Goal: Task Accomplishment & Management: Manage account settings

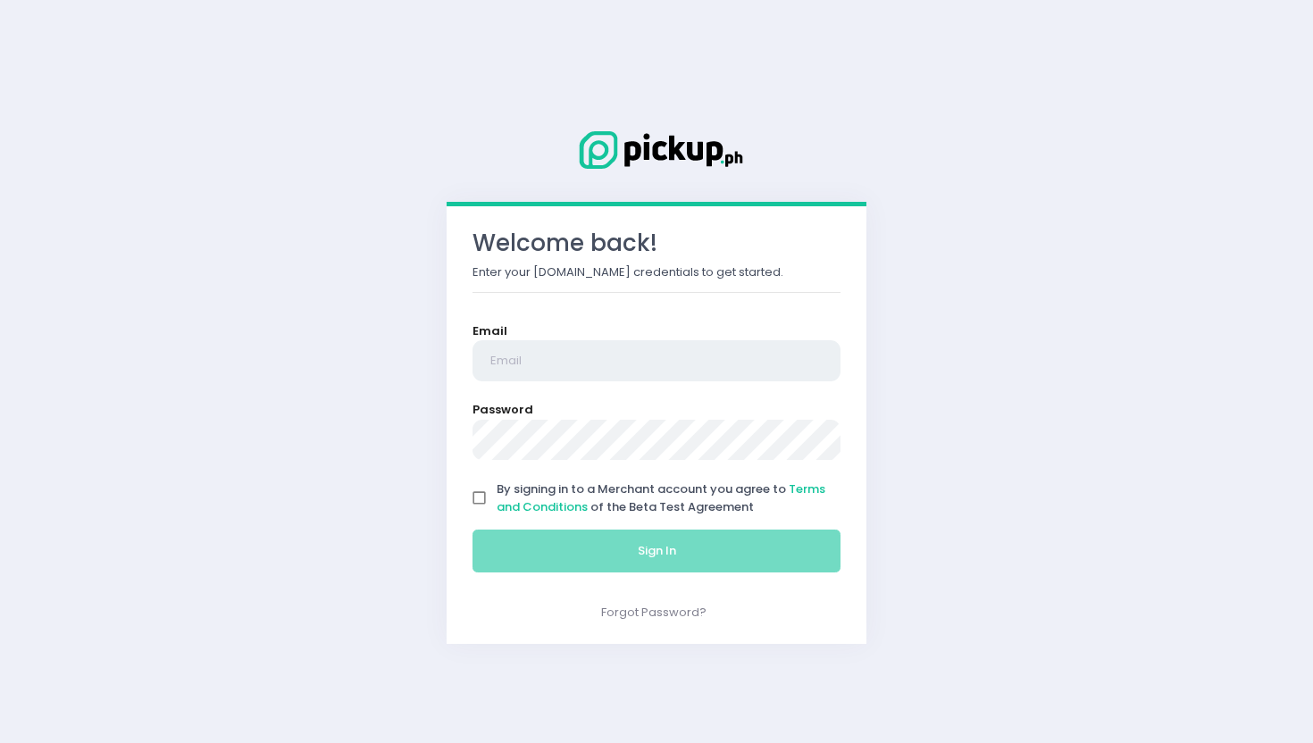
click at [709, 360] on input "email" at bounding box center [657, 360] width 368 height 41
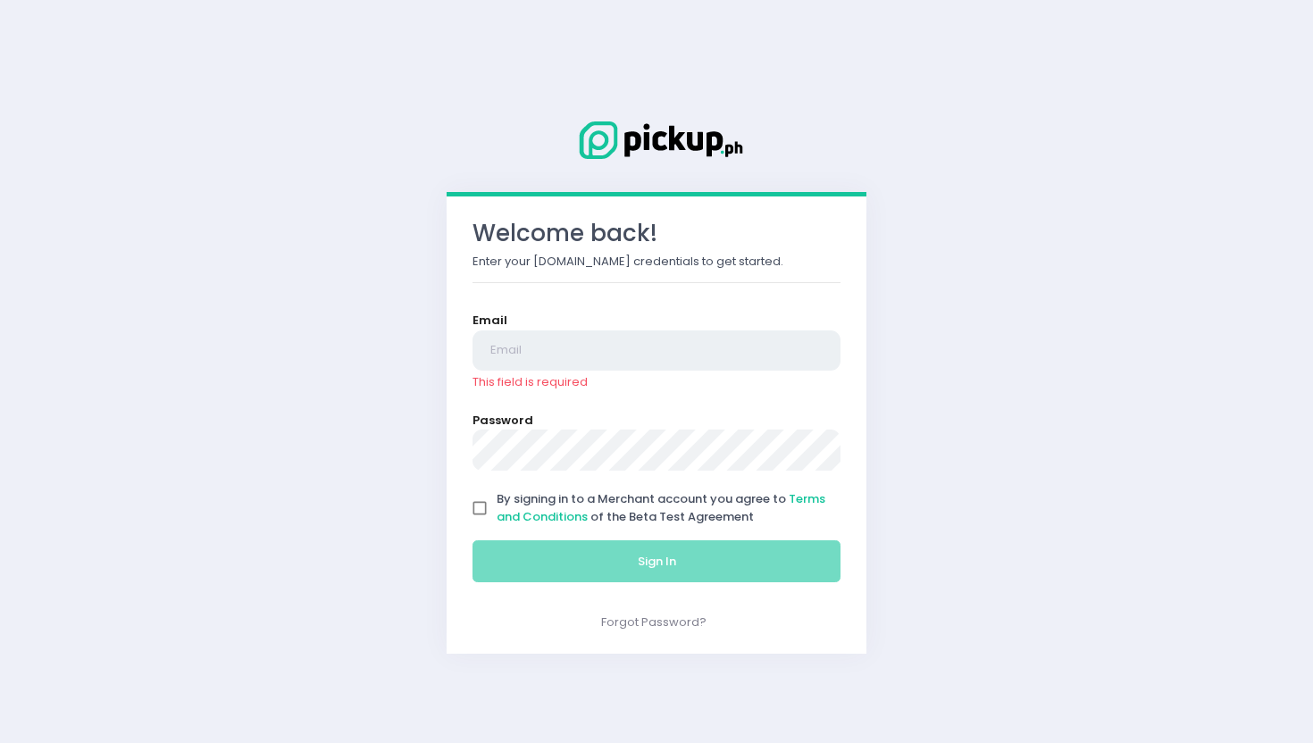
type input "[EMAIL_ADDRESS][DOMAIN_NAME]"
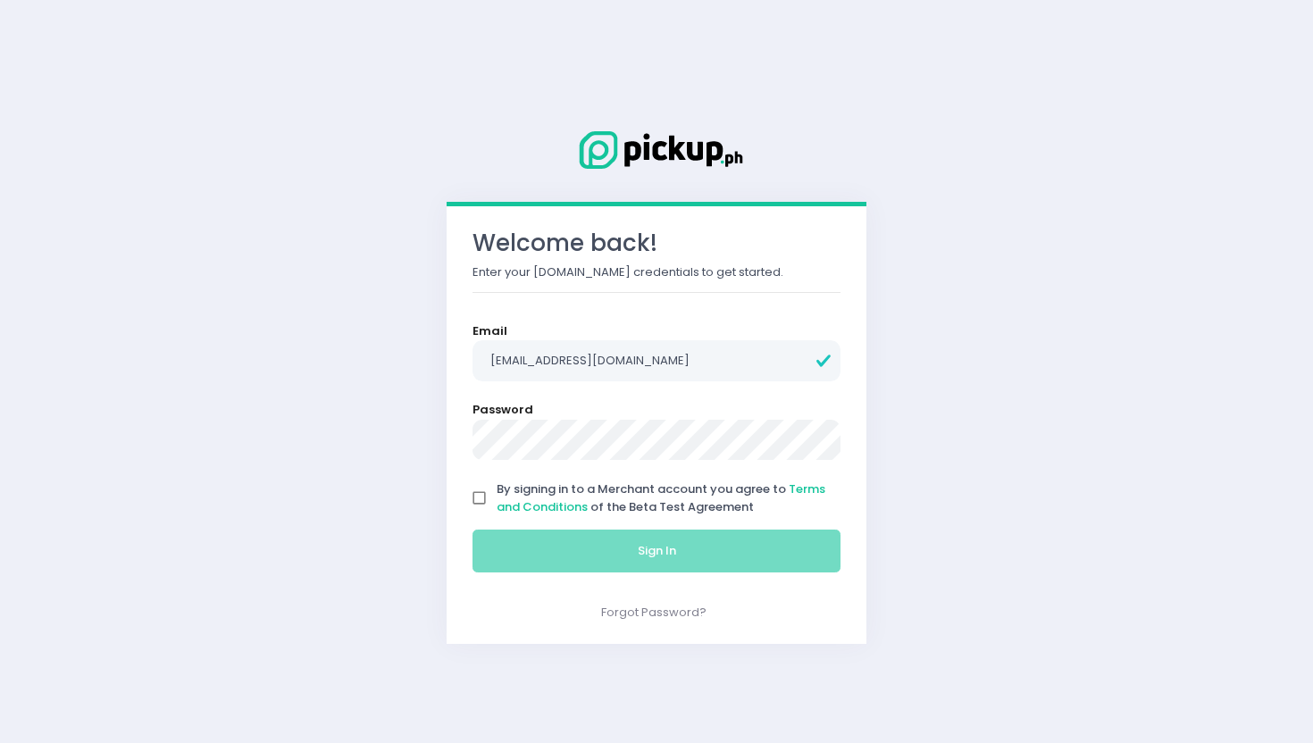
click at [472, 507] on input "By signing in to a Merchant account you agree to Terms and Conditions of the Be…" at bounding box center [480, 499] width 34 height 34
checkbox input "true"
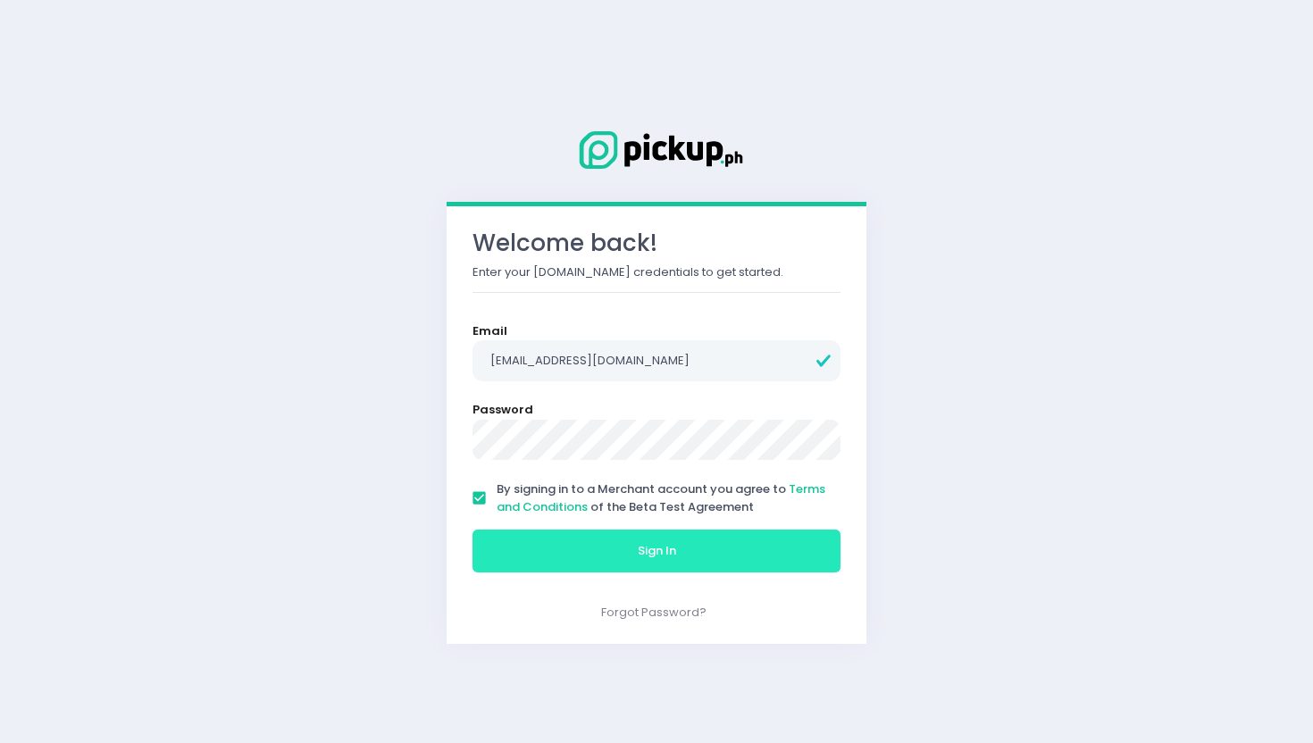
click at [524, 540] on button "Sign In" at bounding box center [657, 551] width 368 height 43
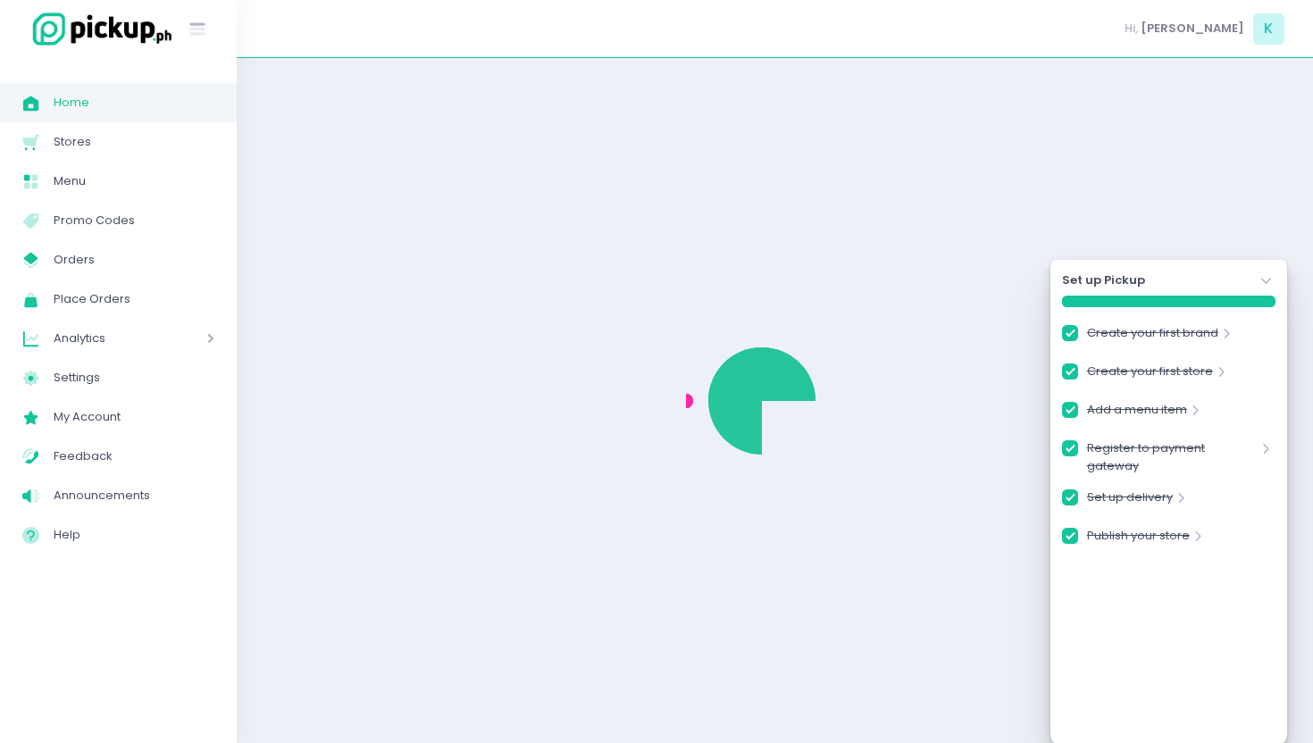
checkbox input "true"
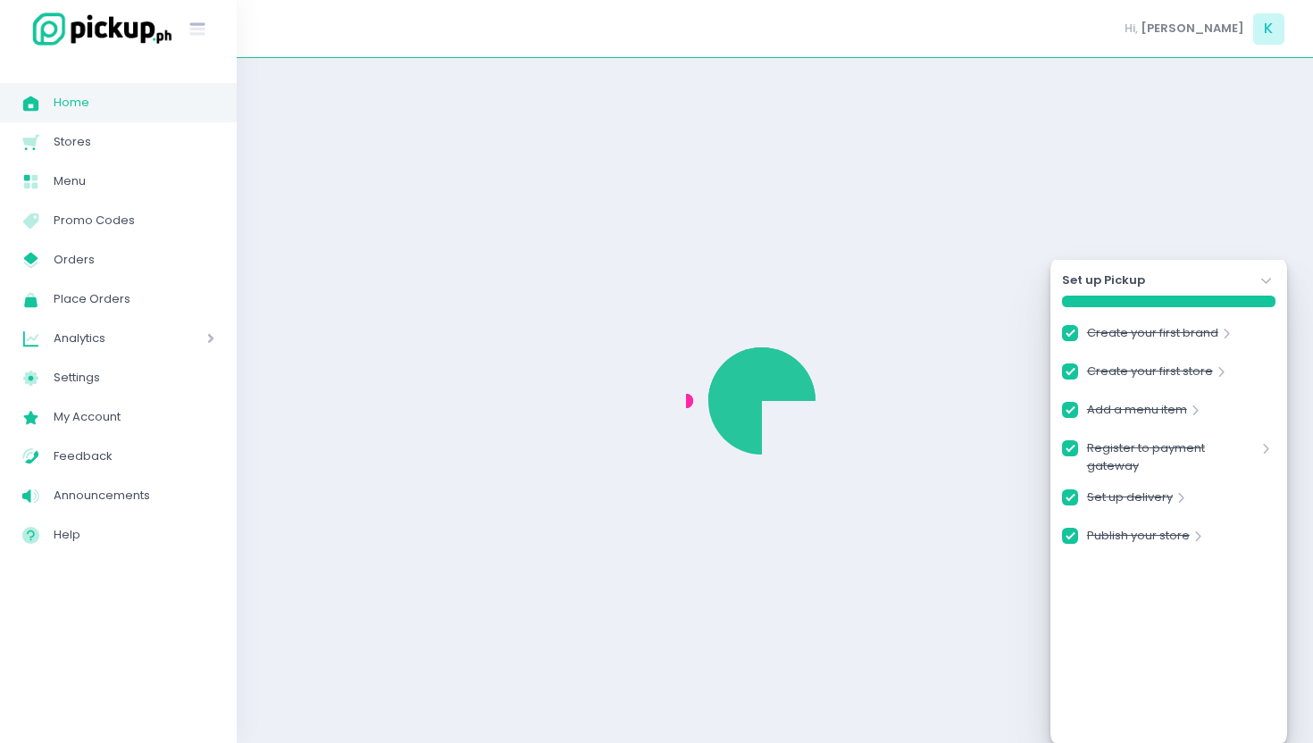
checkbox input "true"
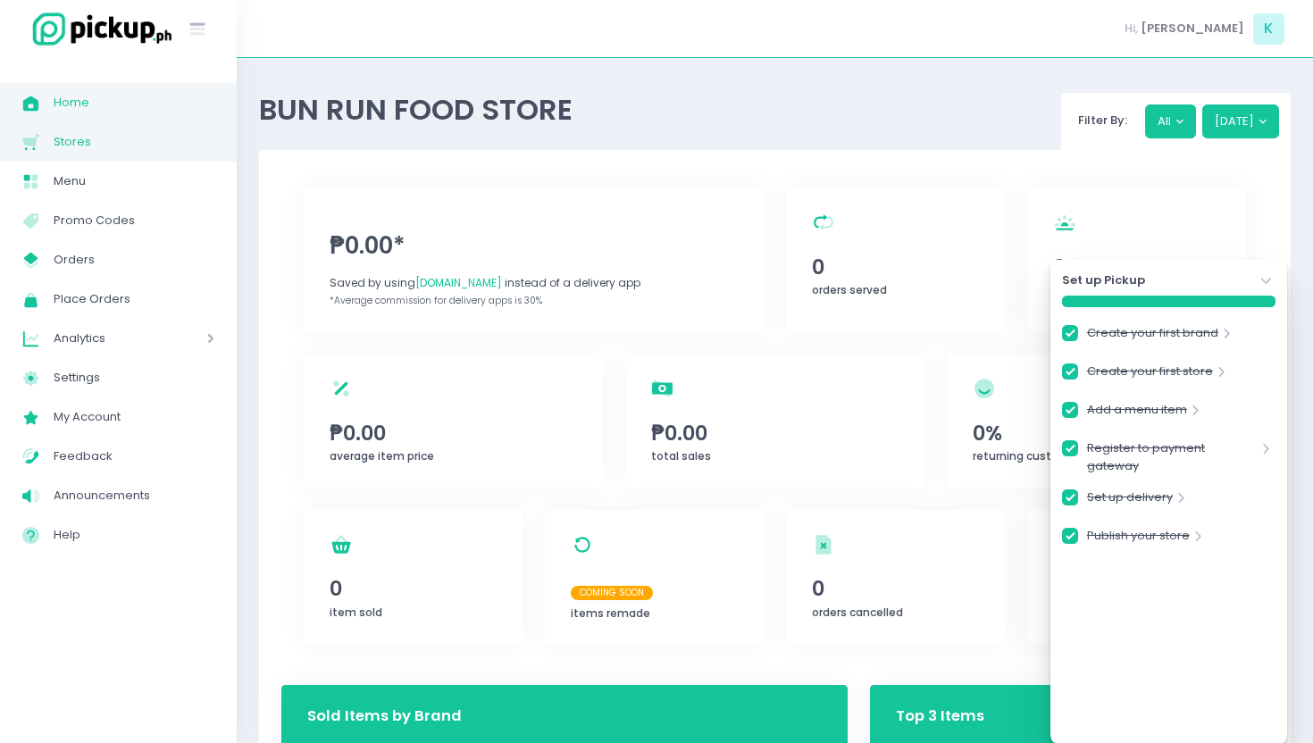
click at [103, 135] on span "Stores" at bounding box center [134, 141] width 161 height 23
checkbox input "true"
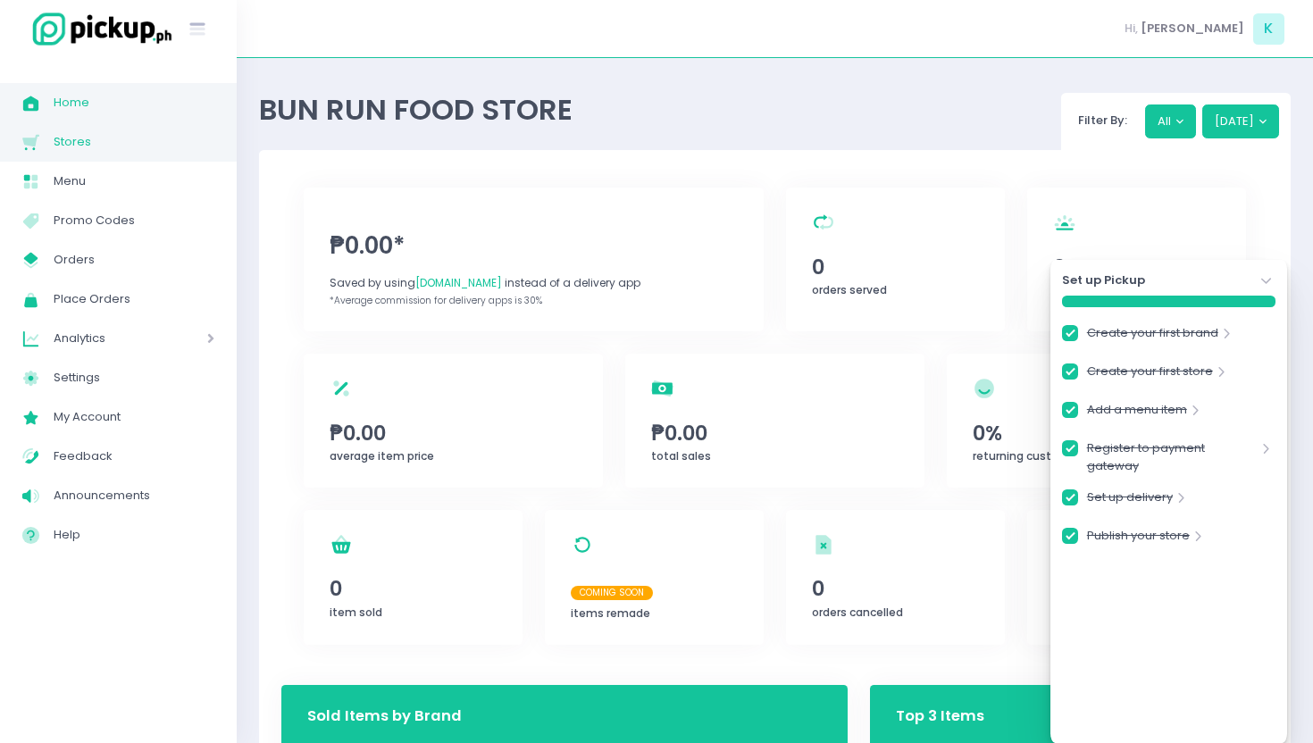
checkbox input "true"
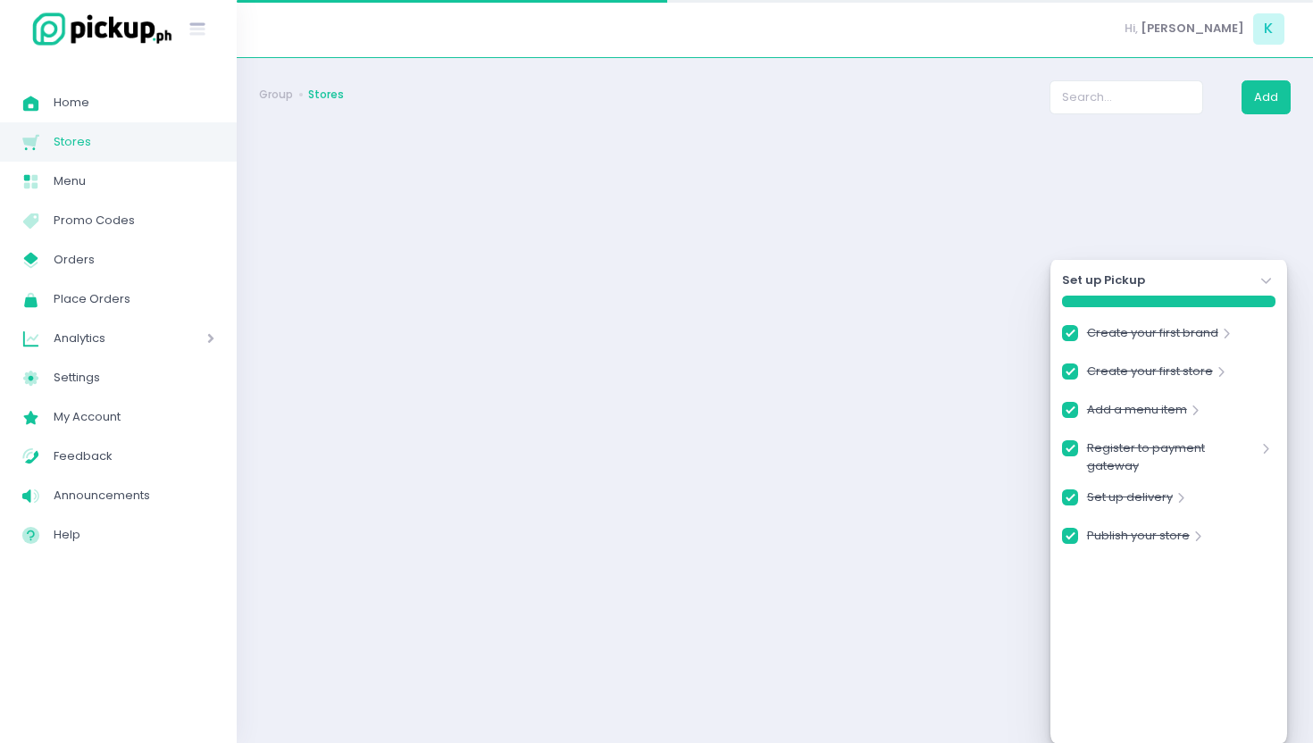
checkbox input "true"
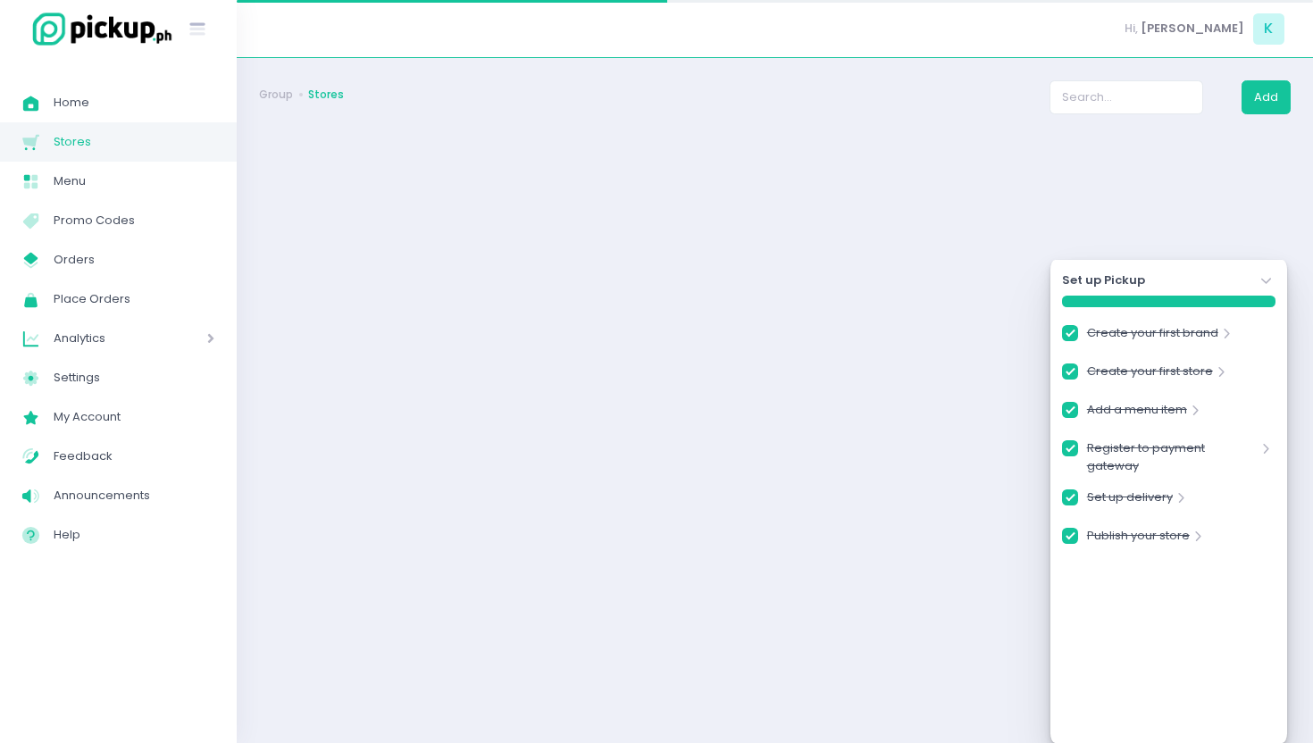
checkbox input "true"
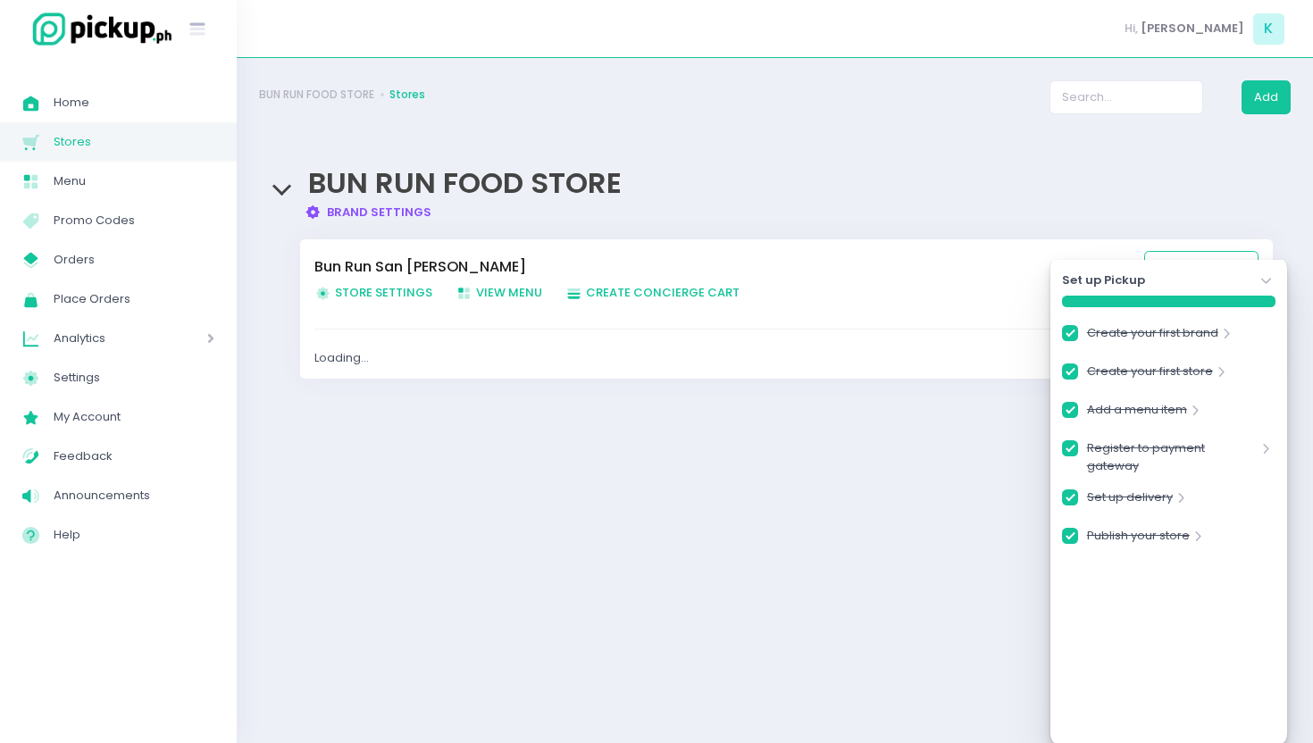
click at [1268, 282] on icon "Stockholm-icons / Navigation / Angle-down Created with Sketch." at bounding box center [1267, 282] width 18 height 18
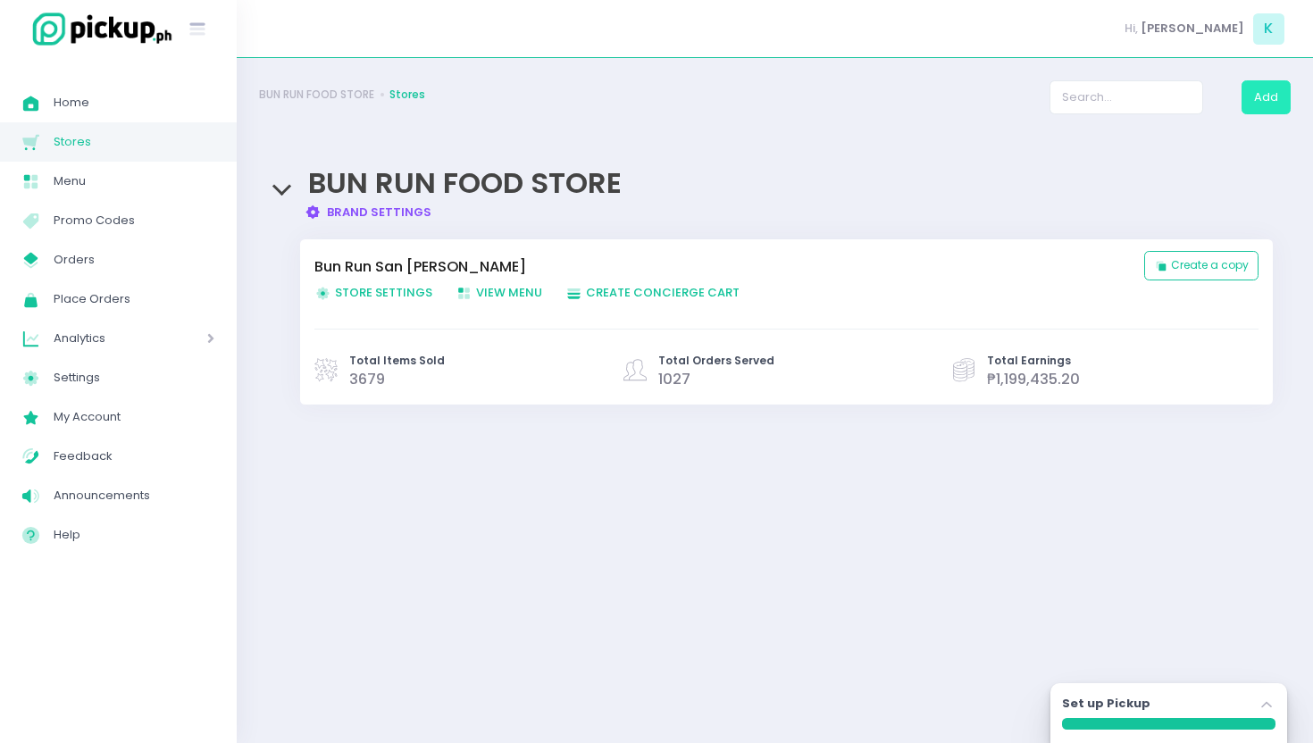
click at [1279, 95] on button "Add" at bounding box center [1266, 97] width 49 height 34
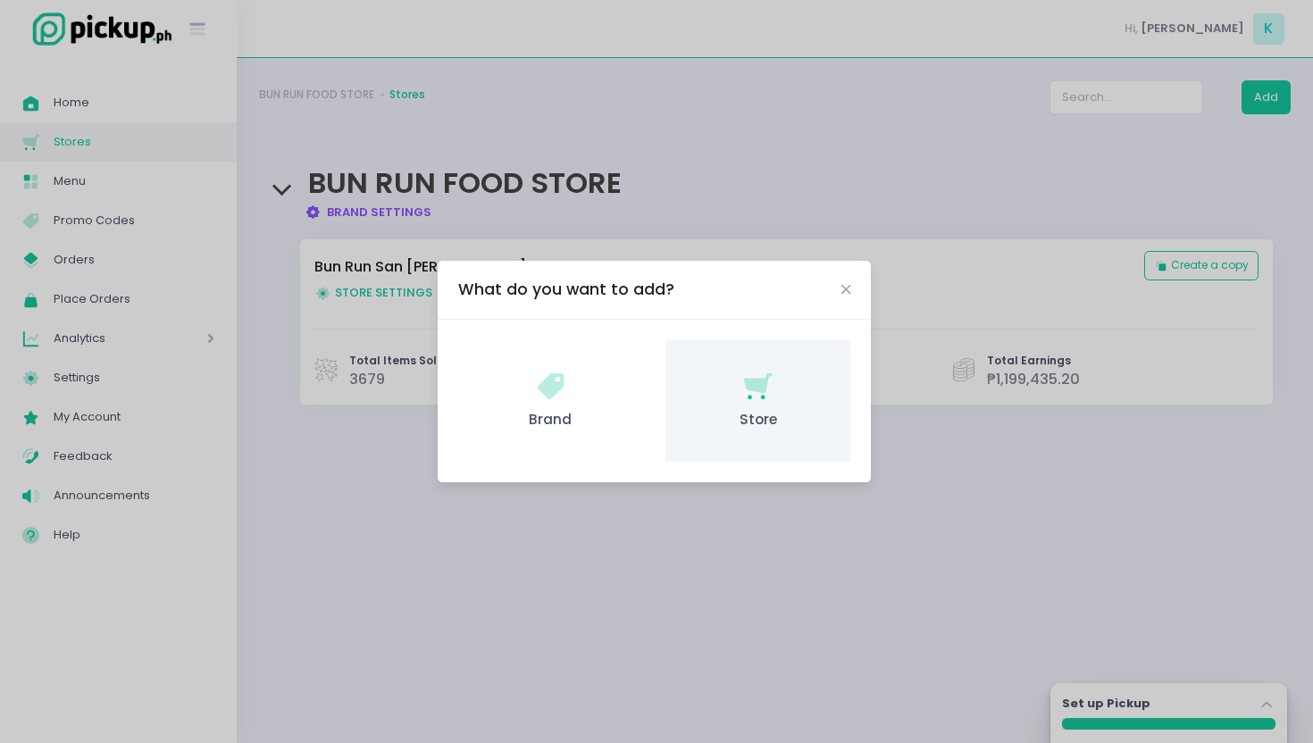
click at [750, 410] on span "Store" at bounding box center [758, 420] width 156 height 21
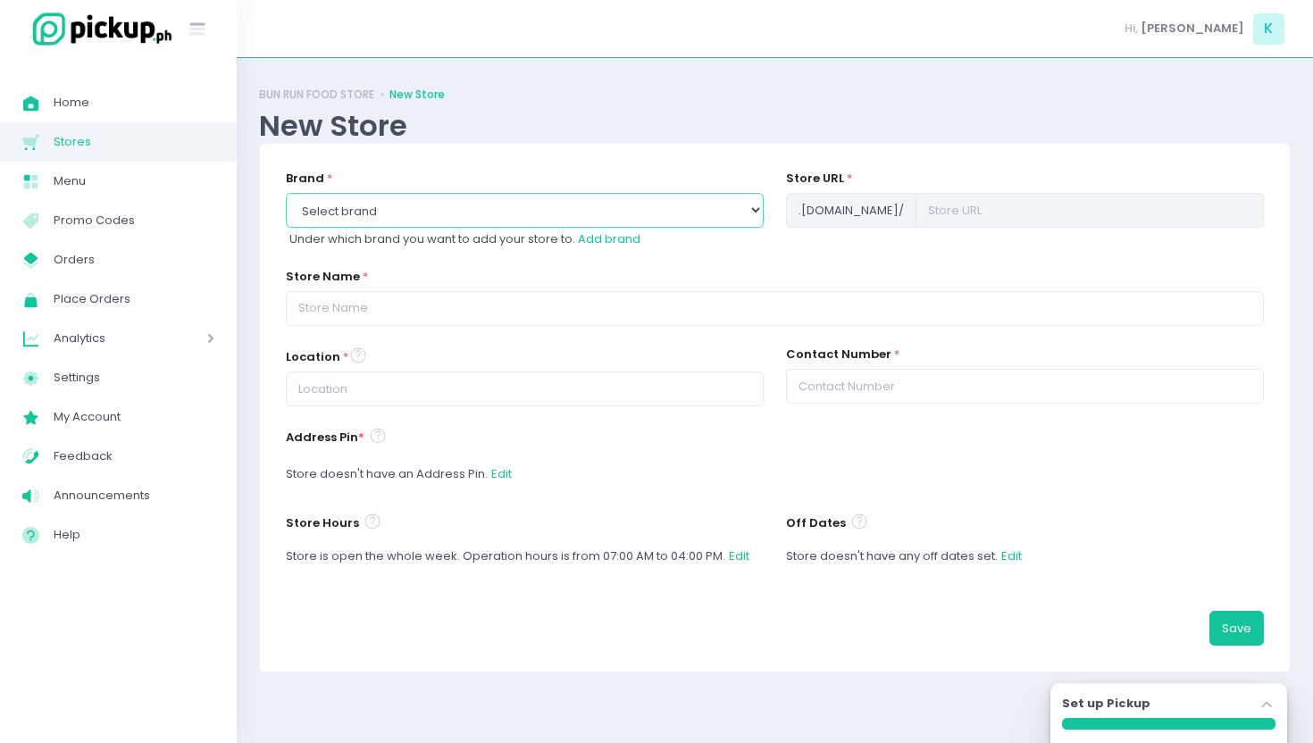
click at [454, 203] on select "Select brand BUN RUN FOOD STORE" at bounding box center [525, 210] width 478 height 34
select select "65e1d7bc7ec207d9c312aad1"
click at [286, 193] on select "Select brand BUN RUN FOOD STORE" at bounding box center [525, 210] width 478 height 34
click at [978, 219] on input "text" at bounding box center [1121, 210] width 286 height 34
type input "m"
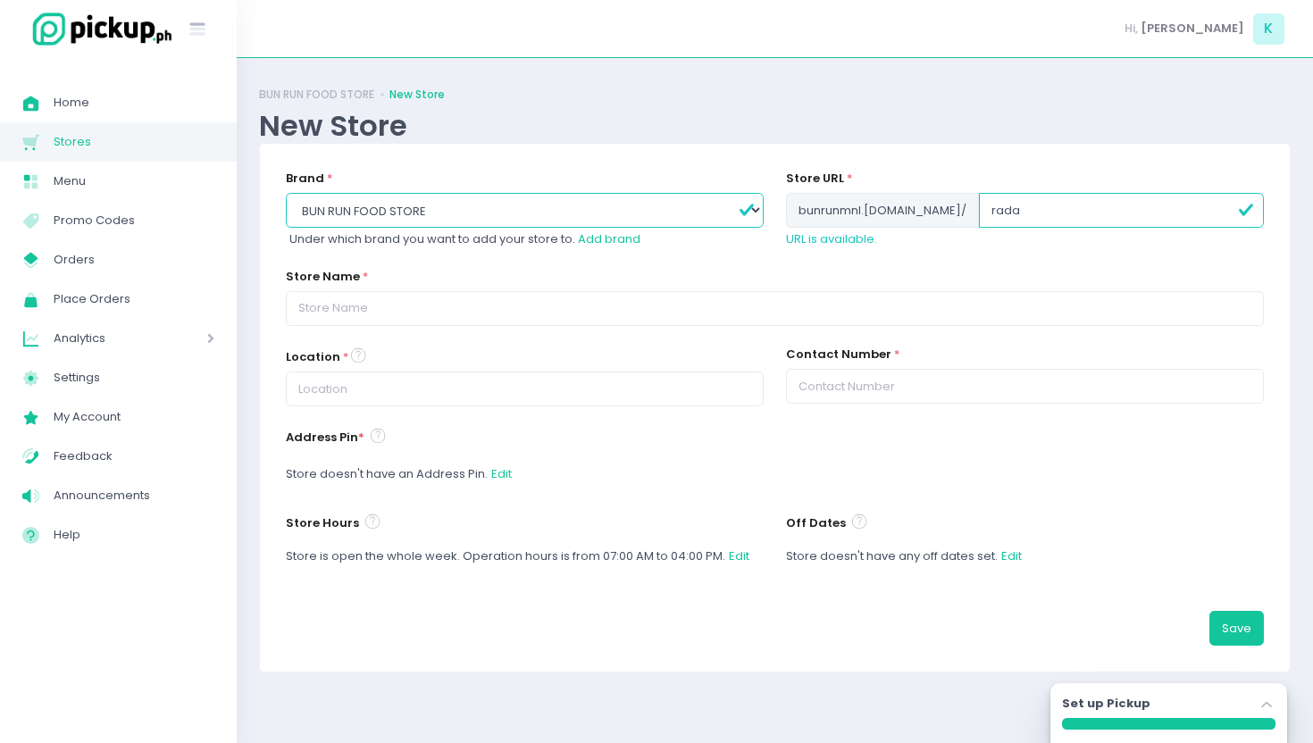
type input "rada"
click at [763, 289] on div "Store Name *" at bounding box center [775, 296] width 978 height 57
click at [147, 138] on span "Stores" at bounding box center [134, 141] width 161 height 23
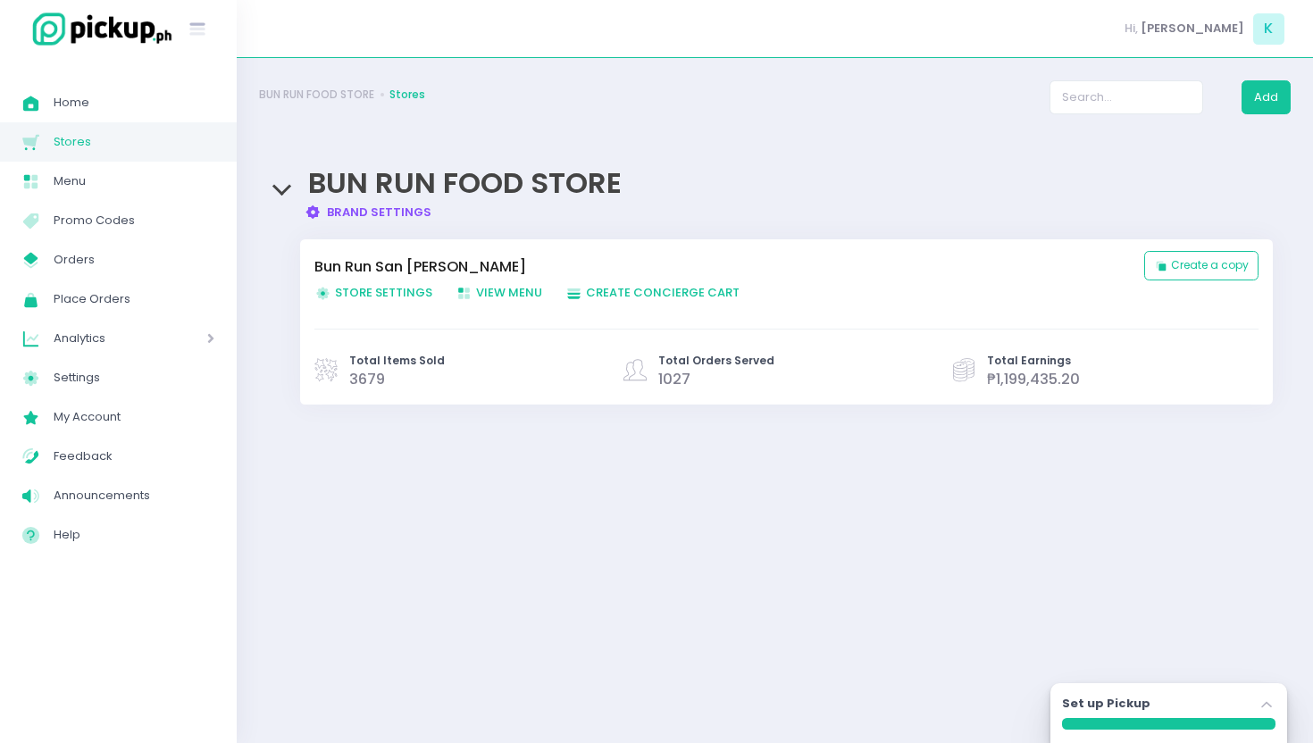
click at [413, 296] on span "Store Settings Created with Sketch. Store Settings" at bounding box center [373, 292] width 118 height 17
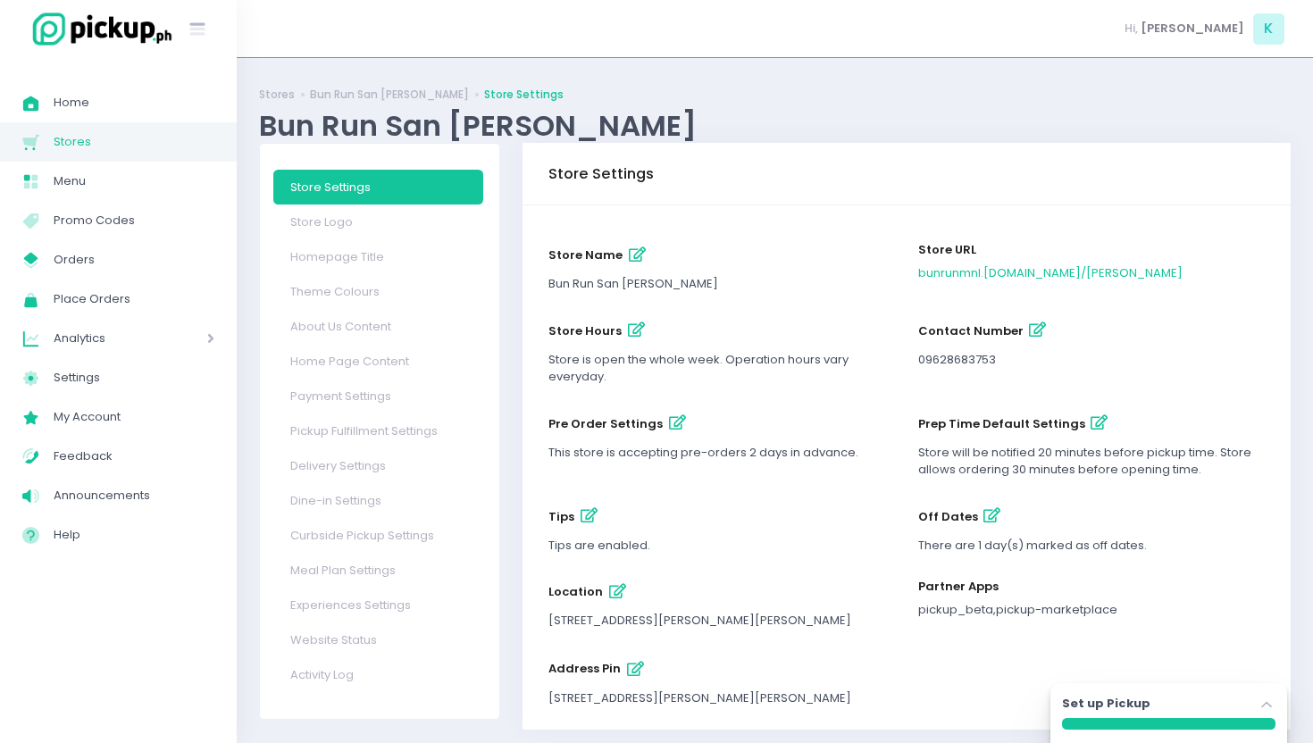
click at [138, 147] on span "Stores" at bounding box center [134, 141] width 161 height 23
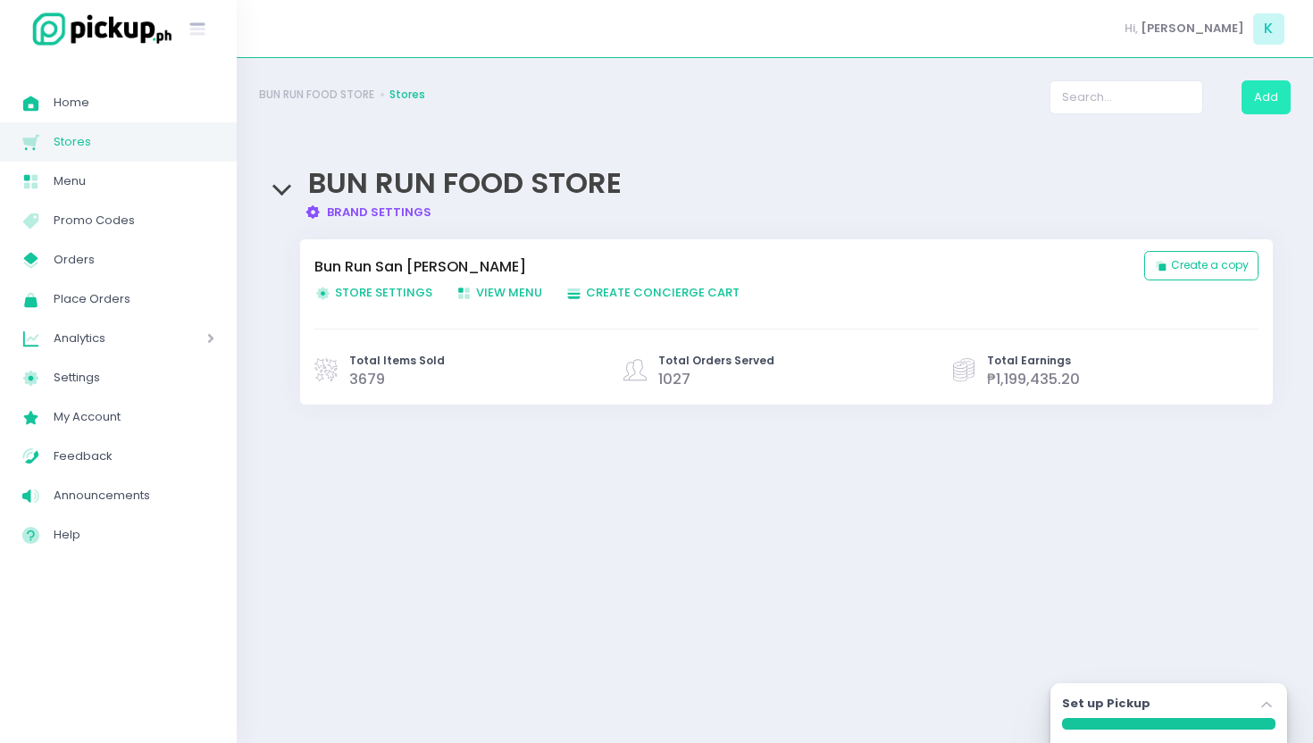
click at [1271, 96] on button "Add" at bounding box center [1266, 97] width 49 height 34
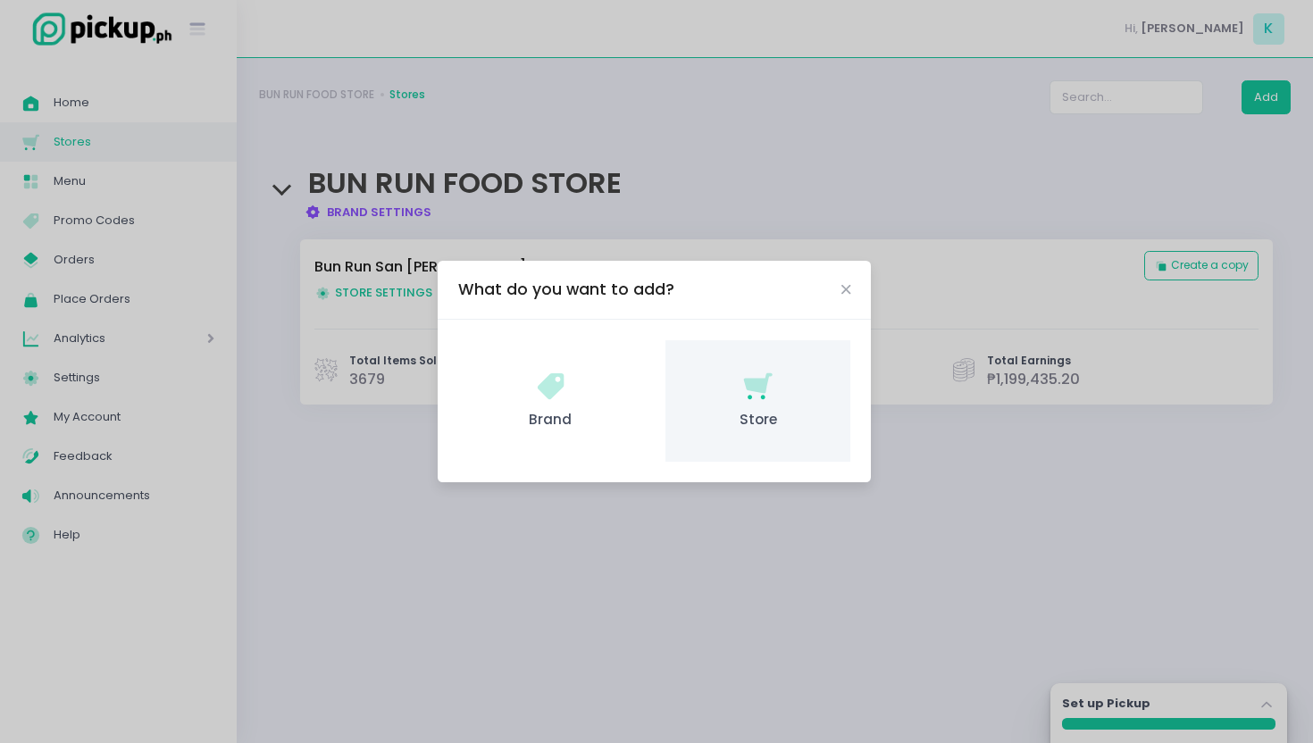
click at [756, 432] on link "Store Created with Sketch. Store" at bounding box center [758, 401] width 185 height 122
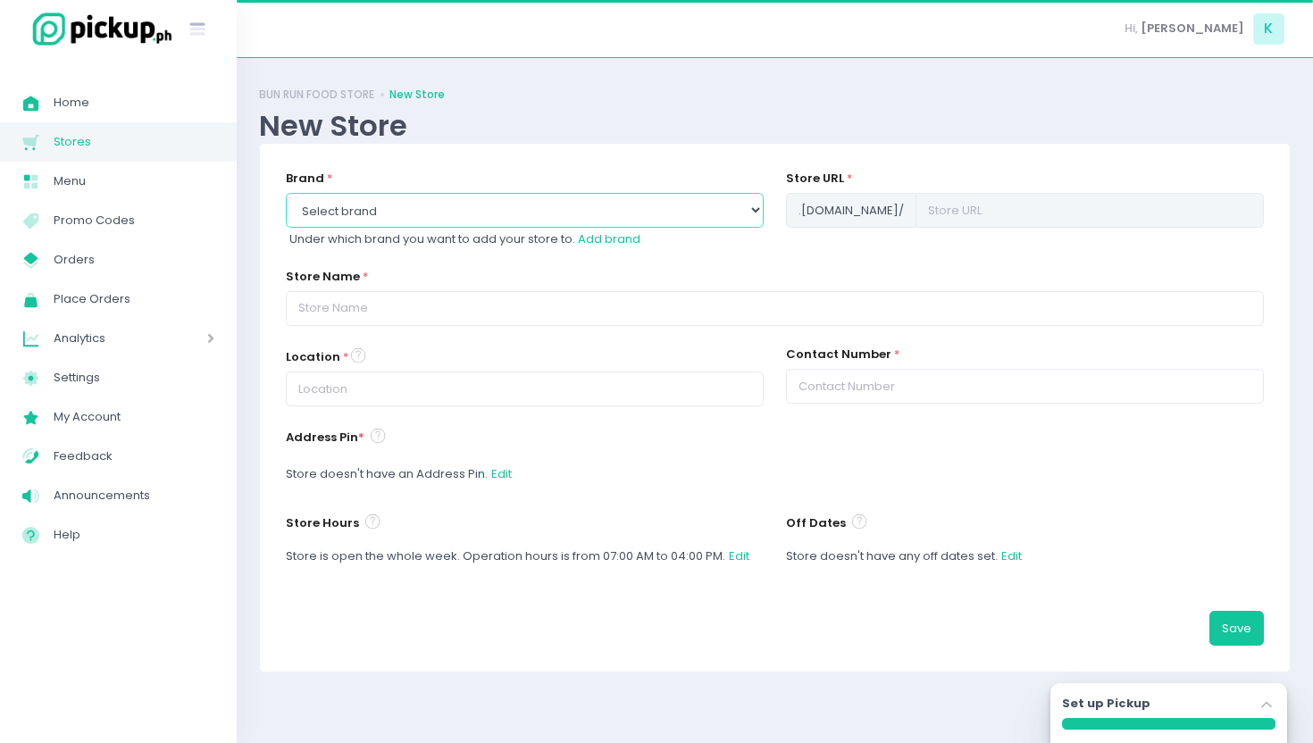
click at [360, 225] on select "Select brand BUN RUN FOOD STORE" at bounding box center [525, 210] width 478 height 34
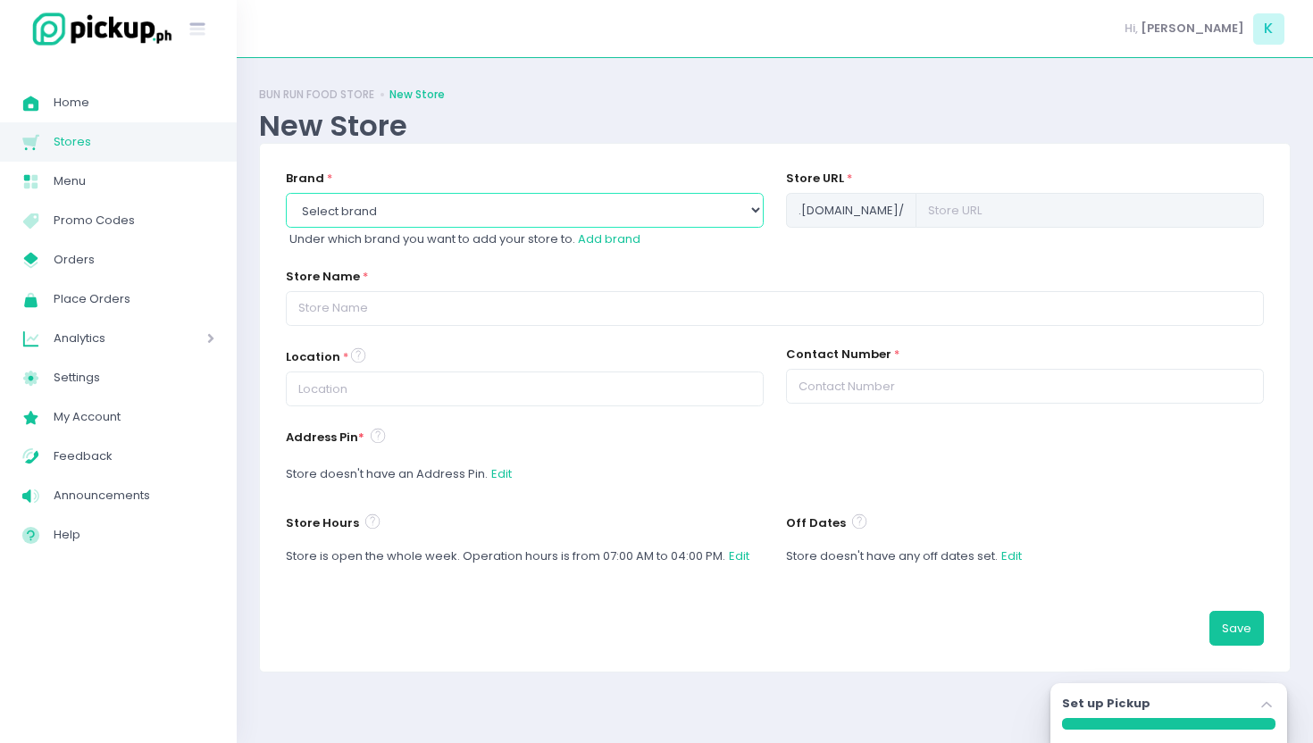
select select "65e1d7bc7ec207d9c312aad1"
click at [286, 193] on select "Select brand BUN RUN FOOD STORE" at bounding box center [525, 210] width 478 height 34
click at [1001, 210] on input "text" at bounding box center [1121, 210] width 286 height 34
type input "makati"
click at [603, 313] on input "text" at bounding box center [775, 308] width 978 height 34
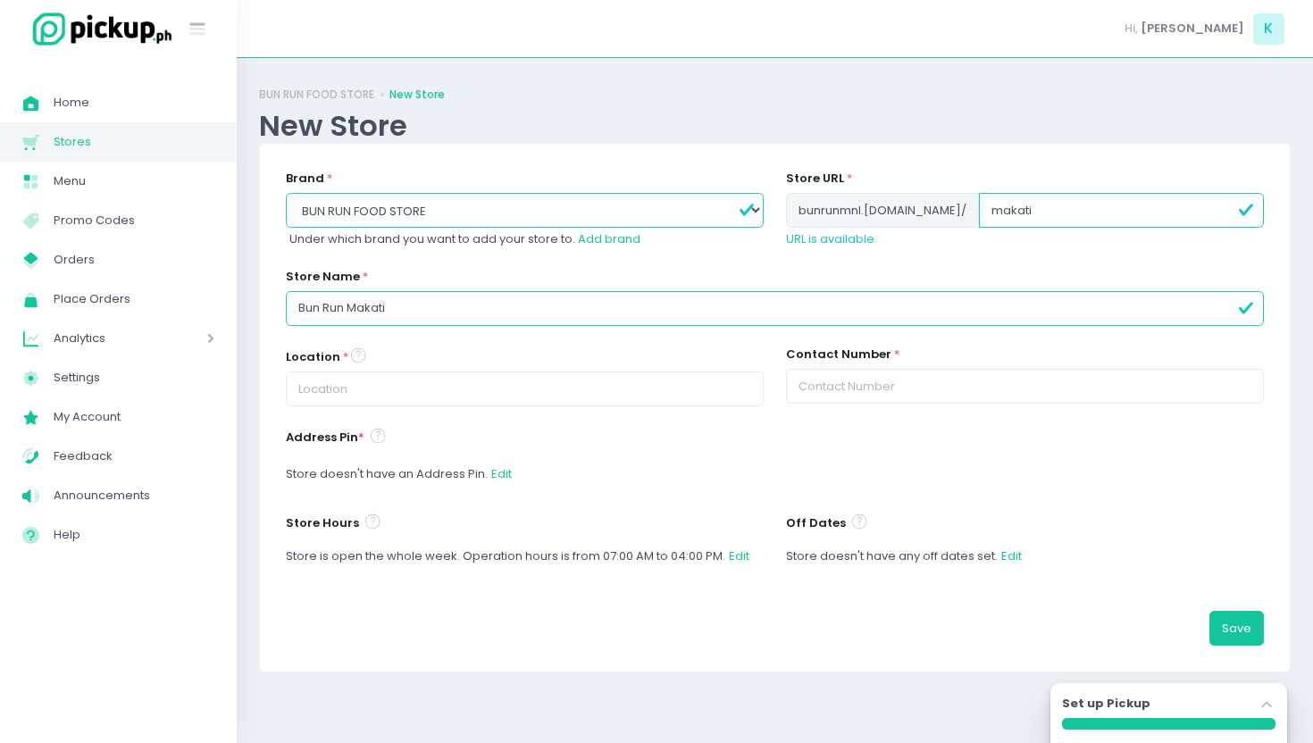
type input "Bun Run Makati"
click at [553, 402] on input "text" at bounding box center [525, 389] width 478 height 34
click at [736, 549] on button "Edit" at bounding box center [739, 557] width 22 height 34
select select "07:00"
select select "16:00"
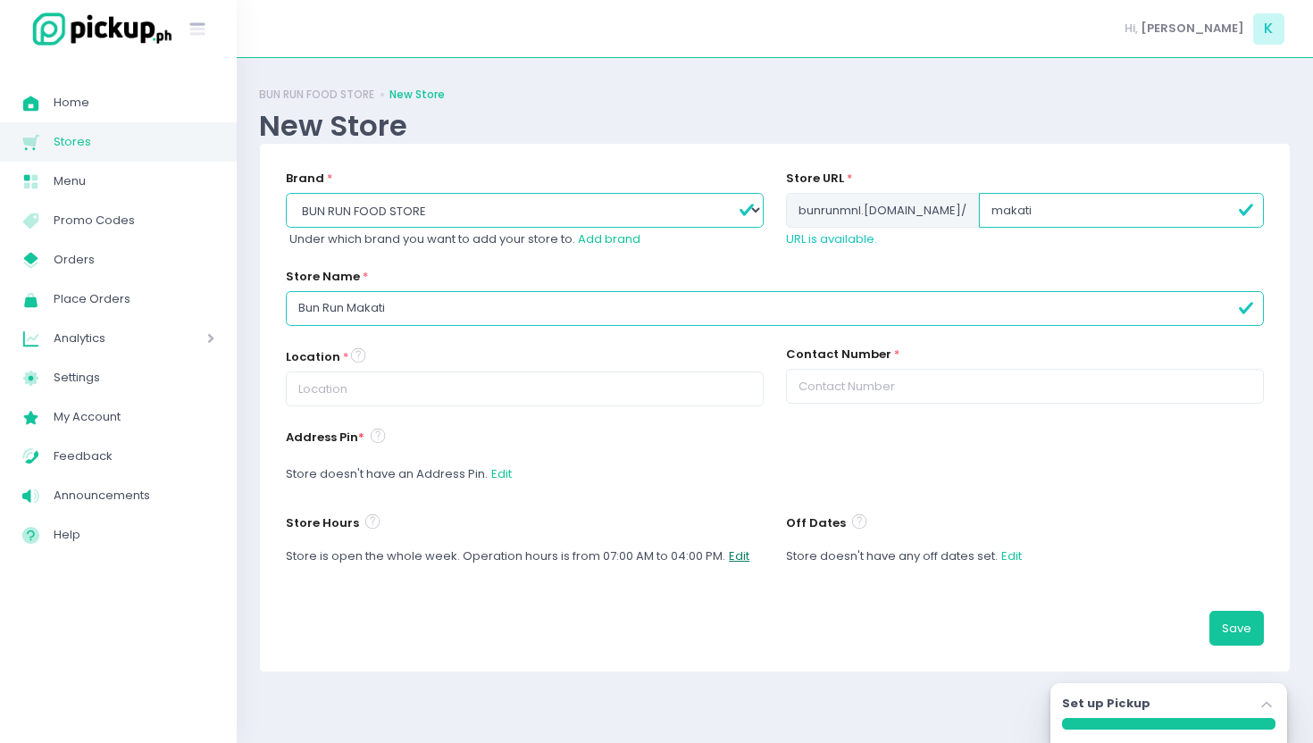
select select "07:00"
select select "16:00"
select select "07:00"
select select "16:00"
select select "07:00"
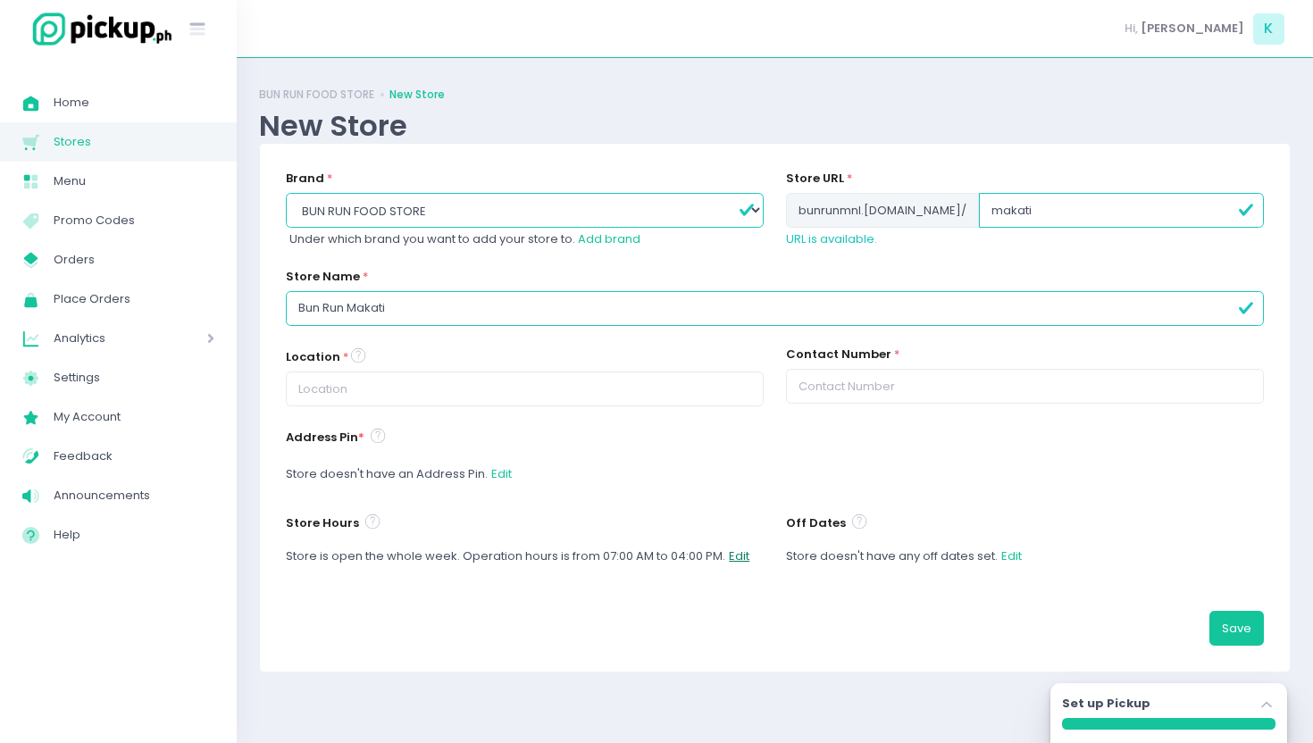
select select "16:00"
select select "07:00"
select select "16:00"
select select "07:00"
select select "16:00"
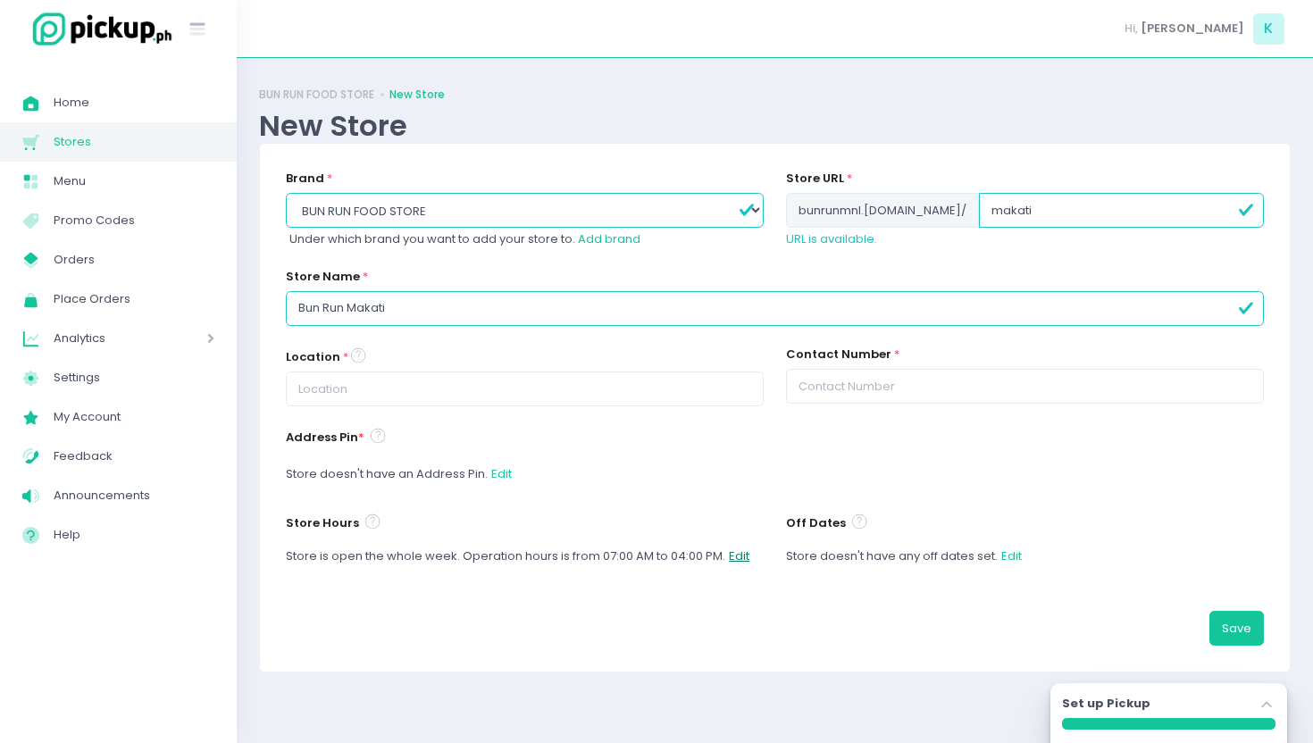
select select "07:00"
select select "16:00"
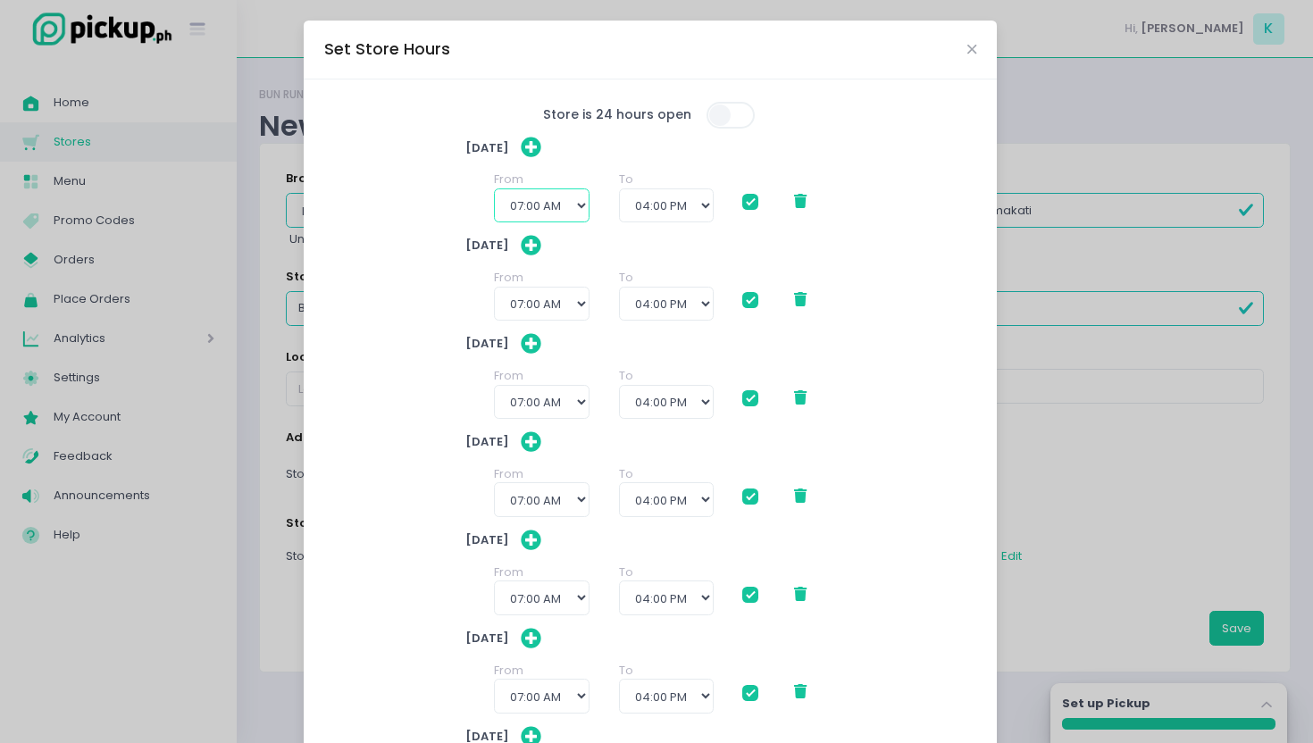
click at [559, 207] on select "12:00 AM 12:30 AM 01:00 AM 01:30 AM 02:00 AM 02:30 AM 03:00 AM 03:30 AM 04:00 A…" at bounding box center [542, 206] width 96 height 34
select select "11:00"
click at [494, 189] on select "12:00 AM 12:30 AM 01:00 AM 01:30 AM 02:00 AM 02:30 AM 03:00 AM 03:30 AM 04:00 A…" at bounding box center [542, 206] width 96 height 34
checkbox input "true"
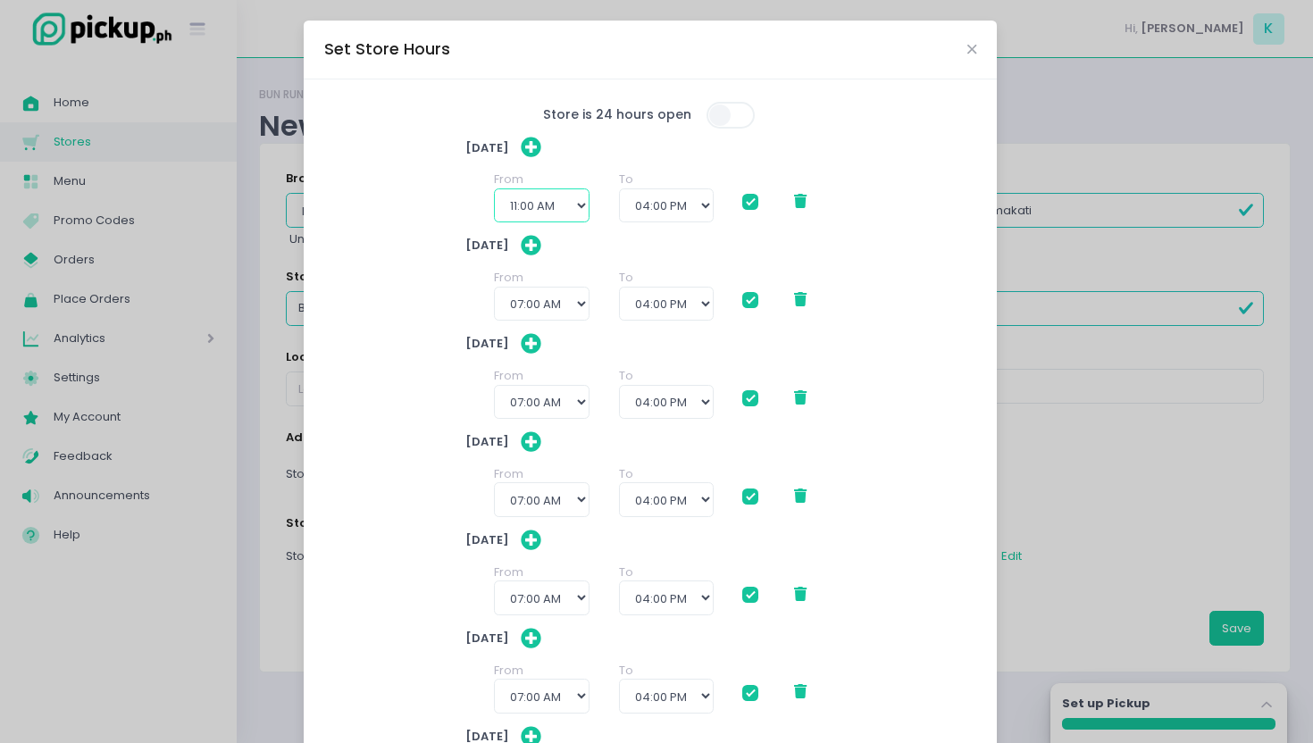
checkbox input "true"
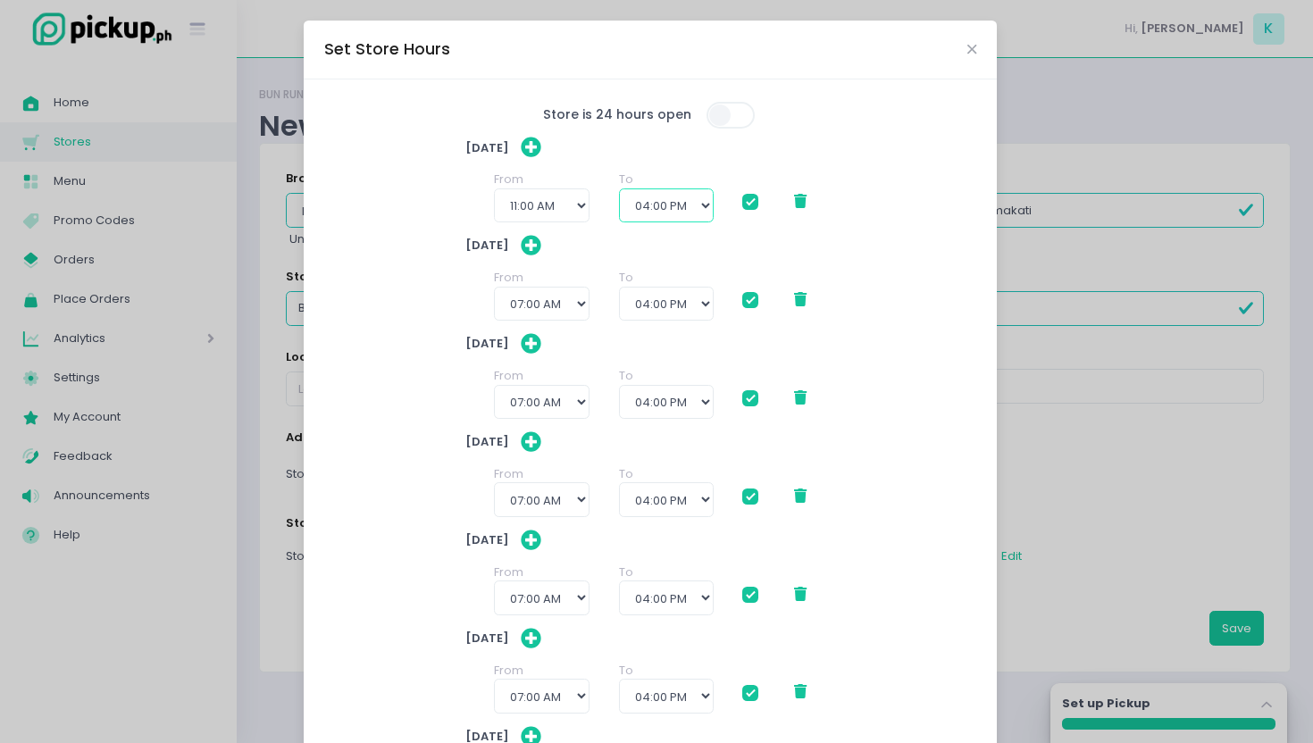
click at [681, 207] on select "12:00 PM 12:30 PM 01:00 PM 01:30 PM 02:00 PM 02:30 PM 03:00 PM 03:30 PM 04:00 P…" at bounding box center [666, 206] width 95 height 34
select select "20:00"
click at [619, 189] on select "12:00 PM 12:30 PM 01:00 PM 01:30 PM 02:00 PM 02:30 PM 03:00 PM 03:30 PM 04:00 P…" at bounding box center [666, 206] width 95 height 34
checkbox input "true"
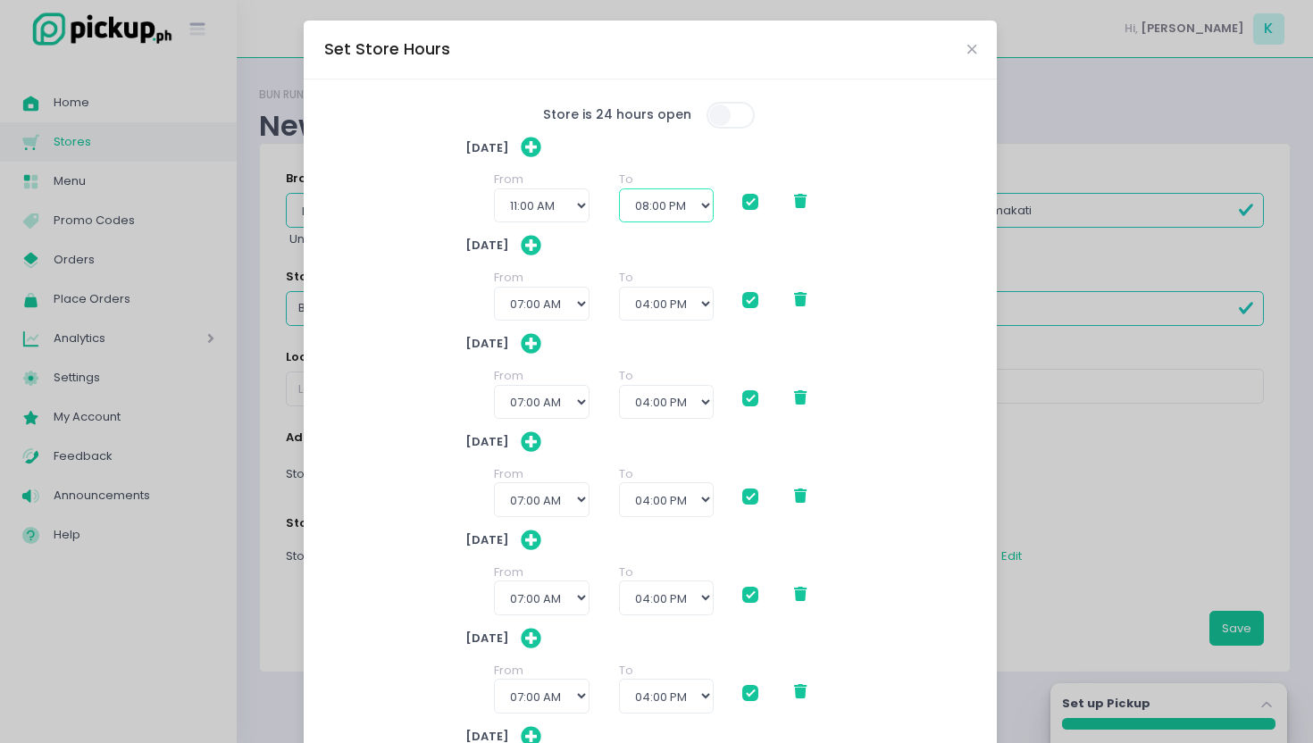
checkbox input "true"
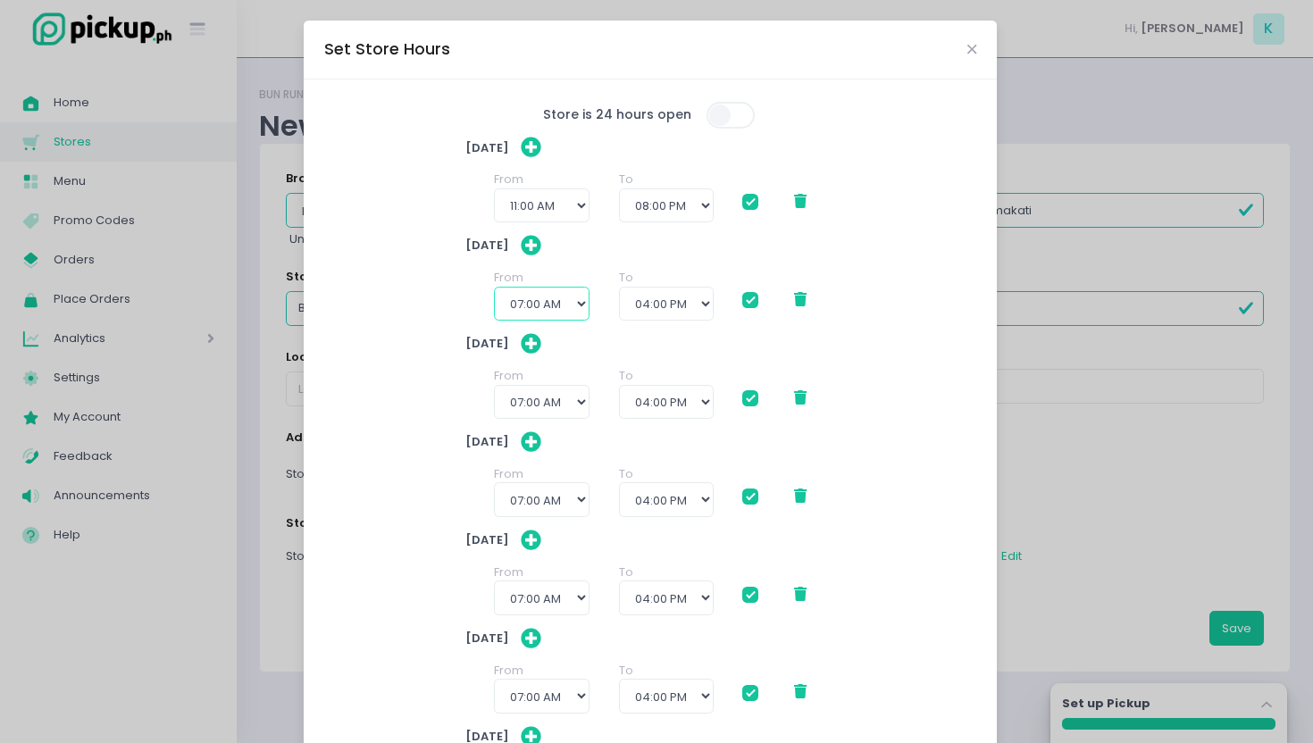
click at [561, 307] on select "12:00 AM 12:30 AM 01:00 AM 01:30 AM 02:00 AM 02:30 AM 03:00 AM 03:30 AM 04:00 A…" at bounding box center [542, 304] width 96 height 34
select select "11:00"
click at [494, 287] on select "12:00 AM 12:30 AM 01:00 AM 01:30 AM 02:00 AM 02:30 AM 03:00 AM 03:30 AM 04:00 A…" at bounding box center [542, 304] width 96 height 34
checkbox input "true"
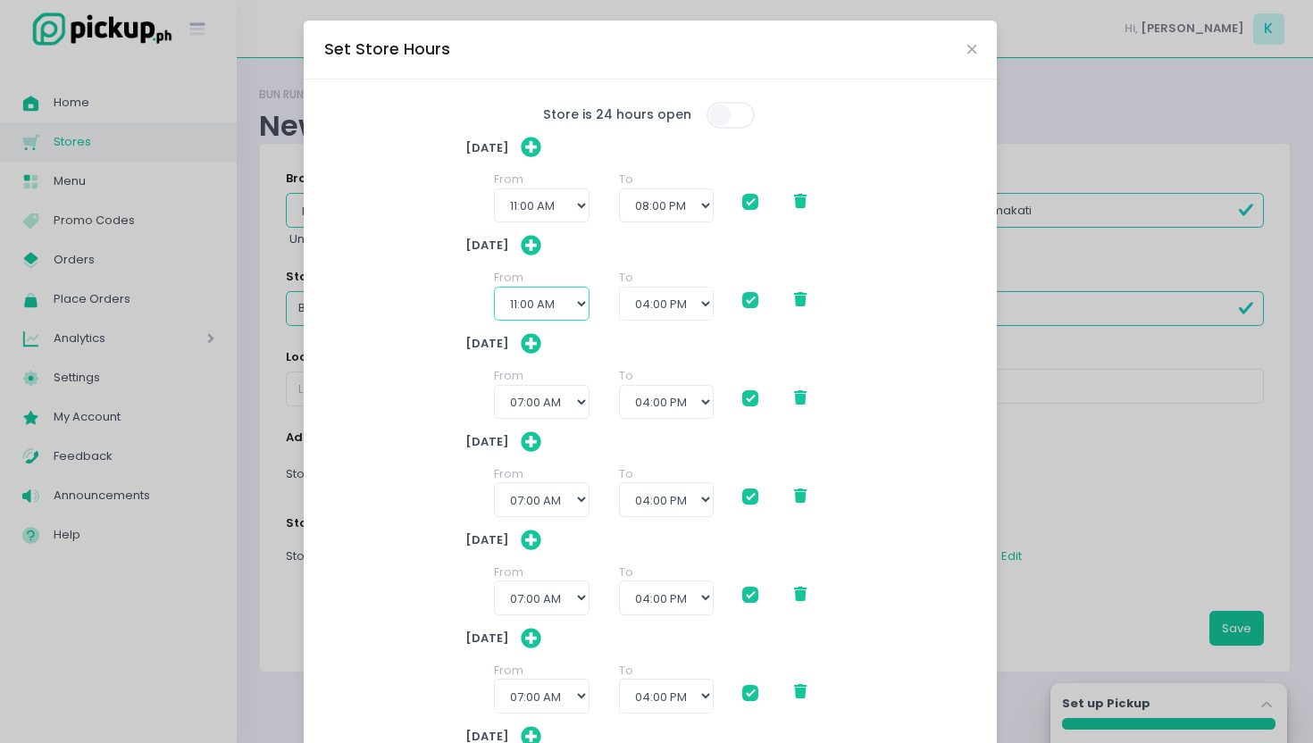
checkbox input "true"
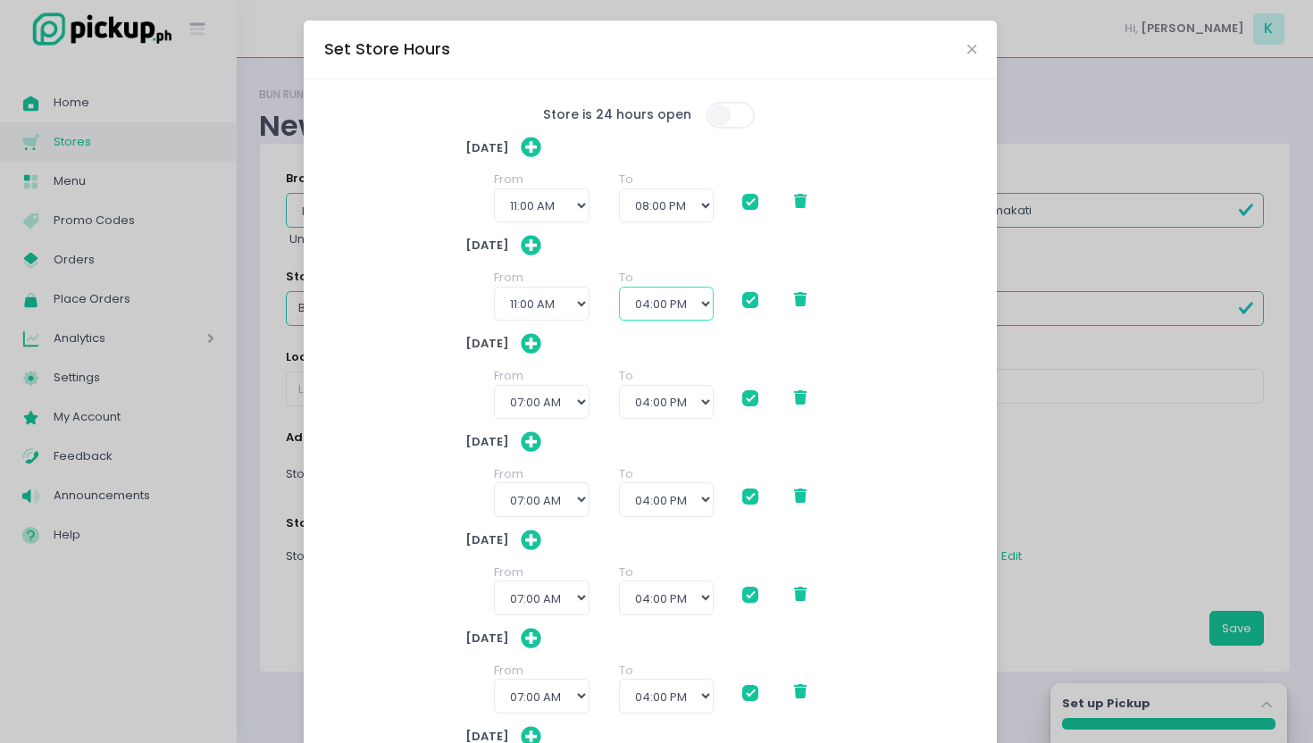
click at [667, 302] on select "12:00 PM 12:30 PM 01:00 PM 01:30 PM 02:00 PM 02:30 PM 03:00 PM 03:30 PM 04:00 P…" at bounding box center [666, 304] width 95 height 34
select select "20:00"
click at [619, 287] on select "12:00 PM 12:30 PM 01:00 PM 01:30 PM 02:00 PM 02:30 PM 03:00 PM 03:30 PM 04:00 P…" at bounding box center [666, 304] width 95 height 34
checkbox input "true"
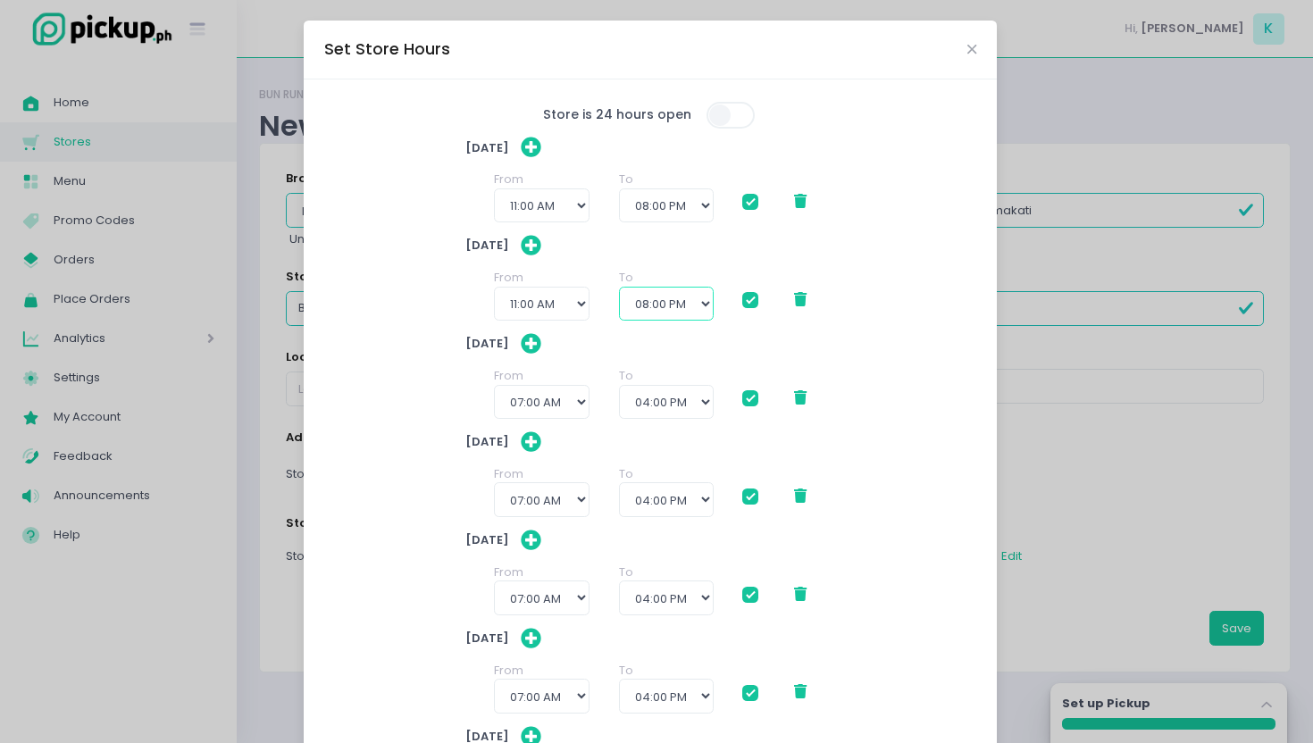
checkbox input "true"
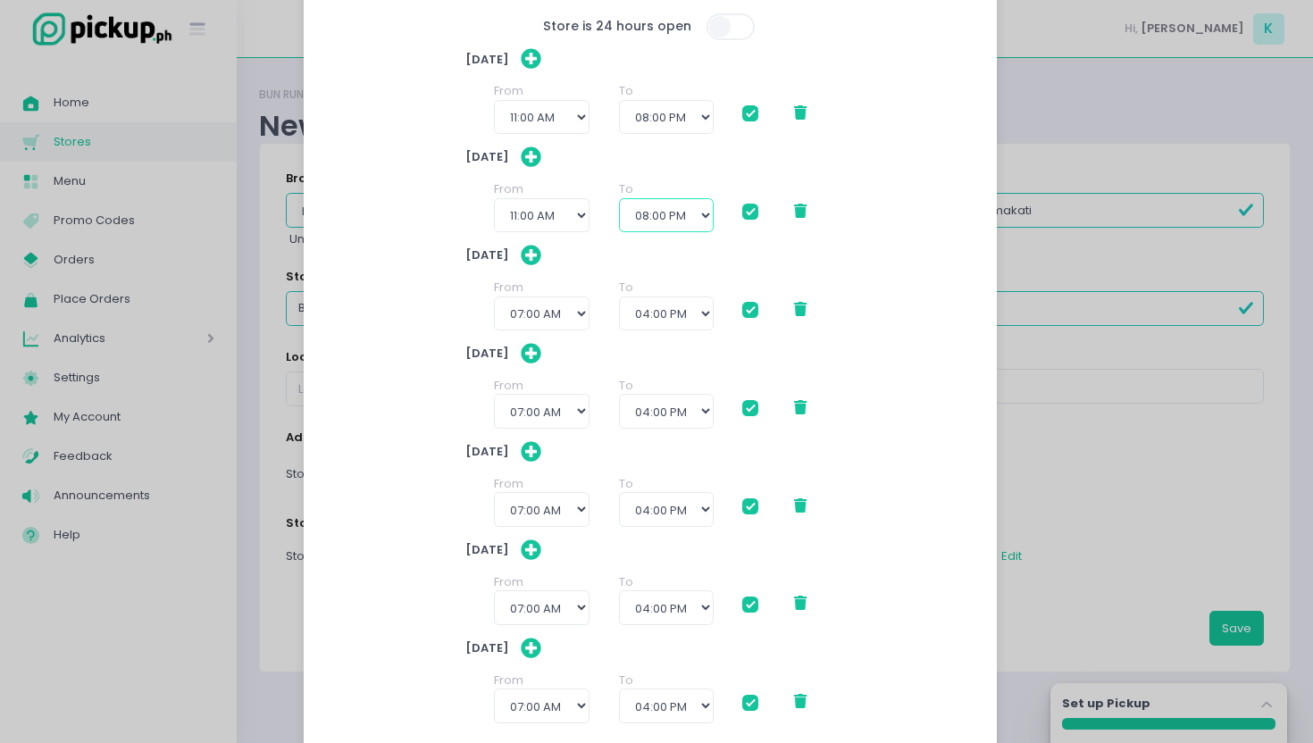
scroll to position [118, 0]
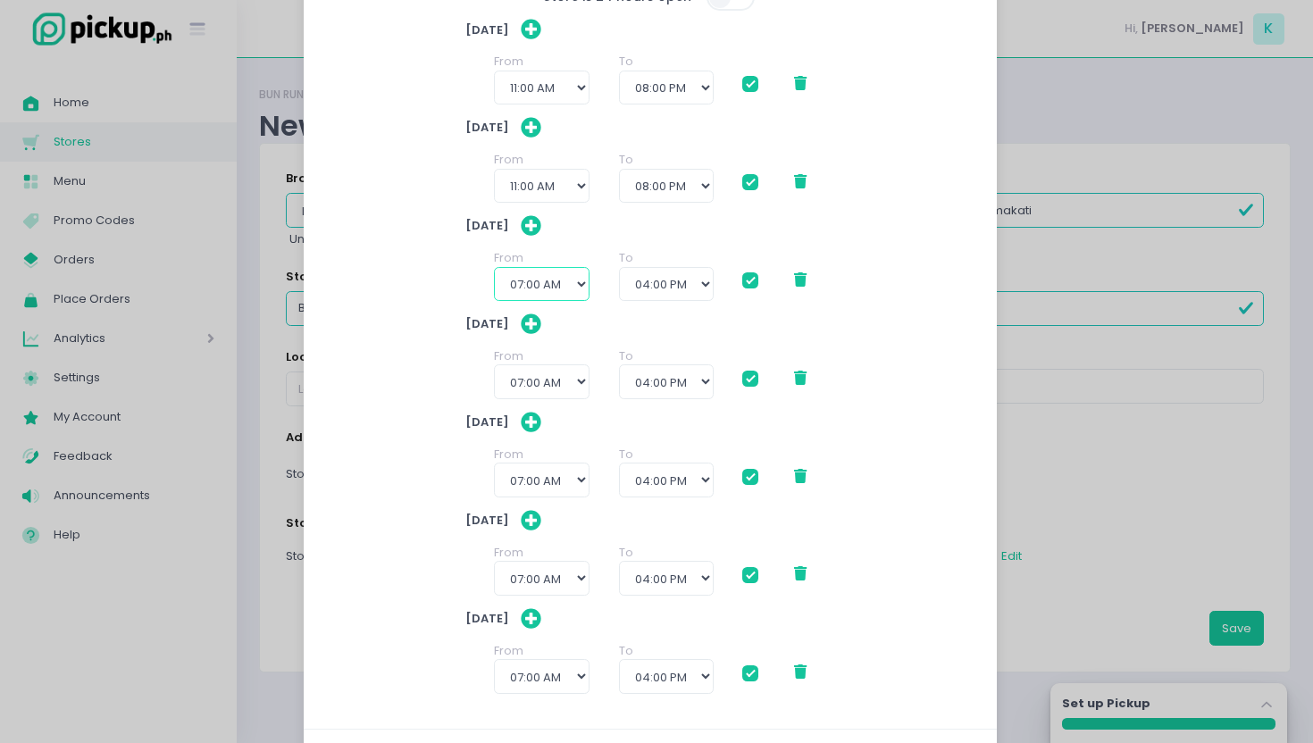
click at [549, 287] on select "12:00 AM 12:30 AM 01:00 AM 01:30 AM 02:00 AM 02:30 AM 03:00 AM 03:30 AM 04:00 A…" at bounding box center [542, 284] width 96 height 34
select select "11:00"
click at [494, 267] on select "12:00 AM 12:30 AM 01:00 AM 01:30 AM 02:00 AM 02:30 AM 03:00 AM 03:30 AM 04:00 A…" at bounding box center [542, 284] width 96 height 34
checkbox input "true"
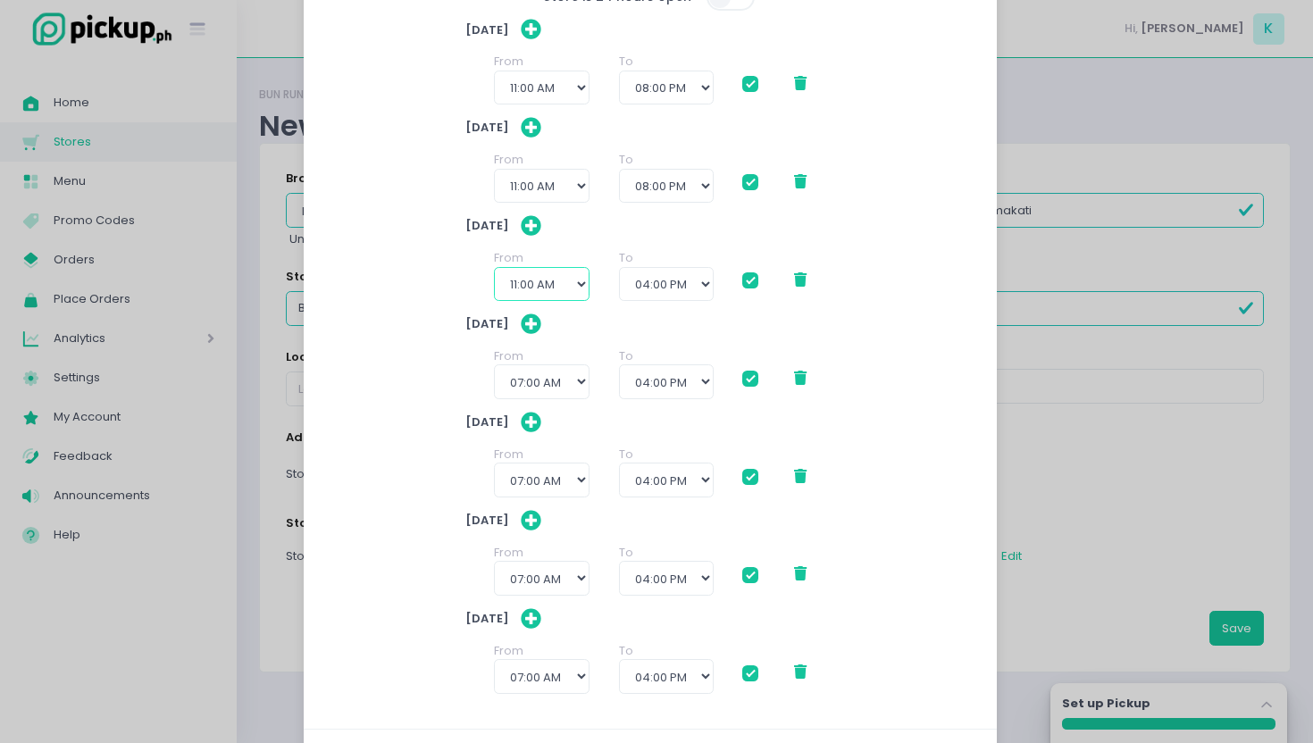
checkbox input "true"
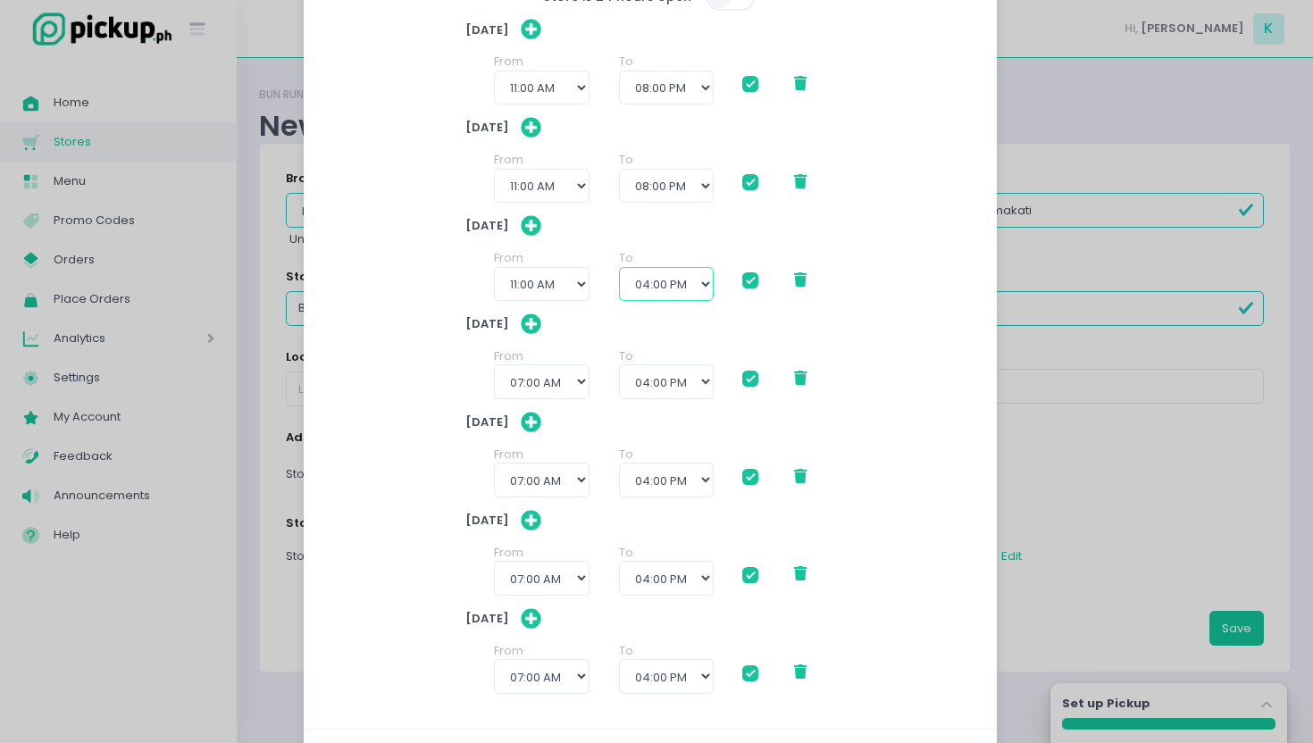
click at [675, 274] on select "12:00 PM 12:30 PM 01:00 PM 01:30 PM 02:00 PM 02:30 PM 03:00 PM 03:30 PM 04:00 P…" at bounding box center [666, 284] width 95 height 34
select select "22:00"
click at [619, 267] on select "12:00 PM 12:30 PM 01:00 PM 01:30 PM 02:00 PM 02:30 PM 03:00 PM 03:30 PM 04:00 P…" at bounding box center [666, 284] width 95 height 34
checkbox input "true"
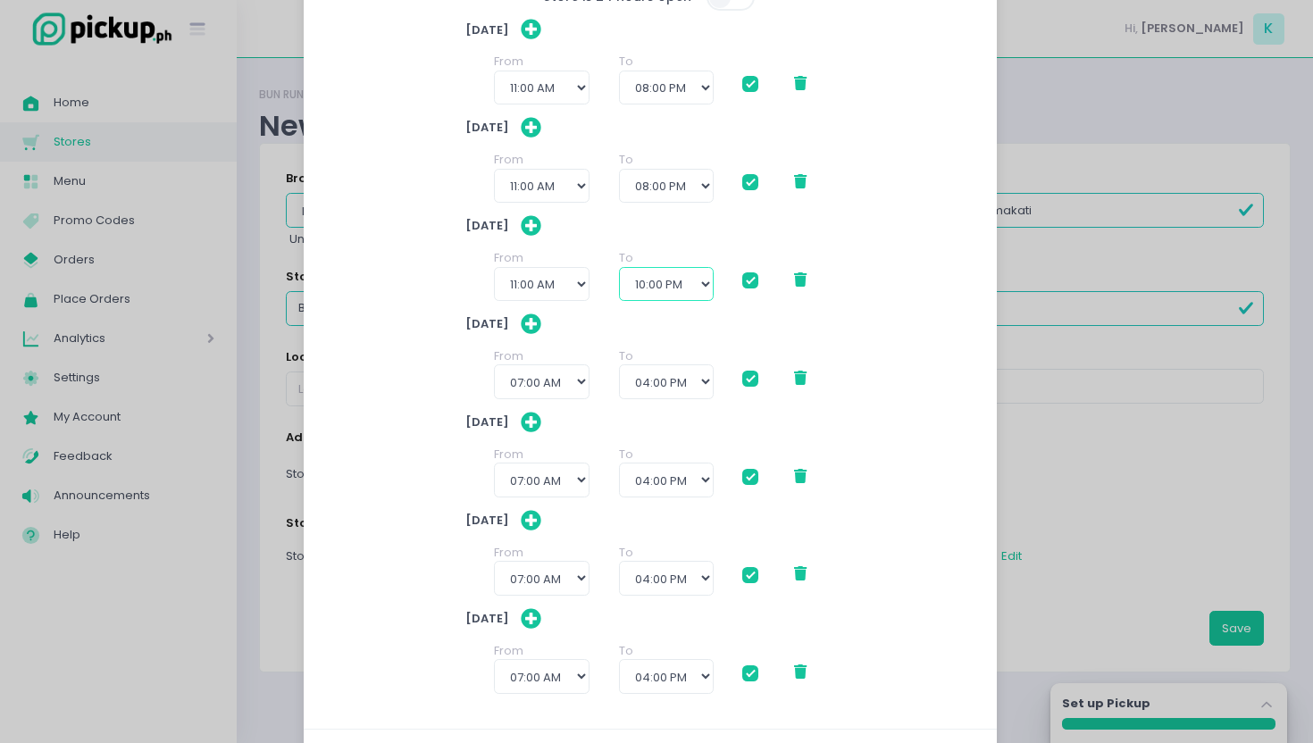
checkbox input "true"
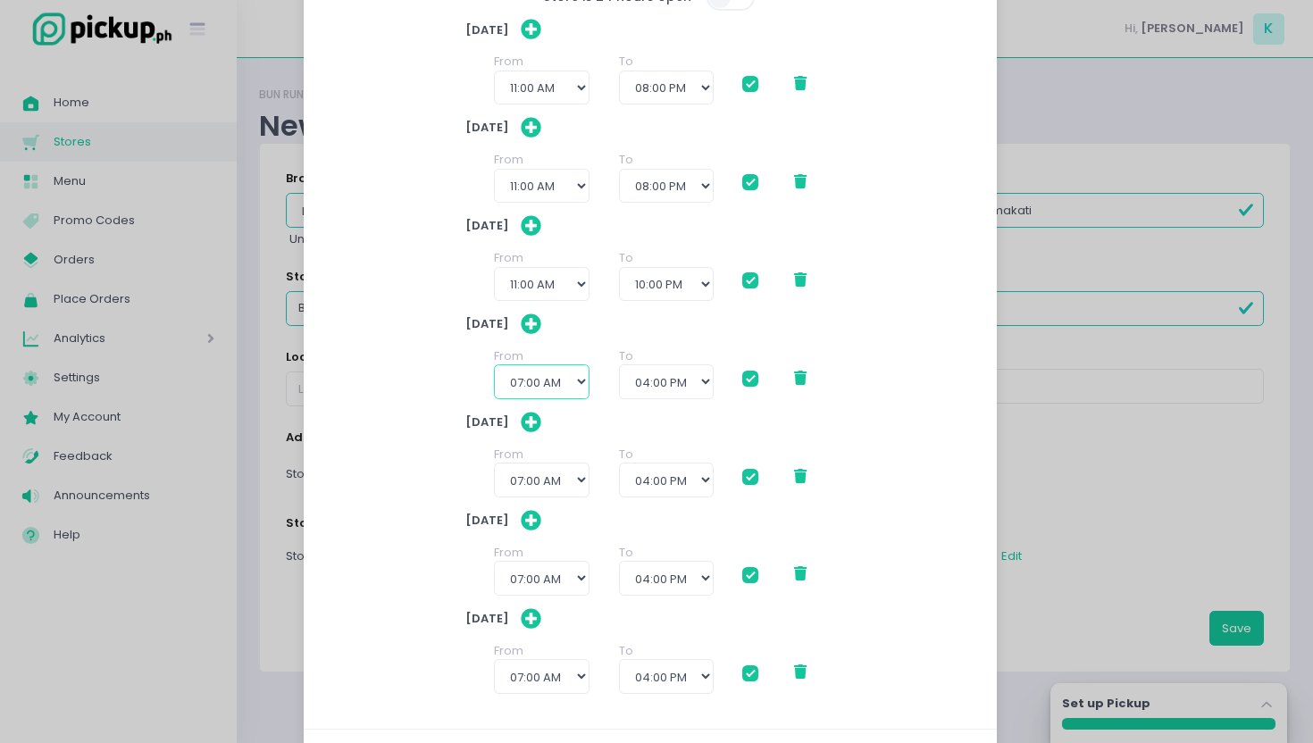
click at [536, 378] on select "12:00 AM 12:30 AM 01:00 AM 01:30 AM 02:00 AM 02:30 AM 03:00 AM 03:30 AM 04:00 A…" at bounding box center [542, 382] width 96 height 34
select select "11:00"
click at [494, 365] on select "12:00 AM 12:30 AM 01:00 AM 01:30 AM 02:00 AM 02:30 AM 03:00 AM 03:30 AM 04:00 A…" at bounding box center [542, 382] width 96 height 34
checkbox input "true"
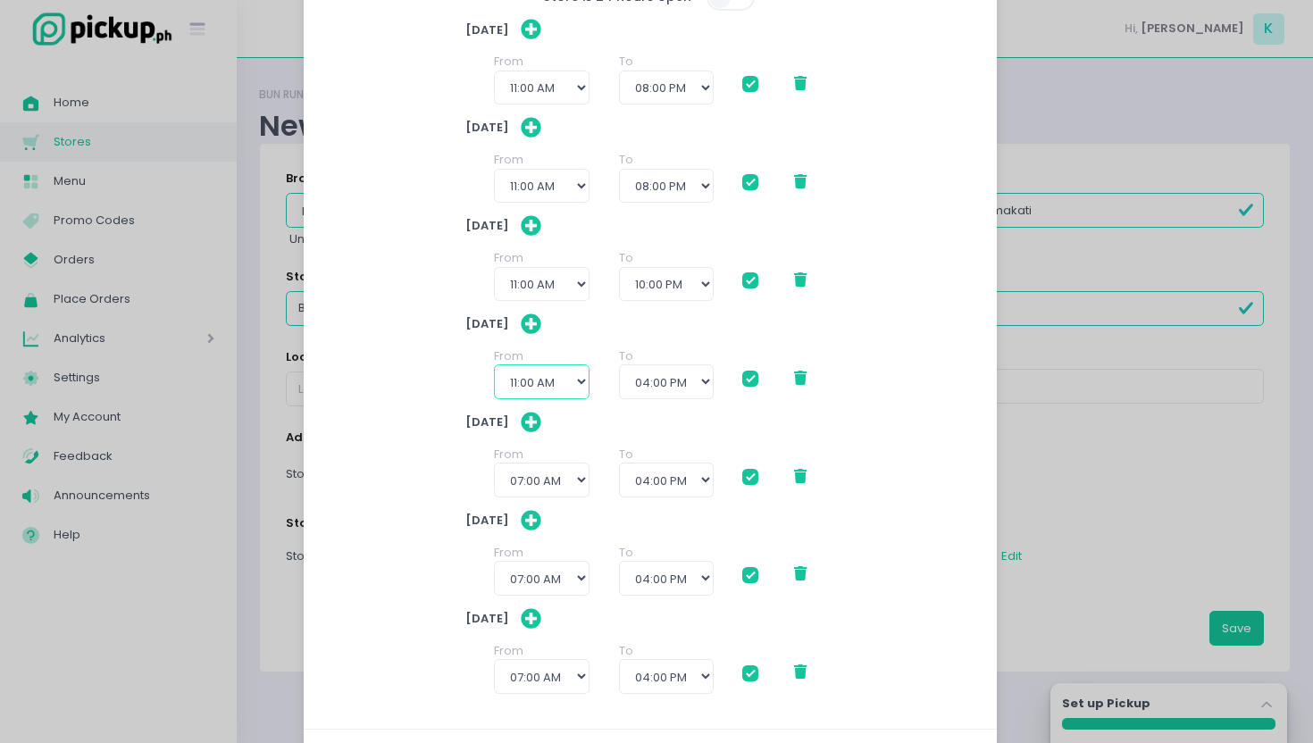
checkbox input "true"
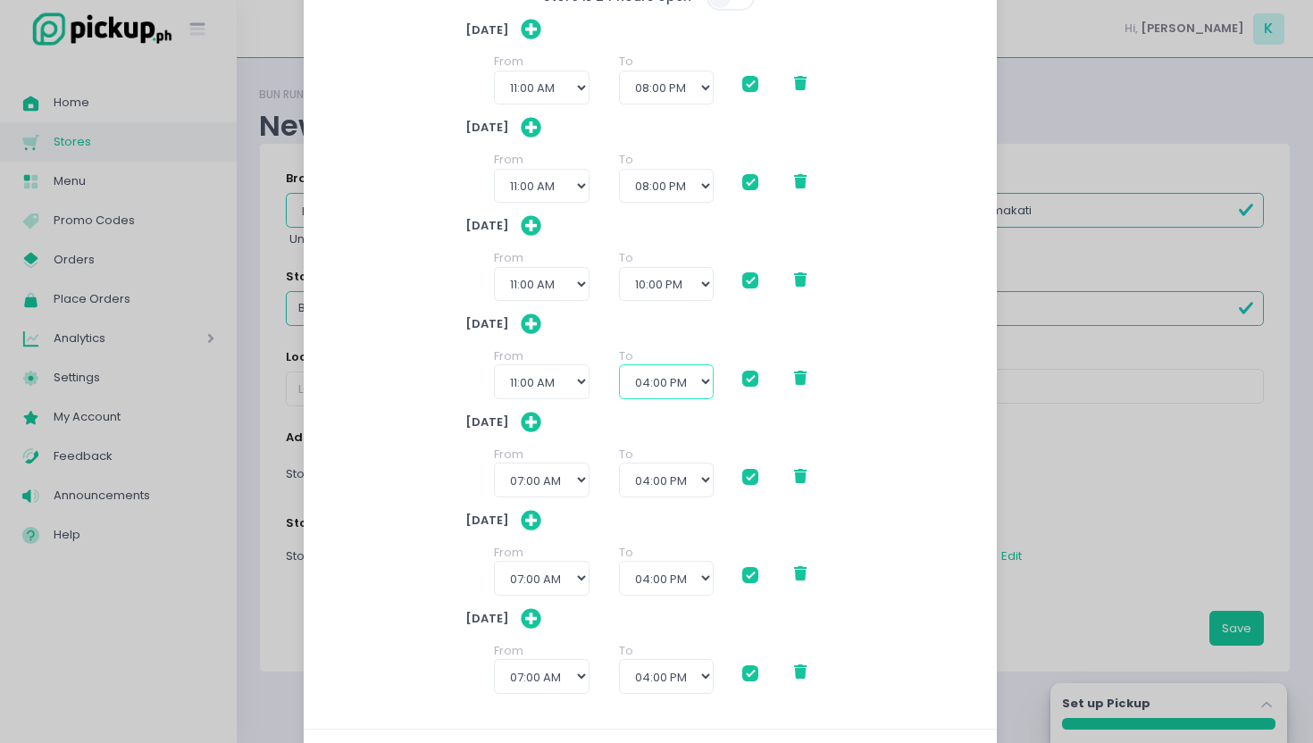
click at [649, 372] on select "12:00 PM 12:30 PM 01:00 PM 01:30 PM 02:00 PM 02:30 PM 03:00 PM 03:30 PM 04:00 P…" at bounding box center [666, 382] width 95 height 34
select select "22:00"
click at [619, 365] on select "12:00 PM 12:30 PM 01:00 PM 01:30 PM 02:00 PM 02:30 PM 03:00 PM 03:30 PM 04:00 P…" at bounding box center [666, 382] width 95 height 34
checkbox input "true"
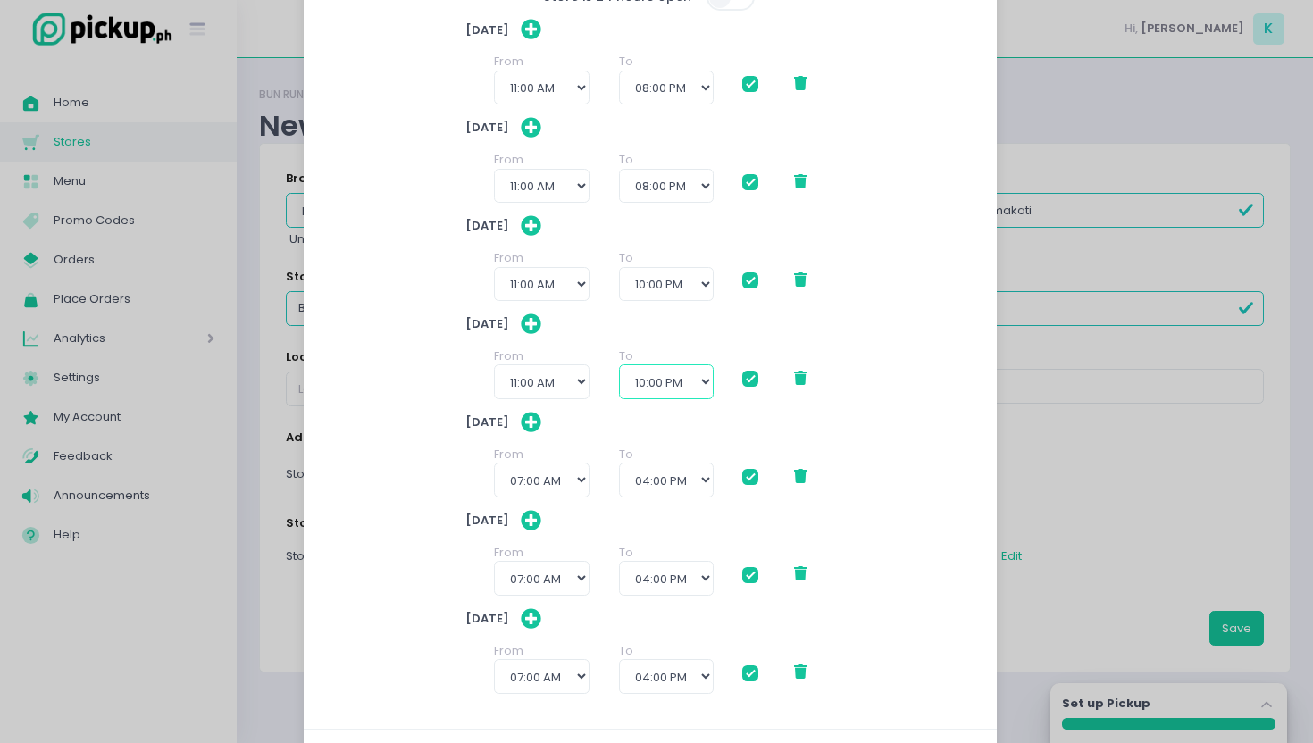
checkbox input "true"
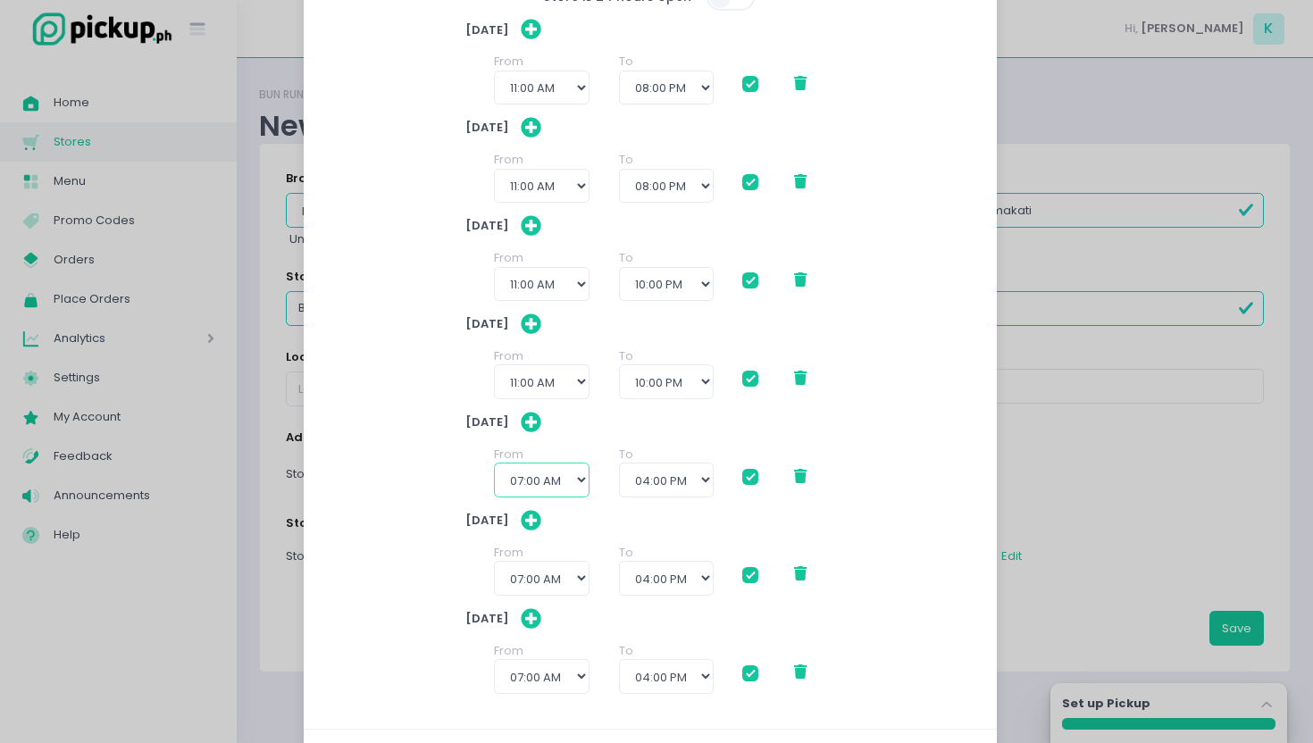
click at [535, 479] on select "12:00 AM 12:30 AM 01:00 AM 01:30 AM 02:00 AM 02:30 AM 03:00 AM 03:30 AM 04:00 A…" at bounding box center [542, 480] width 96 height 34
select select "11:00"
click at [494, 463] on select "12:00 AM 12:30 AM 01:00 AM 01:30 AM 02:00 AM 02:30 AM 03:00 AM 03:30 AM 04:00 A…" at bounding box center [542, 480] width 96 height 34
checkbox input "true"
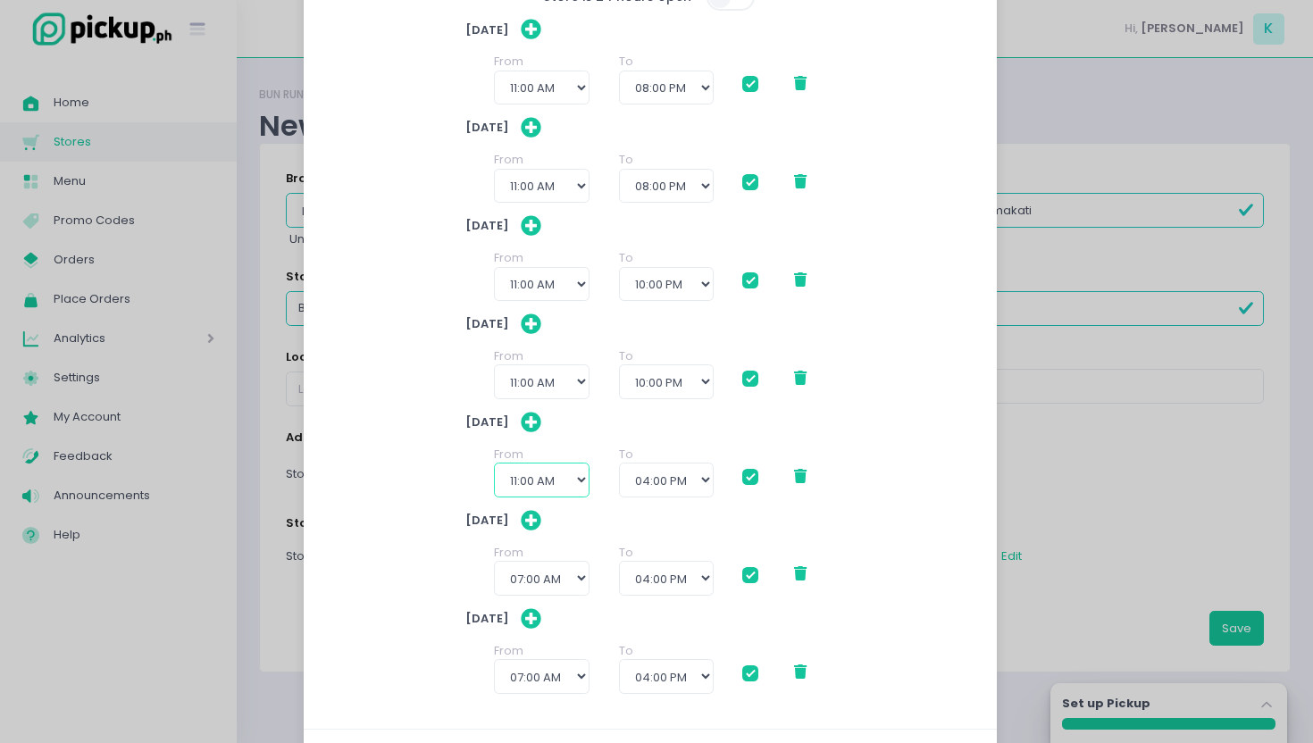
checkbox input "true"
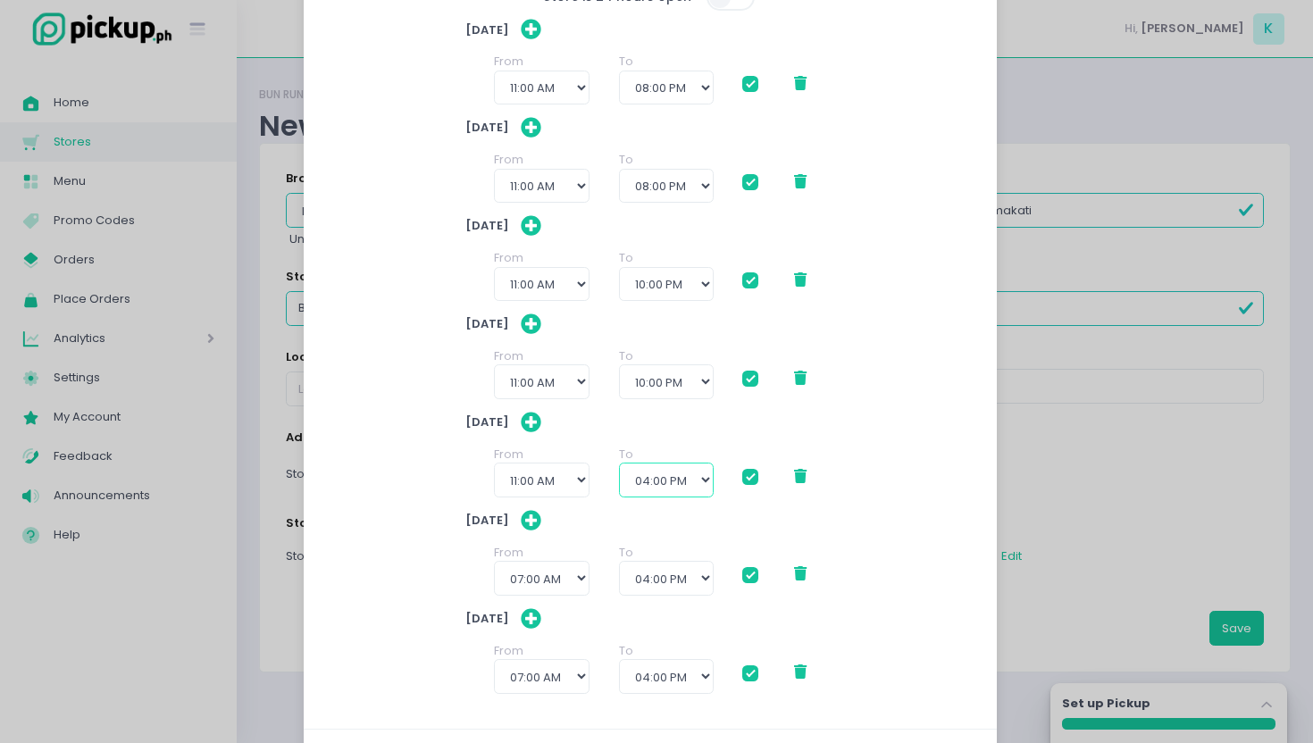
click at [662, 485] on select "12:00 PM 12:30 PM 01:00 PM 01:30 PM 02:00 PM 02:30 PM 03:00 PM 03:30 PM 04:00 P…" at bounding box center [666, 480] width 95 height 34
select select "22:00"
click at [619, 463] on select "12:00 PM 12:30 PM 01:00 PM 01:30 PM 02:00 PM 02:30 PM 03:00 PM 03:30 PM 04:00 P…" at bounding box center [666, 480] width 95 height 34
checkbox input "true"
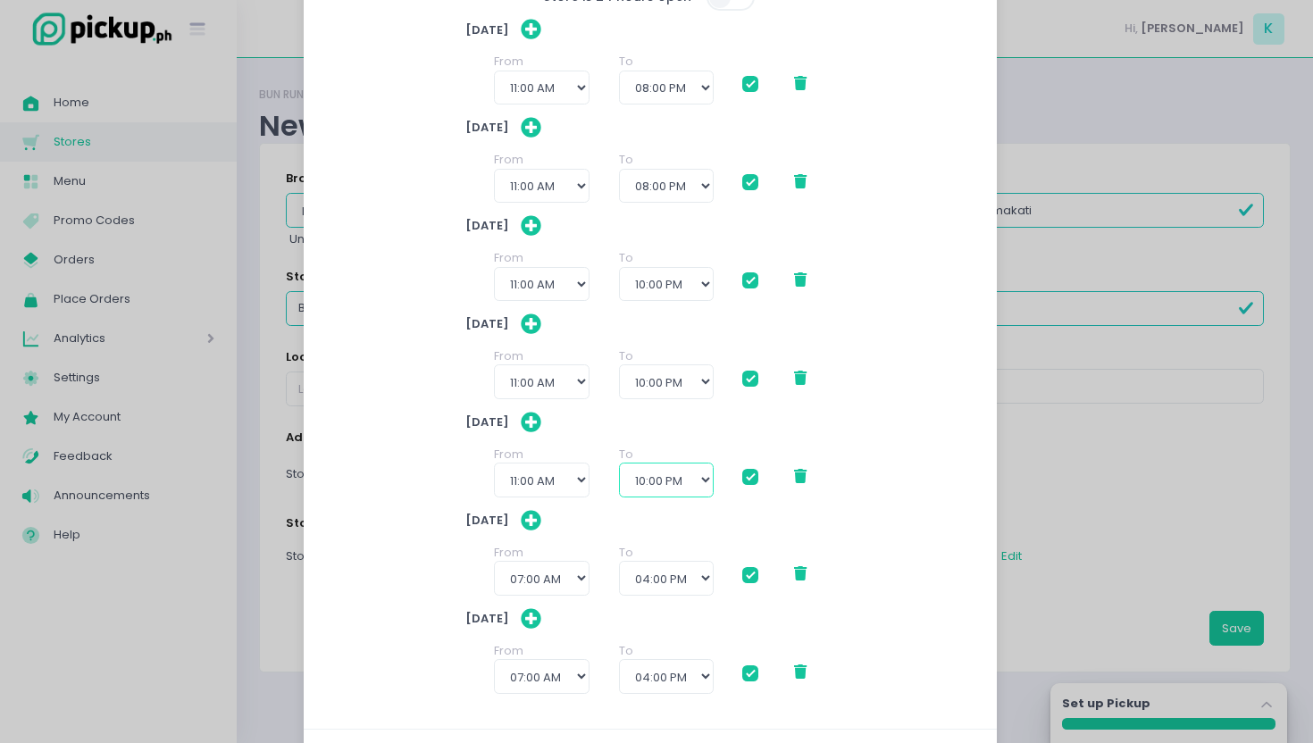
checkbox input "true"
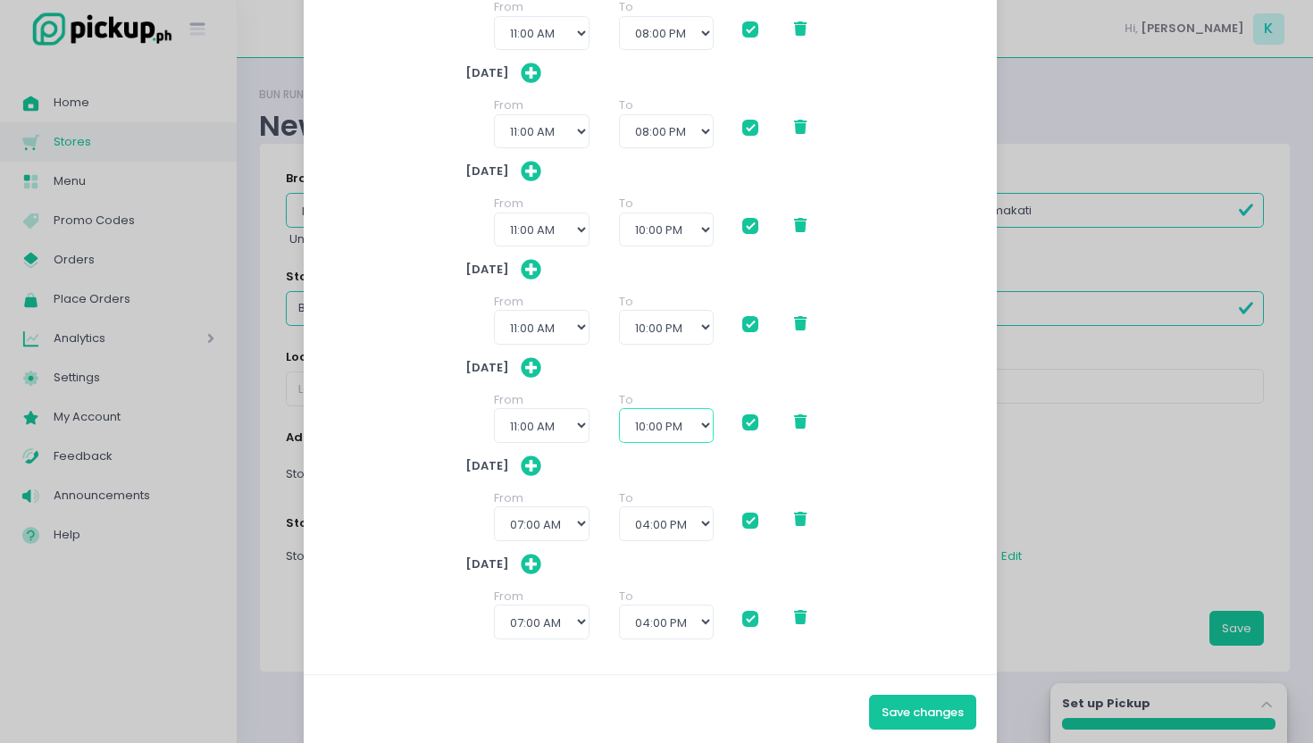
scroll to position [199, 0]
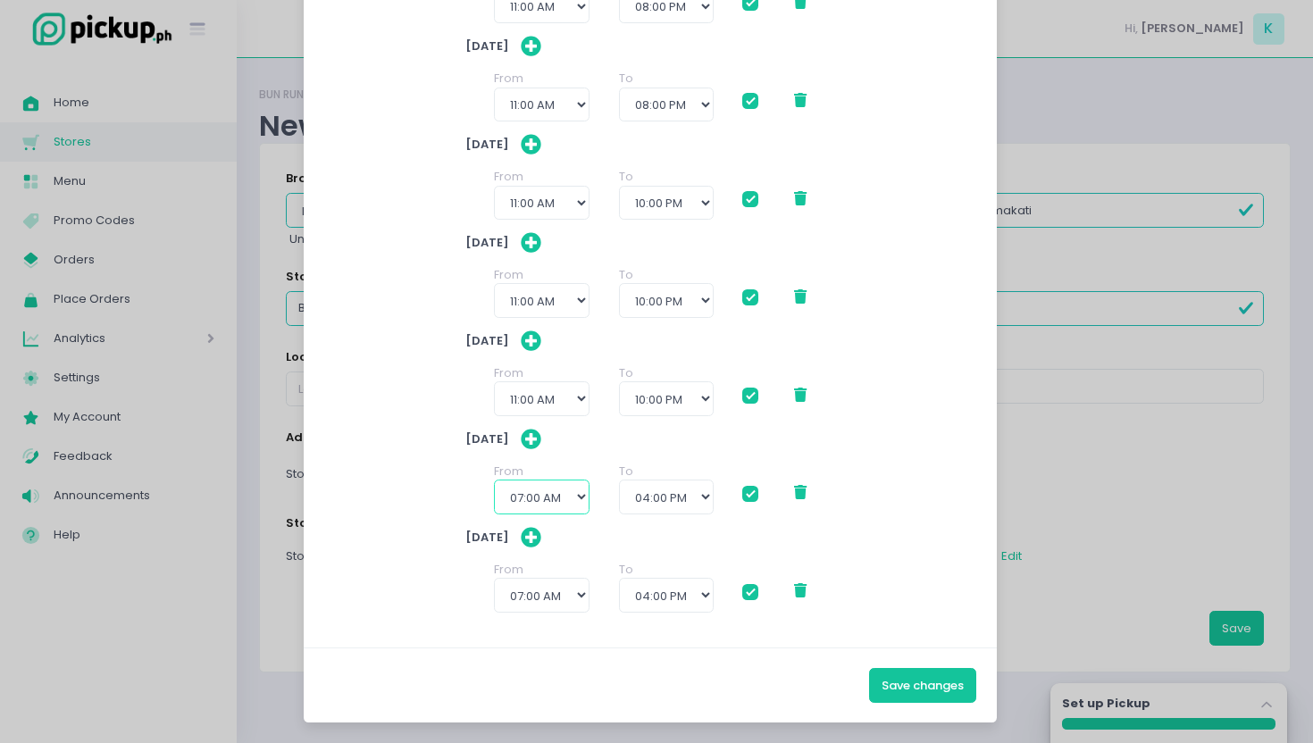
click at [559, 497] on select "12:00 AM 12:30 AM 01:00 AM 01:30 AM 02:00 AM 02:30 AM 03:00 AM 03:30 AM 04:00 A…" at bounding box center [542, 497] width 96 height 34
select select "11:00"
click at [494, 480] on select "12:00 AM 12:30 AM 01:00 AM 01:30 AM 02:00 AM 02:30 AM 03:00 AM 03:30 AM 04:00 A…" at bounding box center [542, 497] width 96 height 34
checkbox input "true"
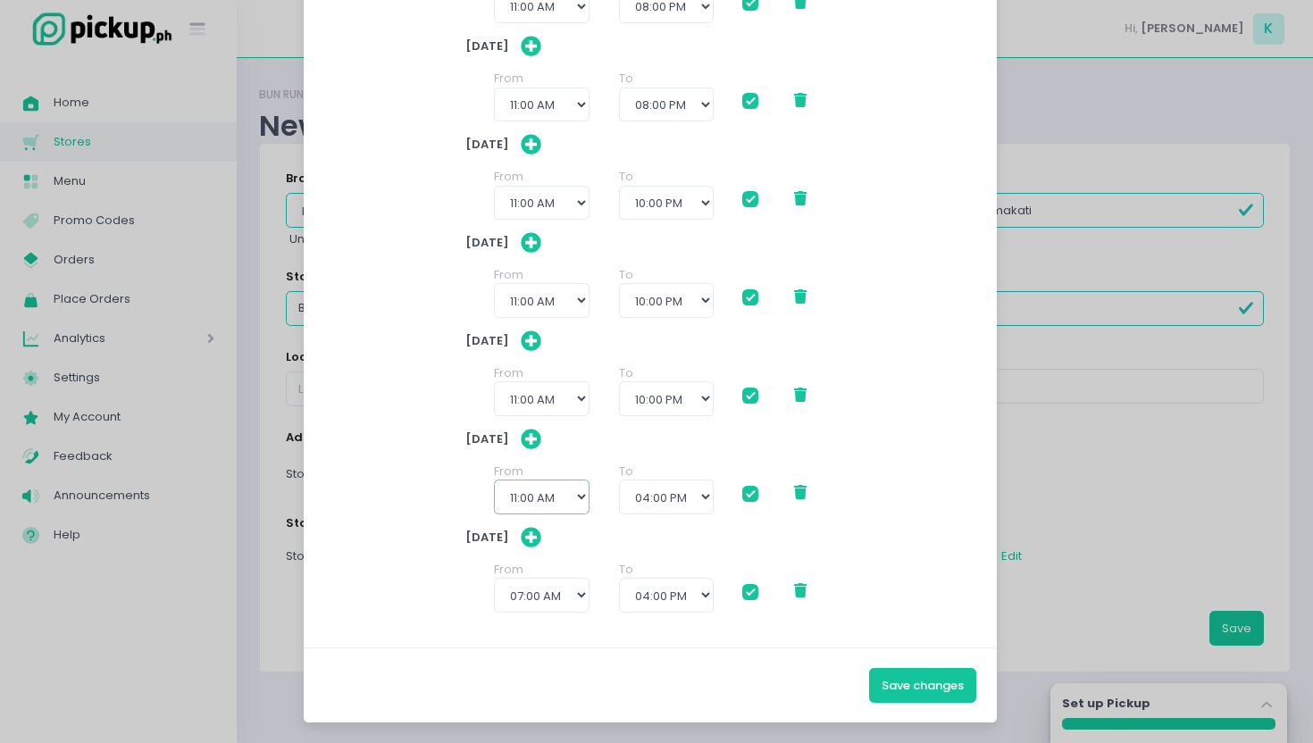
checkbox input "true"
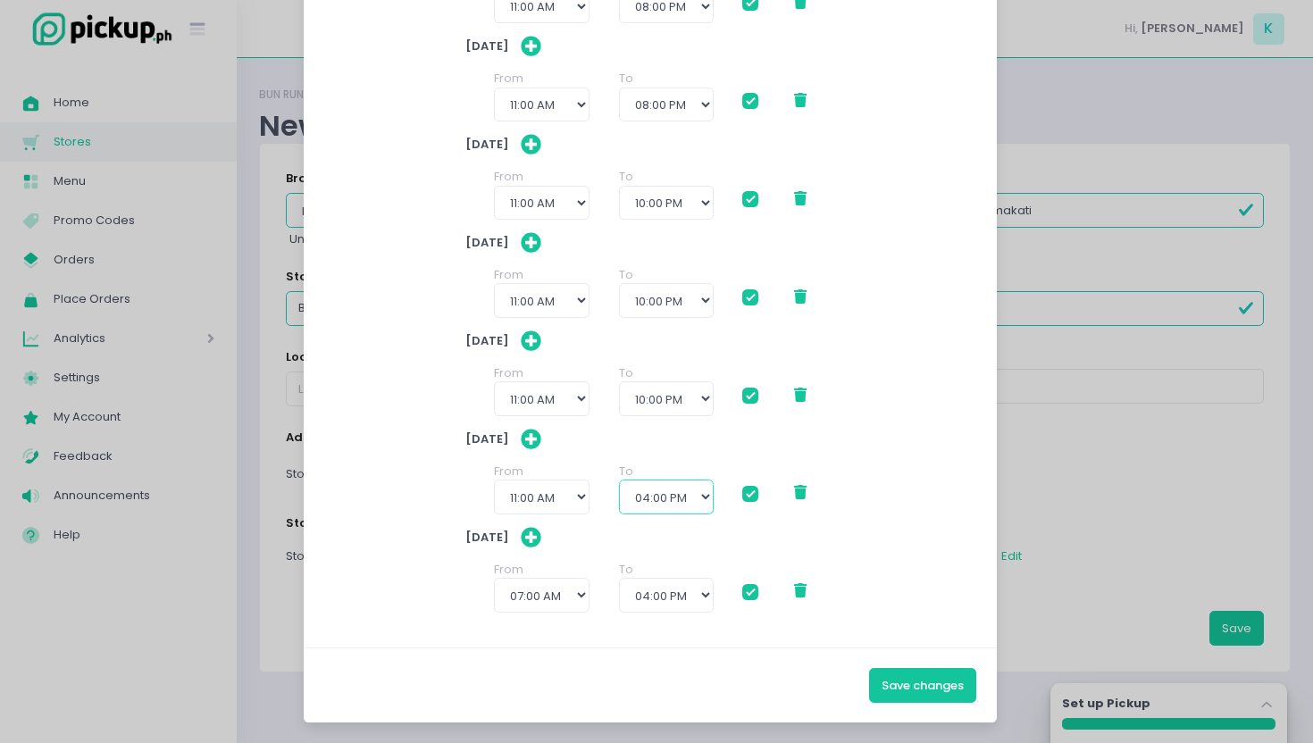
click at [673, 497] on select "12:00 PM 12:30 PM 01:00 PM 01:30 PM 02:00 PM 02:30 PM 03:00 PM 03:30 PM 04:00 P…" at bounding box center [666, 497] width 95 height 34
select select "23:00"
click at [619, 480] on select "12:00 PM 12:30 PM 01:00 PM 01:30 PM 02:00 PM 02:30 PM 03:00 PM 03:30 PM 04:00 P…" at bounding box center [666, 497] width 95 height 34
checkbox input "true"
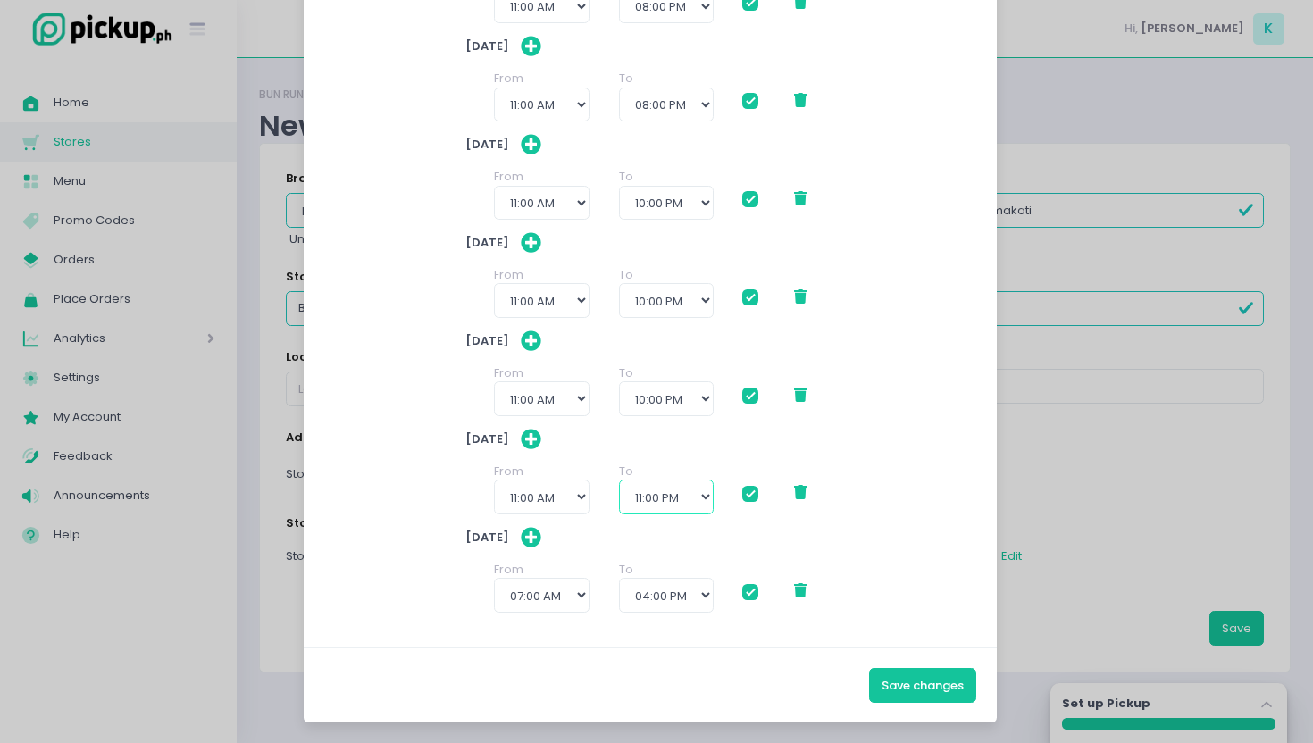
checkbox input "true"
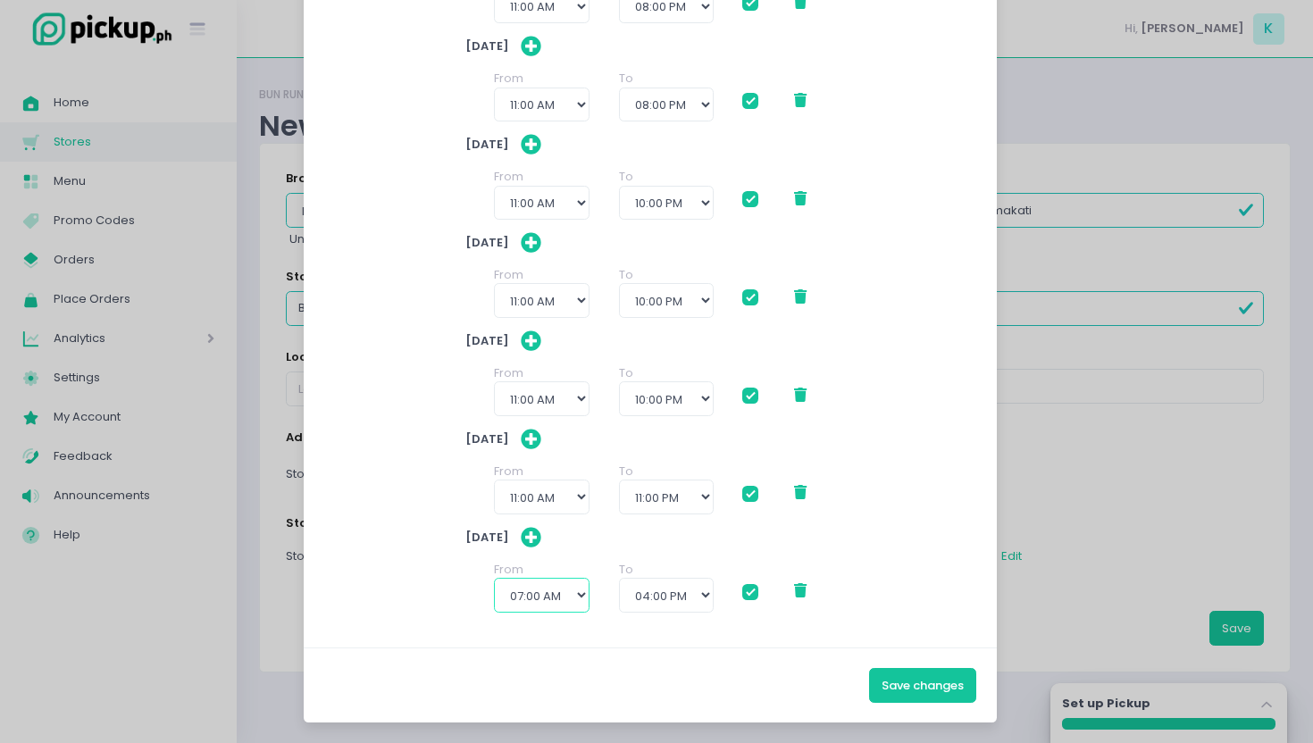
click at [549, 593] on select "12:00 AM 12:30 AM 01:00 AM 01:30 AM 02:00 AM 02:30 AM 03:00 AM 03:30 AM 04:00 A…" at bounding box center [542, 595] width 96 height 34
select select "11:00"
click at [494, 578] on select "12:00 AM 12:30 AM 01:00 AM 01:30 AM 02:00 AM 02:30 AM 03:00 AM 03:30 AM 04:00 A…" at bounding box center [542, 595] width 96 height 34
checkbox input "true"
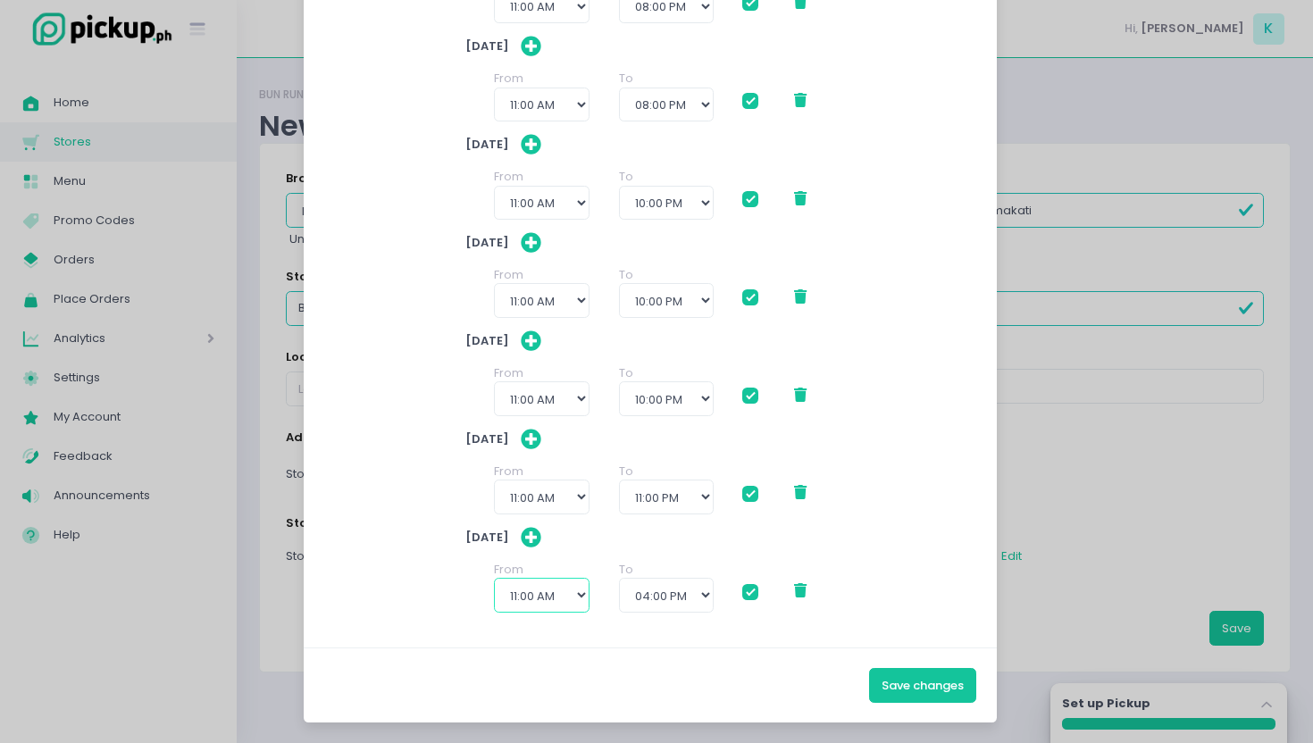
checkbox input "true"
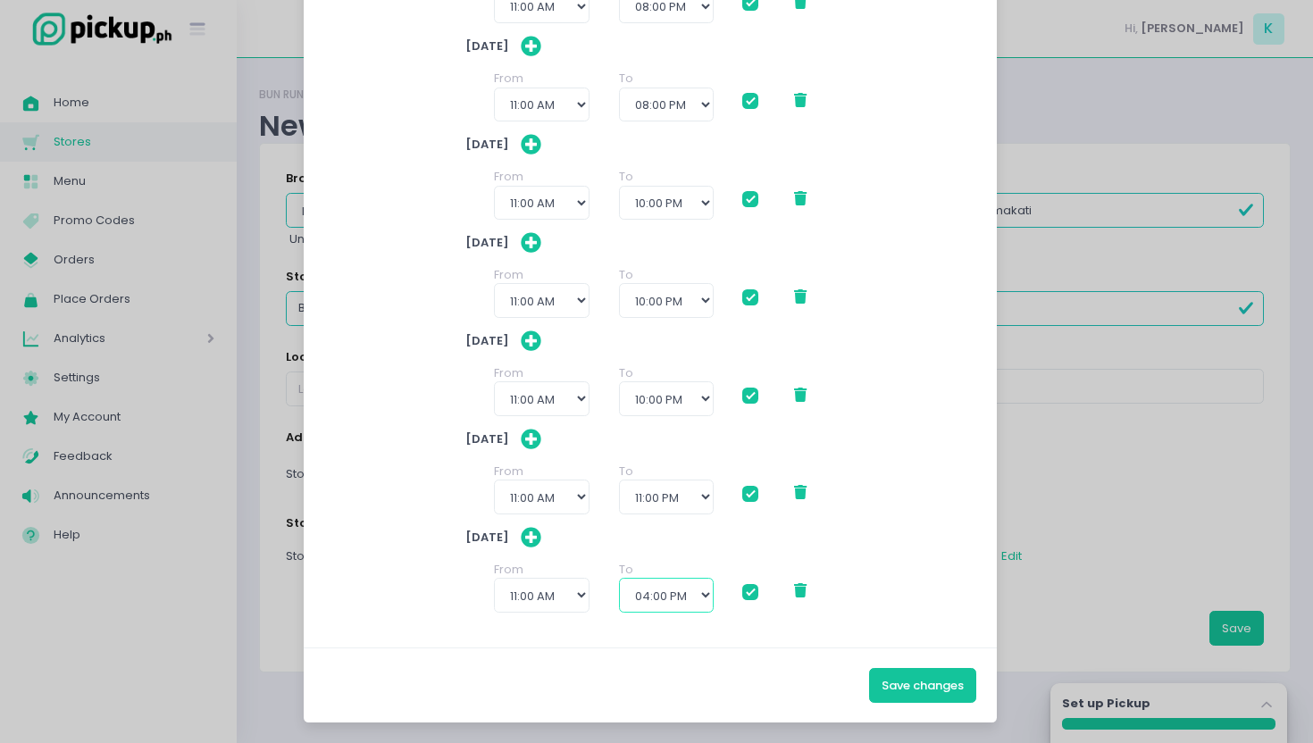
click at [684, 590] on select "12:00 PM 12:30 PM 01:00 PM 01:30 PM 02:00 PM 02:30 PM 03:00 PM 03:30 PM 04:00 P…" at bounding box center [666, 595] width 95 height 34
select select "23:00"
click at [619, 578] on select "12:00 PM 12:30 PM 01:00 PM 01:30 PM 02:00 PM 02:30 PM 03:00 PM 03:30 PM 04:00 P…" at bounding box center [666, 595] width 95 height 34
checkbox input "true"
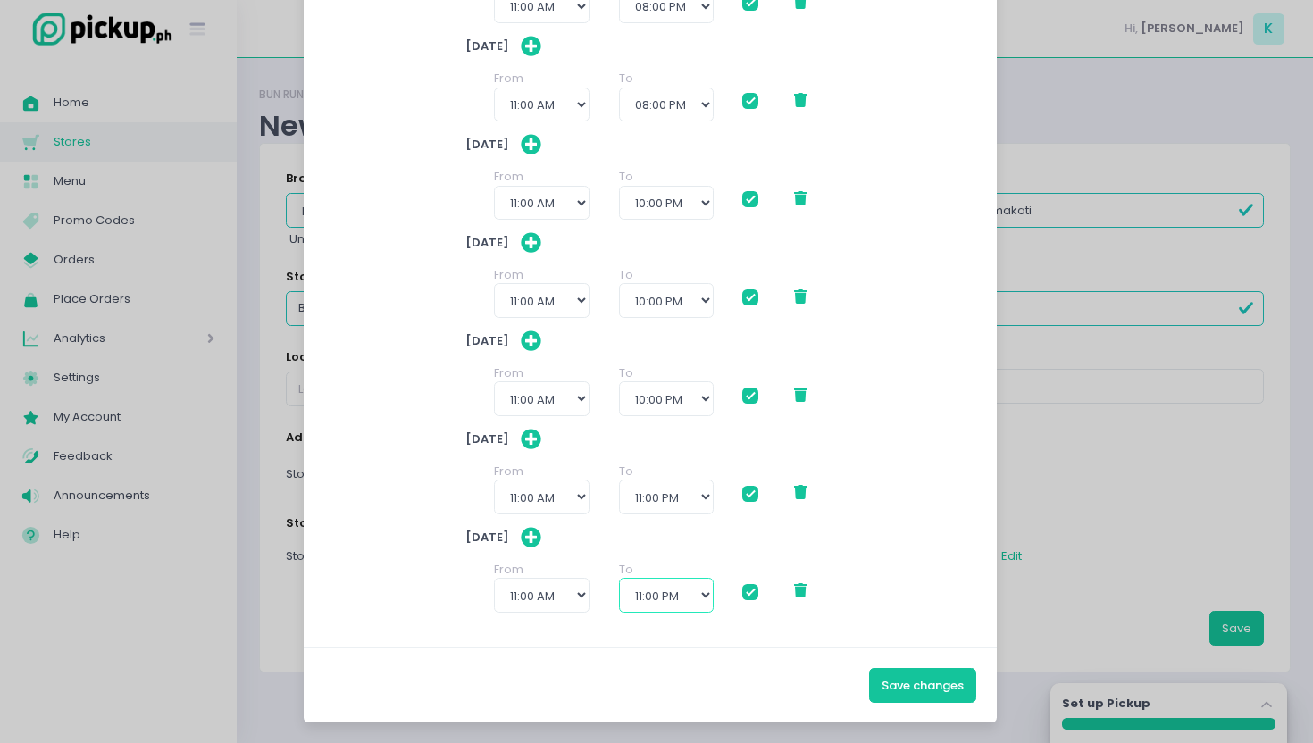
checkbox input "true"
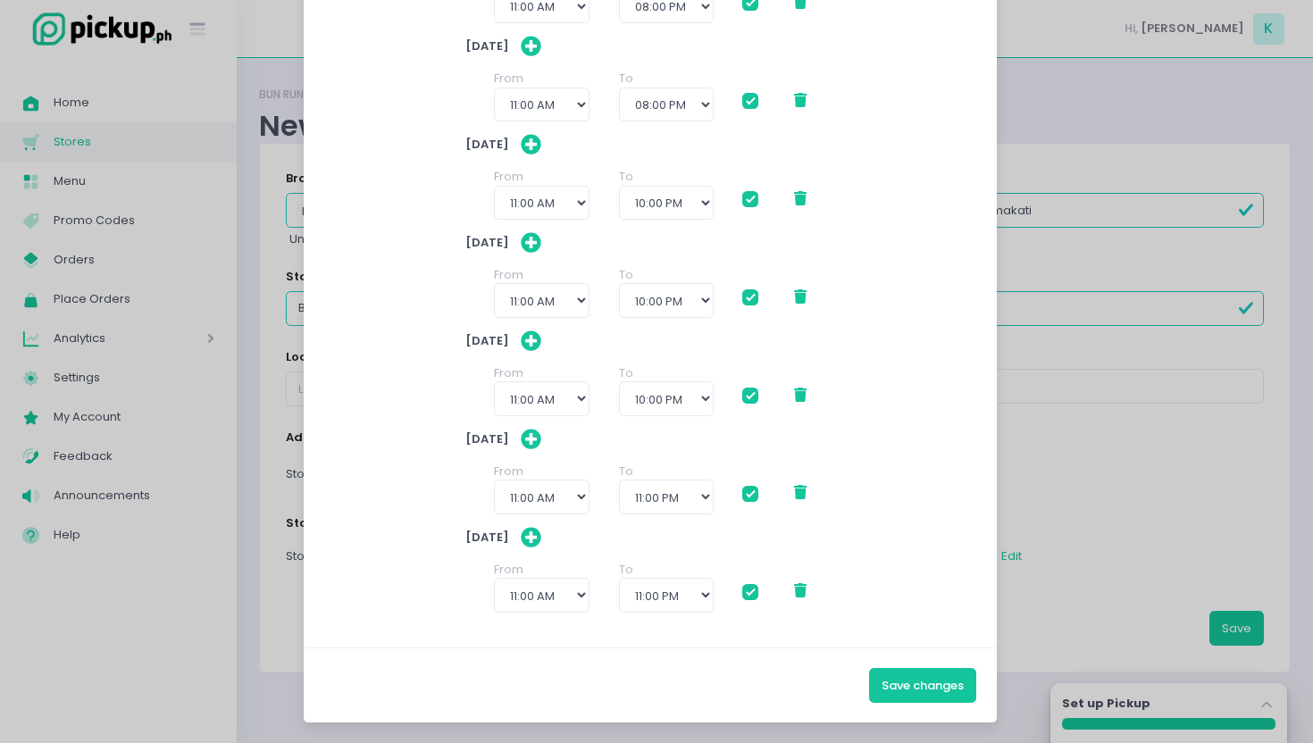
click at [890, 516] on div "[DATE] From 12:00 AM 12:30 AM 01:00 AM 01:30 AM 02:00 AM 02:30 AM 03:00 AM 03:3…" at bounding box center [650, 283] width 653 height 687
click at [911, 684] on button "Save changes" at bounding box center [922, 685] width 107 height 34
checkbox input "true"
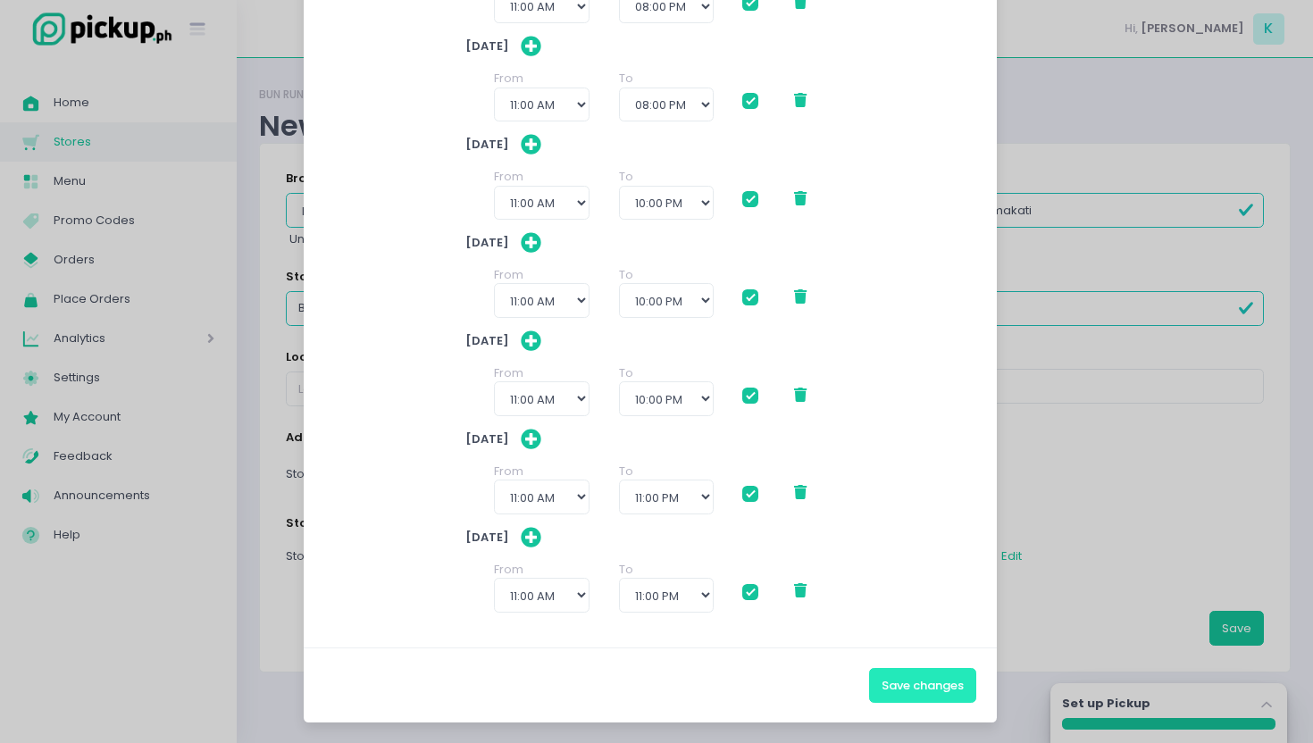
checkbox input "true"
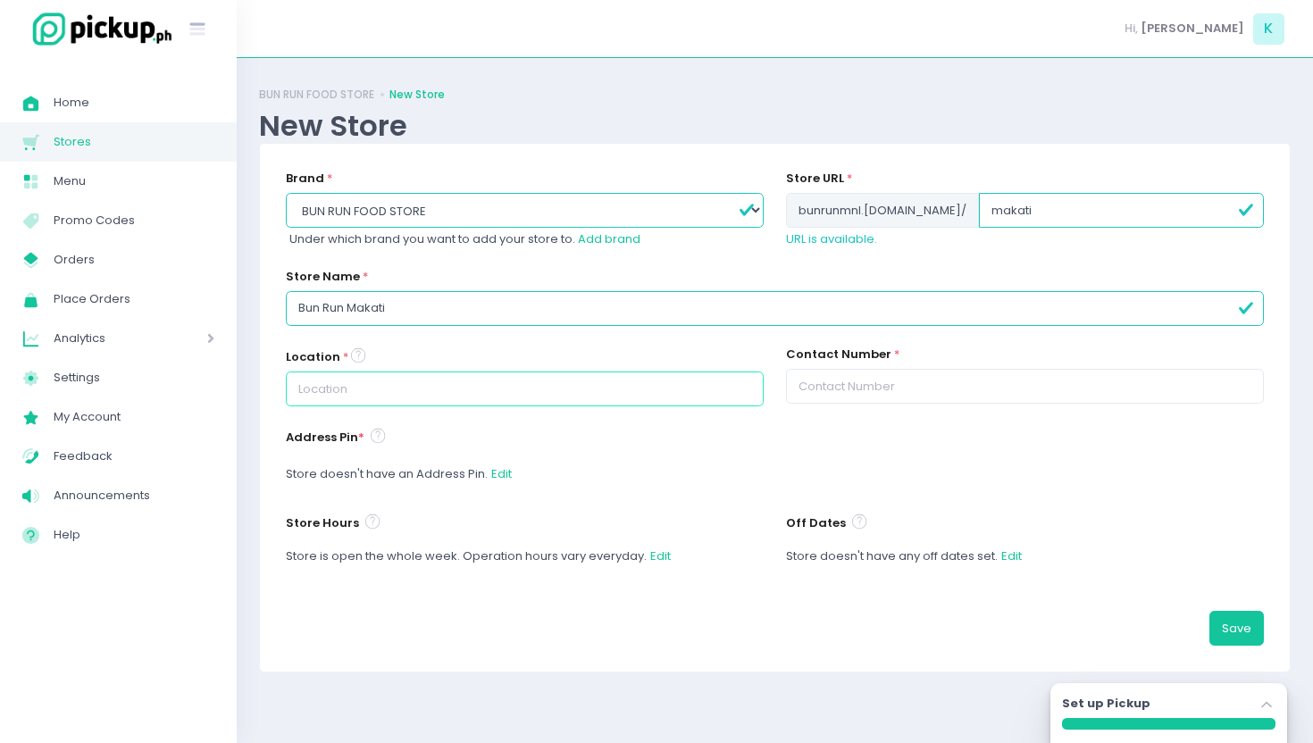
click at [505, 388] on input "text" at bounding box center [525, 389] width 478 height 34
paste input "[STREET_ADDRESS][PERSON_NAME]"
type input "[STREET_ADDRESS][PERSON_NAME]"
click at [629, 435] on div "Address Pin * Store doesn't have an Address Pin. Edit" at bounding box center [775, 458] width 978 height 65
click at [929, 398] on input "text" at bounding box center [1025, 386] width 478 height 34
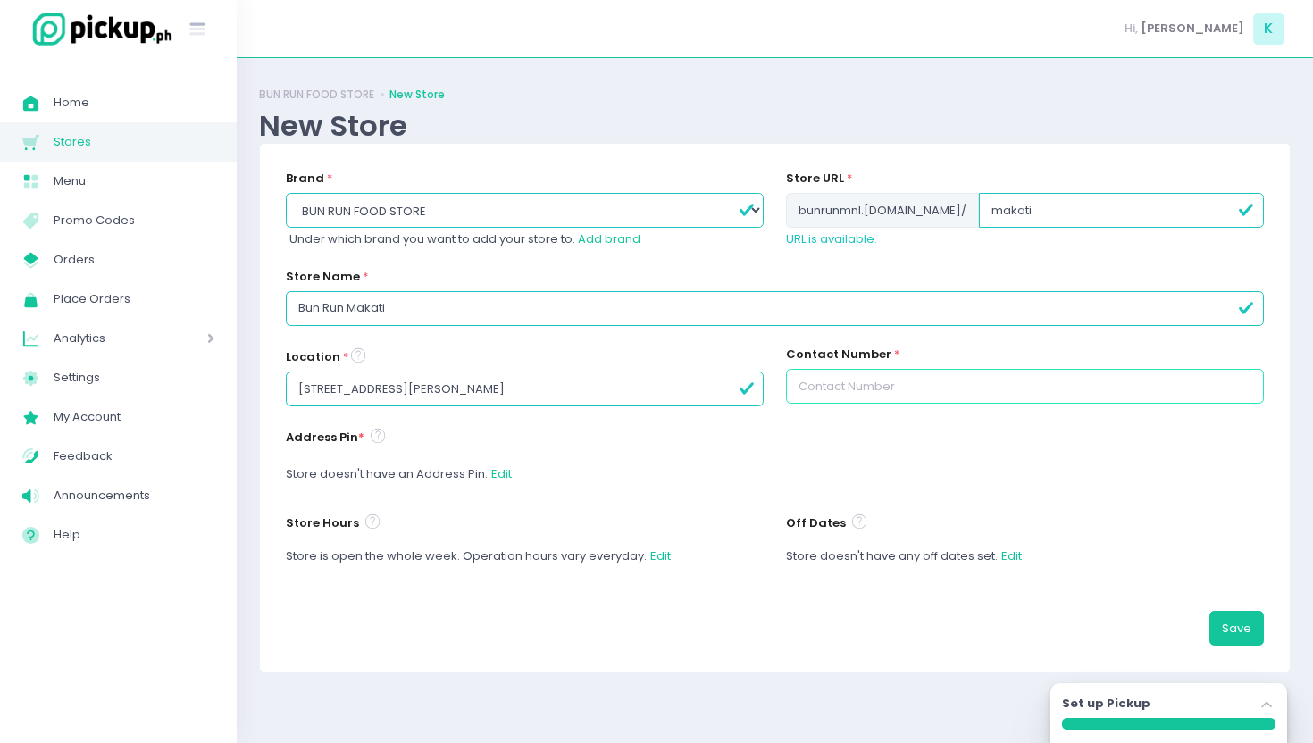
type input "09628683753"
click at [1230, 620] on button "Save" at bounding box center [1237, 628] width 55 height 34
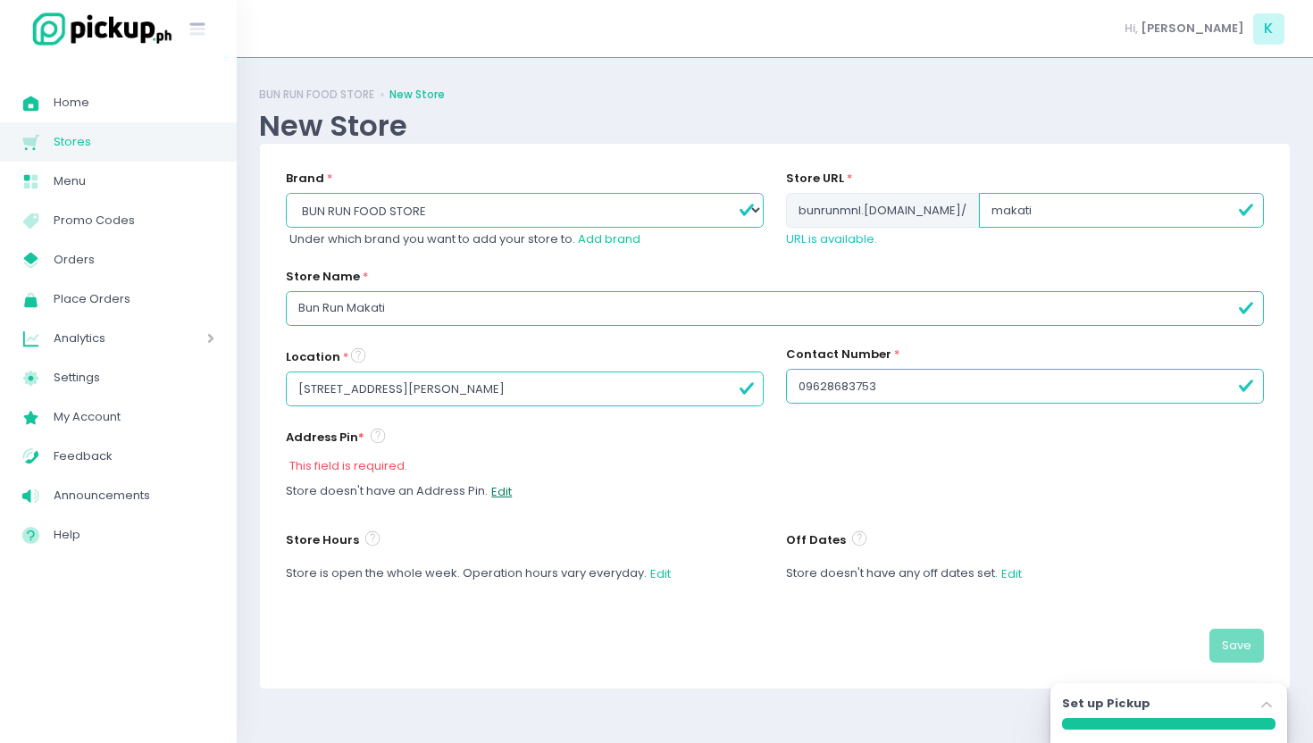
click at [500, 492] on button "Edit" at bounding box center [502, 491] width 22 height 34
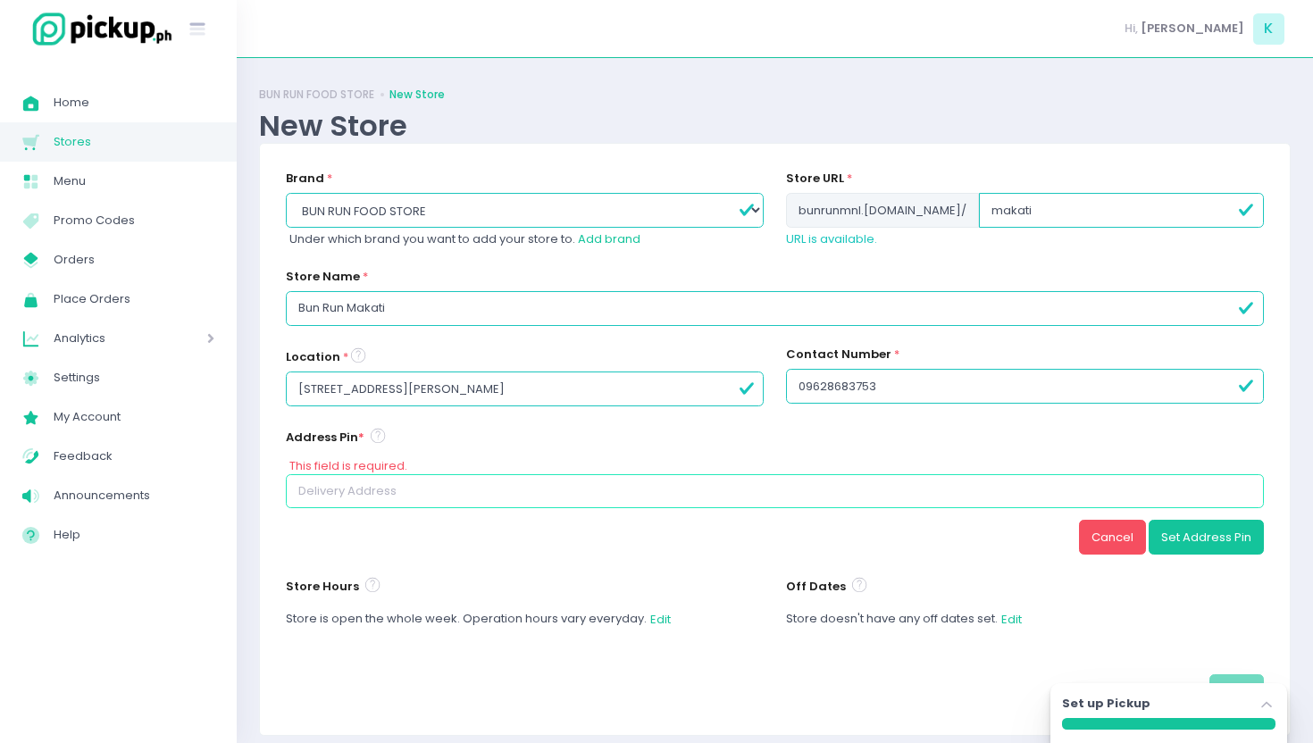
click at [500, 492] on input at bounding box center [775, 491] width 978 height 34
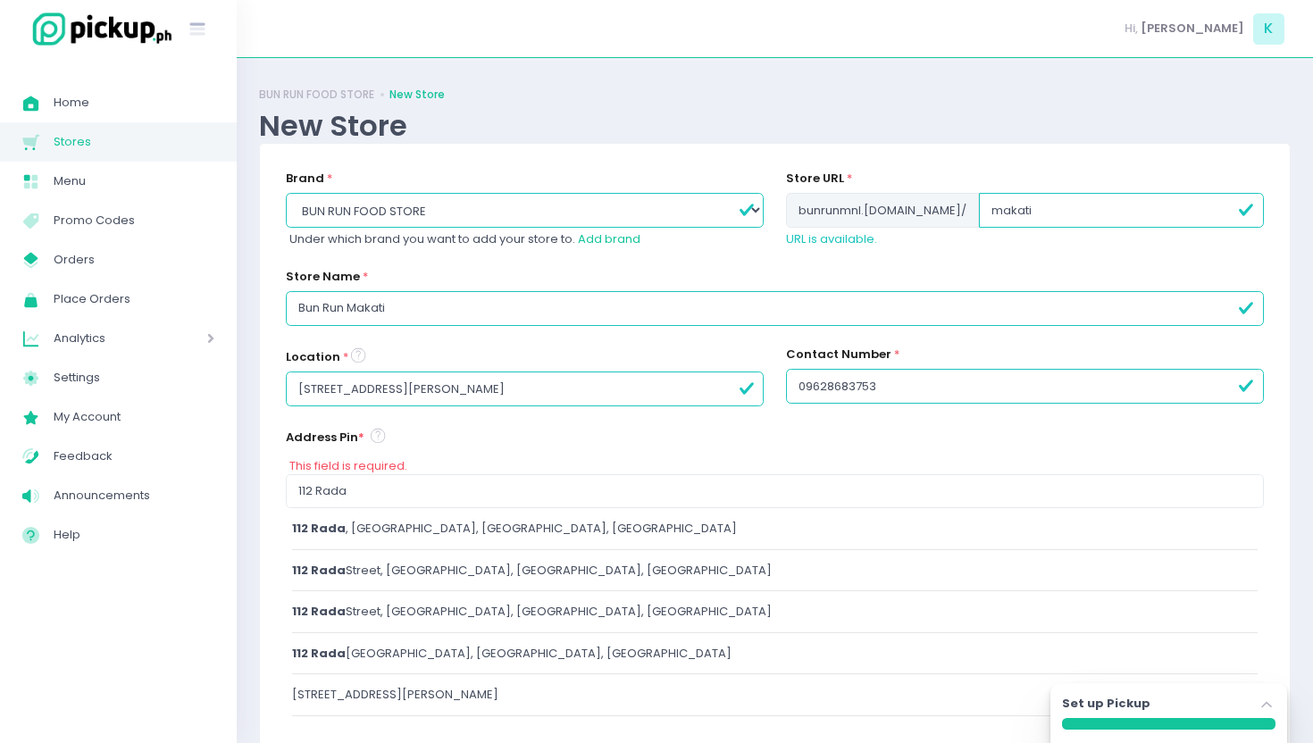
click at [543, 526] on div "[STREET_ADDRESS]" at bounding box center [775, 529] width 967 height 18
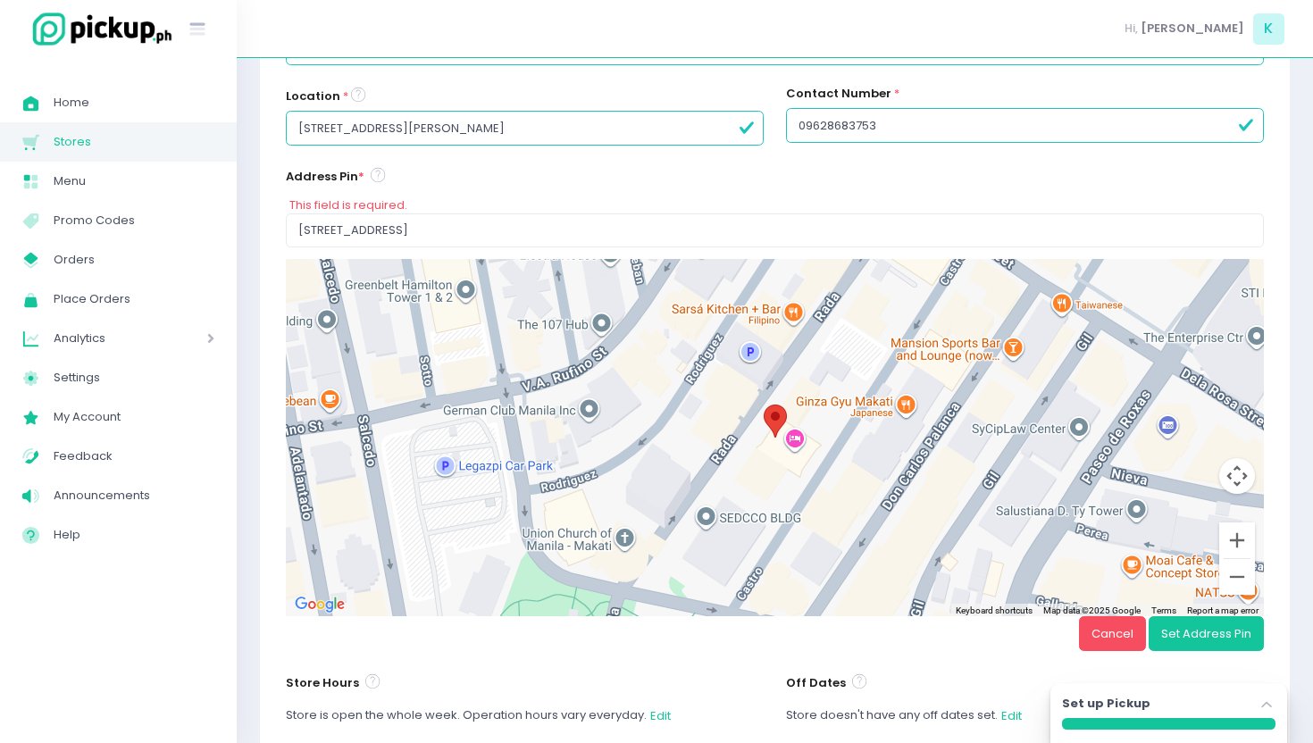
scroll to position [264, 0]
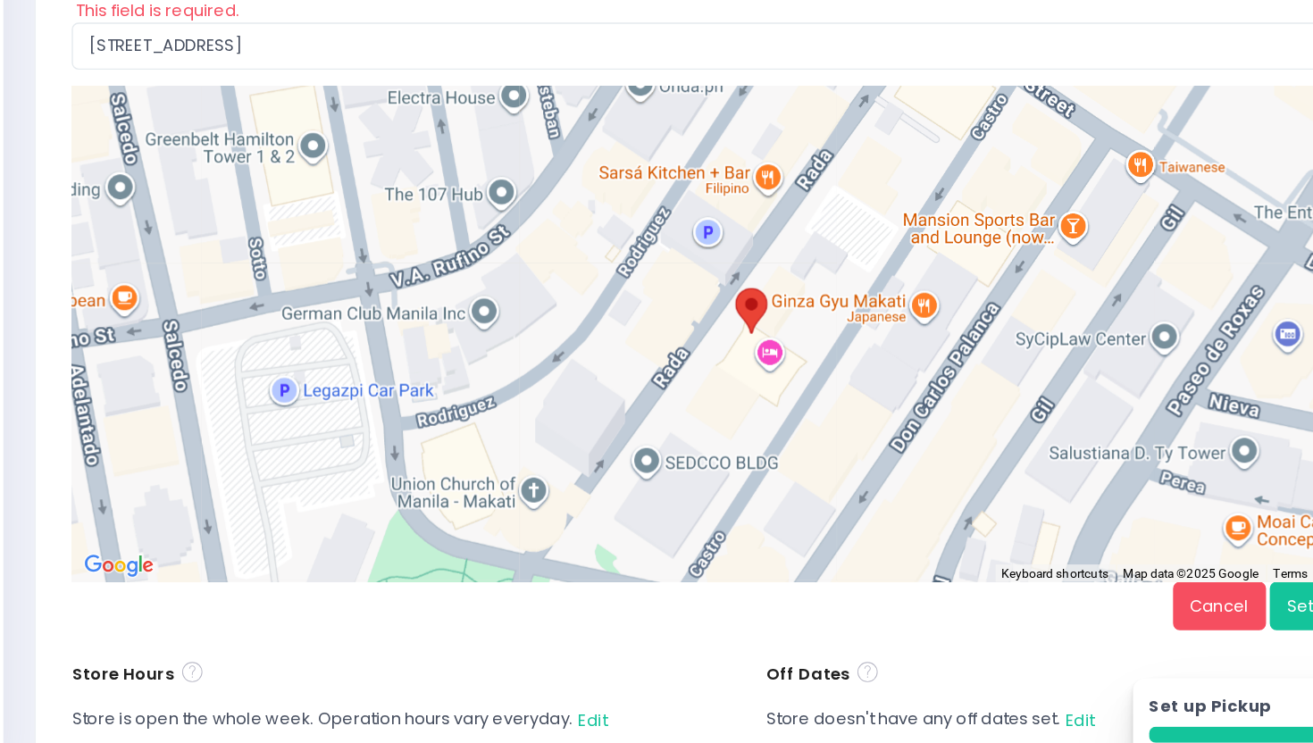
drag, startPoint x: 774, startPoint y: 466, endPoint x: 765, endPoint y: 481, distance: 16.9
click at [766, 481] on div at bounding box center [775, 434] width 978 height 357
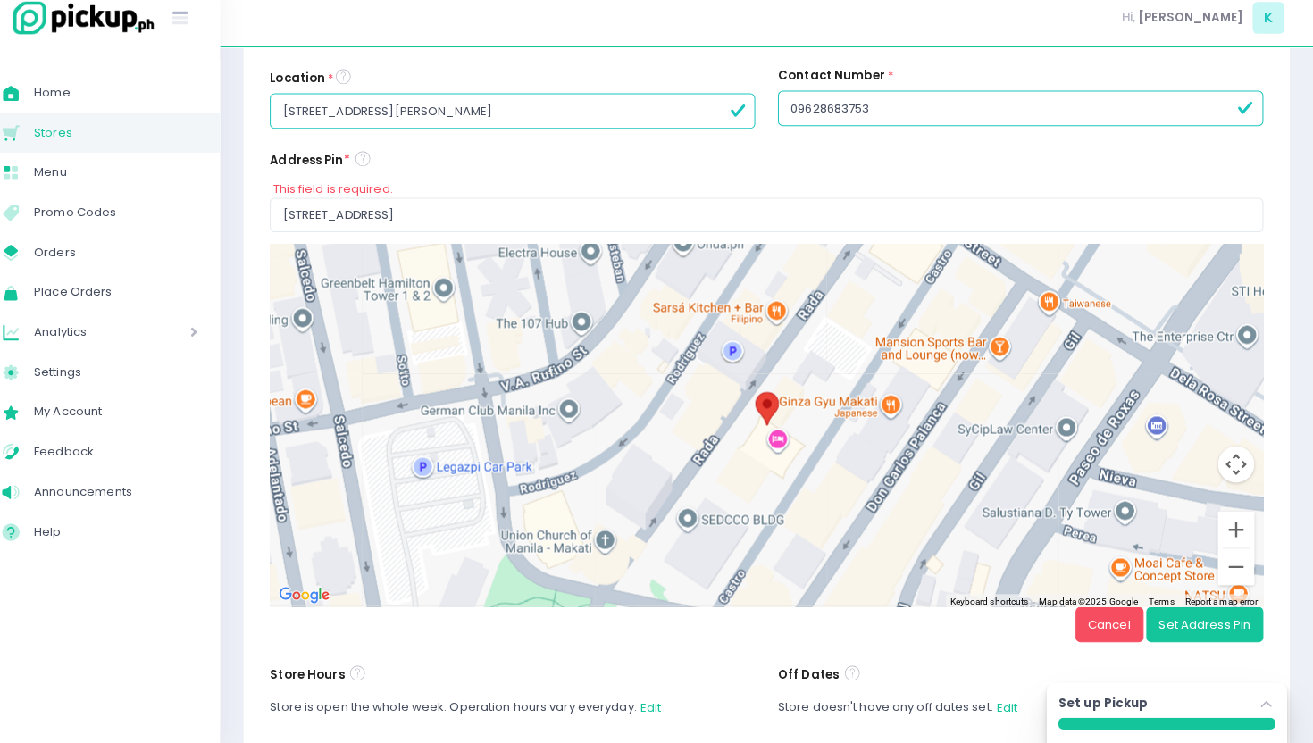
scroll to position [273, 0]
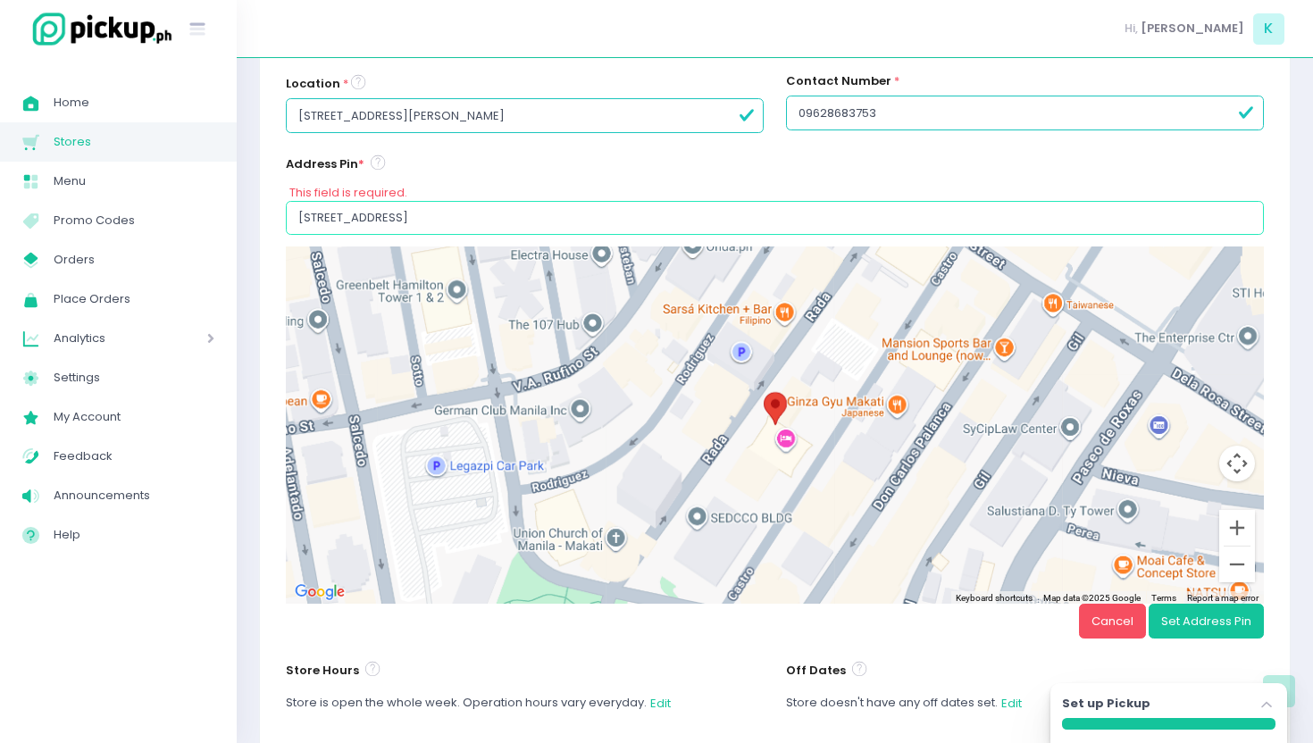
drag, startPoint x: 727, startPoint y: 218, endPoint x: 281, endPoint y: 214, distance: 446.7
click at [279, 214] on div "Address Pin * This field is required. [STREET_ADDRESS] ← Move left → Move right…" at bounding box center [775, 406] width 1001 height 506
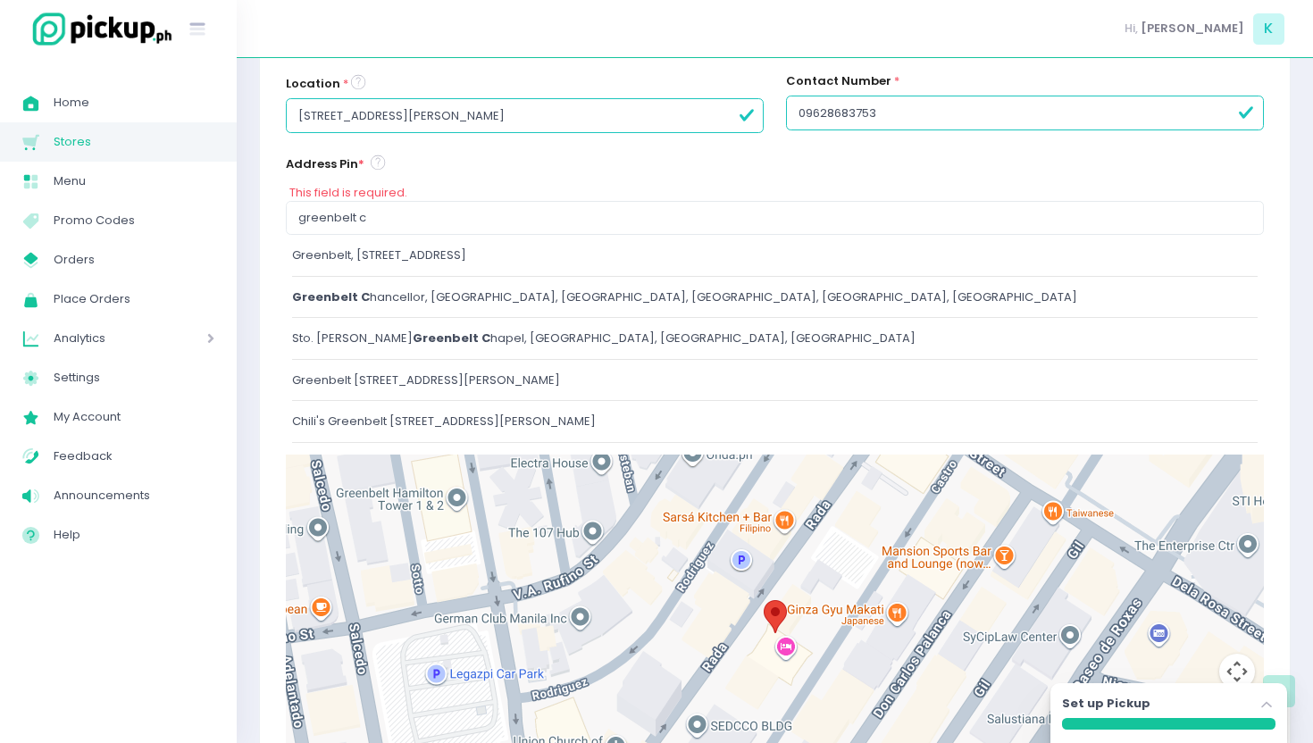
click at [353, 297] on span "greenbelt c" at bounding box center [331, 297] width 78 height 17
type input "Greenbelt Chancellor, [GEOGRAPHIC_DATA], [GEOGRAPHIC_DATA], [GEOGRAPHIC_DATA], …"
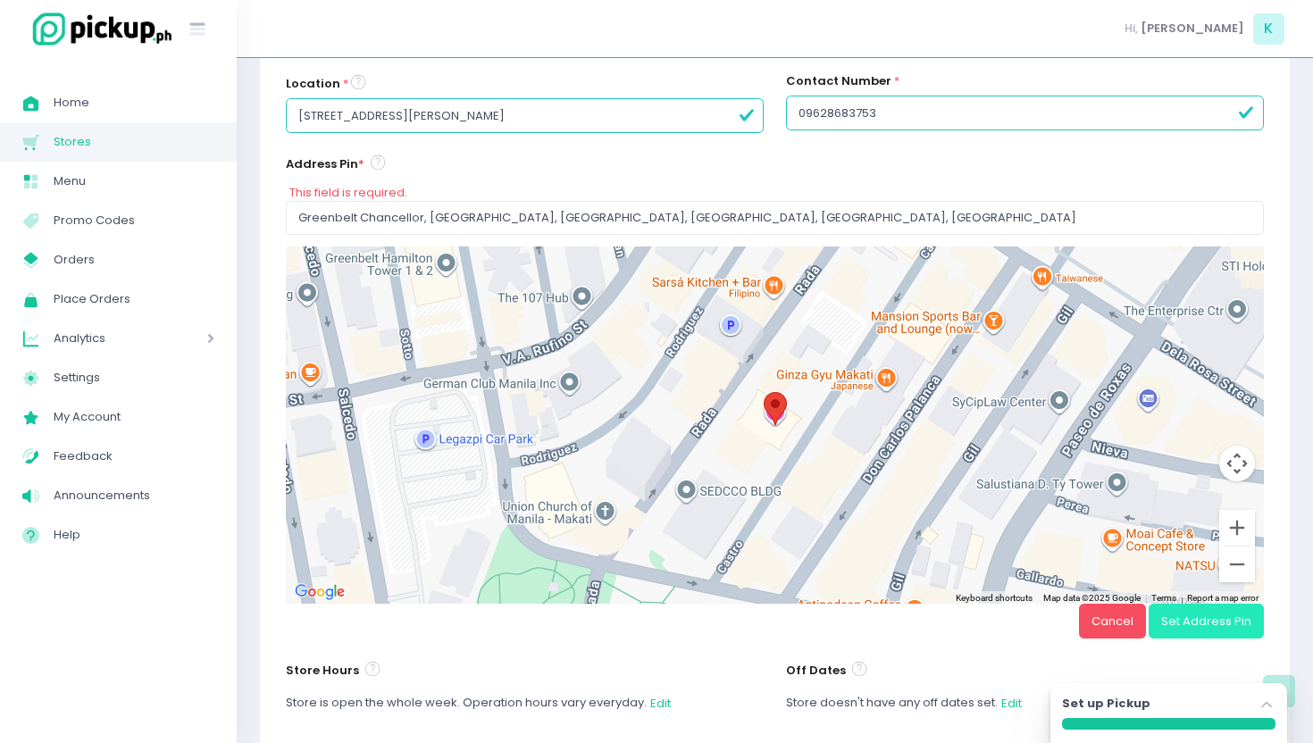
click at [1191, 629] on button "Set Address Pin" at bounding box center [1206, 621] width 115 height 34
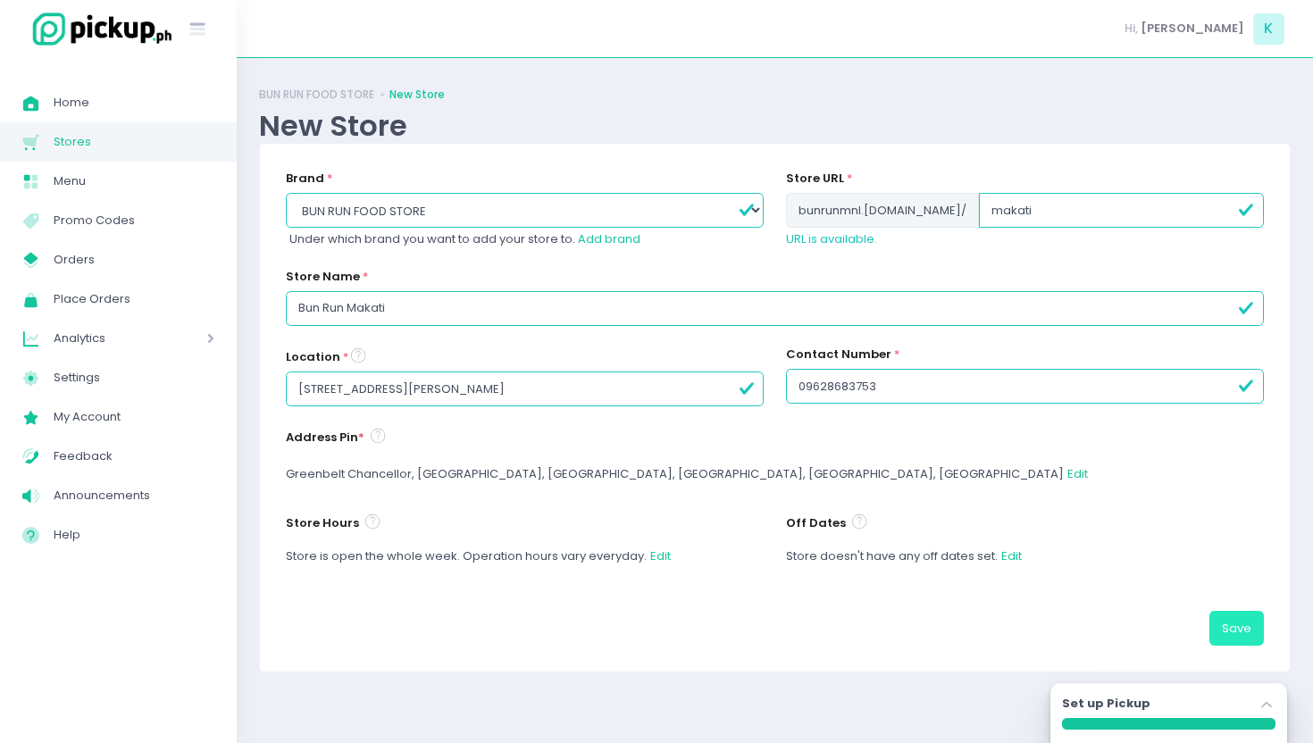
click at [1245, 630] on button "Save" at bounding box center [1237, 628] width 55 height 34
select select
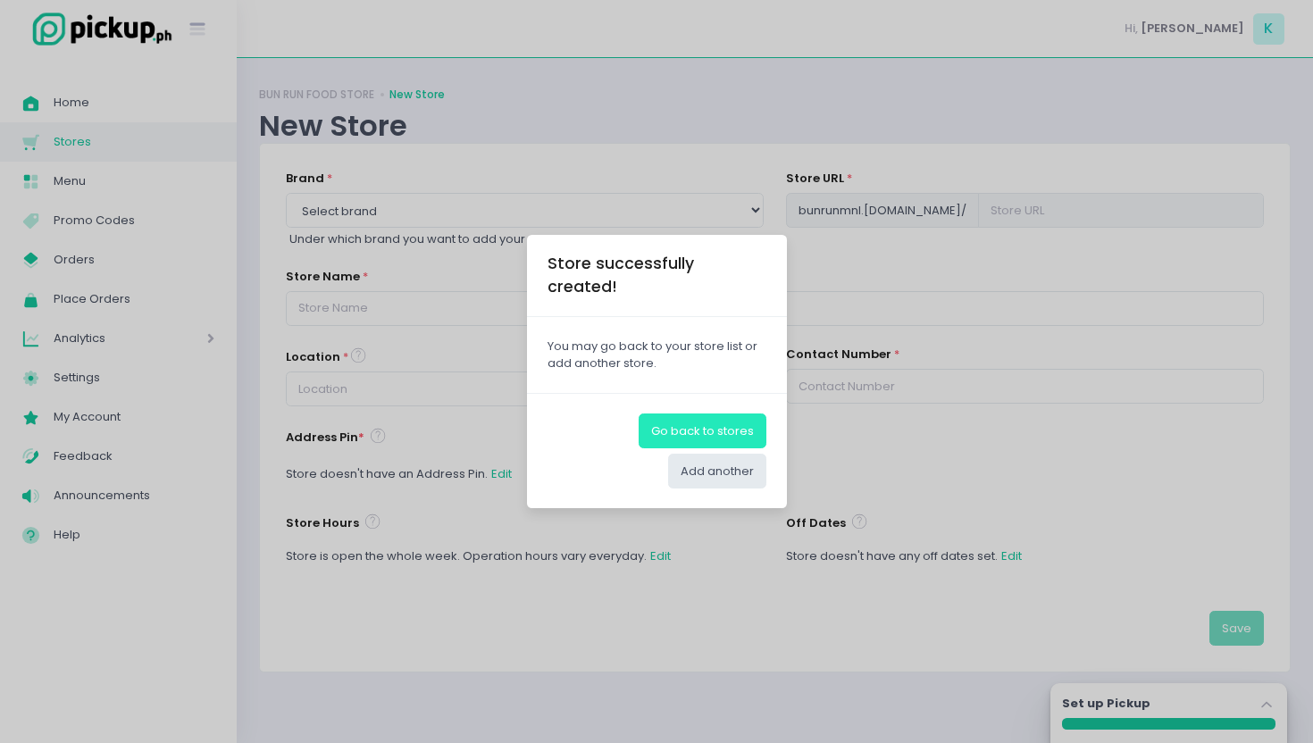
click at [734, 417] on button "Go back to stores" at bounding box center [703, 431] width 128 height 34
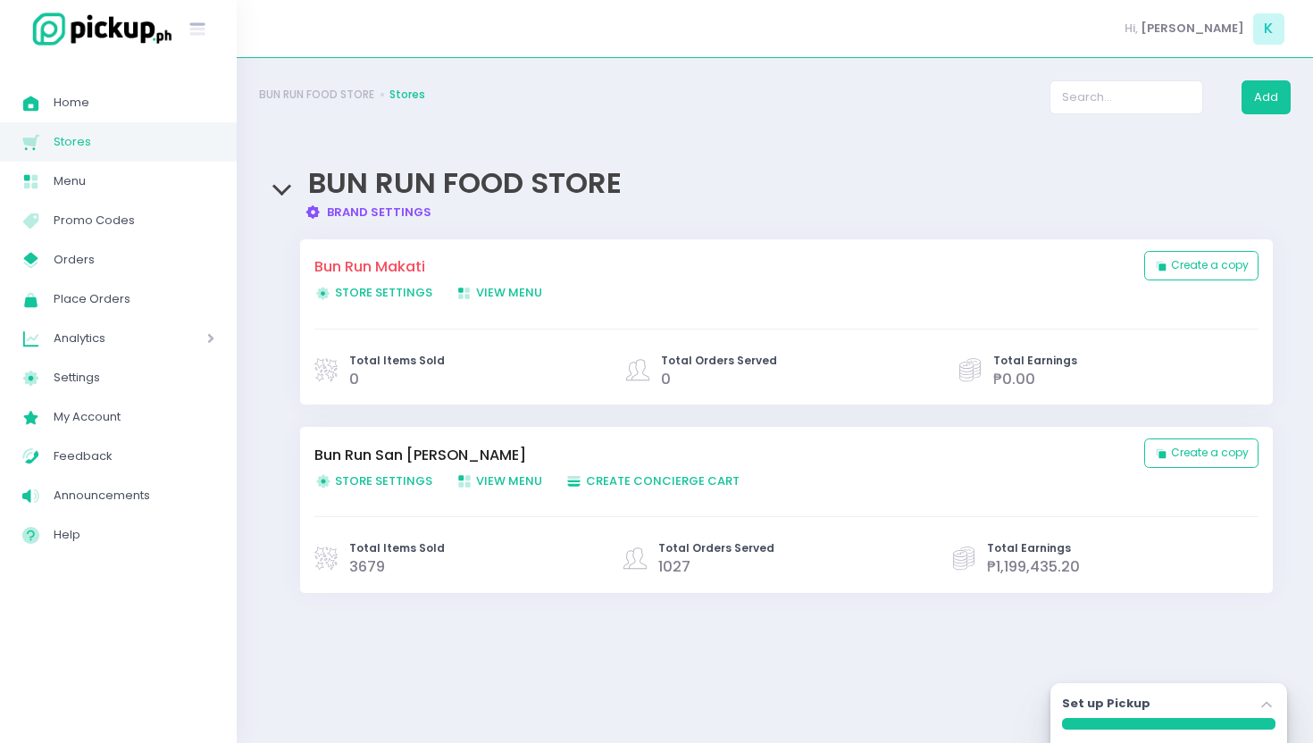
click at [784, 172] on div "BUN RUN FOOD STORE Brand Settings Created with Sketch. Brand Settings" at bounding box center [775, 184] width 1032 height 71
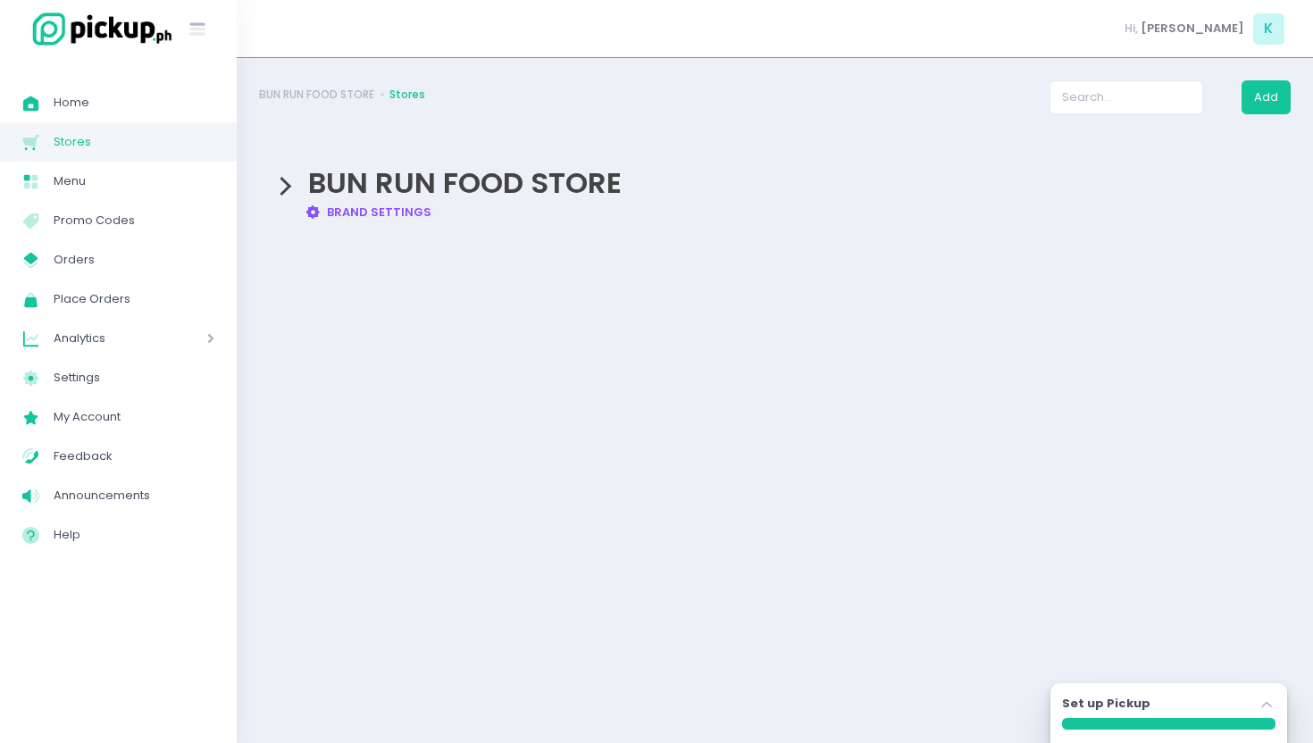
click at [281, 197] on div "BUN RUN FOOD STORE Brand Settings Created with Sketch. Brand Settings" at bounding box center [775, 184] width 1032 height 71
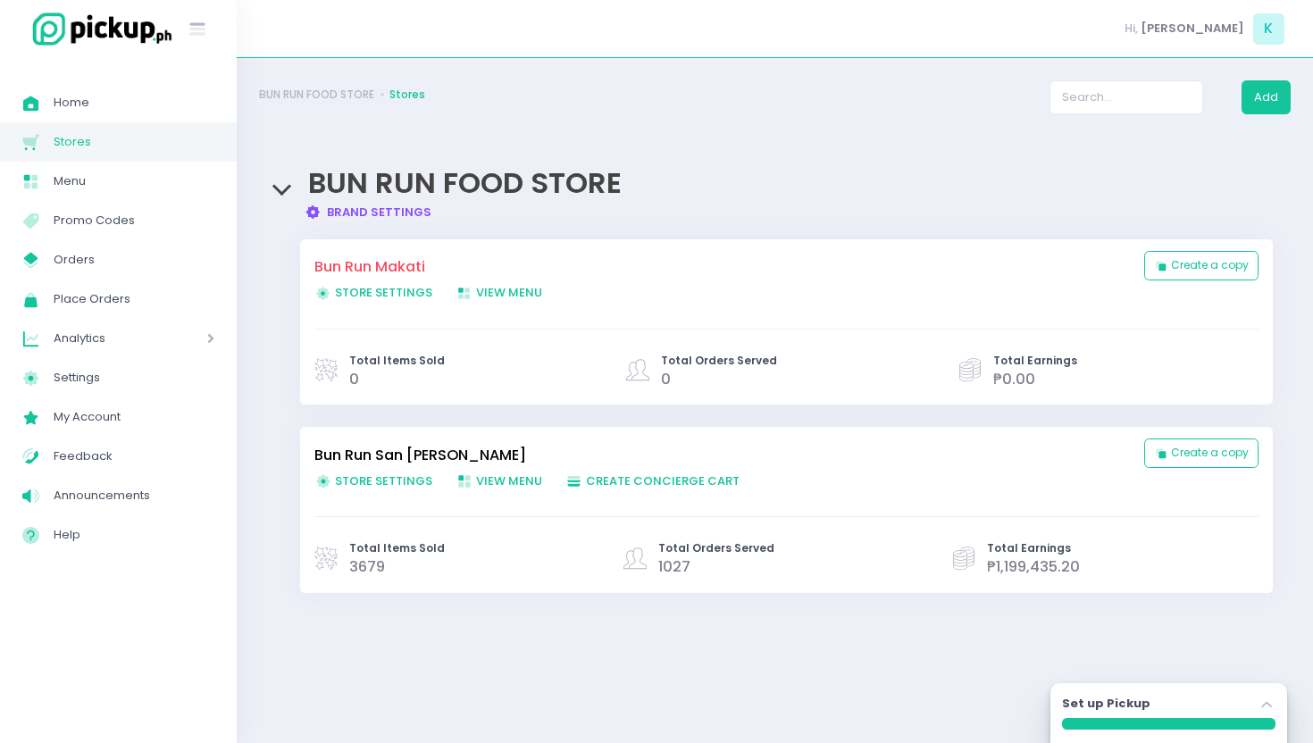
click at [422, 452] on link "Bun Run San [PERSON_NAME]" at bounding box center [720, 455] width 812 height 21
click at [387, 261] on link "Bun Run Makati" at bounding box center [720, 266] width 812 height 21
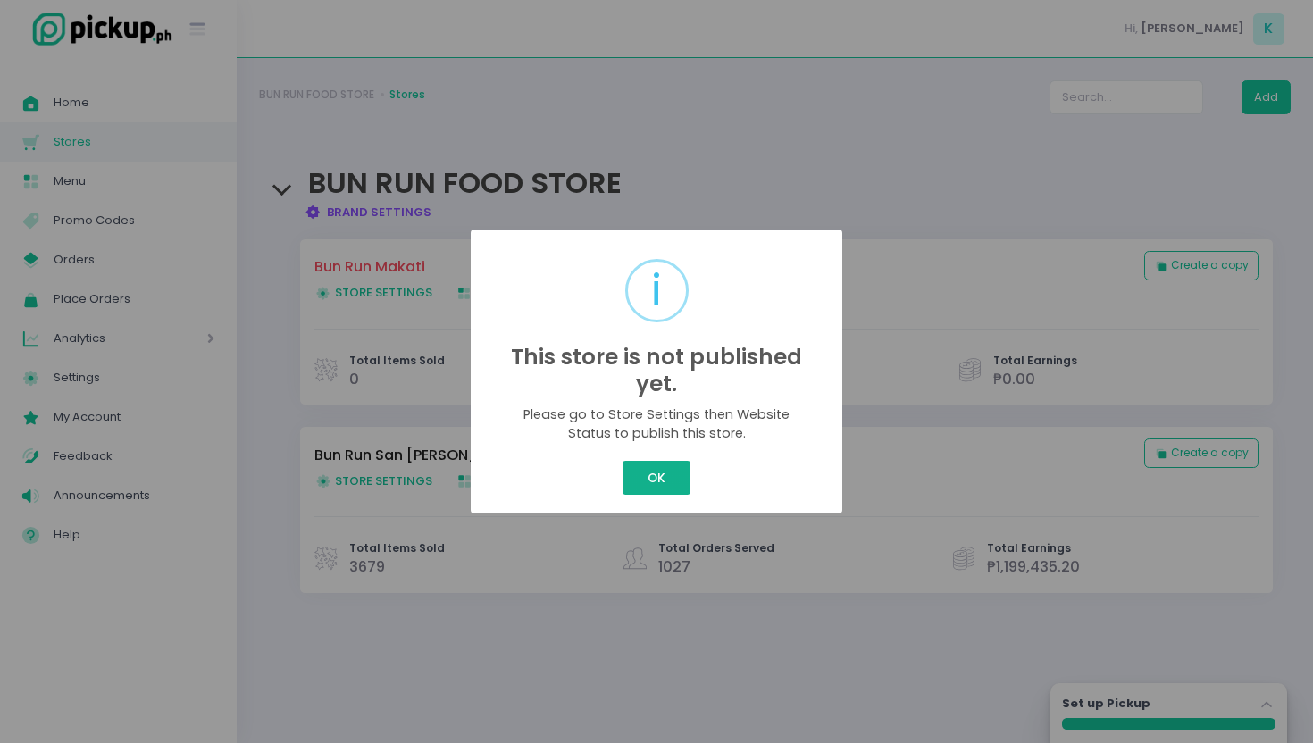
click at [641, 474] on button "OK" at bounding box center [656, 478] width 67 height 34
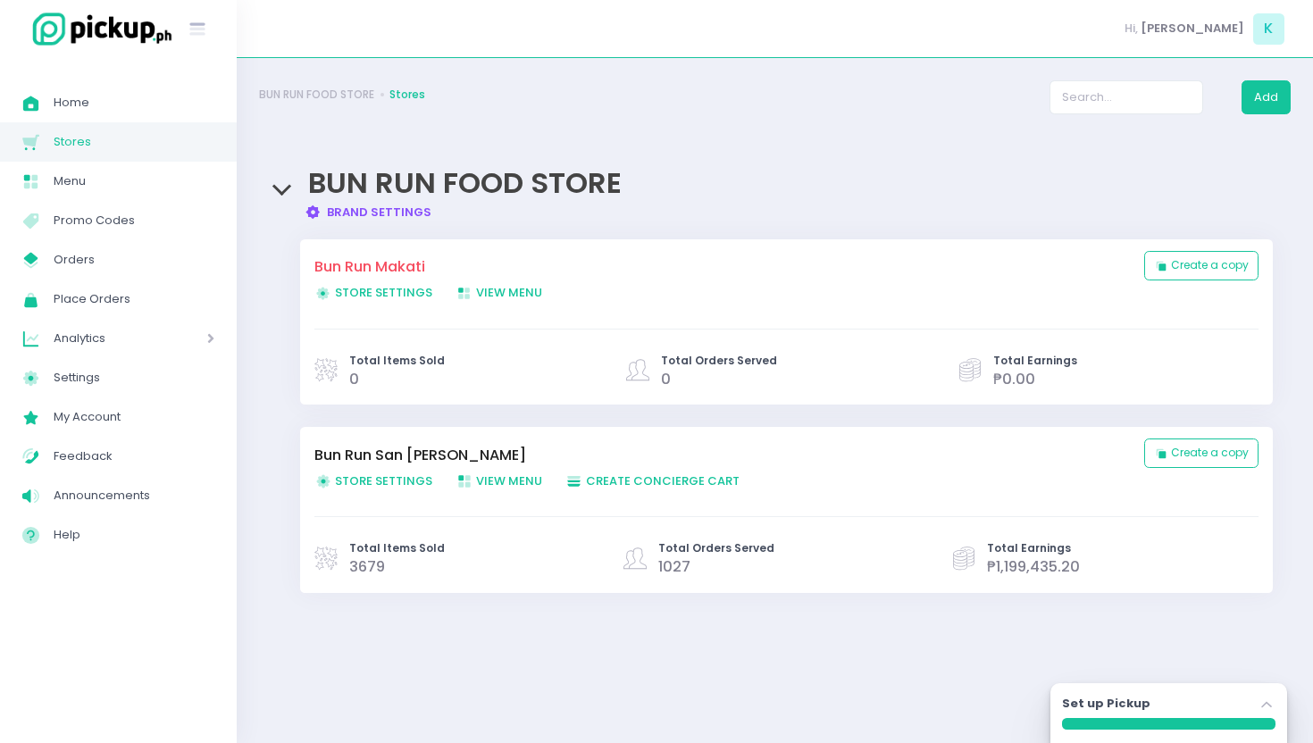
click at [373, 300] on link "Store Settings Created with Sketch. Store Settings" at bounding box center [384, 293] width 141 height 18
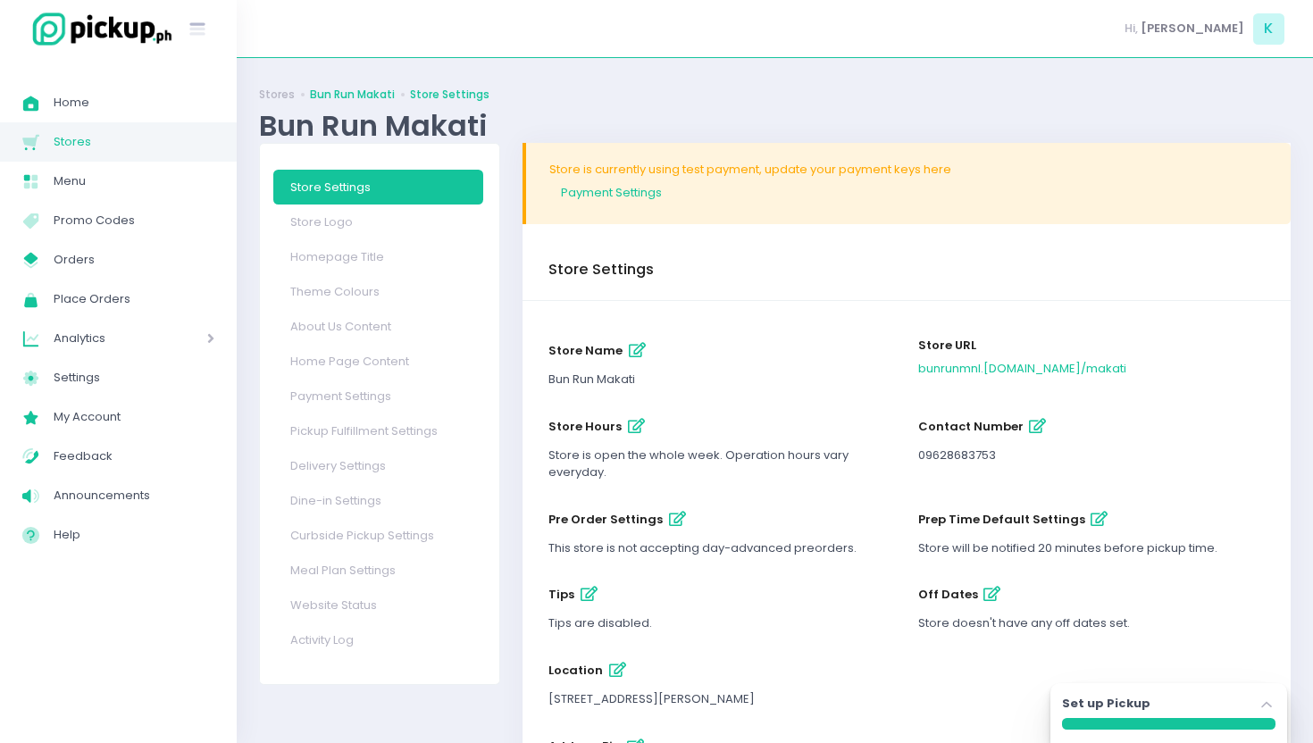
click at [346, 93] on link "Bun Run Makati" at bounding box center [352, 95] width 85 height 16
click at [95, 147] on span "Stores" at bounding box center [134, 141] width 161 height 23
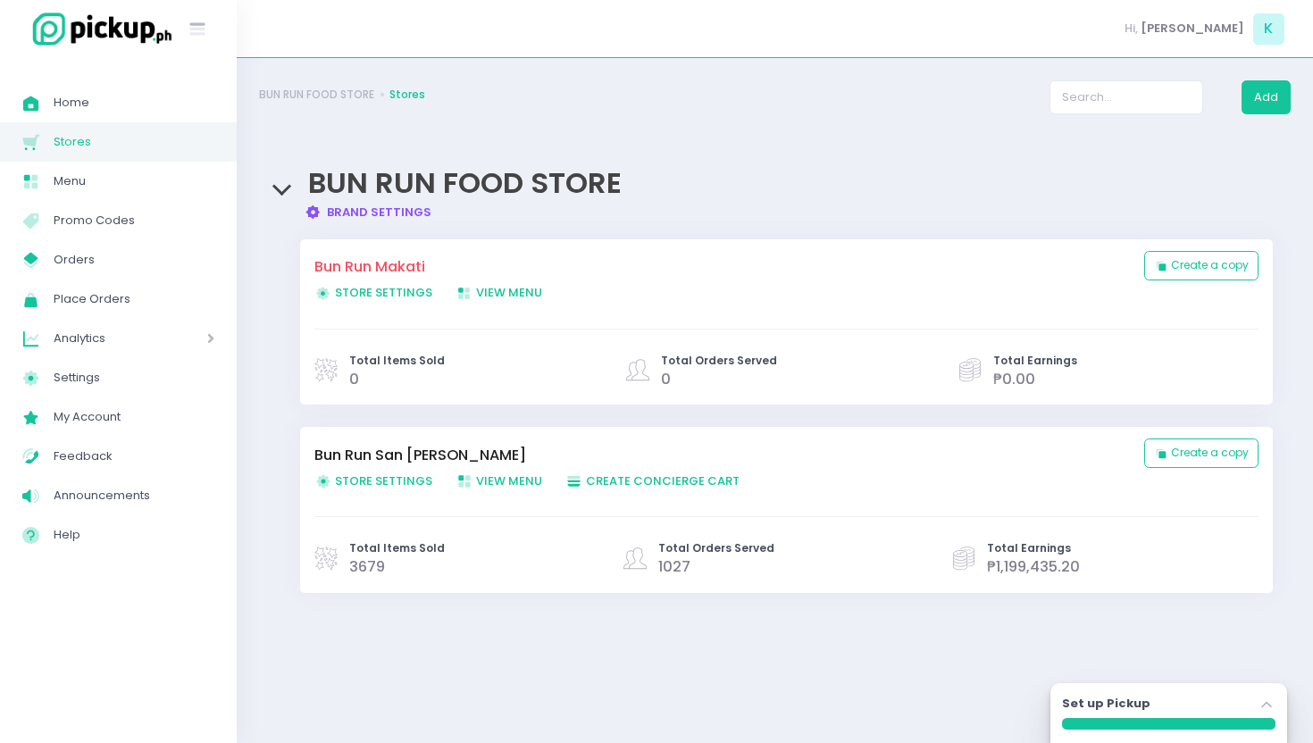
click at [399, 284] on link "Store Settings Created with Sketch. Store Settings" at bounding box center [384, 293] width 141 height 18
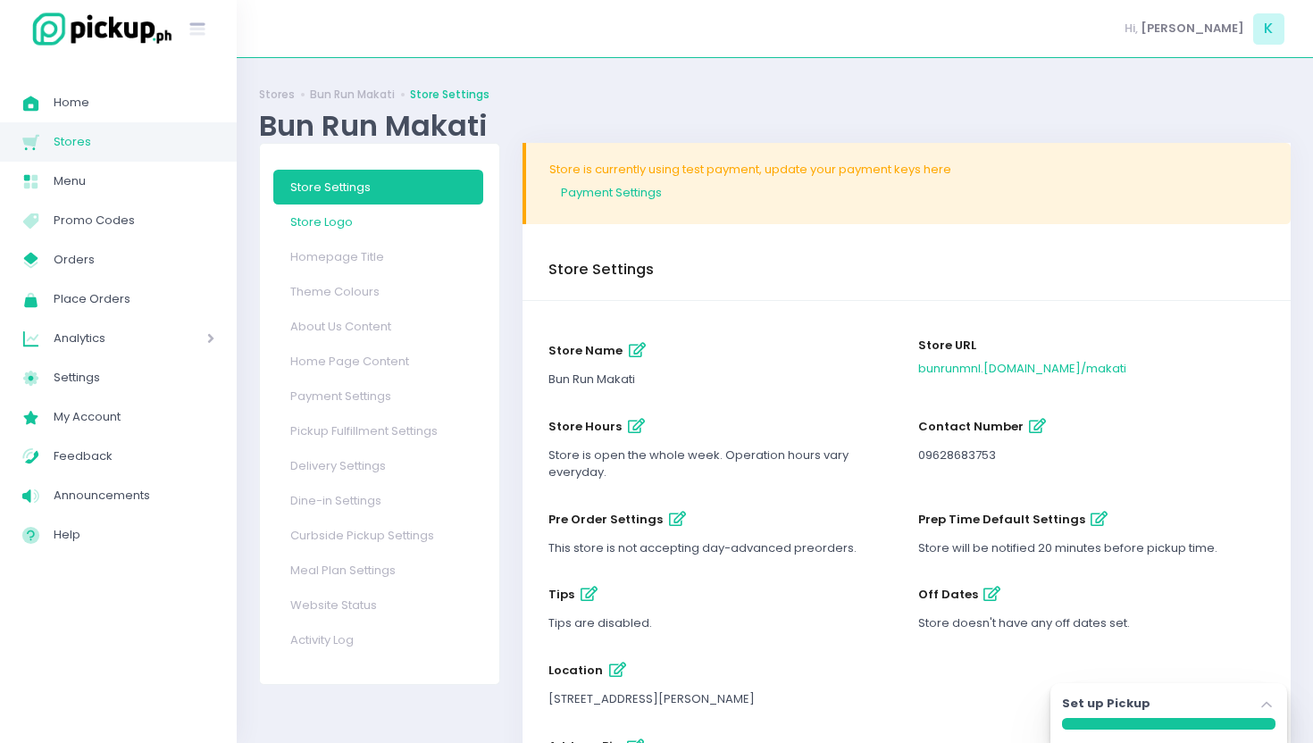
click at [342, 219] on link "Store Logo" at bounding box center [378, 222] width 211 height 35
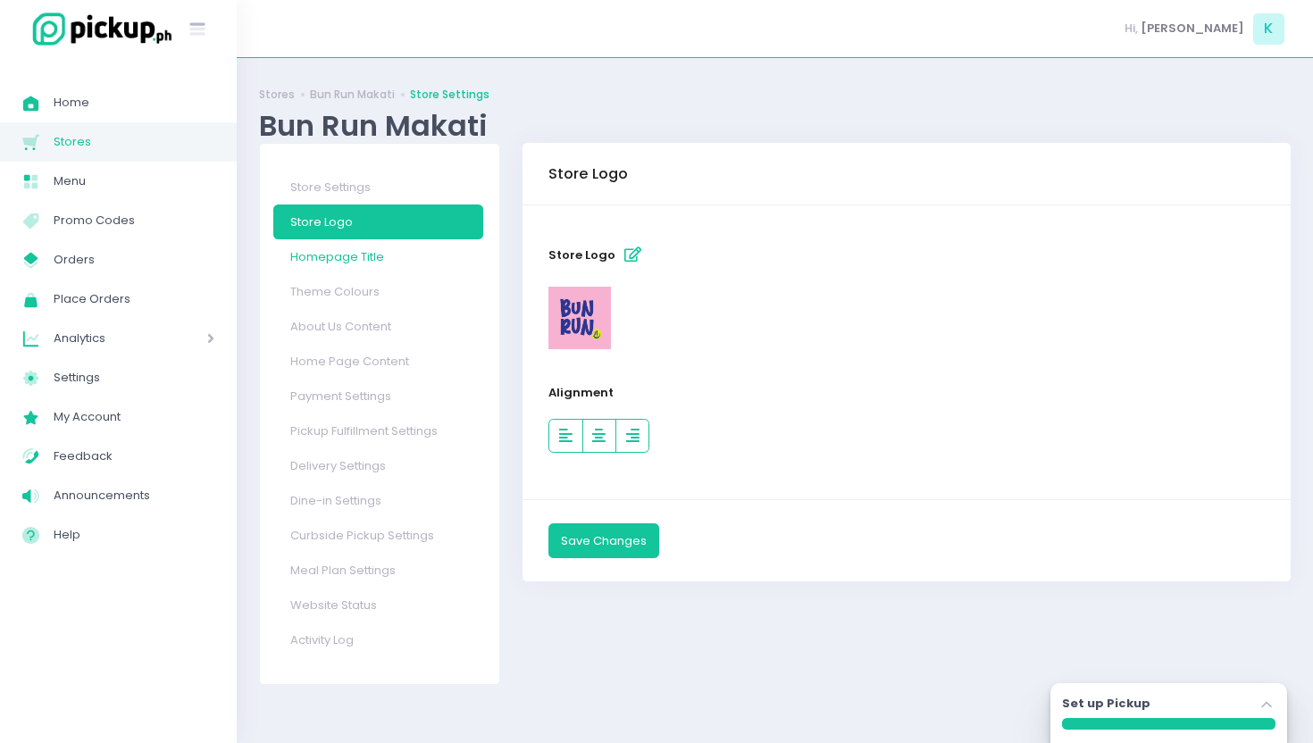
click at [340, 243] on link "Homepage Title" at bounding box center [378, 256] width 211 height 35
select select "normal"
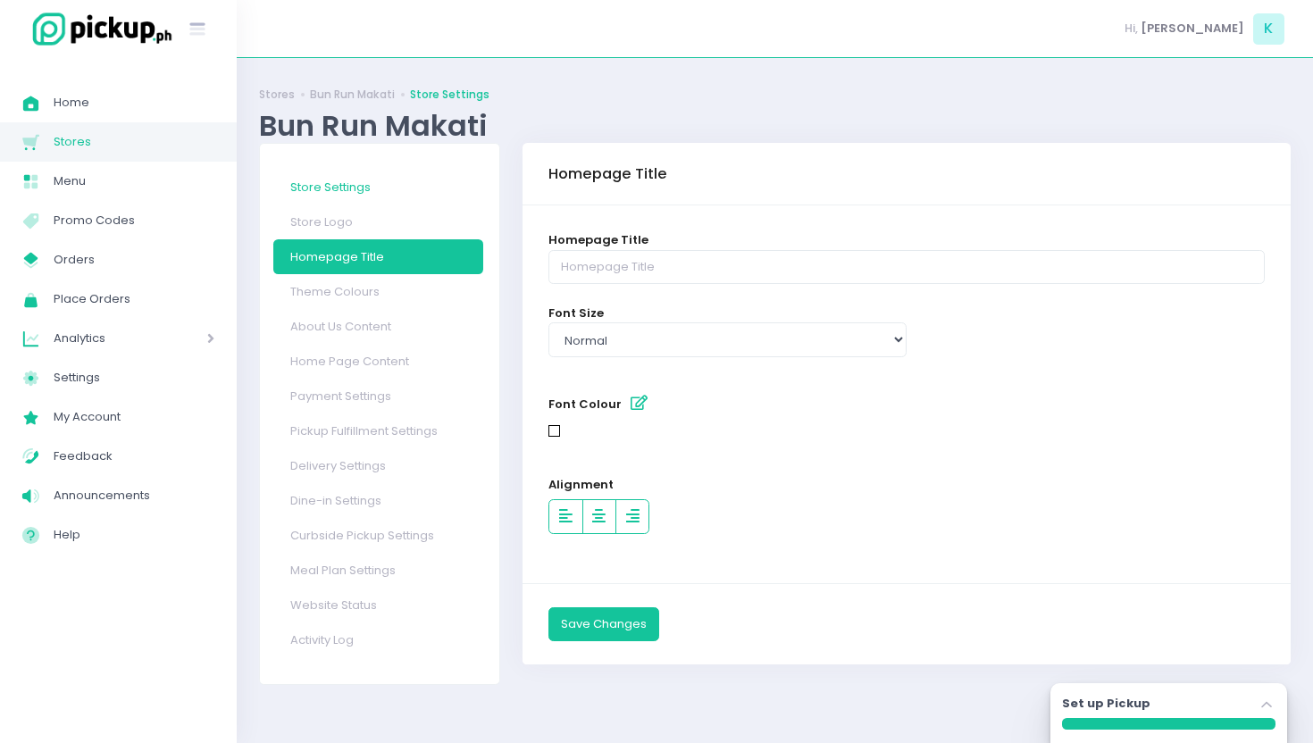
click at [383, 183] on link "Store Settings" at bounding box center [378, 187] width 211 height 35
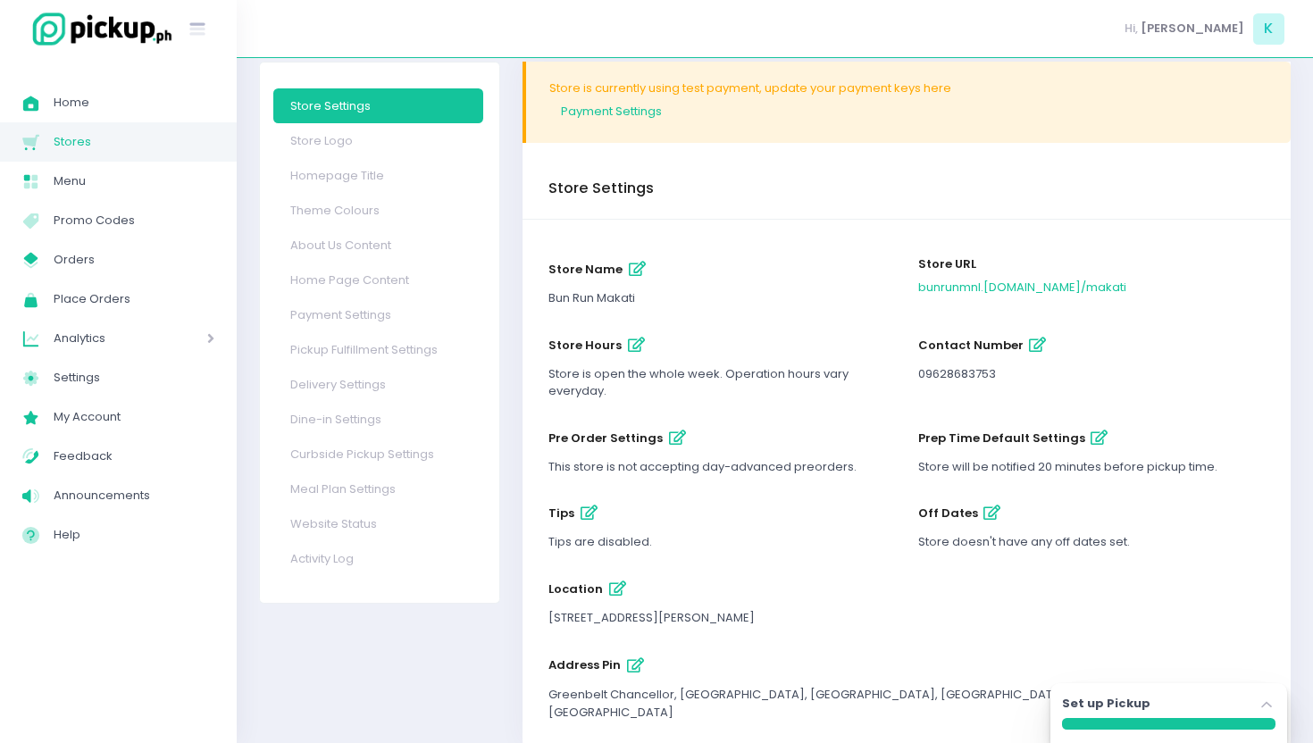
scroll to position [71, 0]
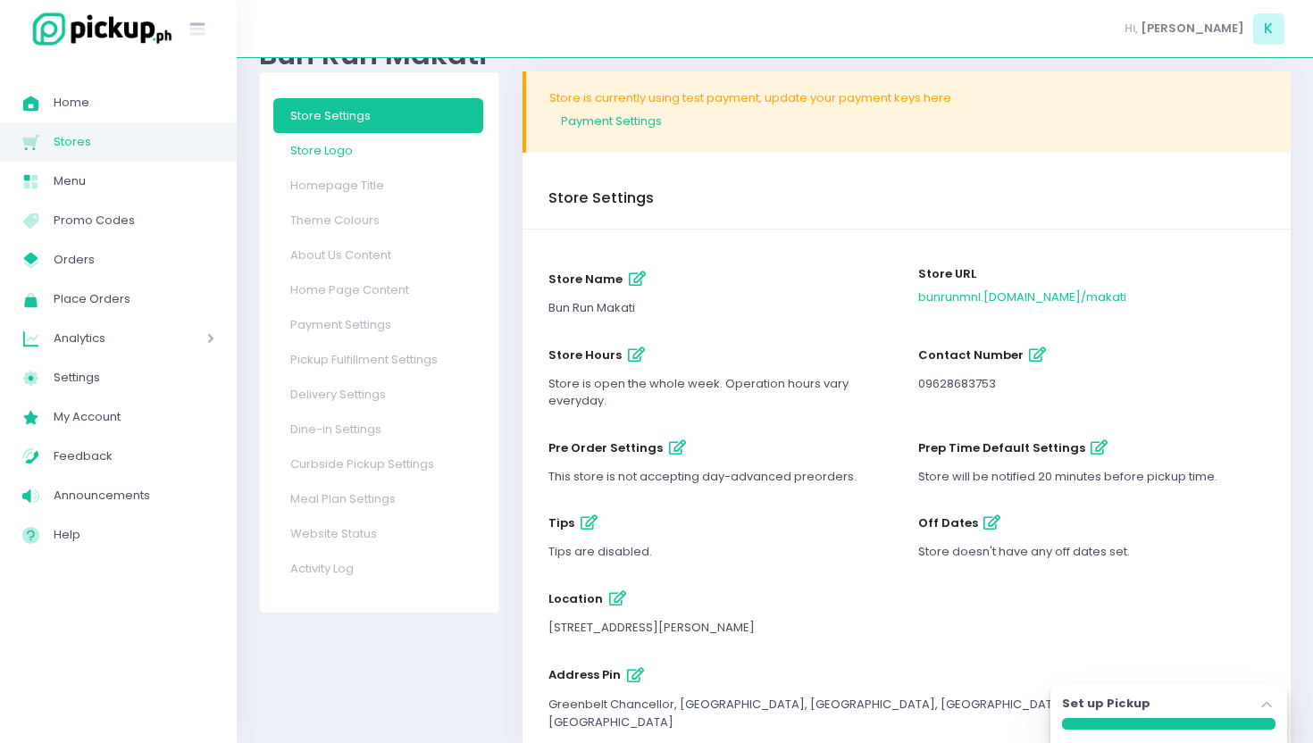
click at [337, 151] on link "Store Logo" at bounding box center [378, 150] width 211 height 35
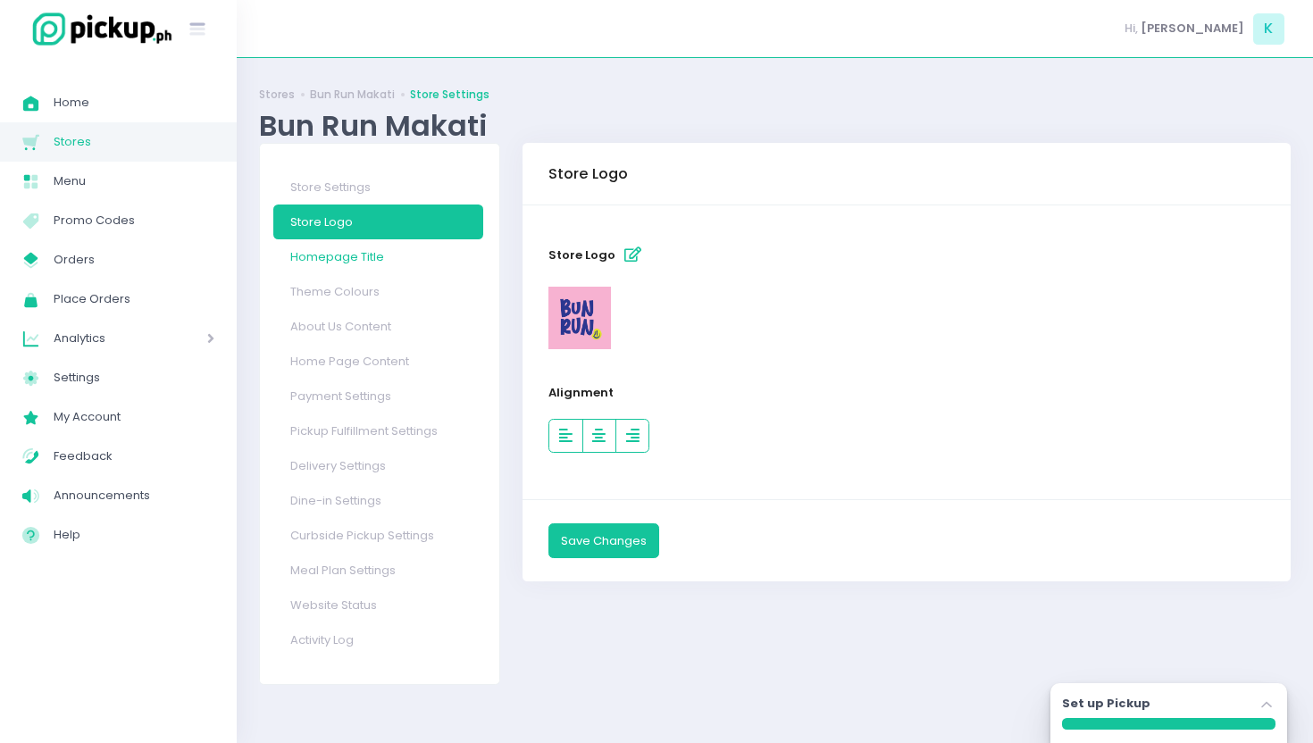
click at [353, 260] on link "Homepage Title" at bounding box center [378, 256] width 211 height 35
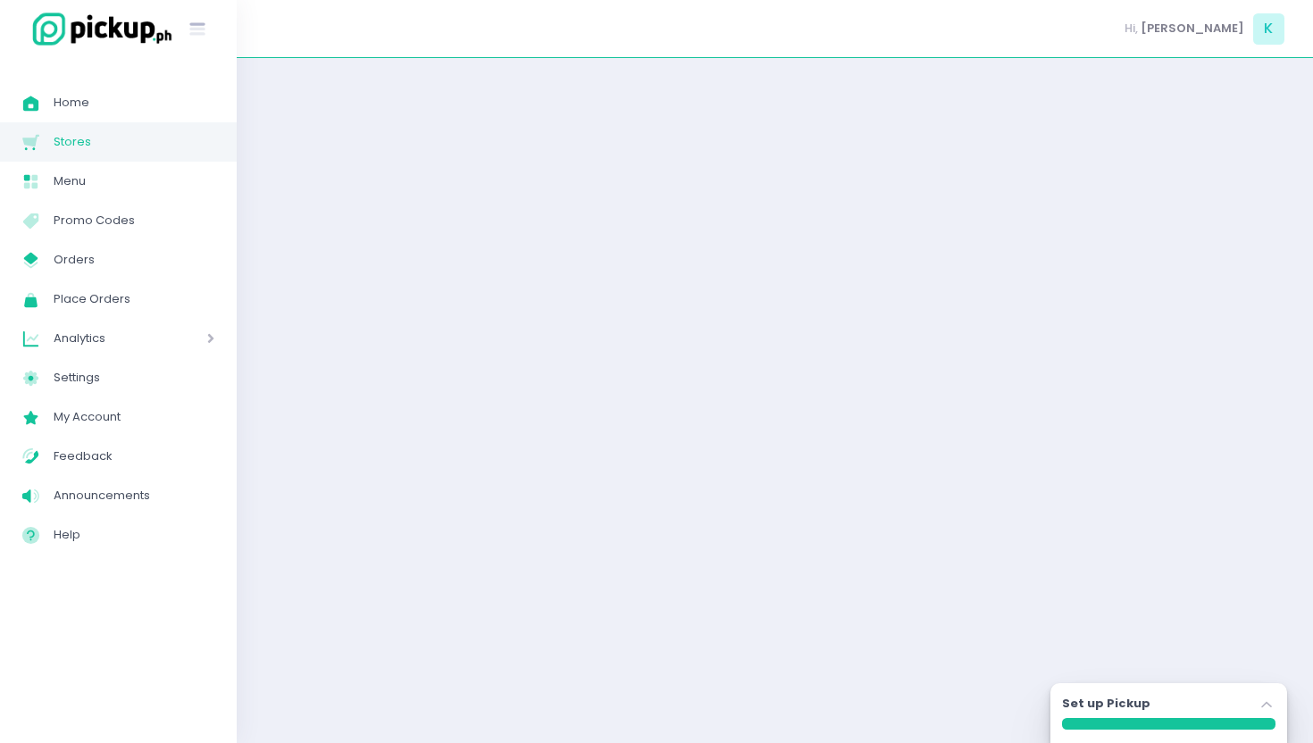
select select "normal"
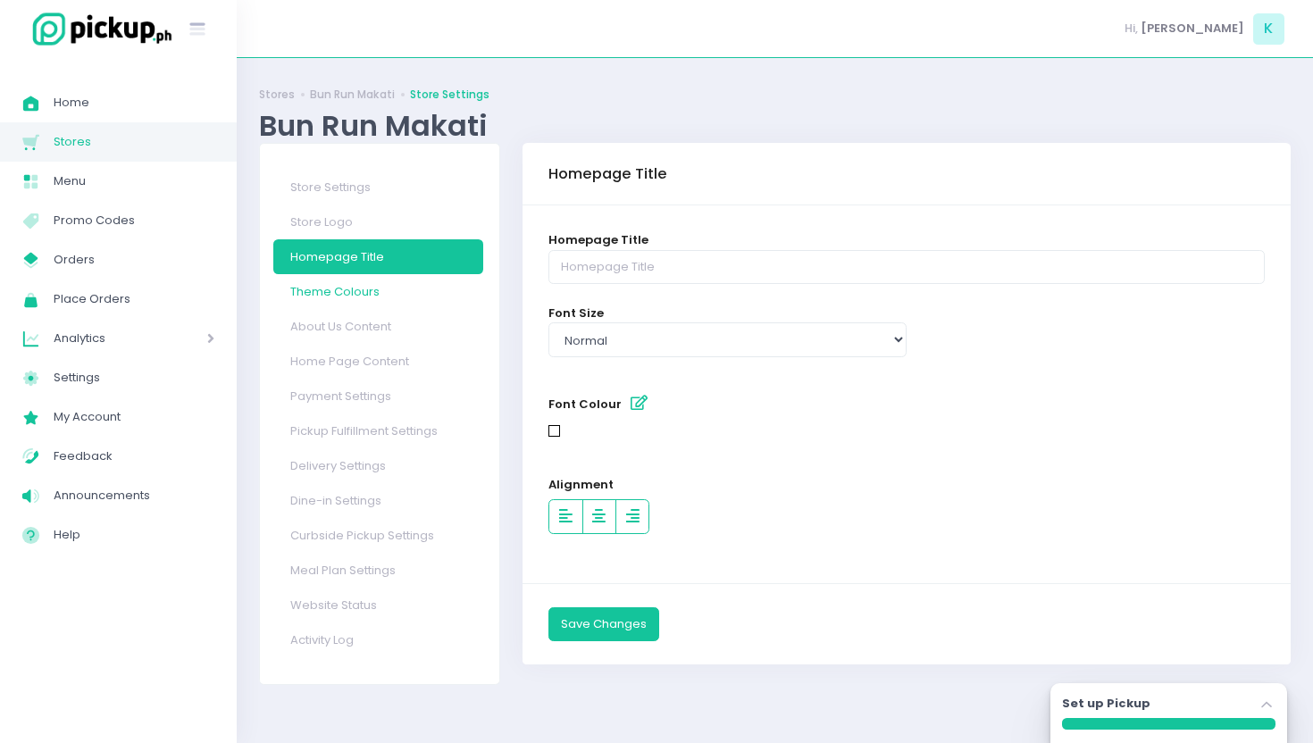
click at [353, 298] on link "Theme Colours" at bounding box center [378, 291] width 211 height 35
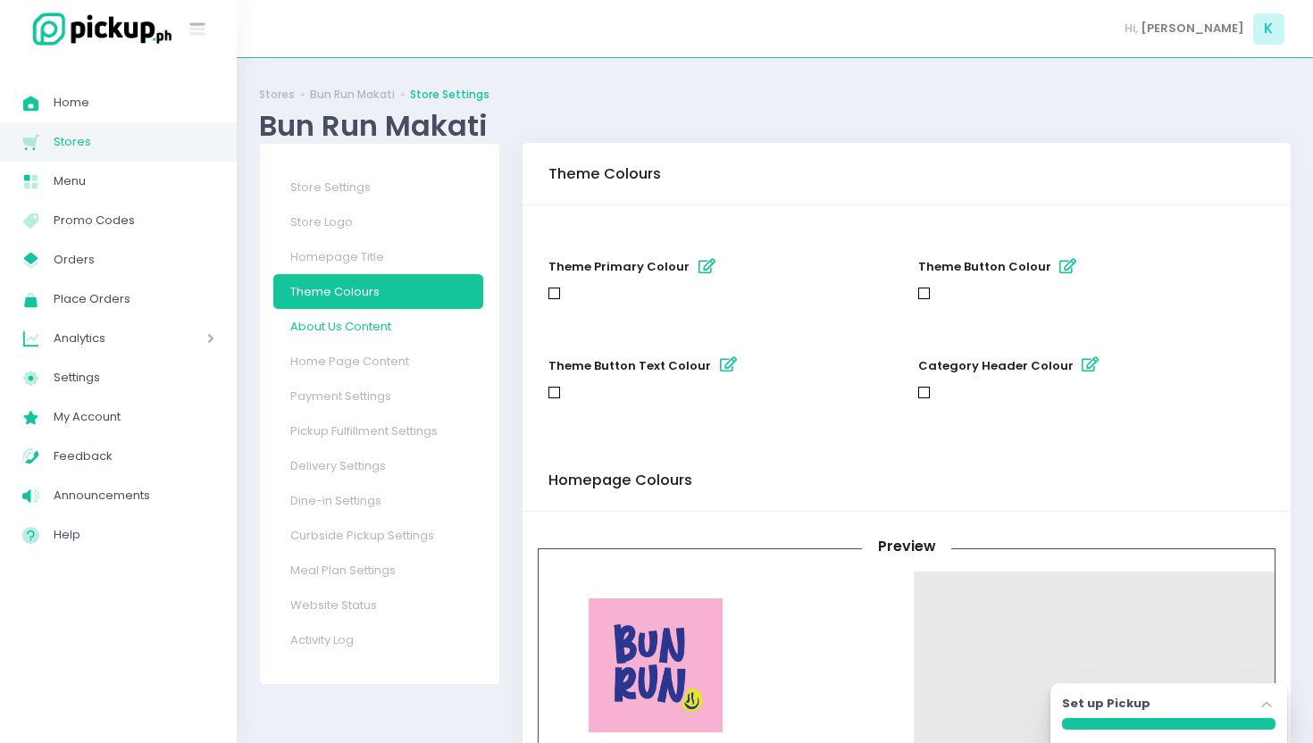
click at [359, 323] on link "About Us Content" at bounding box center [378, 326] width 211 height 35
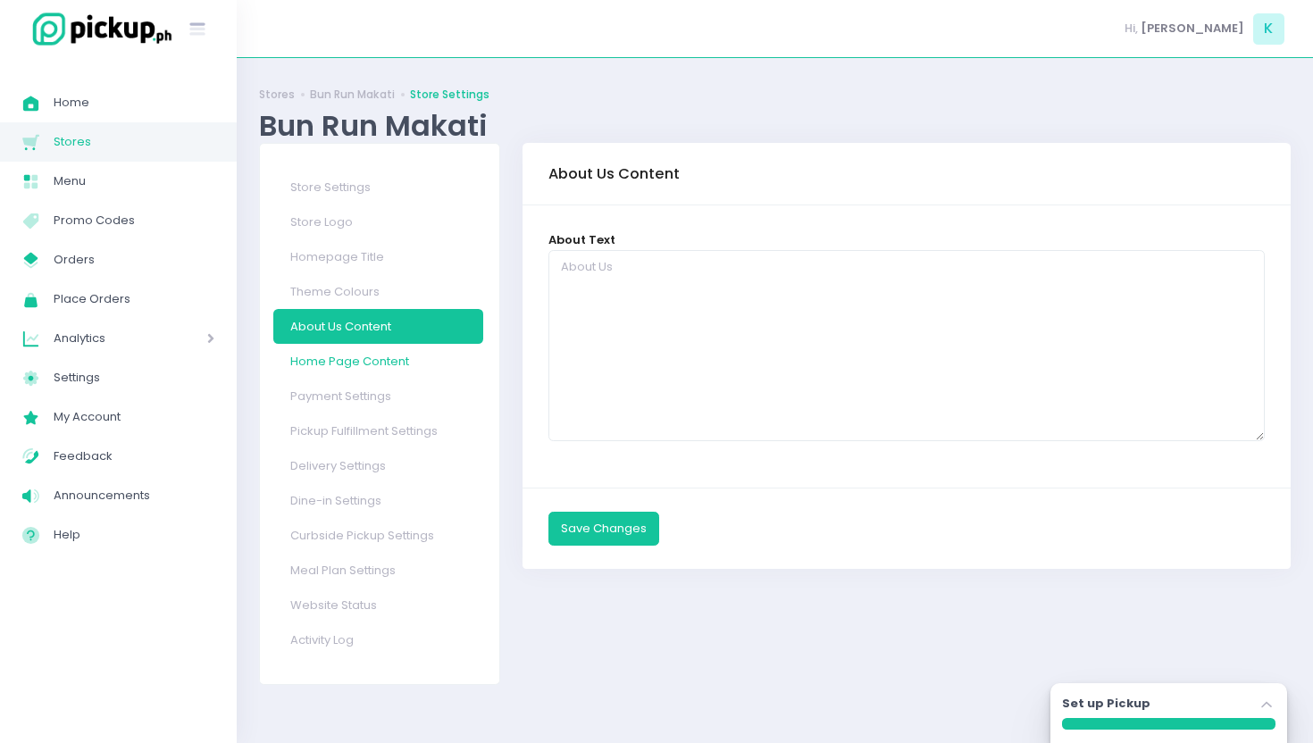
click at [357, 359] on link "Home Page Content" at bounding box center [378, 361] width 211 height 35
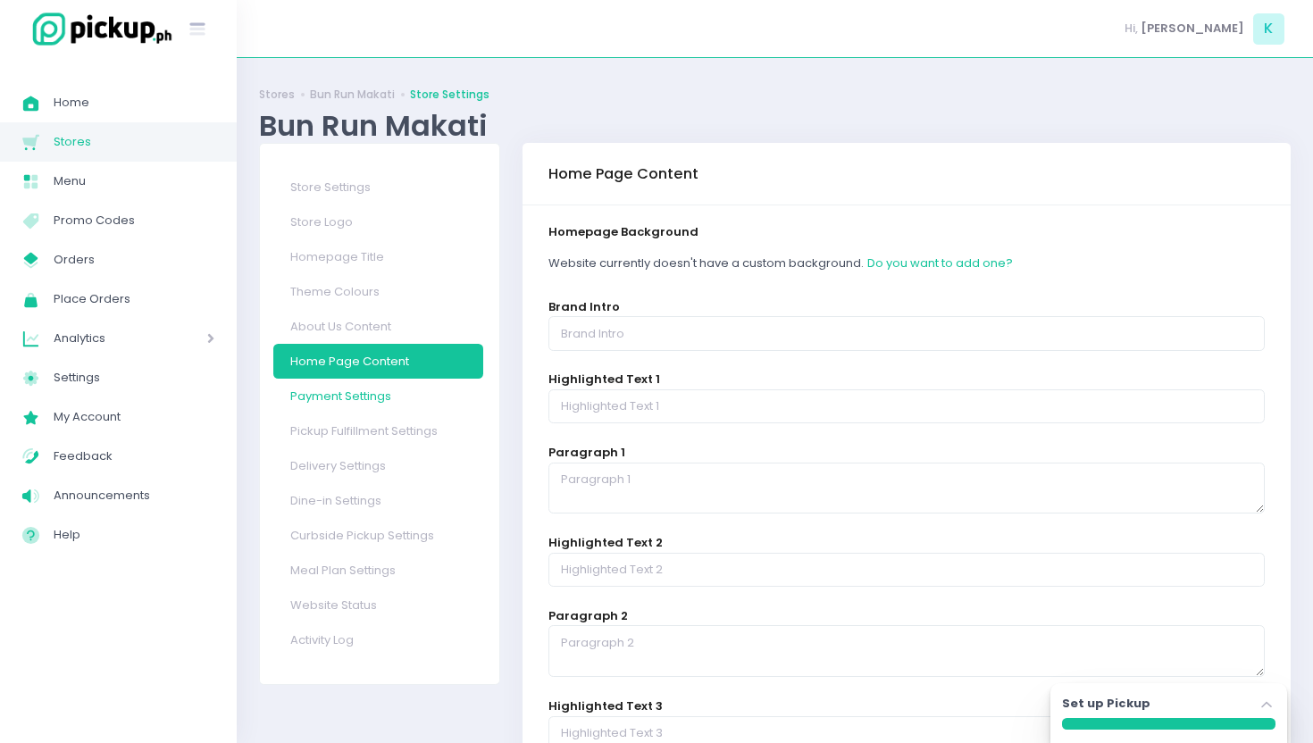
click at [364, 403] on link "Payment Settings" at bounding box center [378, 396] width 211 height 35
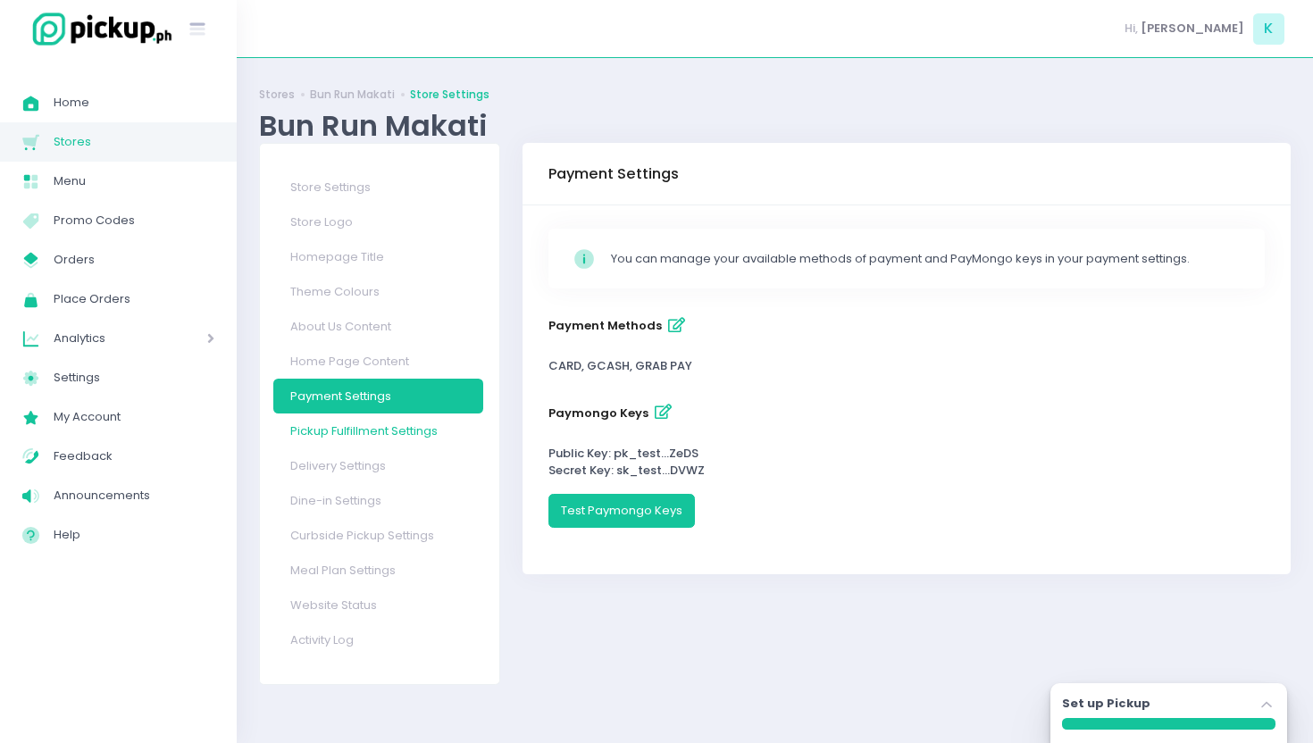
click at [351, 430] on link "Pickup Fulfillment Settings" at bounding box center [378, 431] width 211 height 35
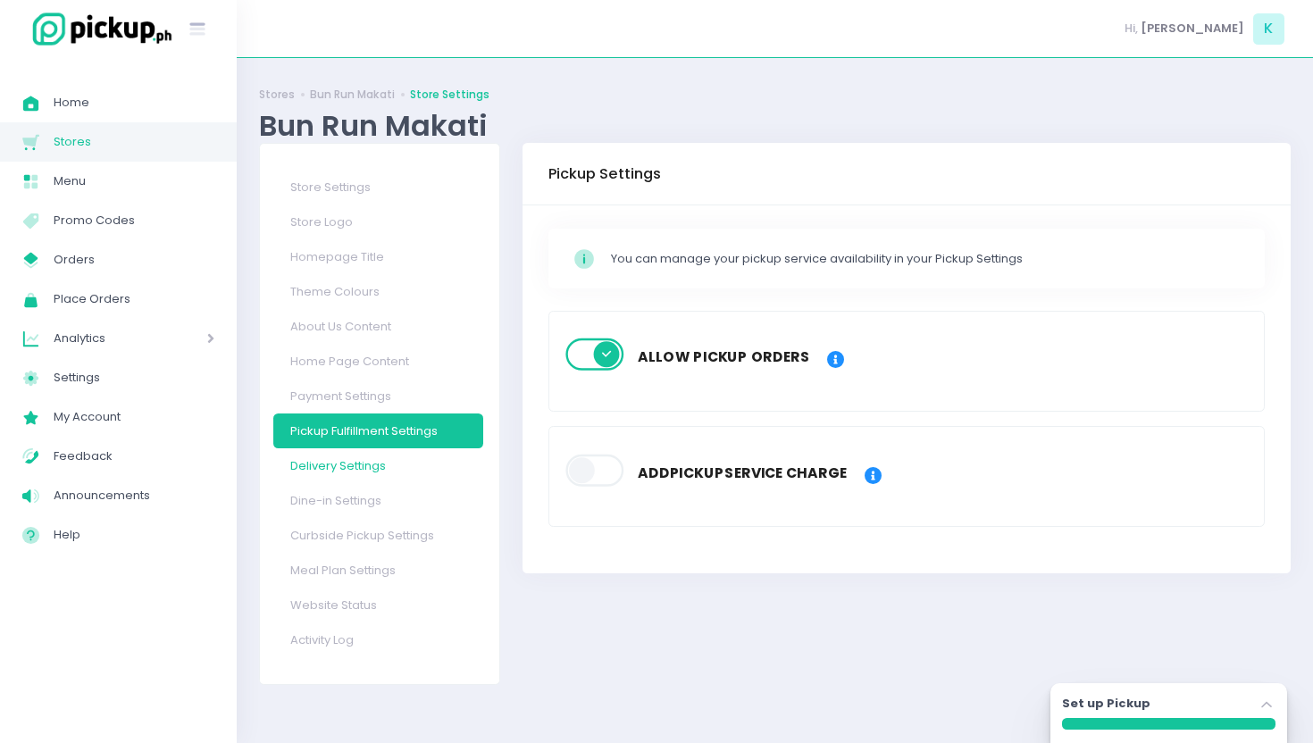
click at [386, 468] on link "Delivery Settings" at bounding box center [378, 466] width 211 height 35
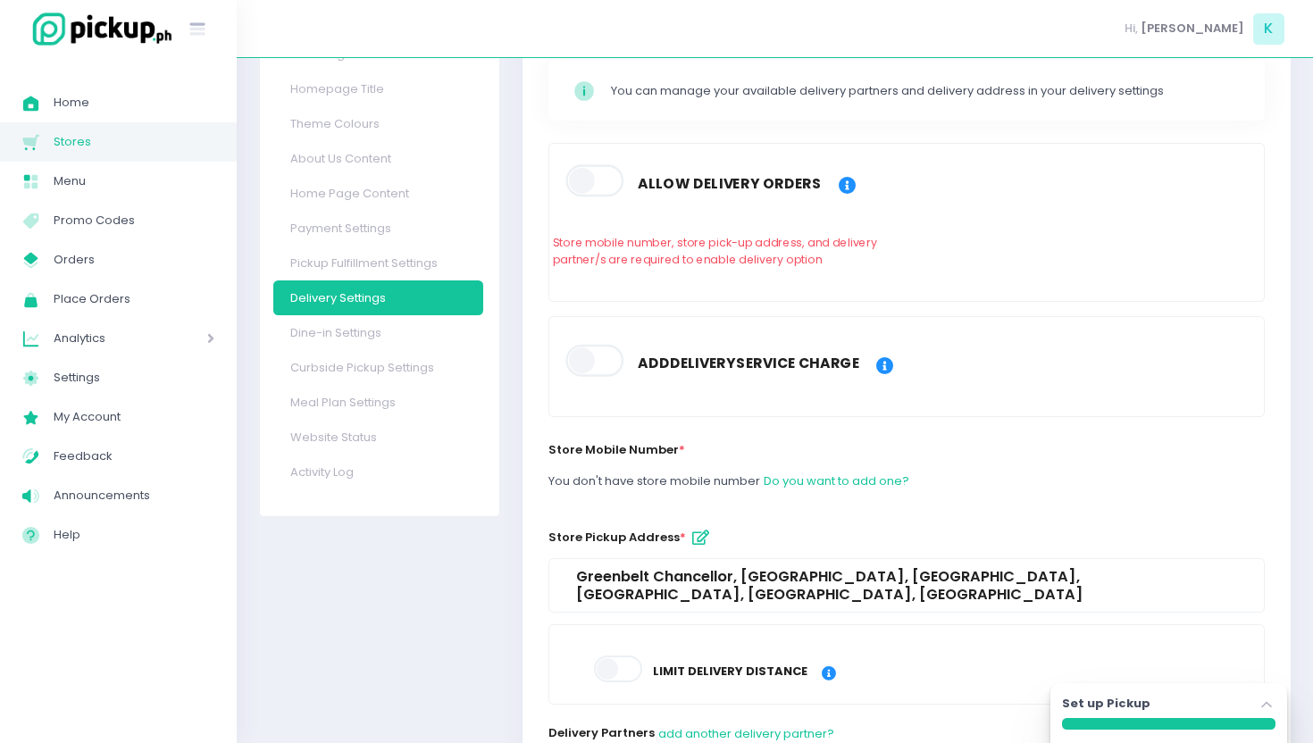
scroll to position [214, 0]
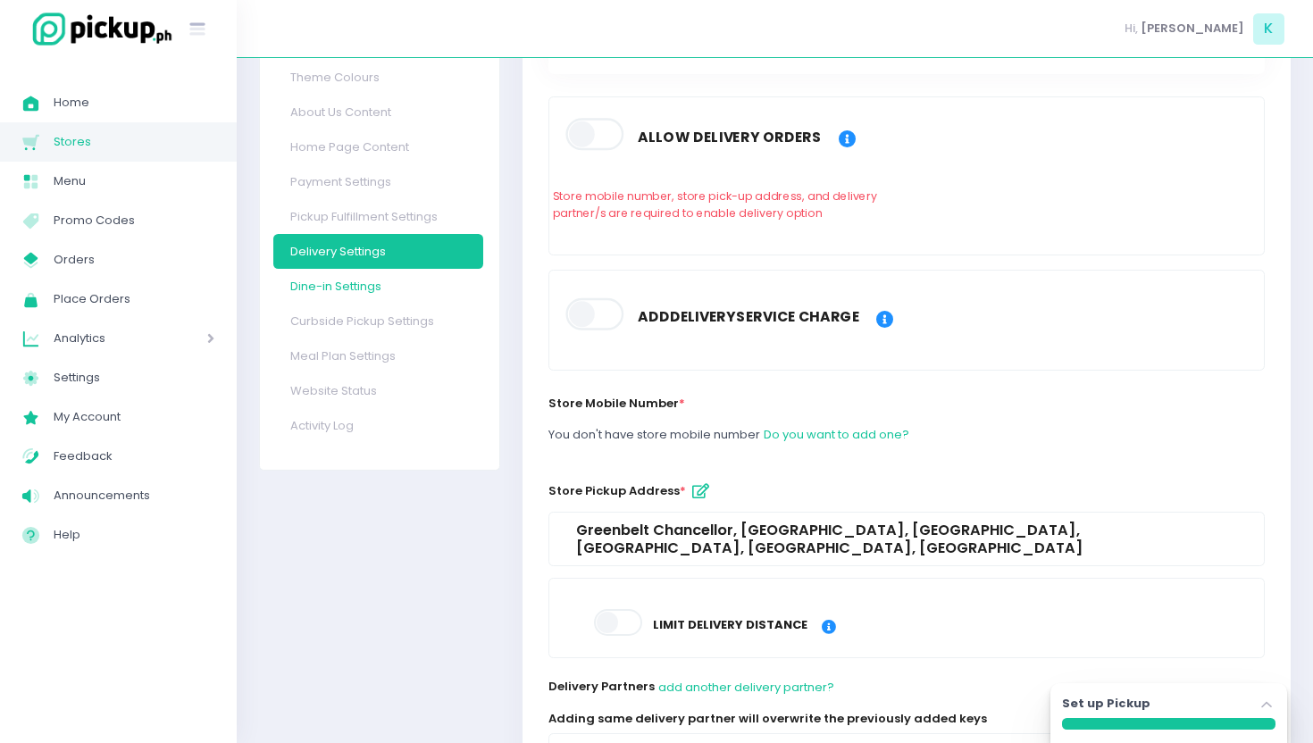
click at [362, 284] on link "Dine-in Settings" at bounding box center [378, 286] width 211 height 35
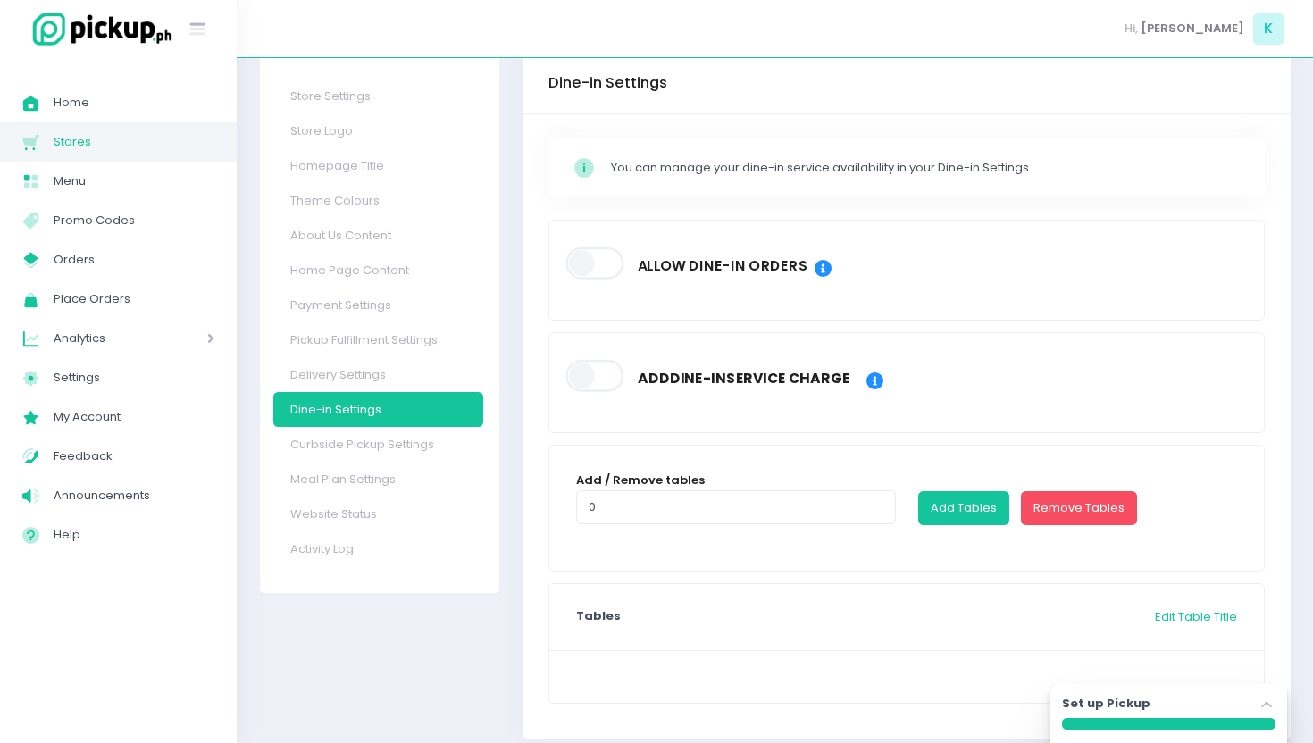
scroll to position [131, 0]
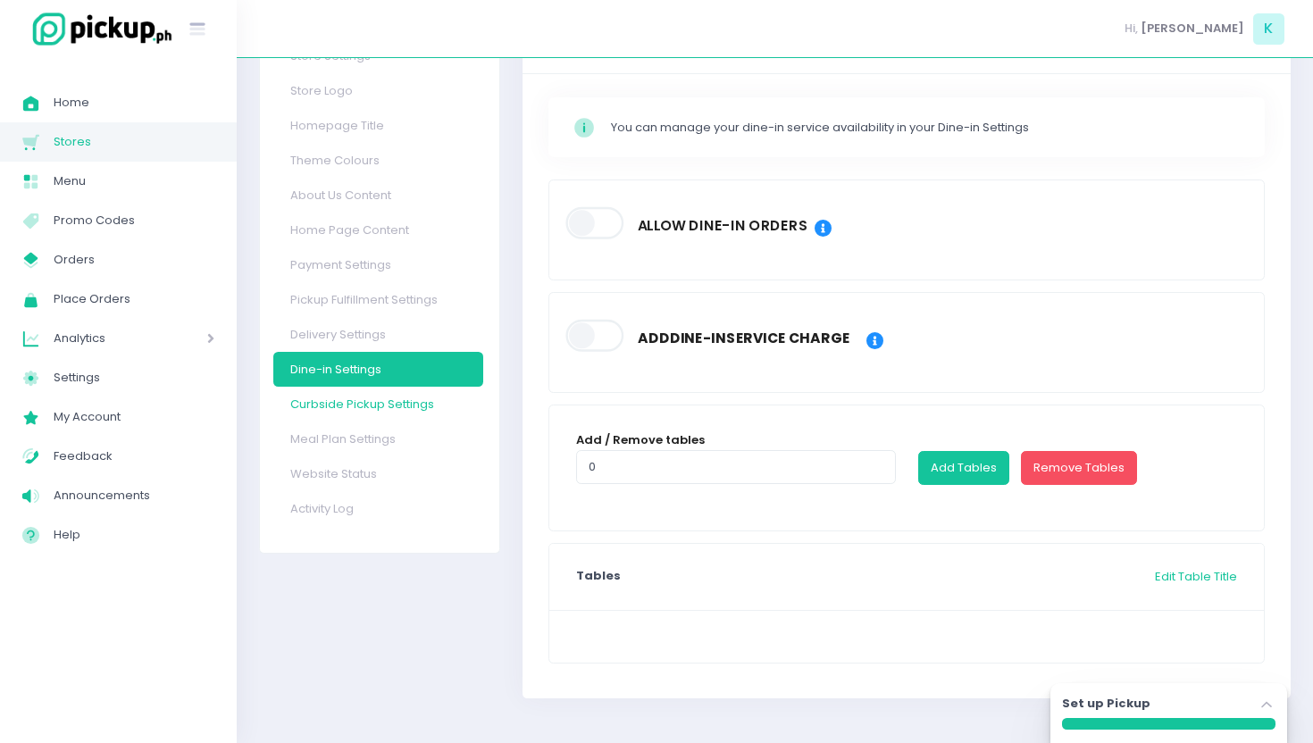
click at [404, 411] on link "Curbside Pickup Settings" at bounding box center [378, 404] width 211 height 35
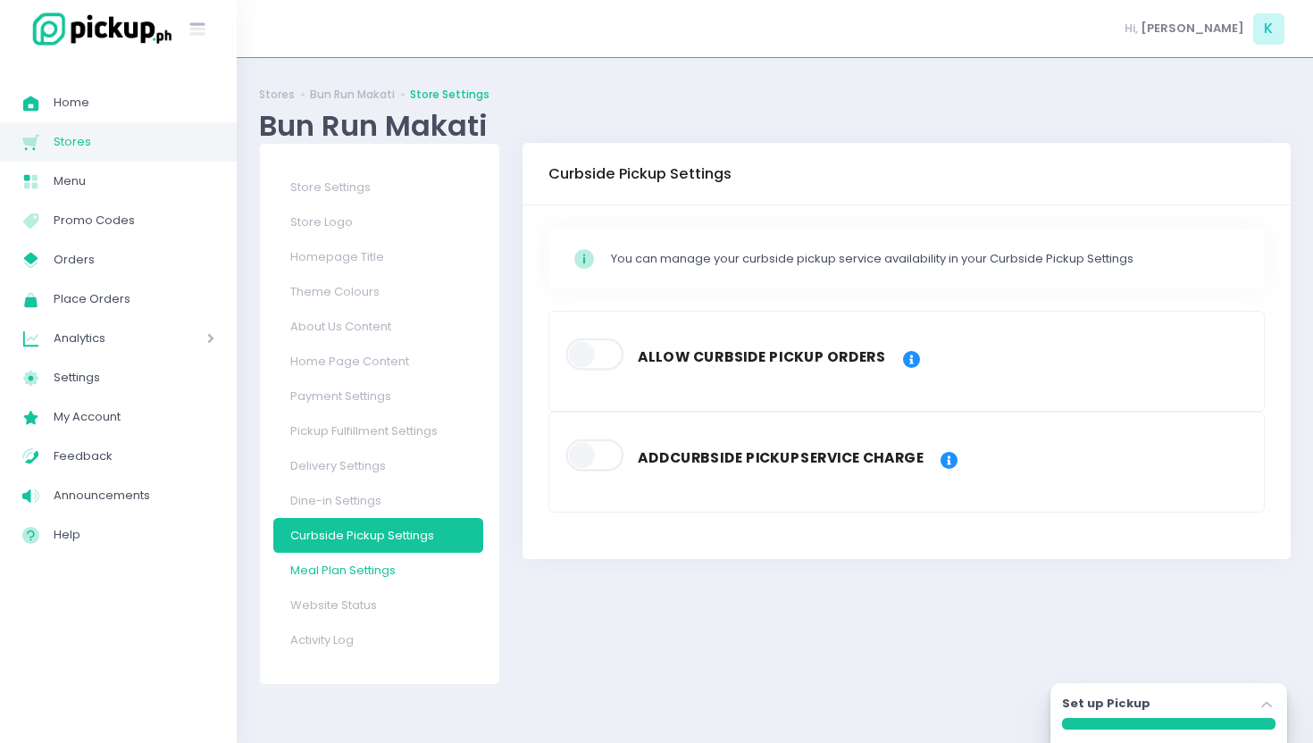
click at [352, 576] on link "Meal Plan Settings" at bounding box center [378, 570] width 211 height 35
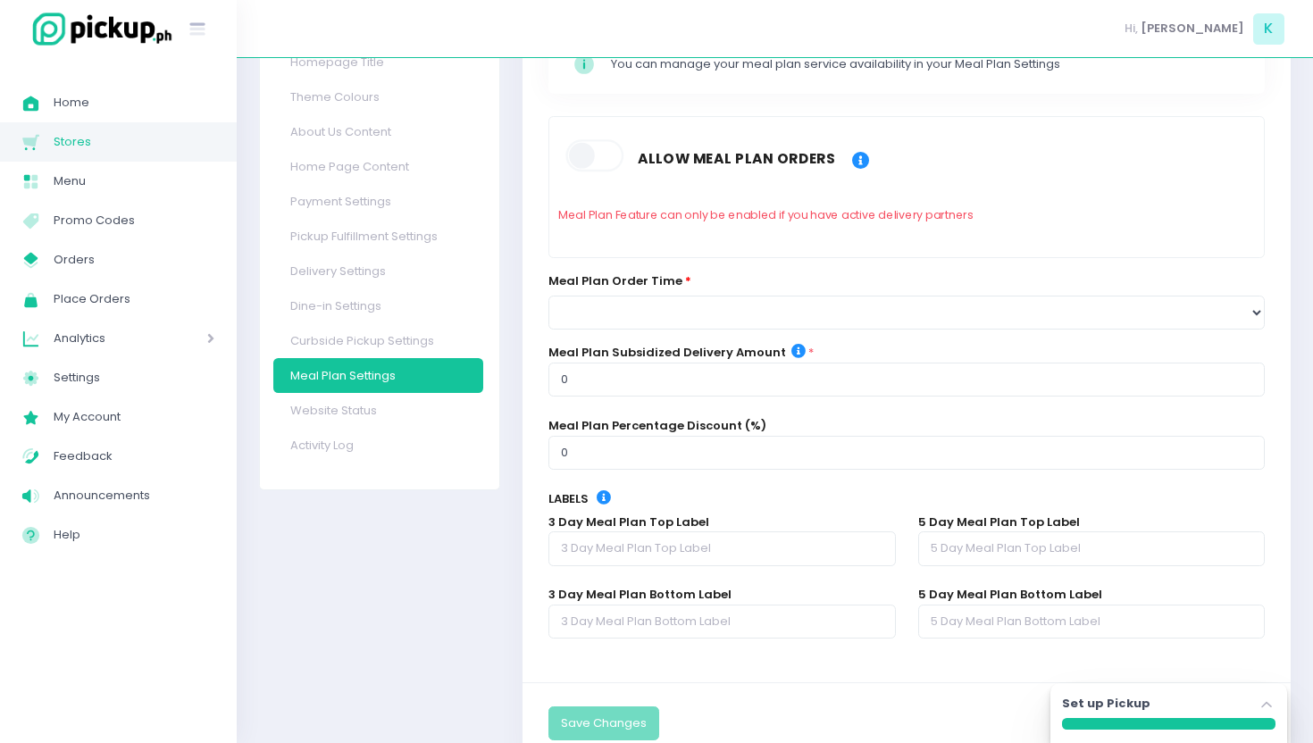
scroll to position [209, 0]
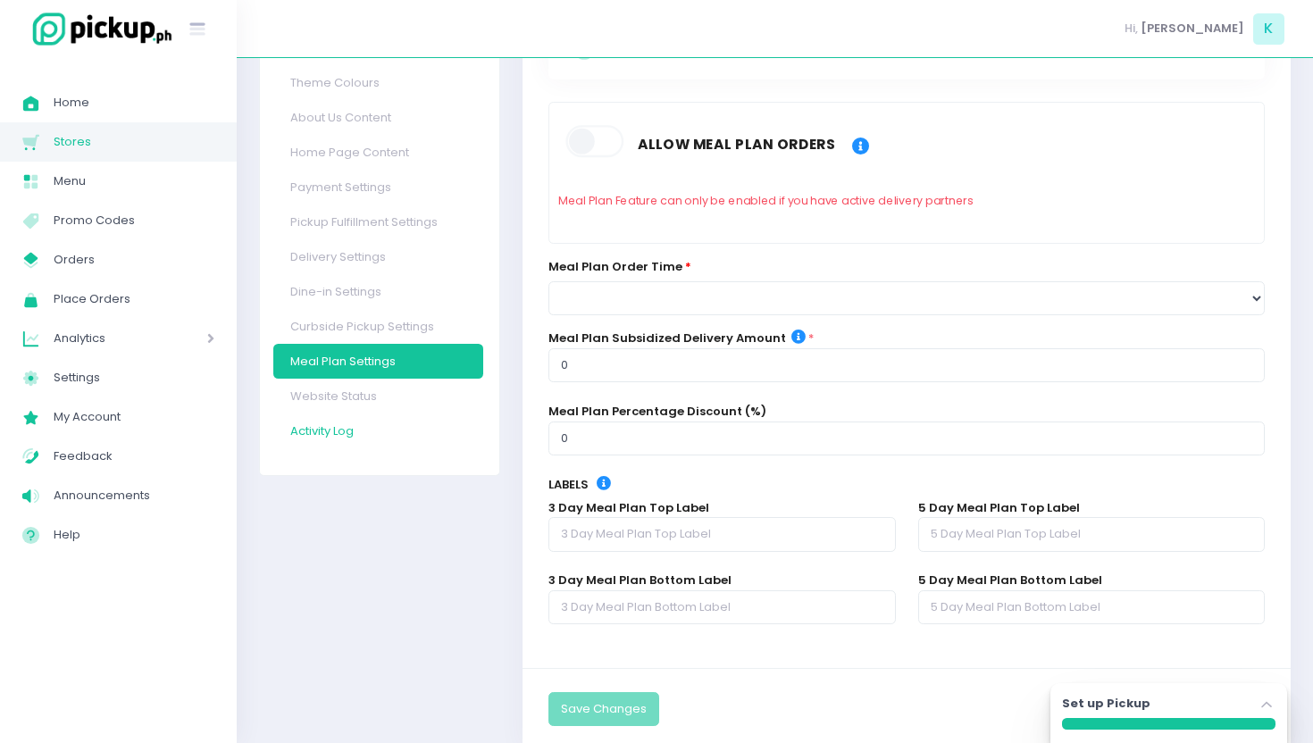
click at [361, 414] on link "Activity Log" at bounding box center [378, 431] width 211 height 35
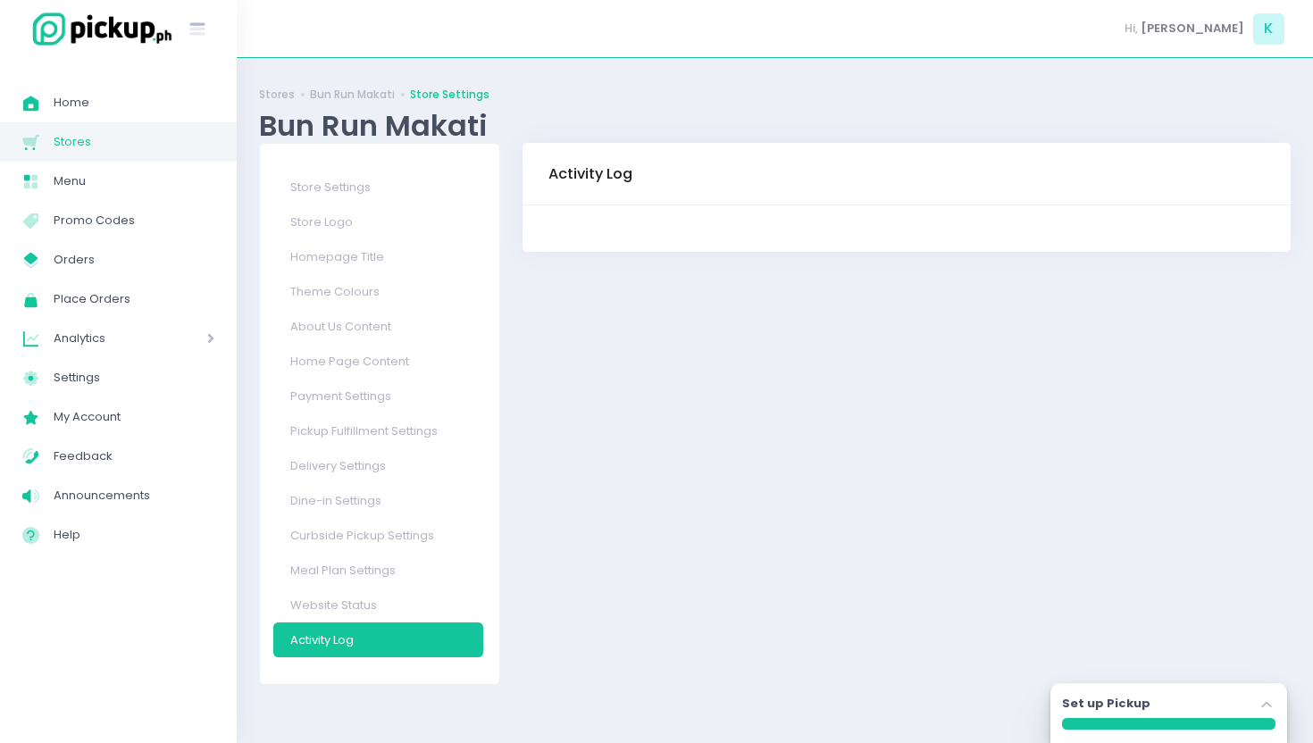
click at [365, 108] on div "Bun Run Makati" at bounding box center [775, 125] width 1032 height 35
click at [365, 89] on link "Bun Run Makati" at bounding box center [352, 95] width 85 height 16
click at [281, 95] on link "Stores" at bounding box center [277, 95] width 36 height 16
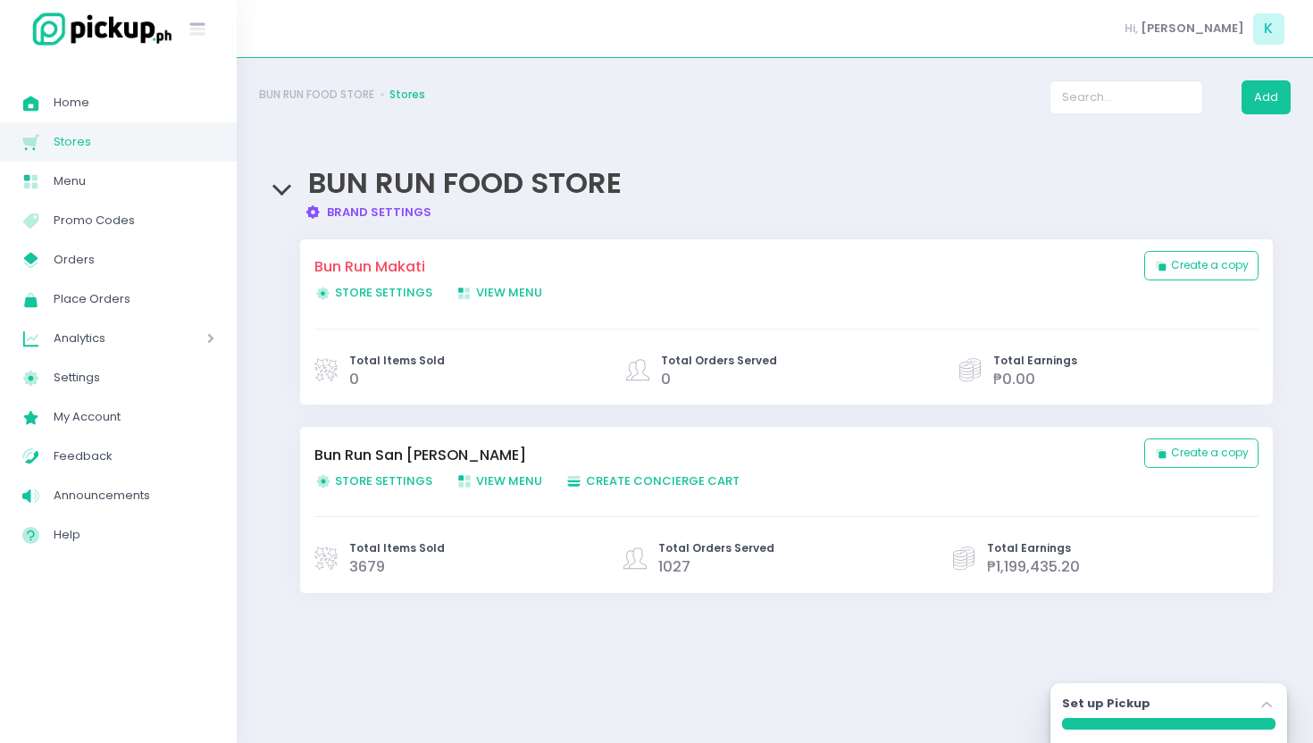
click at [394, 301] on link "Store Settings Created with Sketch. Store Settings" at bounding box center [384, 293] width 141 height 18
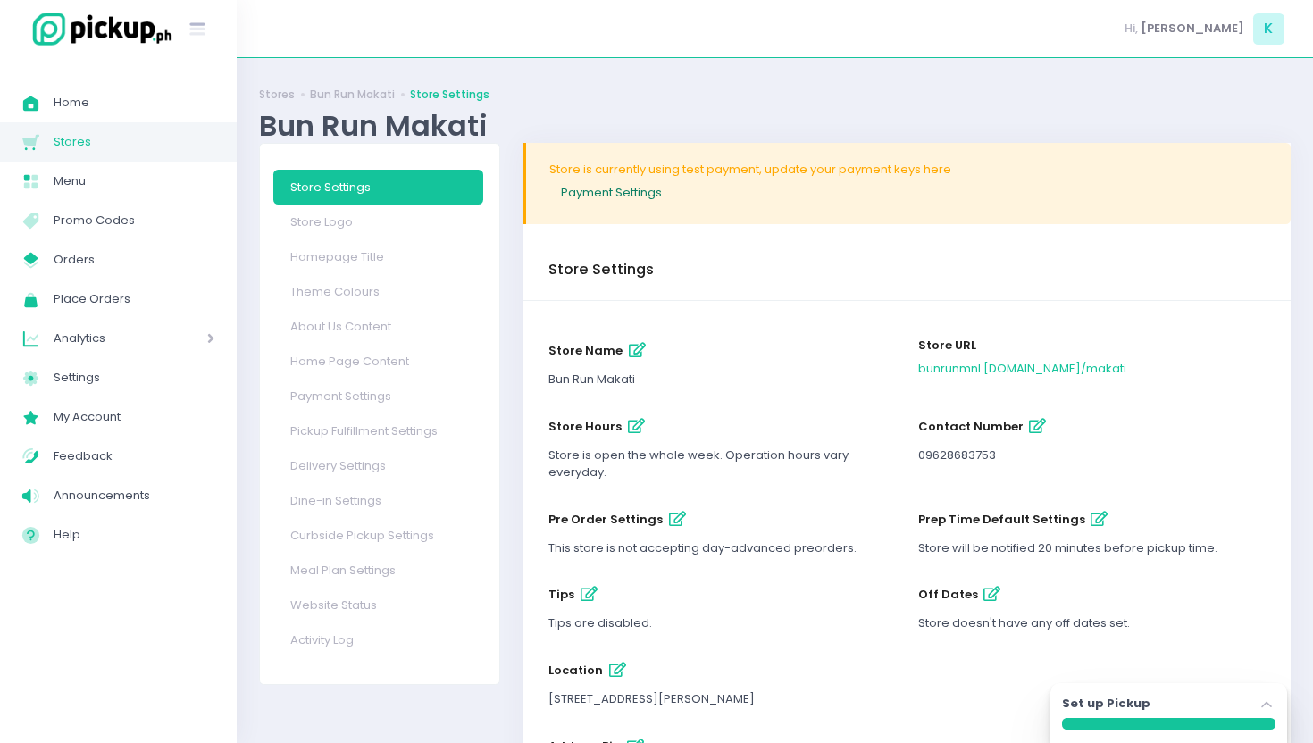
click at [643, 193] on link "Payment Settings" at bounding box center [908, 192] width 718 height 29
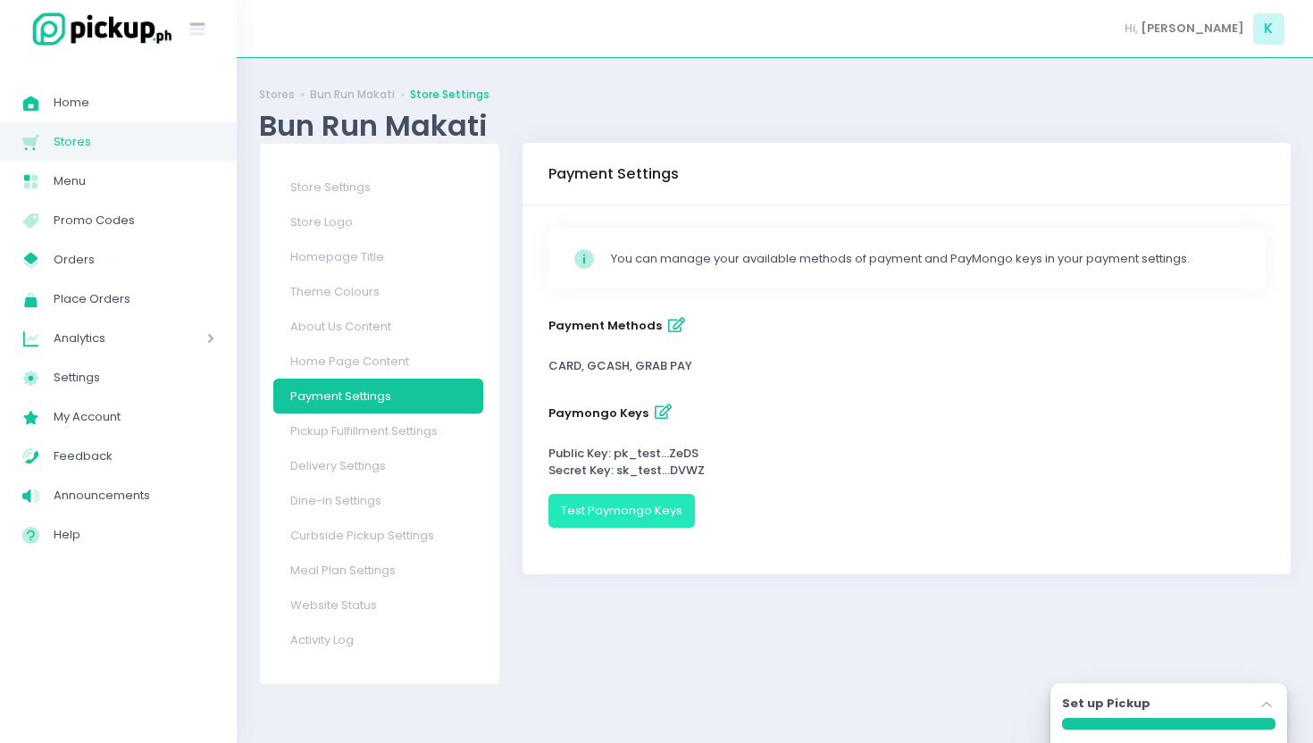
click at [611, 518] on button "Test Paymongo Keys" at bounding box center [622, 511] width 147 height 34
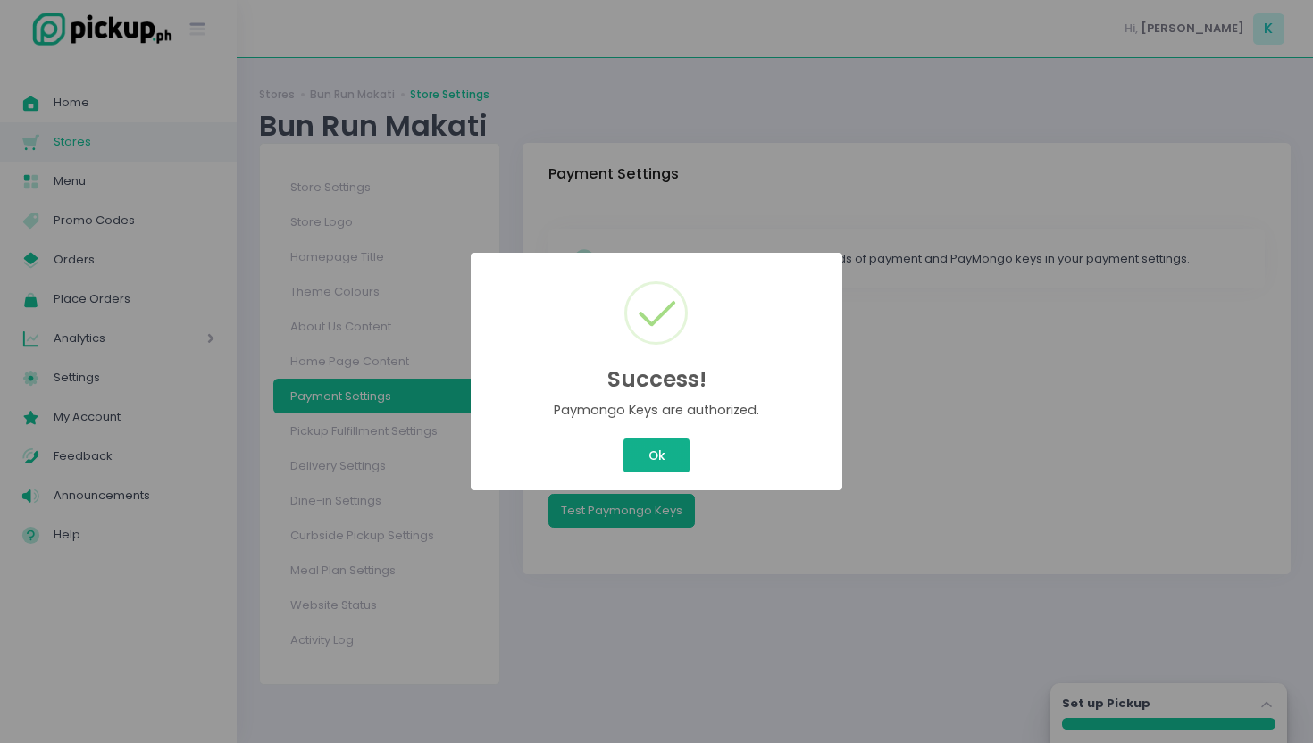
click at [667, 454] on button "Ok" at bounding box center [657, 456] width 66 height 34
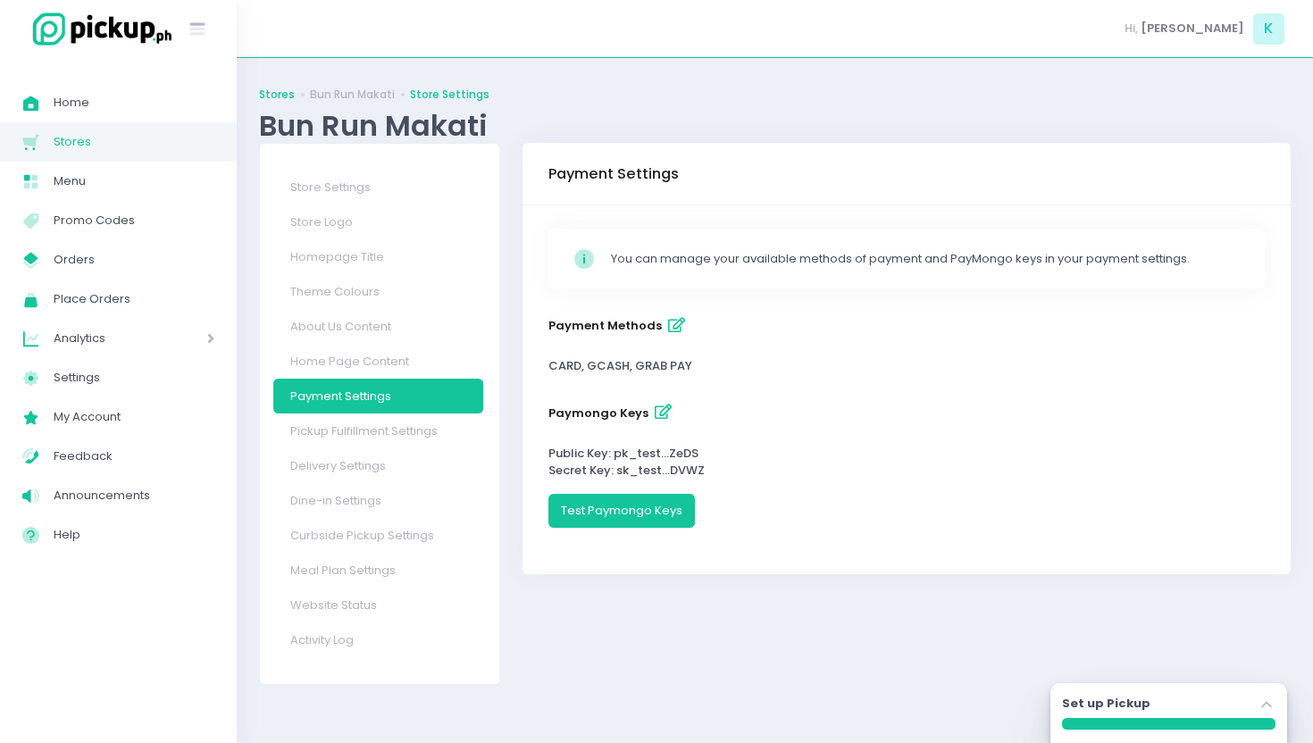
click at [275, 88] on link "Stores" at bounding box center [277, 95] width 36 height 16
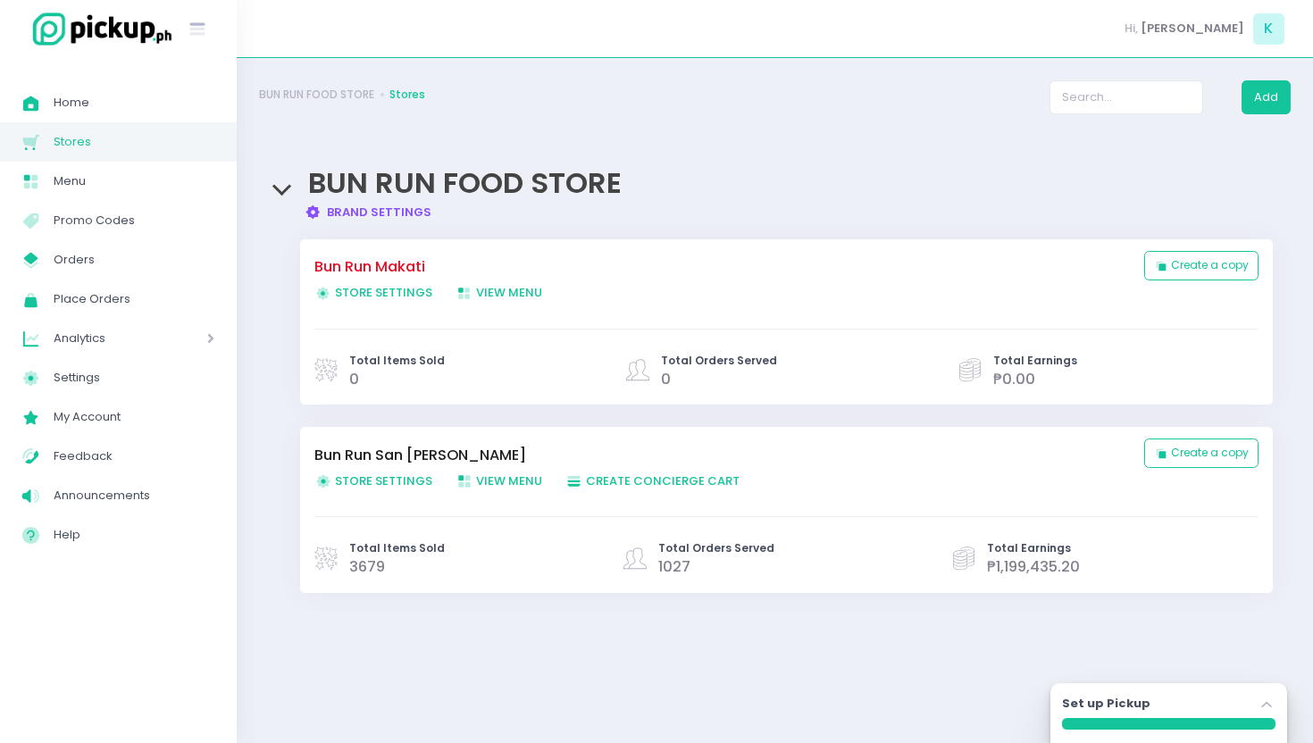
click at [343, 266] on link "Bun Run Makati" at bounding box center [720, 266] width 812 height 21
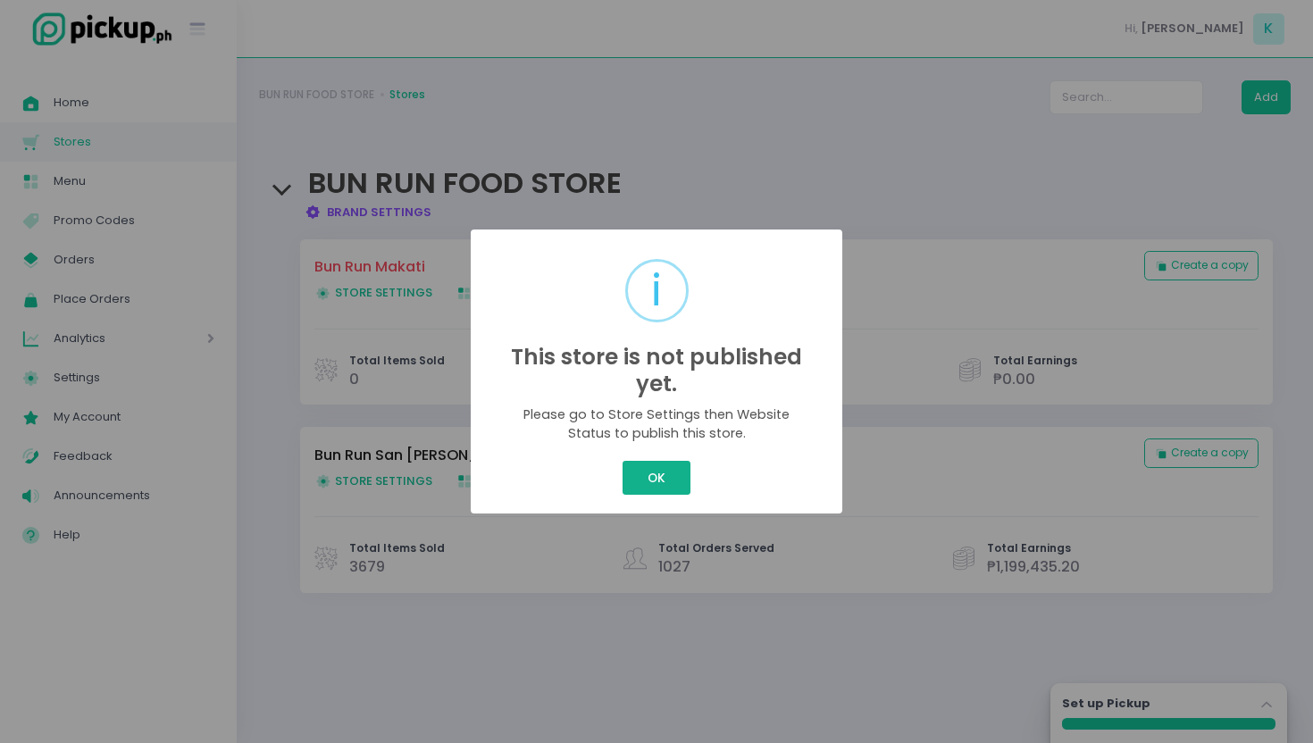
click at [639, 474] on button "OK" at bounding box center [656, 478] width 67 height 34
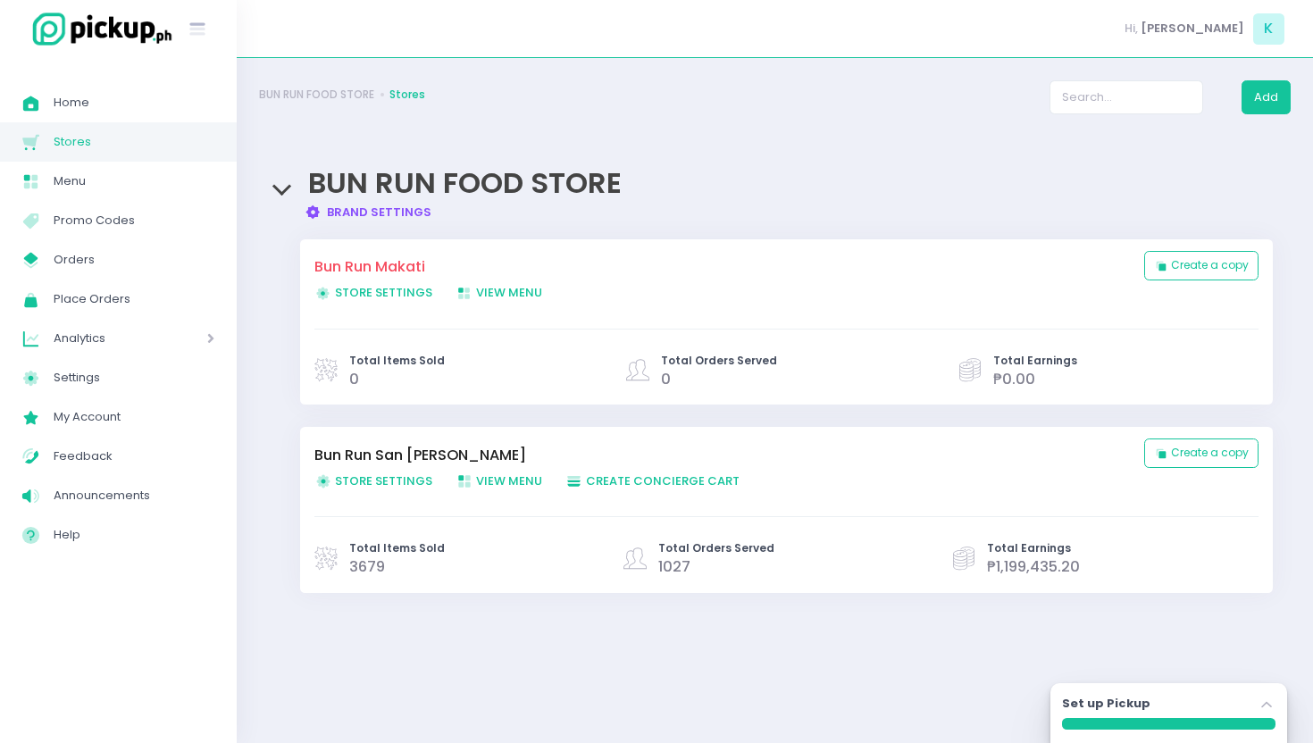
click at [405, 293] on span "Store Settings Created with Sketch. Store Settings" at bounding box center [373, 292] width 118 height 17
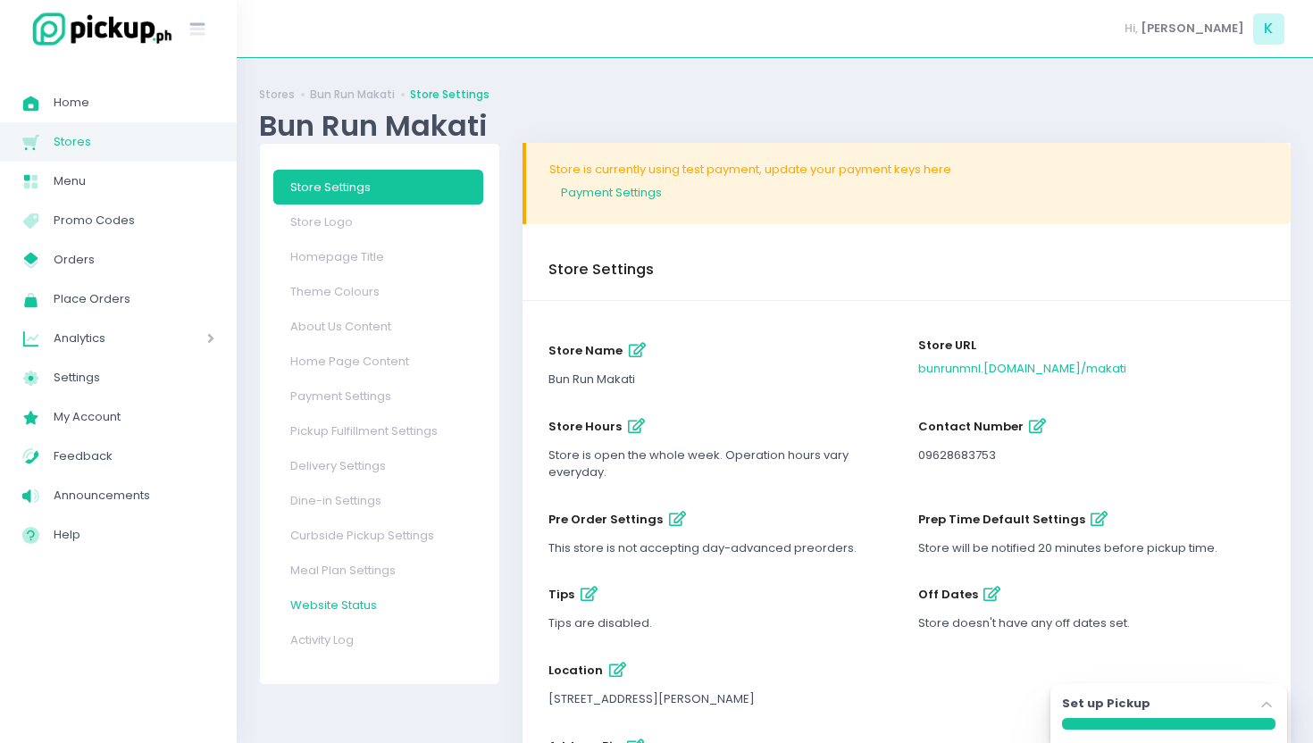
click at [342, 616] on link "Website Status" at bounding box center [378, 605] width 211 height 35
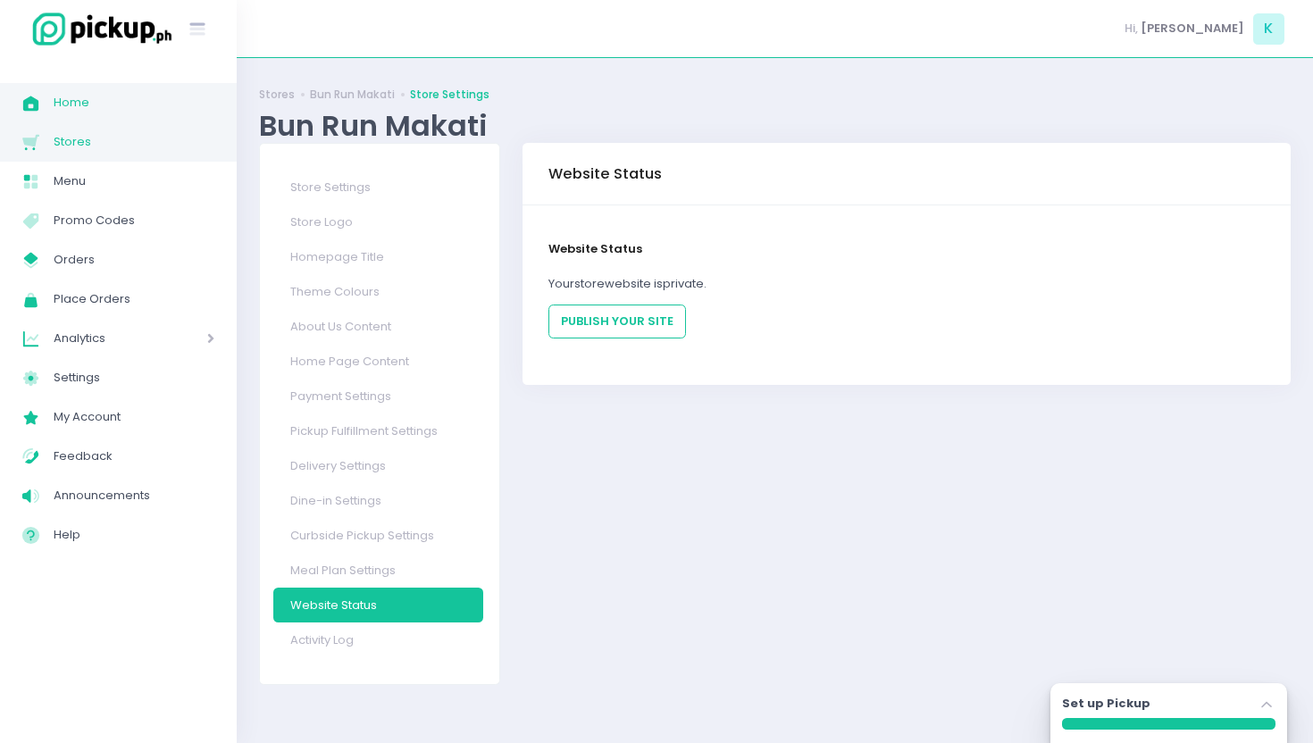
click at [86, 100] on span "Home" at bounding box center [134, 102] width 161 height 23
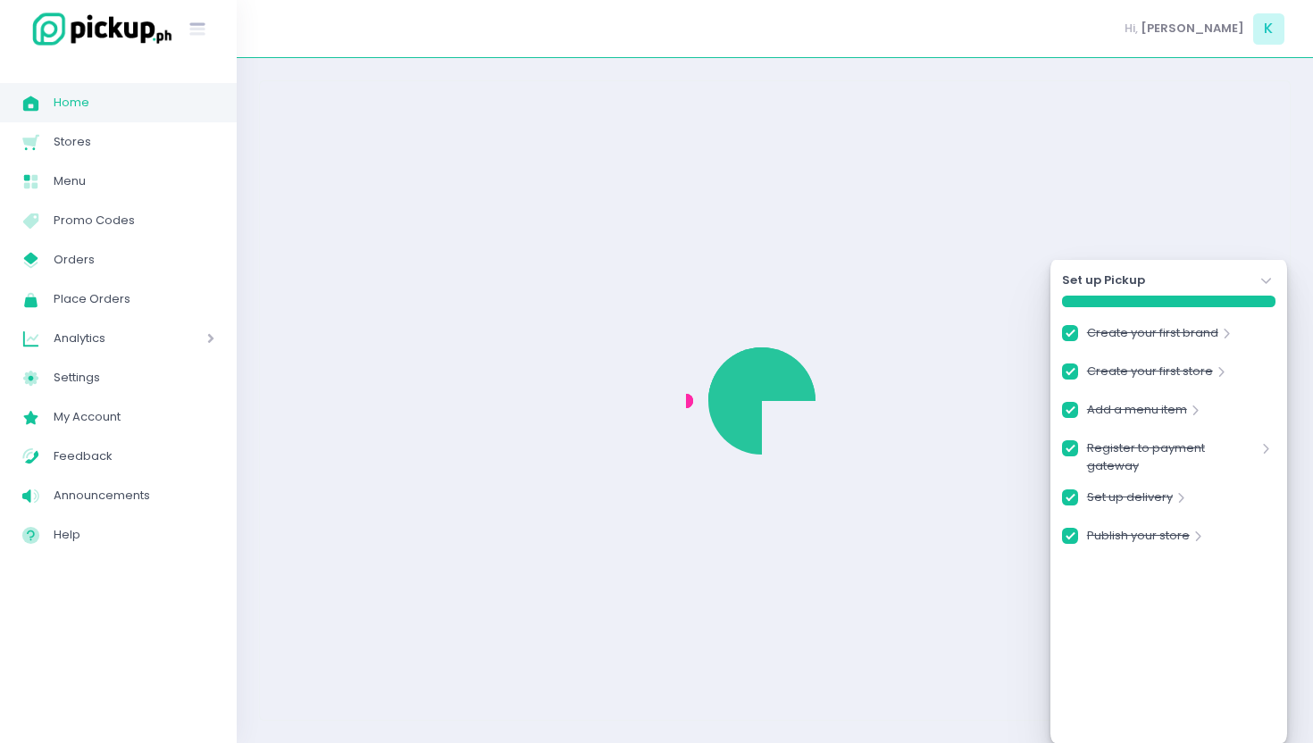
checkbox input "true"
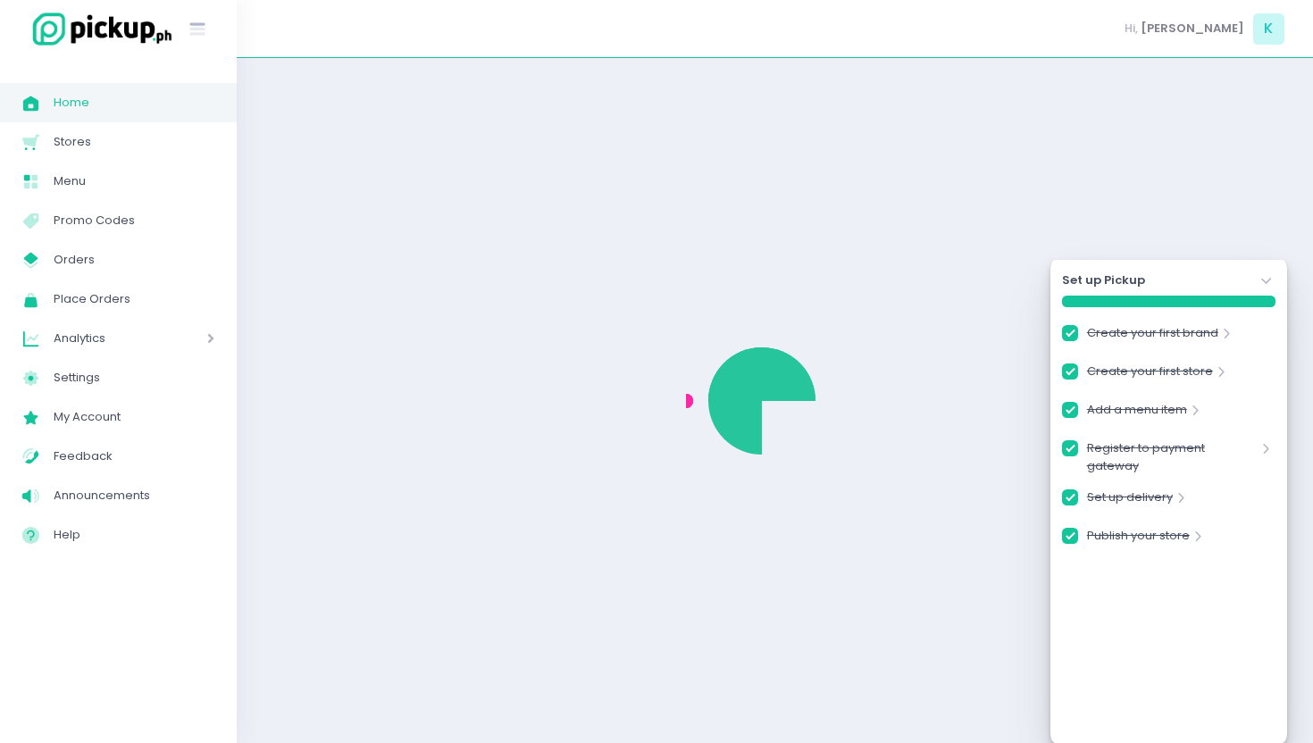
checkbox input "true"
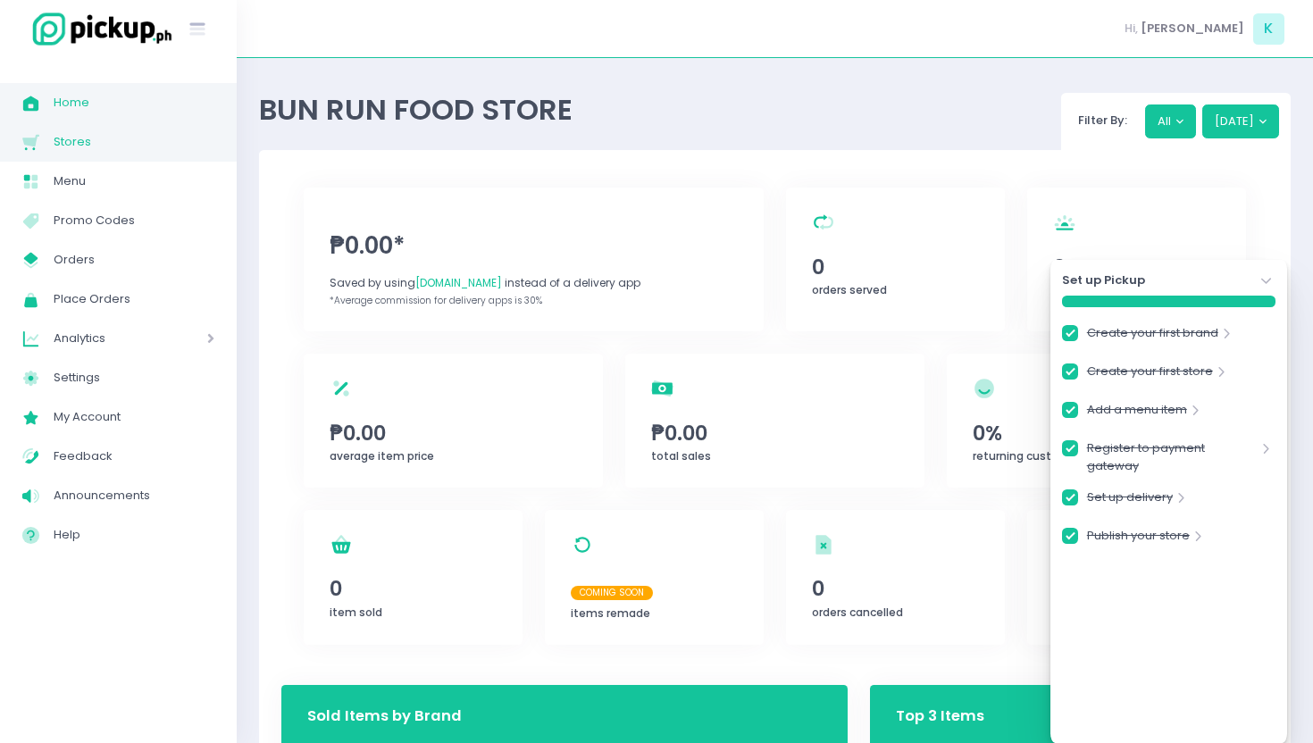
click at [88, 151] on span "Stores" at bounding box center [134, 141] width 161 height 23
checkbox input "true"
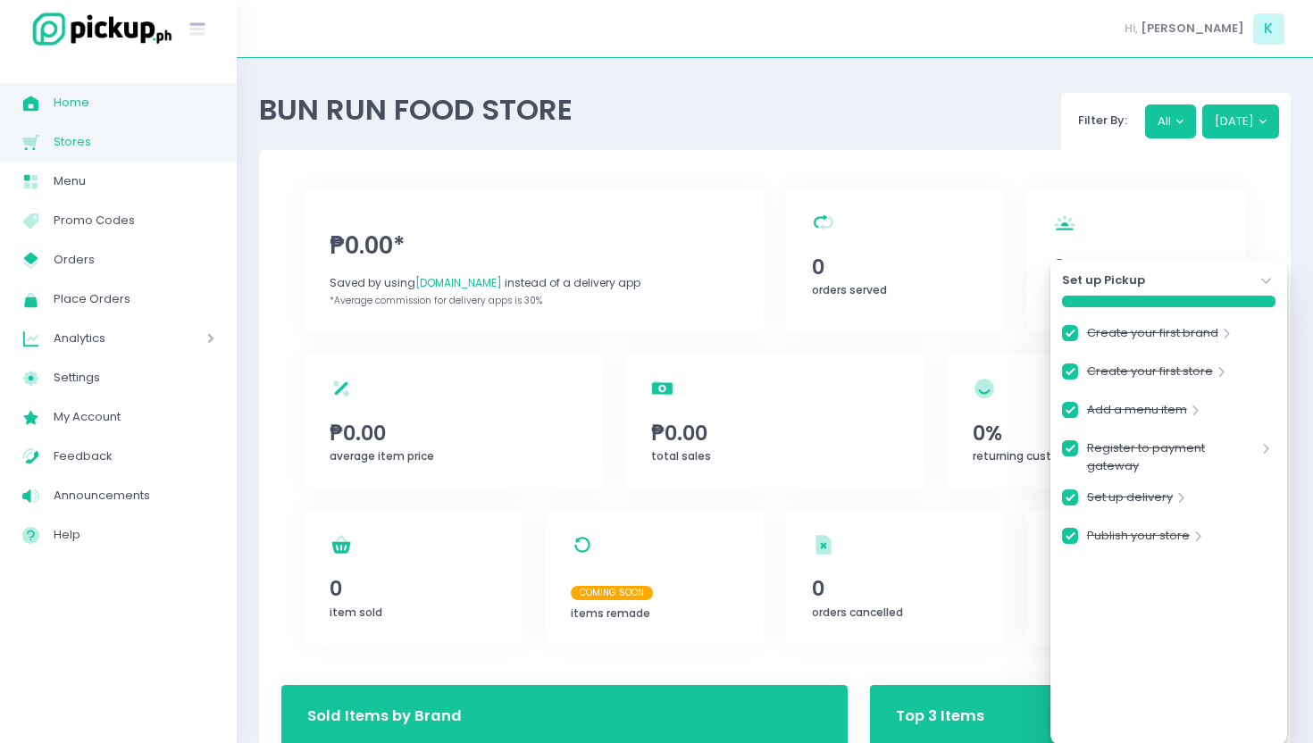
checkbox input "true"
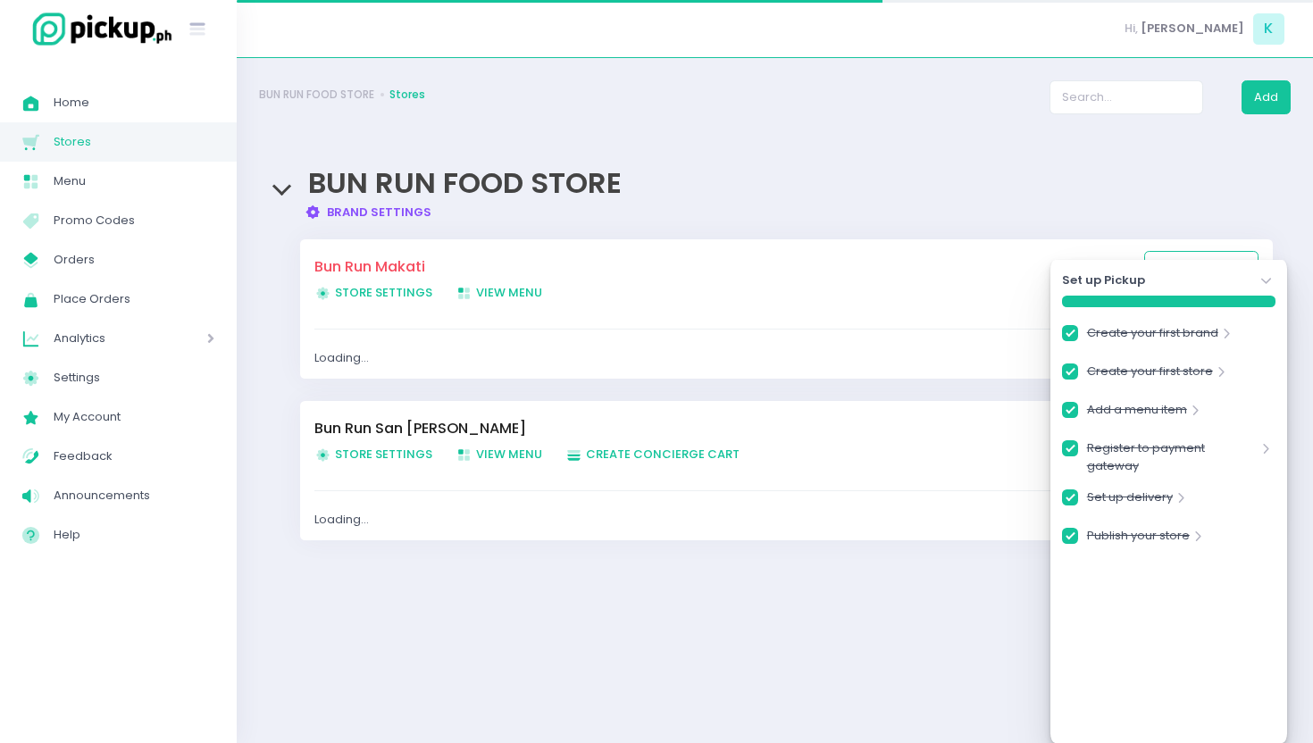
checkbox input "true"
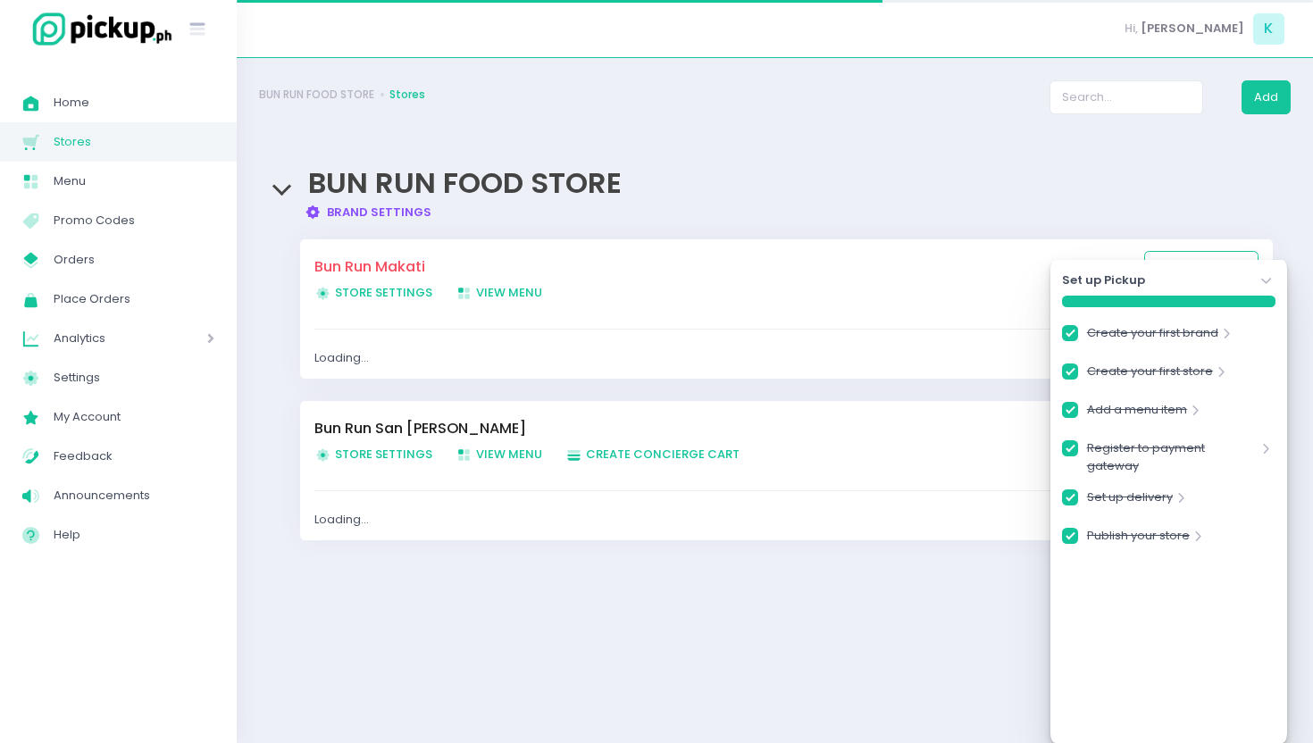
checkbox input "true"
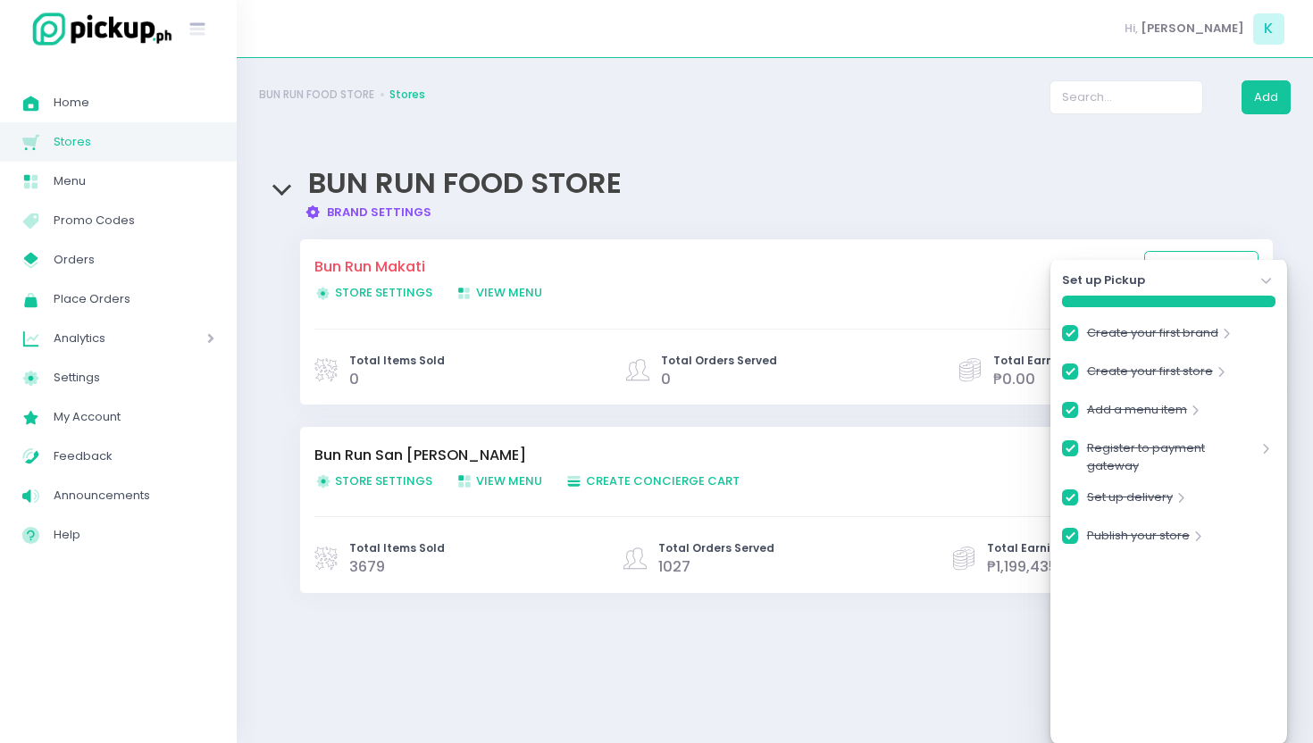
click at [1186, 191] on div "BUN RUN FOOD STORE Brand Settings Created with Sketch. Brand Settings" at bounding box center [775, 184] width 1032 height 71
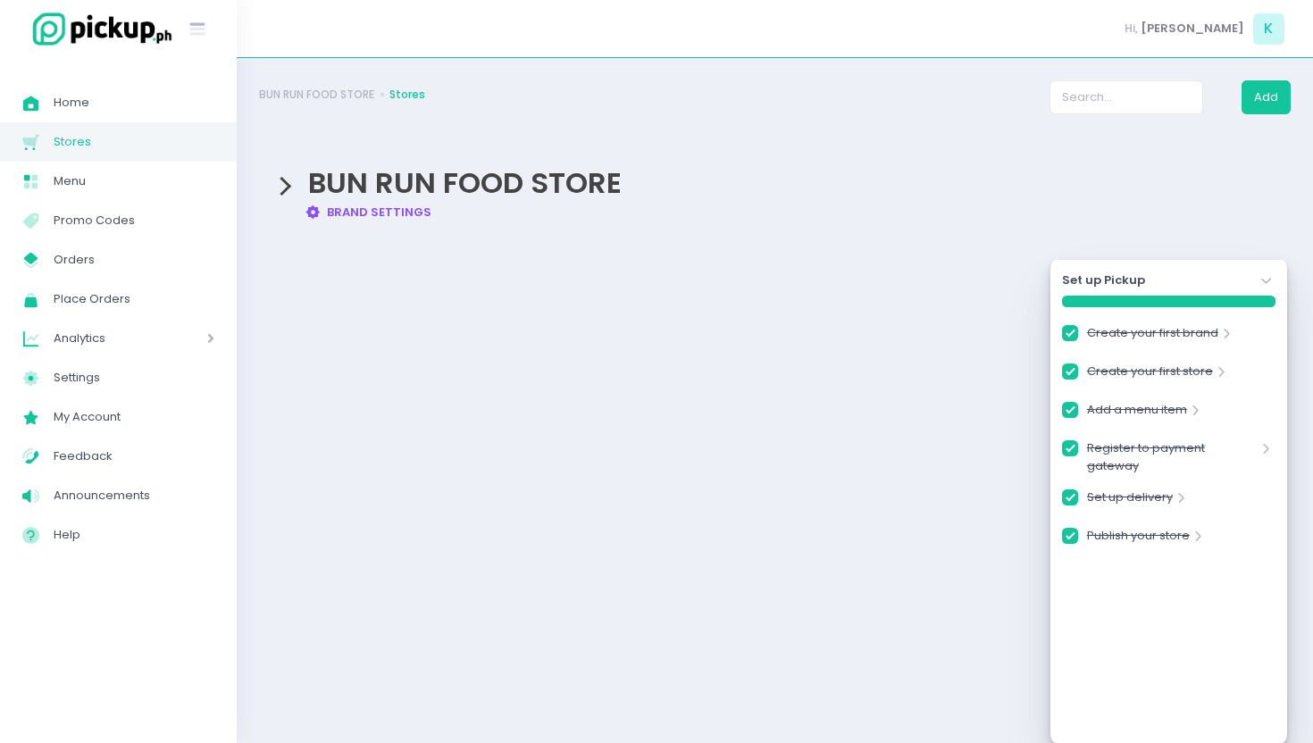
click at [445, 172] on span "BUN RUN FOOD STORE" at bounding box center [465, 183] width 314 height 40
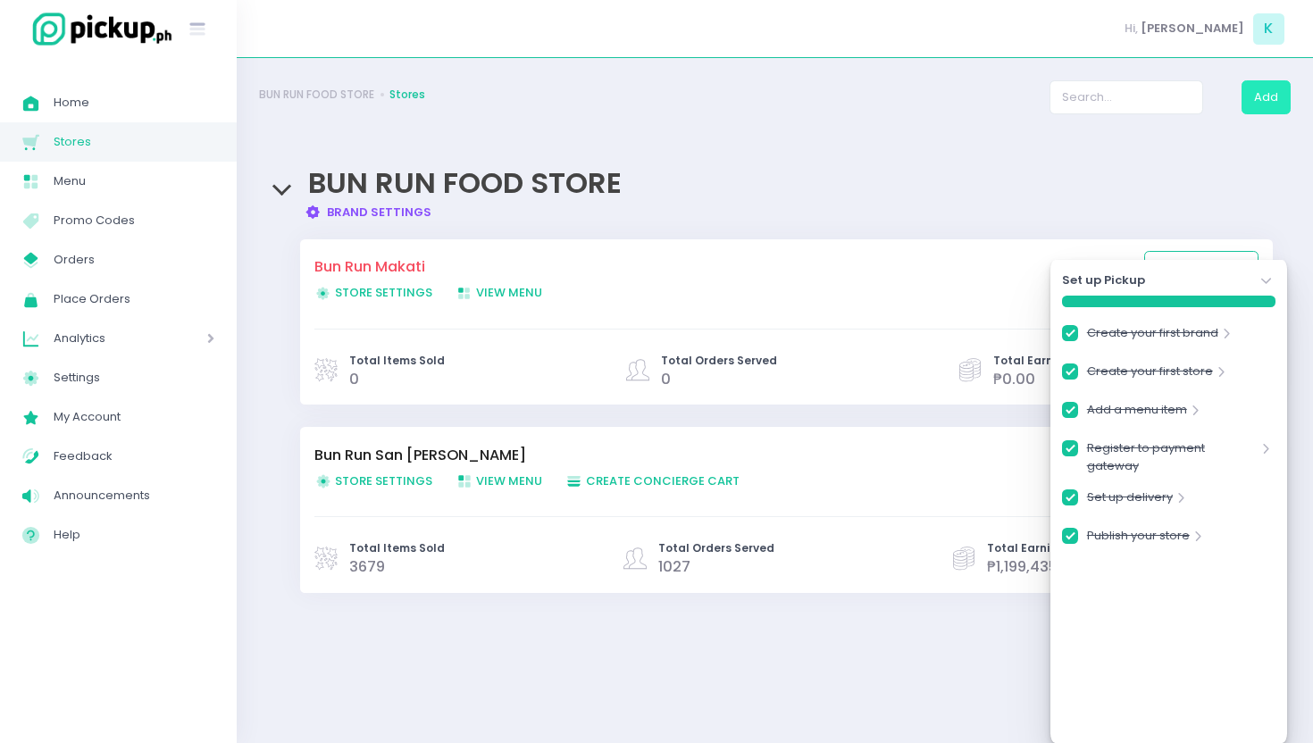
click at [1269, 105] on button "Add" at bounding box center [1266, 97] width 49 height 34
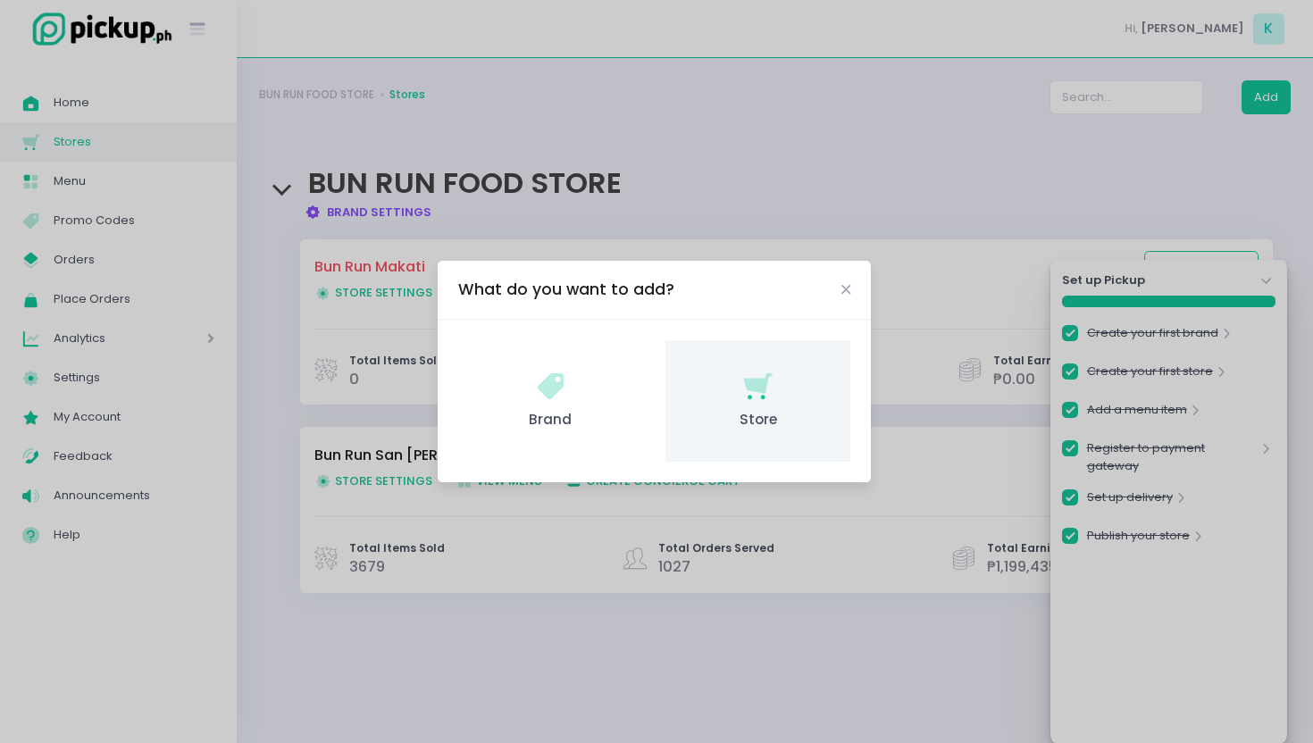
click at [768, 377] on icon at bounding box center [758, 383] width 29 height 21
checkbox input "true"
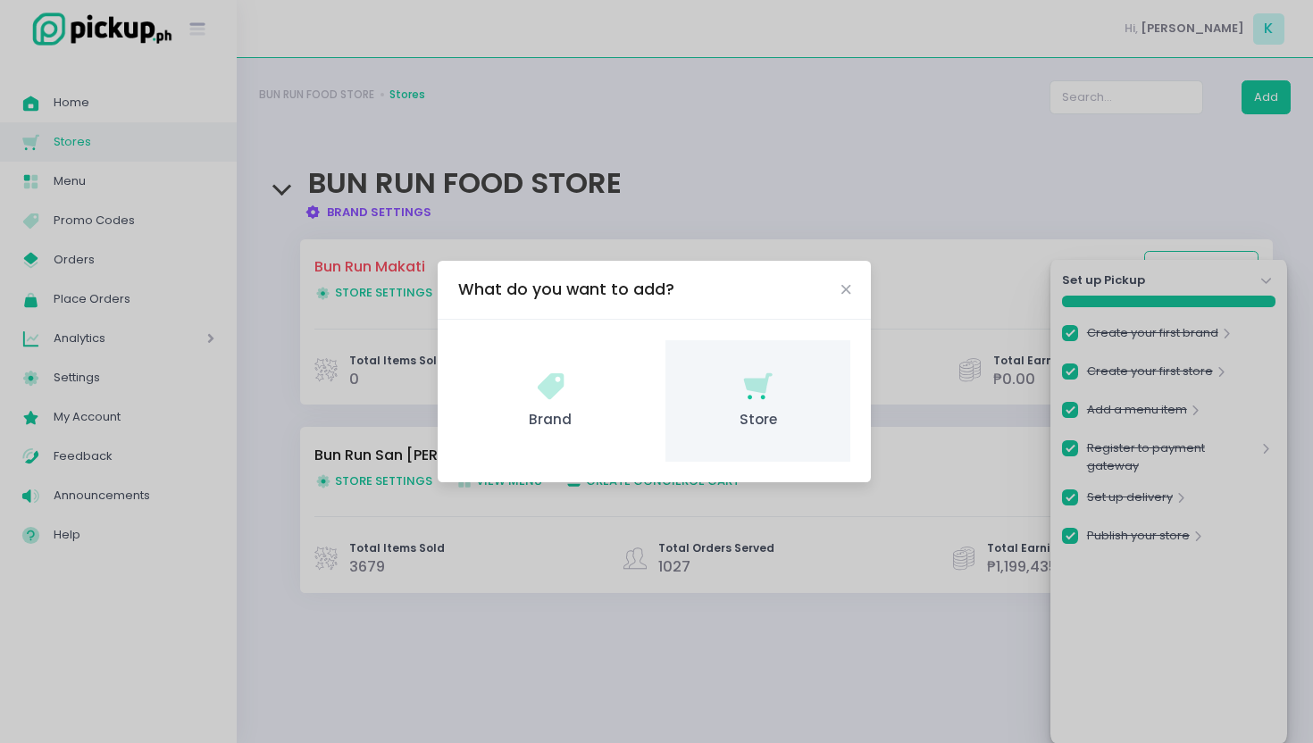
checkbox input "true"
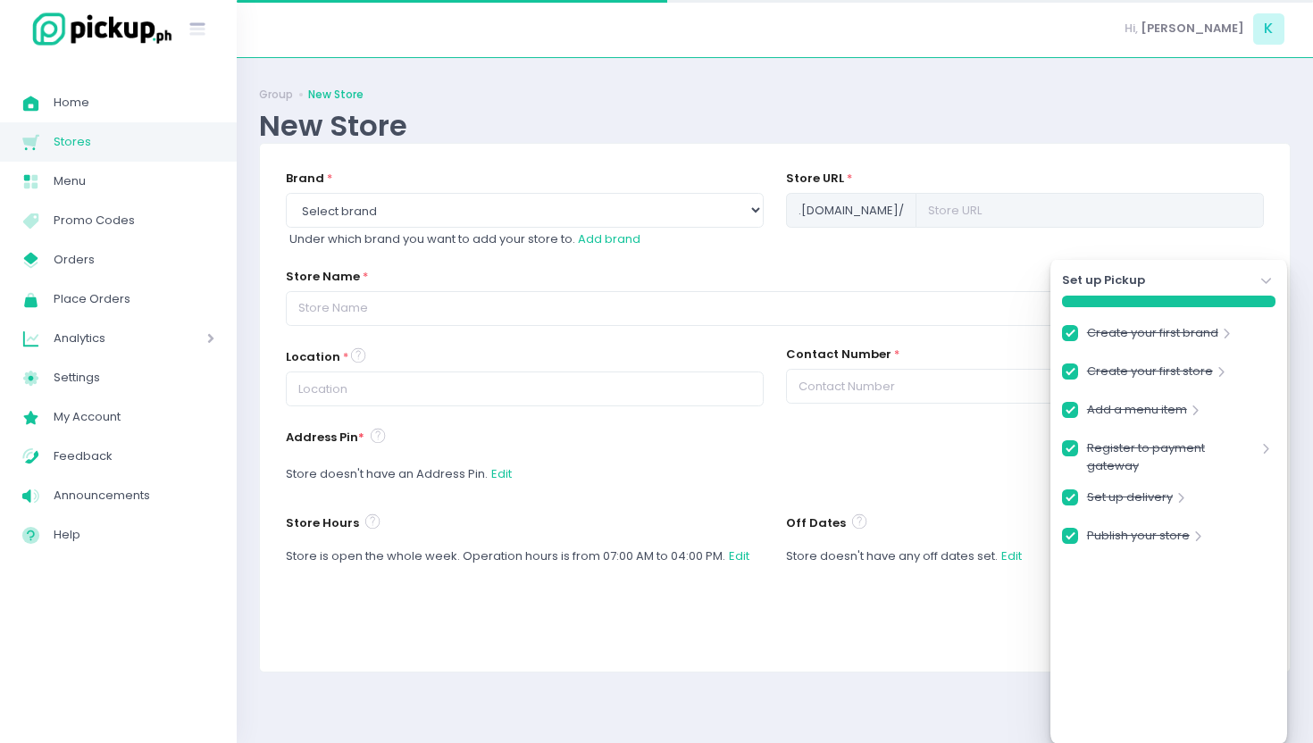
checkbox input "true"
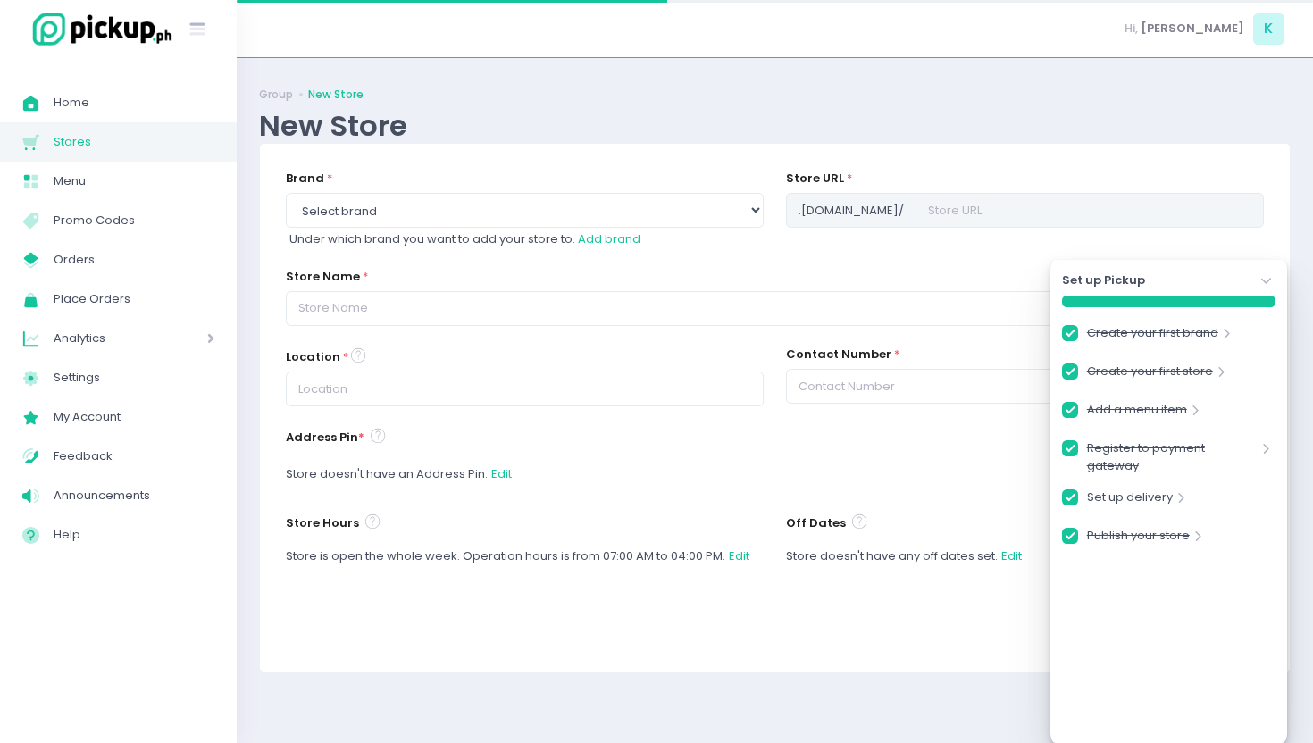
checkbox input "true"
click at [1268, 275] on icon "Stockholm-icons / Navigation / Angle-down Created with Sketch." at bounding box center [1267, 282] width 18 height 18
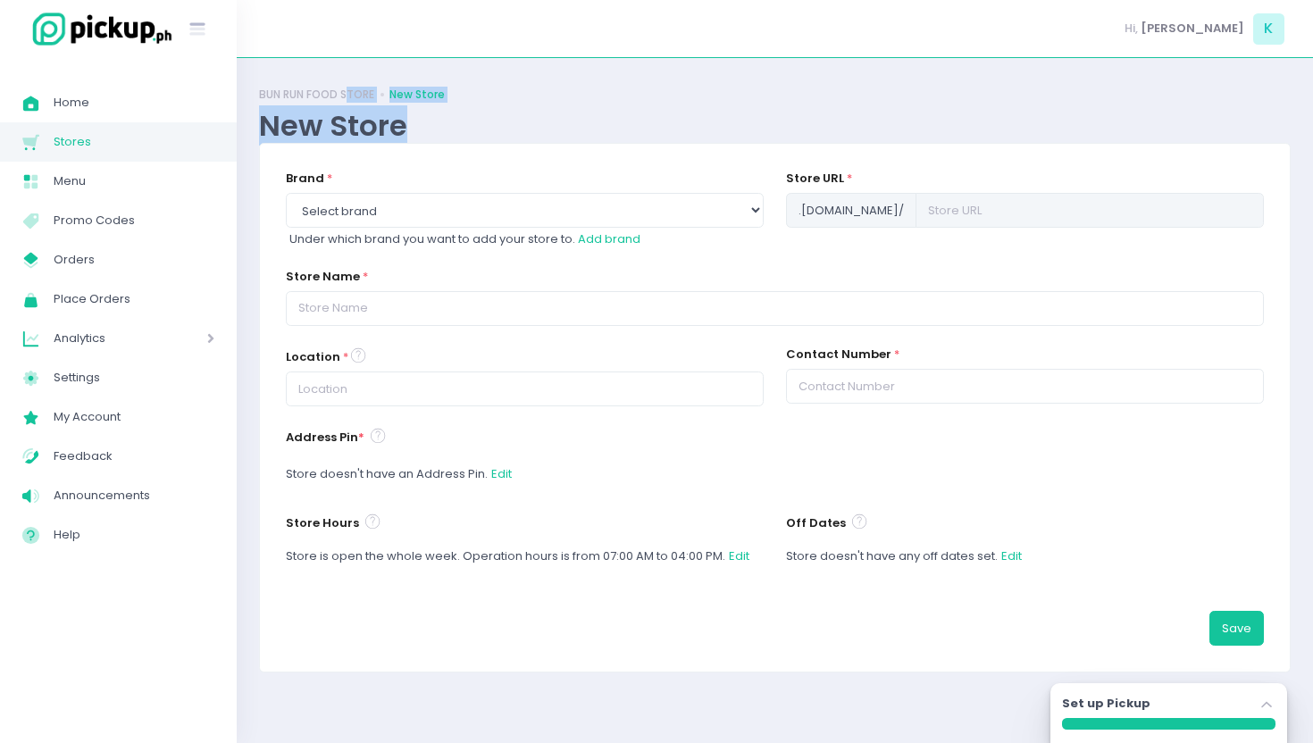
drag, startPoint x: 483, startPoint y: 121, endPoint x: 428, endPoint y: 104, distance: 57.9
click at [399, 104] on div "BUN RUN FOOD STORE New Store New Store" at bounding box center [775, 111] width 1032 height 63
click at [534, 122] on div "New Store" at bounding box center [775, 125] width 1032 height 35
click at [297, 98] on link "BUN RUN FOOD STORE" at bounding box center [316, 95] width 115 height 16
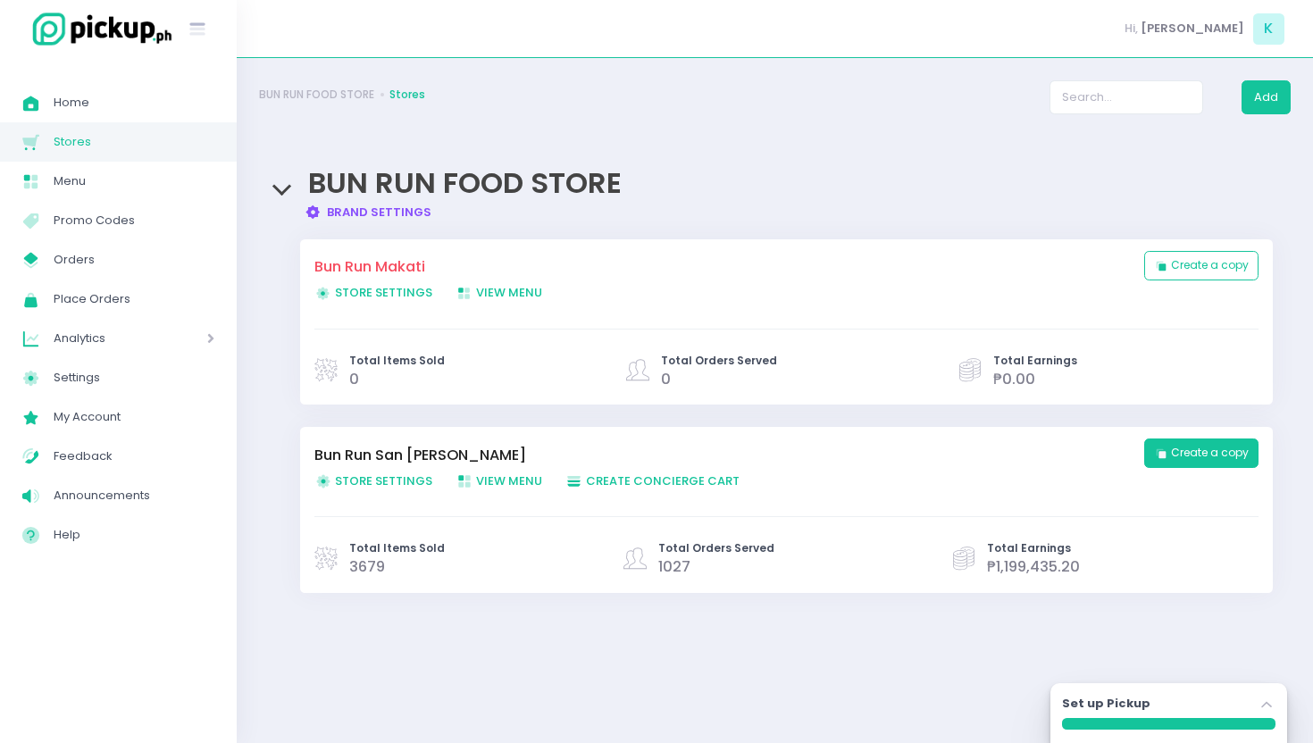
click at [1221, 453] on button "Duplicate store Created with Sketch. Create a copy" at bounding box center [1202, 453] width 114 height 29
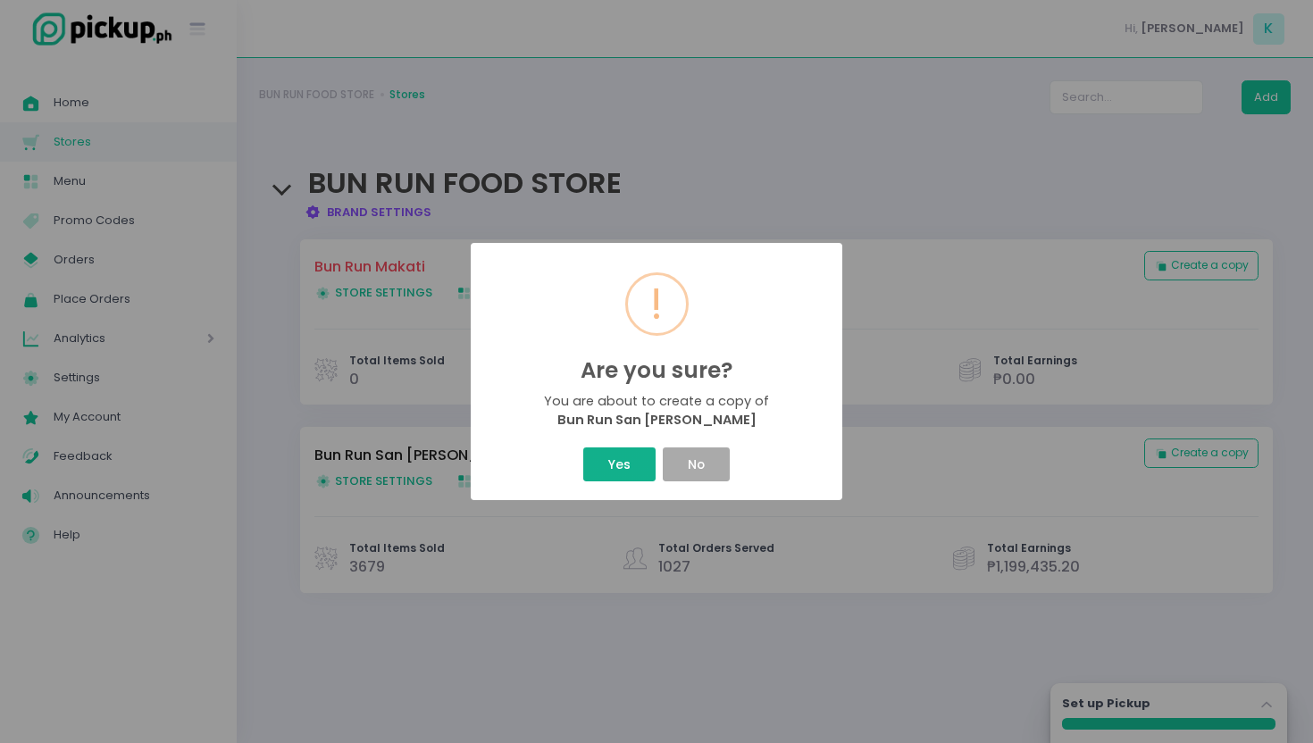
click at [604, 470] on button "Yes" at bounding box center [618, 465] width 71 height 34
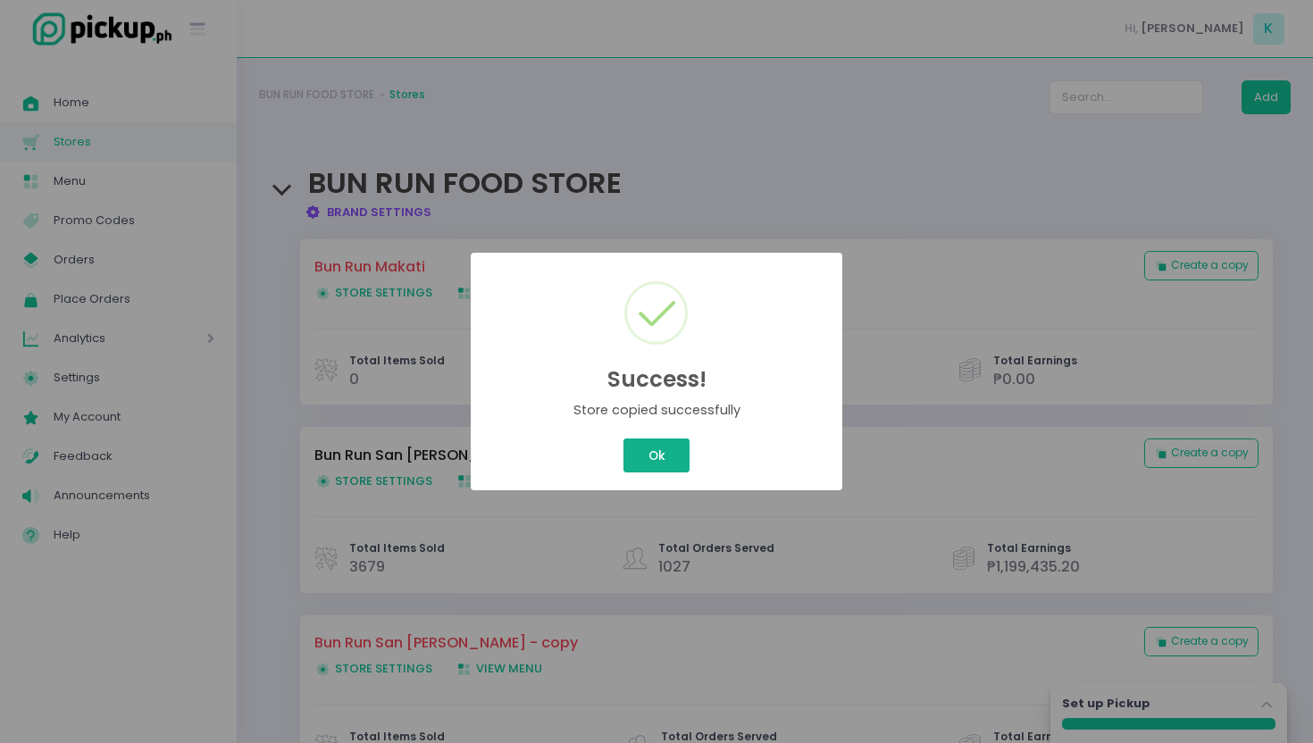
click at [661, 457] on button "Ok" at bounding box center [657, 456] width 66 height 34
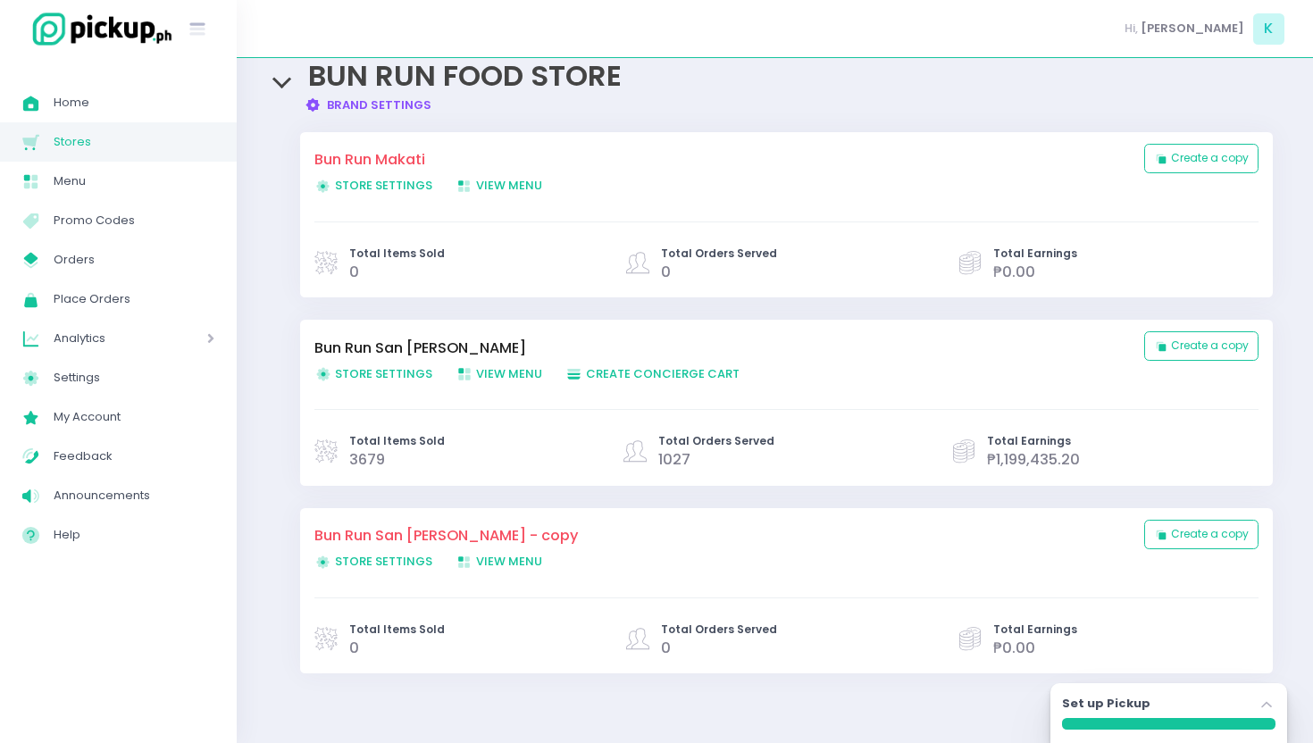
scroll to position [135, 0]
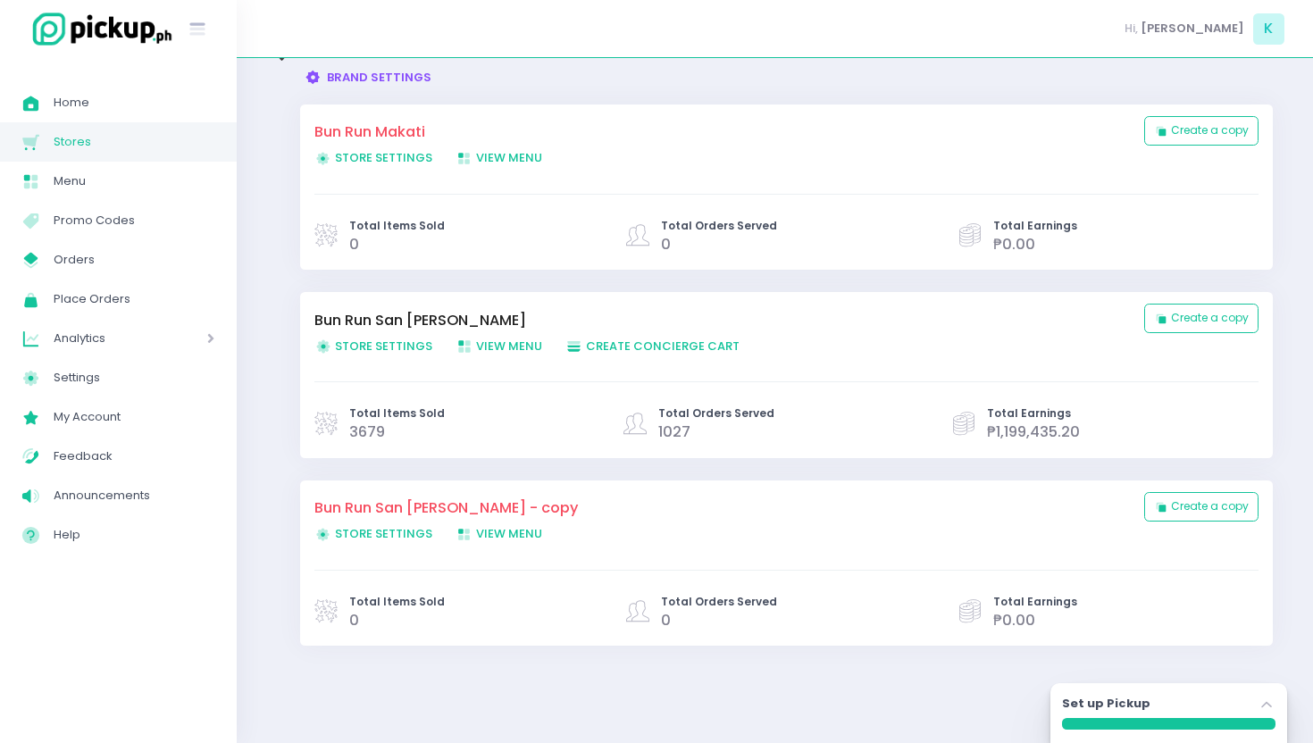
click at [391, 529] on span "Store Settings Created with Sketch. Store Settings" at bounding box center [373, 533] width 118 height 17
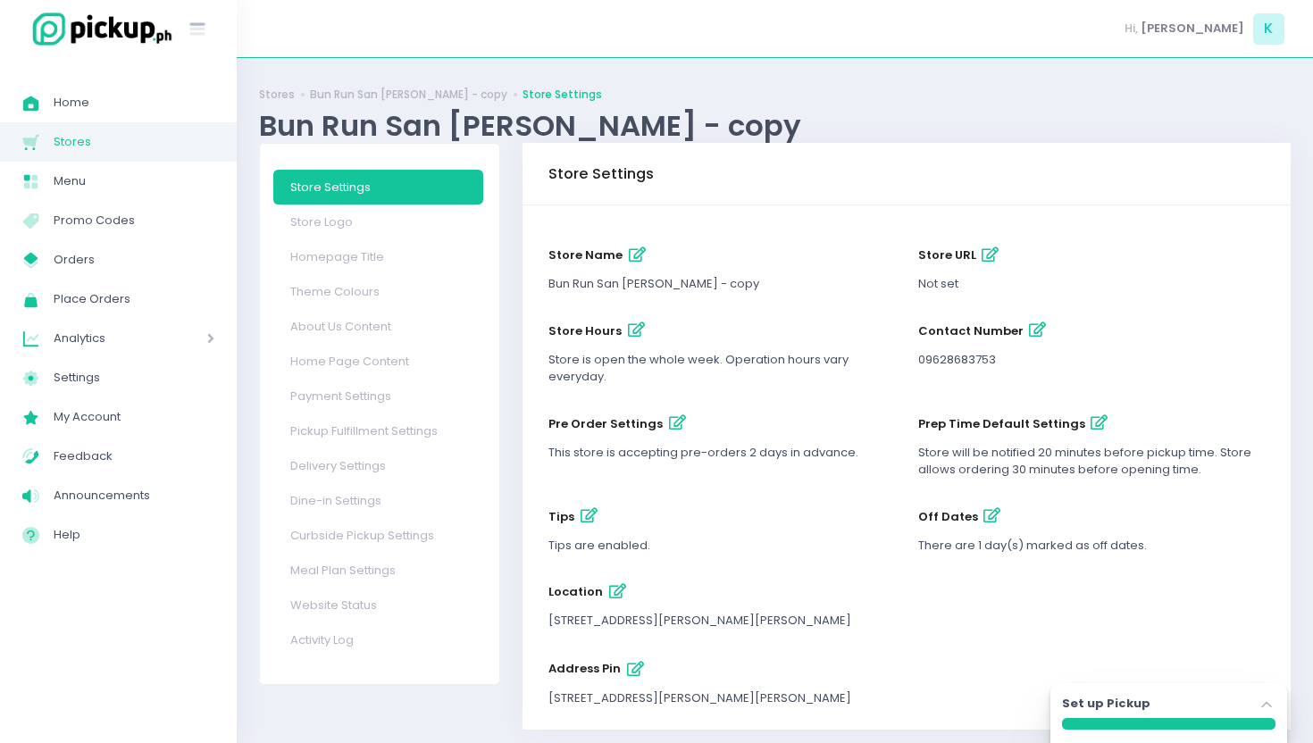
click at [639, 257] on icon "button" at bounding box center [637, 254] width 17 height 15
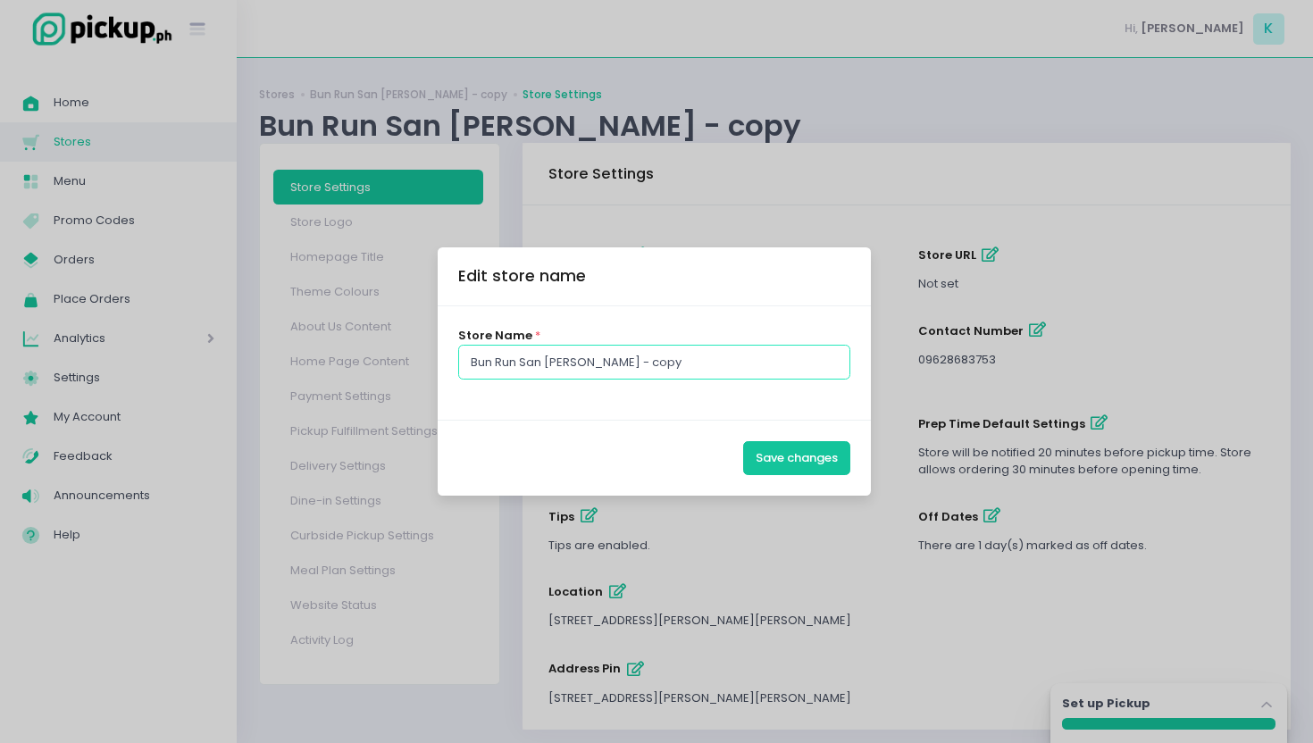
drag, startPoint x: 522, startPoint y: 363, endPoint x: 709, endPoint y: 363, distance: 187.6
click at [710, 363] on input "Bun Run San [PERSON_NAME] - copy" at bounding box center [654, 362] width 393 height 34
type input "Bun Run Makati"
click at [824, 454] on button "Save changes" at bounding box center [796, 458] width 107 height 34
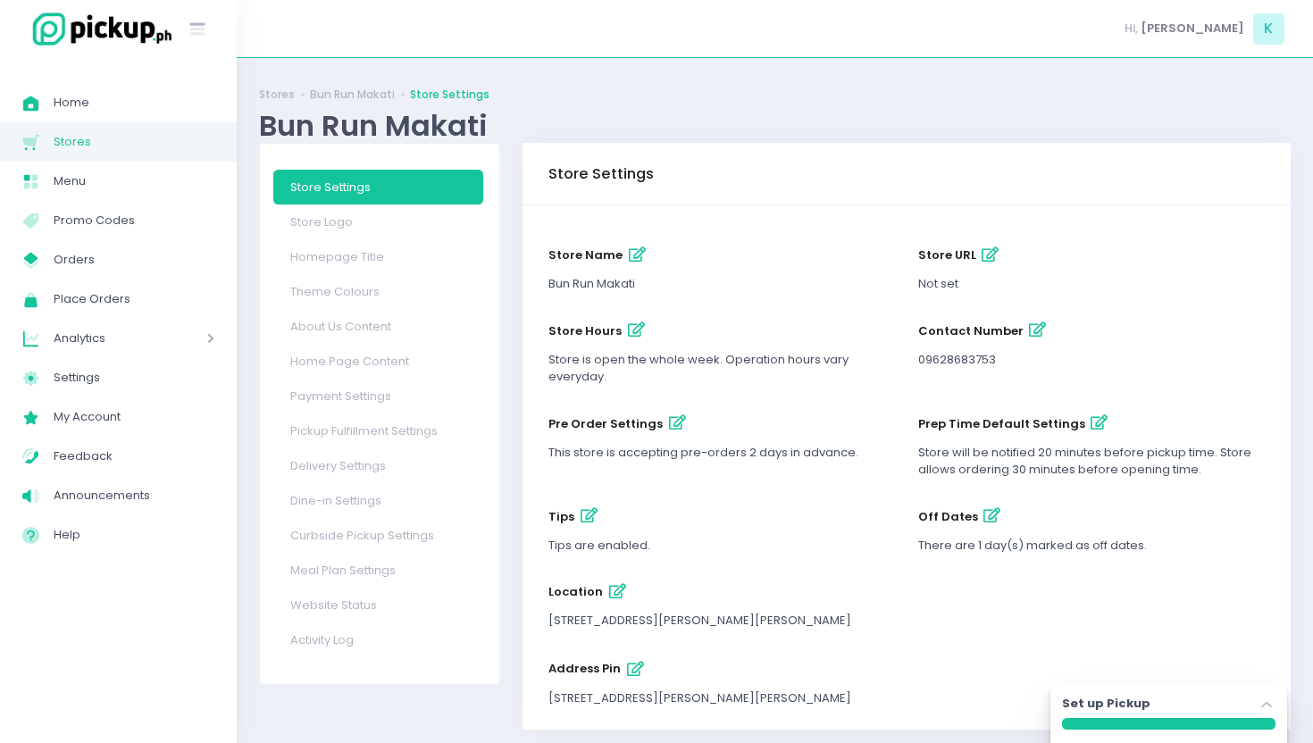
click at [634, 331] on icon "button" at bounding box center [636, 330] width 17 height 15
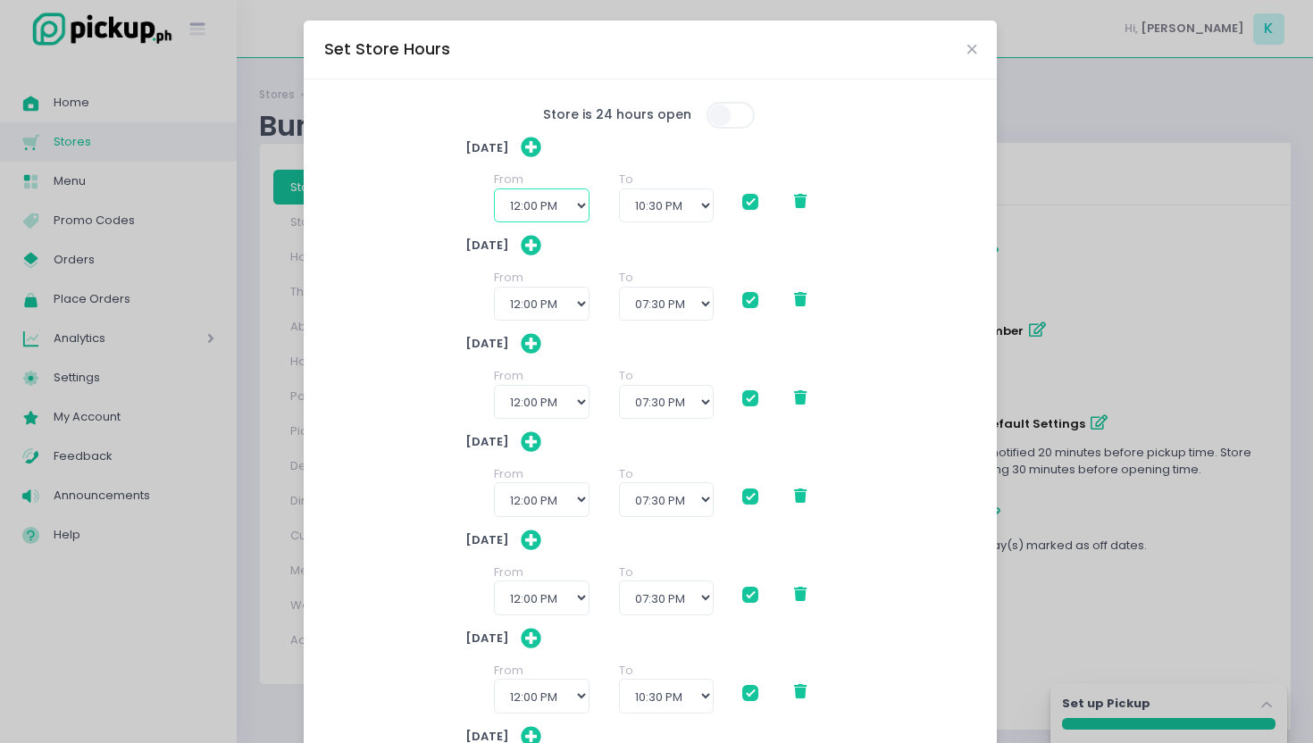
click at [558, 209] on select "12:00 AM 12:30 AM 01:00 AM 01:30 AM 02:00 AM 02:30 AM 03:00 AM 03:30 AM 04:00 A…" at bounding box center [542, 206] width 96 height 34
click at [494, 189] on select "12:00 AM 12:30 AM 01:00 AM 01:30 AM 02:00 AM 02:30 AM 03:00 AM 03:30 AM 04:00 A…" at bounding box center [542, 206] width 96 height 34
click at [556, 321] on div "From 12:00 AM 12:30 AM 01:00 AM 01:30 AM 02:00 AM 02:30 AM 03:00 AM 03:30 AM 04…" at bounding box center [650, 302] width 371 height 66
click at [555, 308] on select "12:00 AM 12:30 AM 01:00 AM 01:30 AM 02:00 AM 02:30 AM 03:00 AM 03:30 AM 04:00 A…" at bounding box center [542, 304] width 96 height 34
click at [494, 287] on select "12:00 AM 12:30 AM 01:00 AM 01:30 AM 02:00 AM 02:30 AM 03:00 AM 03:30 AM 04:00 A…" at bounding box center [542, 304] width 96 height 34
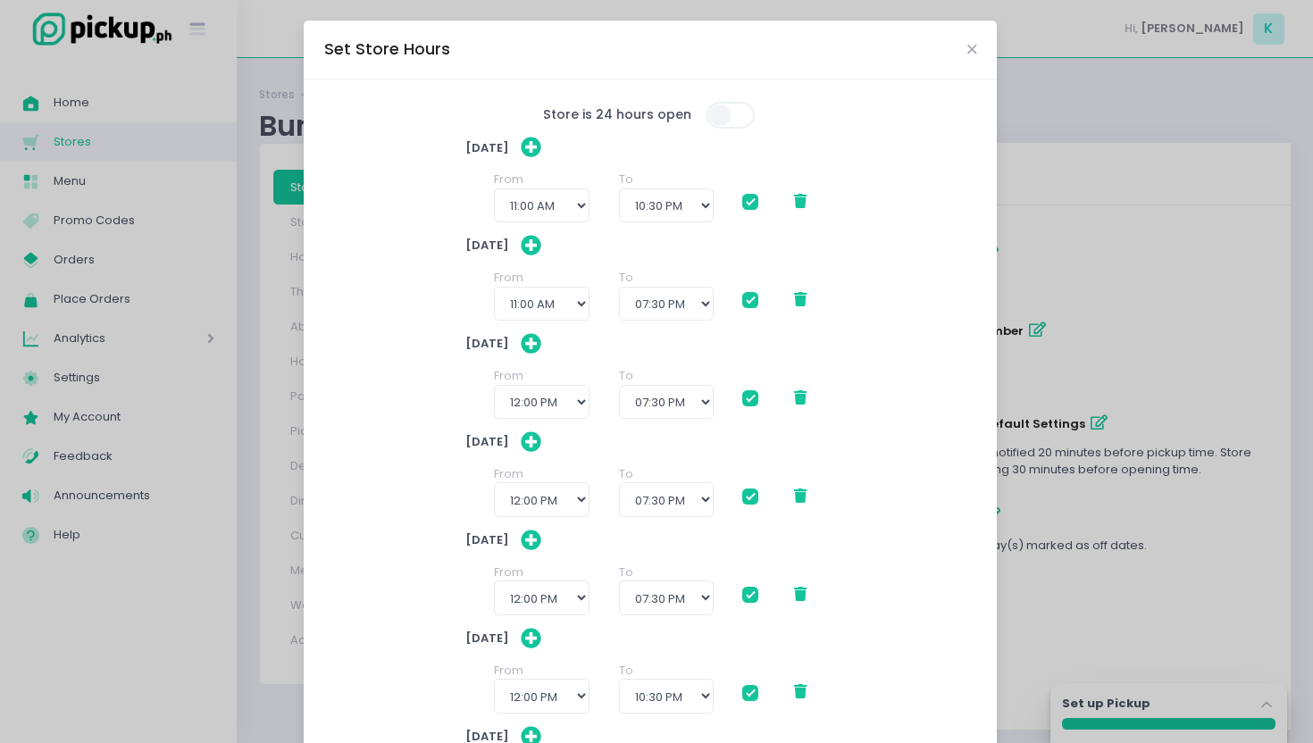
click at [647, 223] on div "From 12:00 AM 12:30 AM 01:00 AM 01:30 AM 02:00 AM 02:30 AM 03:00 AM 03:30 AM 04…" at bounding box center [650, 204] width 371 height 66
click at [652, 208] on select "12:00 PM 12:30 PM 01:00 PM 01:30 PM 02:00 PM 02:30 PM 03:00 PM 03:30 PM 04:00 P…" at bounding box center [666, 206] width 95 height 34
click at [619, 189] on select "12:00 PM 12:30 PM 01:00 PM 01:30 PM 02:00 PM 02:30 PM 03:00 PM 03:30 PM 04:00 P…" at bounding box center [666, 206] width 95 height 34
click at [666, 312] on select "12:00 PM 12:30 PM 01:00 PM 01:30 PM 02:00 PM 02:30 PM 03:00 PM 03:30 PM 04:00 P…" at bounding box center [666, 304] width 95 height 34
click at [619, 287] on select "12:00 PM 12:30 PM 01:00 PM 01:30 PM 02:00 PM 02:30 PM 03:00 PM 03:30 PM 04:00 P…" at bounding box center [666, 304] width 95 height 34
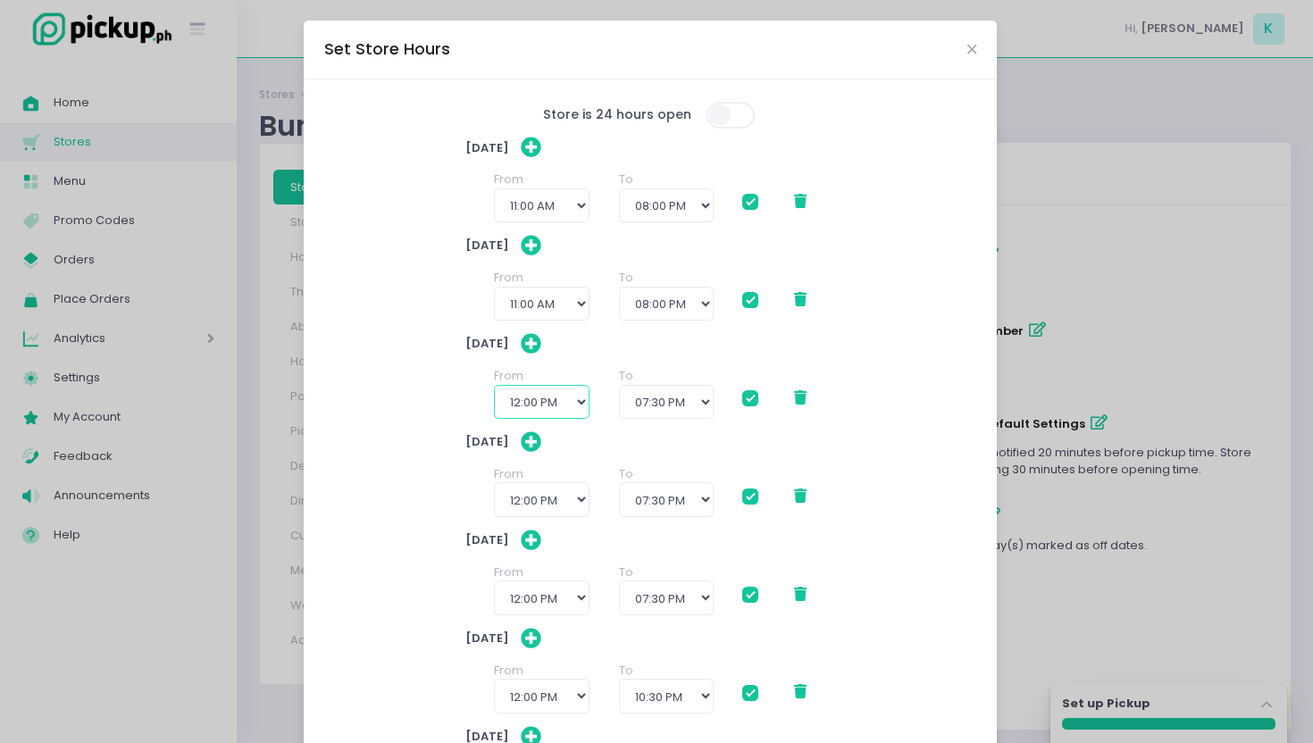
click at [528, 403] on select "12:00 AM 12:30 AM 01:00 AM 01:30 AM 02:00 AM 02:30 AM 03:00 AM 03:30 AM 04:00 A…" at bounding box center [542, 402] width 96 height 34
click at [494, 385] on select "12:00 AM 12:30 AM 01:00 AM 01:30 AM 02:00 AM 02:30 AM 03:00 AM 03:30 AM 04:00 A…" at bounding box center [542, 402] width 96 height 34
click at [645, 399] on select "12:00 PM 12:30 PM 01:00 PM 01:30 PM 02:00 PM 02:30 PM 03:00 PM 03:30 PM 04:00 P…" at bounding box center [666, 402] width 95 height 34
click at [619, 385] on select "12:00 PM 12:30 PM 01:00 PM 01:30 PM 02:00 PM 02:30 PM 03:00 PM 03:30 PM 04:00 P…" at bounding box center [666, 402] width 95 height 34
click at [527, 491] on select "12:00 AM 12:30 AM 01:00 AM 01:30 AM 02:00 AM 02:30 AM 03:00 AM 03:30 AM 04:00 A…" at bounding box center [542, 499] width 96 height 34
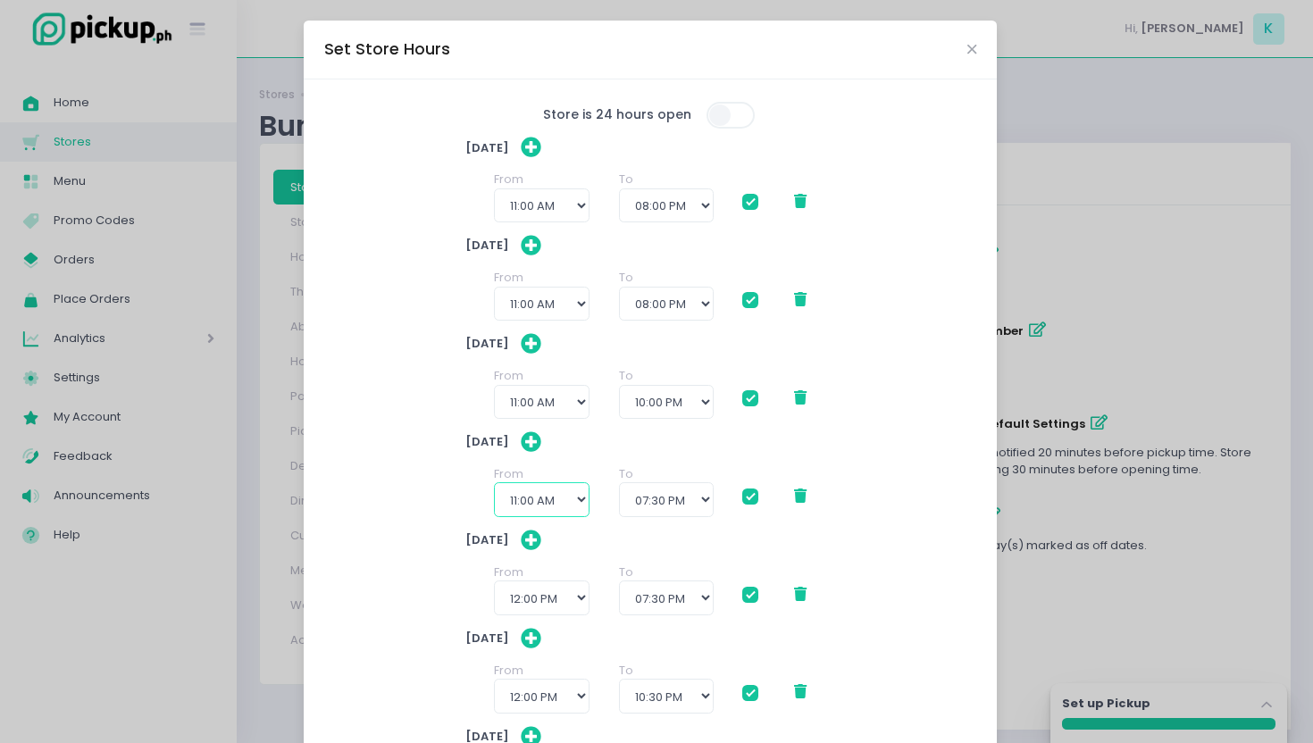
click at [494, 482] on select "12:00 AM 12:30 AM 01:00 AM 01:30 AM 02:00 AM 02:30 AM 03:00 AM 03:30 AM 04:00 A…" at bounding box center [542, 499] width 96 height 34
click at [648, 499] on select "12:00 PM 12:30 PM 01:00 PM 01:30 PM 02:00 PM 02:30 PM 03:00 PM 03:30 PM 04:00 P…" at bounding box center [666, 499] width 95 height 34
click at [619, 482] on select "12:00 PM 12:30 PM 01:00 PM 01:30 PM 02:00 PM 02:30 PM 03:00 PM 03:30 PM 04:00 P…" at bounding box center [666, 499] width 95 height 34
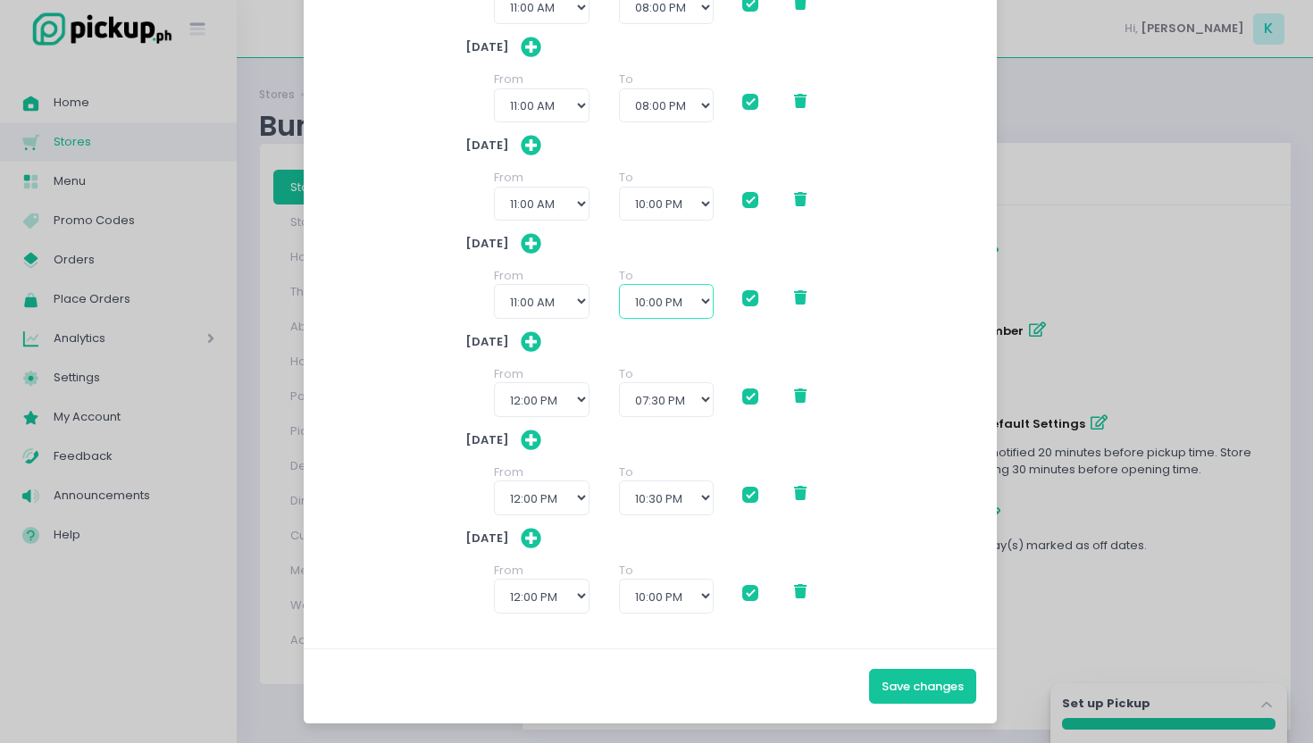
scroll to position [199, 0]
click at [516, 397] on select "12:00 AM 12:30 AM 01:00 AM 01:30 AM 02:00 AM 02:30 AM 03:00 AM 03:30 AM 04:00 A…" at bounding box center [542, 399] width 96 height 34
click at [494, 382] on select "12:00 AM 12:30 AM 01:00 AM 01:30 AM 02:00 AM 02:30 AM 03:00 AM 03:30 AM 04:00 A…" at bounding box center [542, 399] width 96 height 34
click at [638, 398] on select "12:00 PM 12:30 PM 01:00 PM 01:30 PM 02:00 PM 02:30 PM 03:00 PM 03:30 PM 04:00 P…" at bounding box center [666, 399] width 95 height 34
click at [619, 382] on select "12:00 PM 12:30 PM 01:00 PM 01:30 PM 02:00 PM 02:30 PM 03:00 PM 03:30 PM 04:00 P…" at bounding box center [666, 399] width 95 height 34
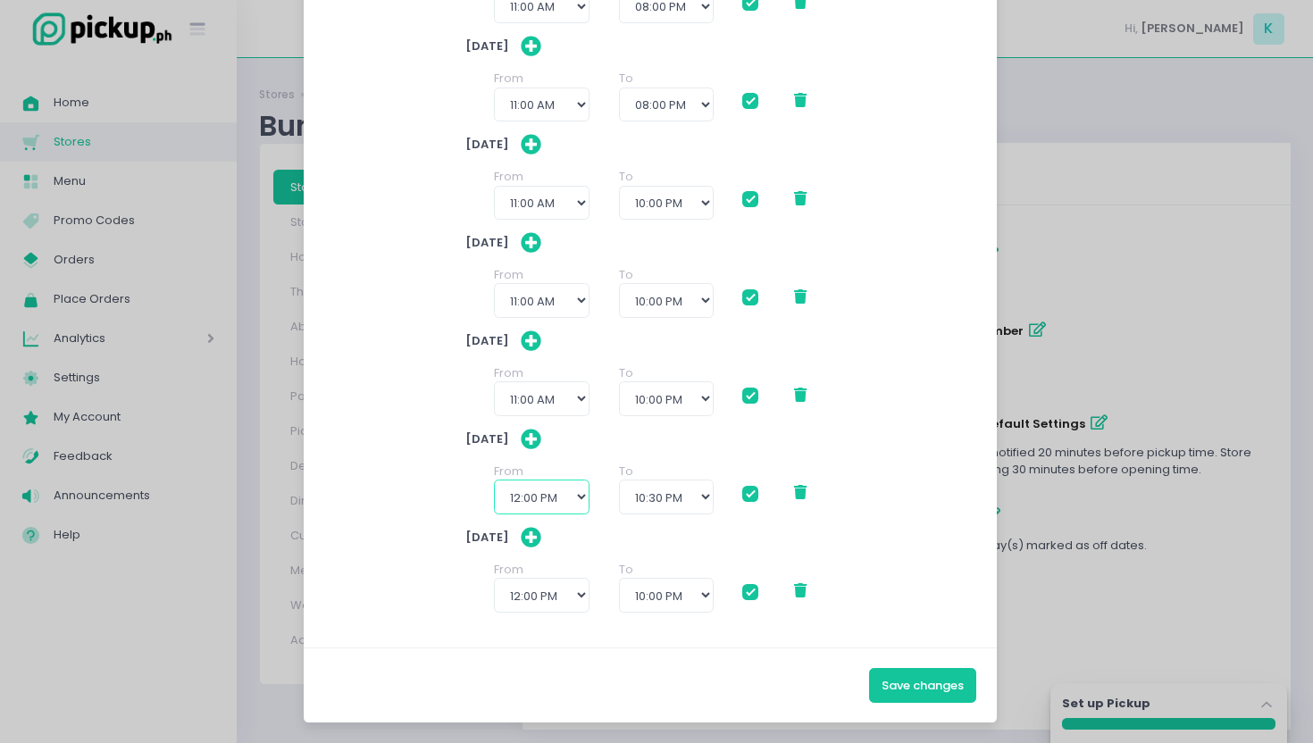
click at [530, 490] on select "12:00 AM 12:30 AM 01:00 AM 01:30 AM 02:00 AM 02:30 AM 03:00 AM 03:30 AM 04:00 A…" at bounding box center [542, 497] width 96 height 34
click at [494, 480] on select "12:00 AM 12:30 AM 01:00 AM 01:30 AM 02:00 AM 02:30 AM 03:00 AM 03:30 AM 04:00 A…" at bounding box center [542, 497] width 96 height 34
click at [656, 493] on select "12:00 PM 12:30 PM 01:00 PM 01:30 PM 02:00 PM 02:30 PM 03:00 PM 03:30 PM 04:00 P…" at bounding box center [666, 497] width 95 height 34
click at [619, 480] on select "12:00 PM 12:30 PM 01:00 PM 01:30 PM 02:00 PM 02:30 PM 03:00 PM 03:30 PM 04:00 P…" at bounding box center [666, 497] width 95 height 34
click at [514, 585] on select "12:00 AM 12:30 AM 01:00 AM 01:30 AM 02:00 AM 02:30 AM 03:00 AM 03:30 AM 04:00 A…" at bounding box center [542, 595] width 96 height 34
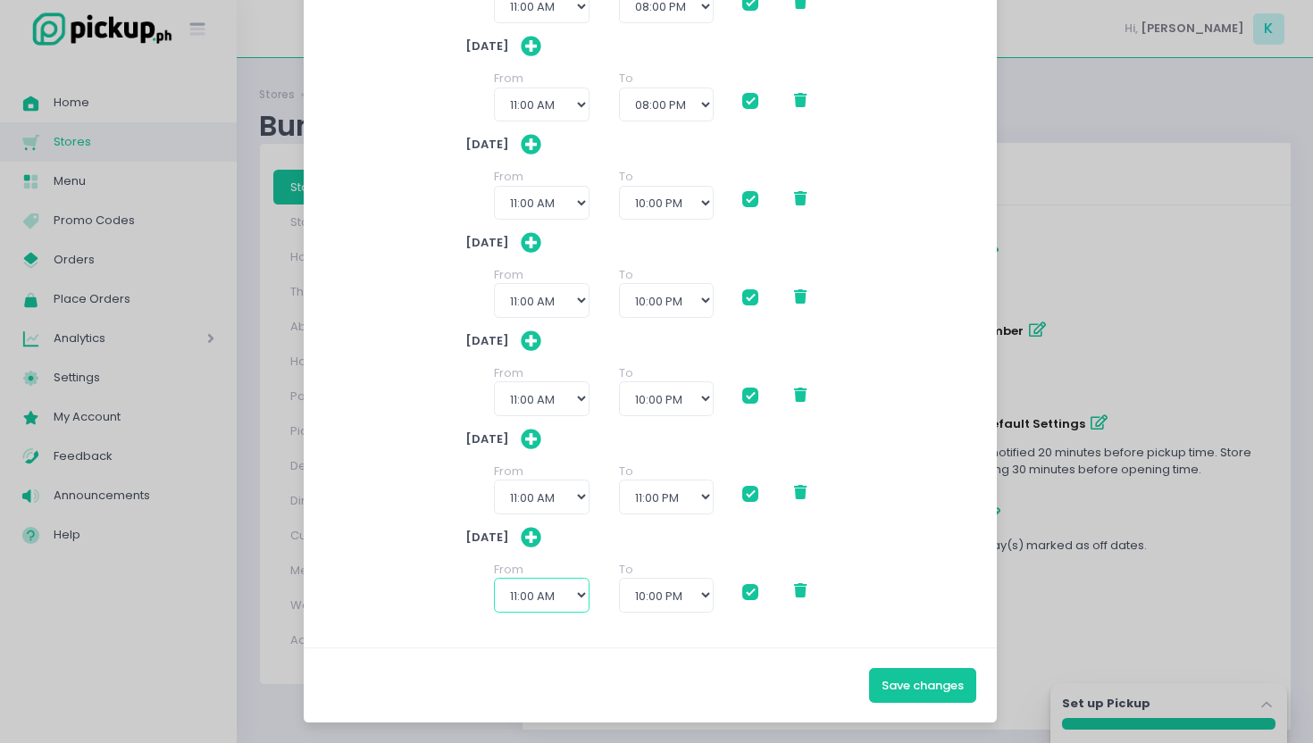
click at [494, 578] on select "12:00 AM 12:30 AM 01:00 AM 01:30 AM 02:00 AM 02:30 AM 03:00 AM 03:30 AM 04:00 A…" at bounding box center [542, 595] width 96 height 34
click at [689, 604] on select "01:00 PM 01:30 PM 02:00 PM 02:30 PM 03:00 PM 03:30 PM 04:00 PM 04:30 PM 05:00 P…" at bounding box center [666, 595] width 95 height 34
click at [619, 578] on select "12:00 PM 12:30 PM 01:00 PM 01:30 PM 02:00 PM 02:30 PM 03:00 PM 03:30 PM 04:00 P…" at bounding box center [666, 595] width 95 height 34
click at [891, 675] on button "Save changes" at bounding box center [922, 685] width 107 height 34
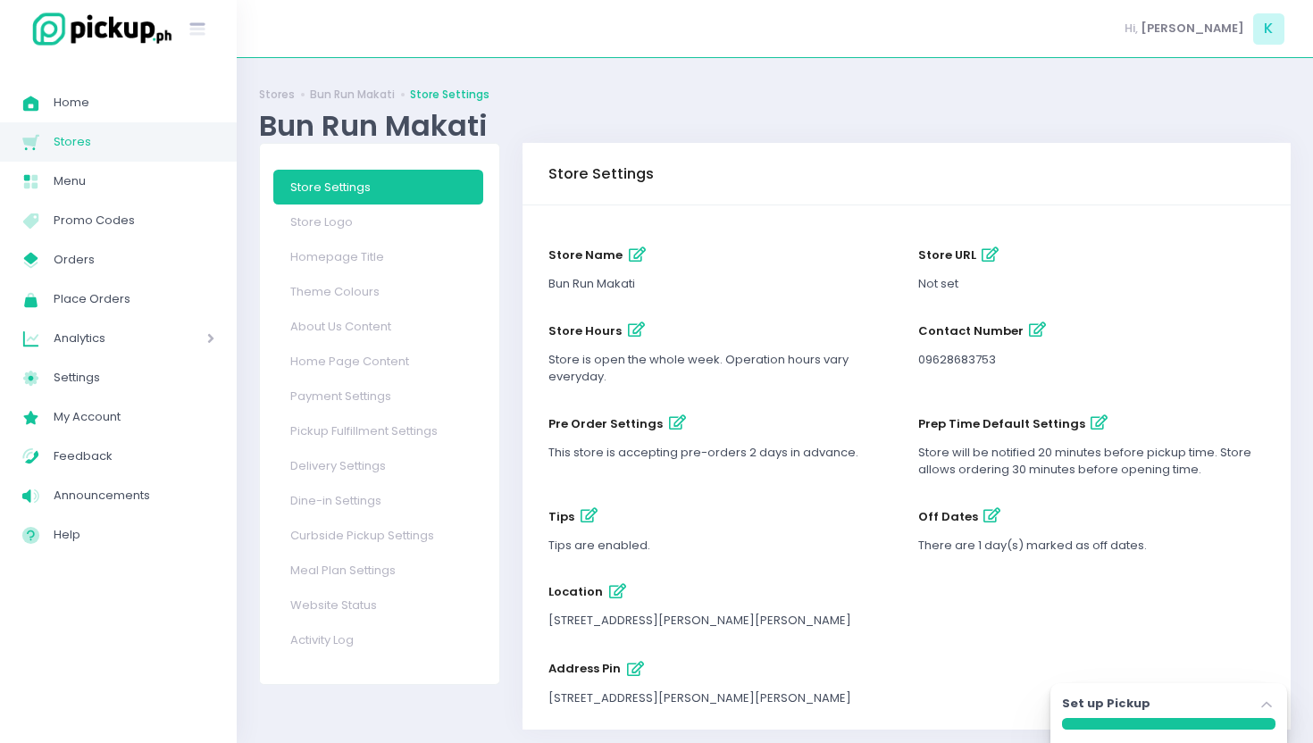
scroll to position [31, 0]
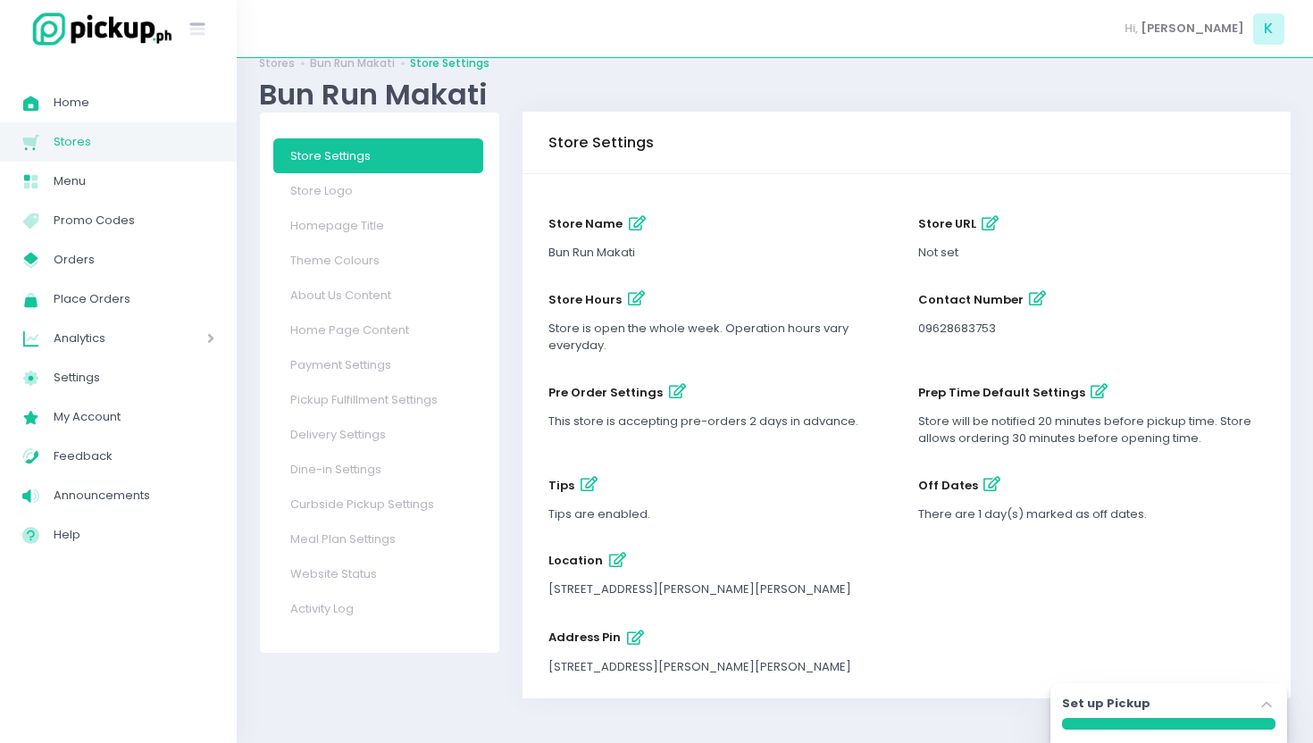
click at [982, 230] on icon "button" at bounding box center [990, 223] width 17 height 15
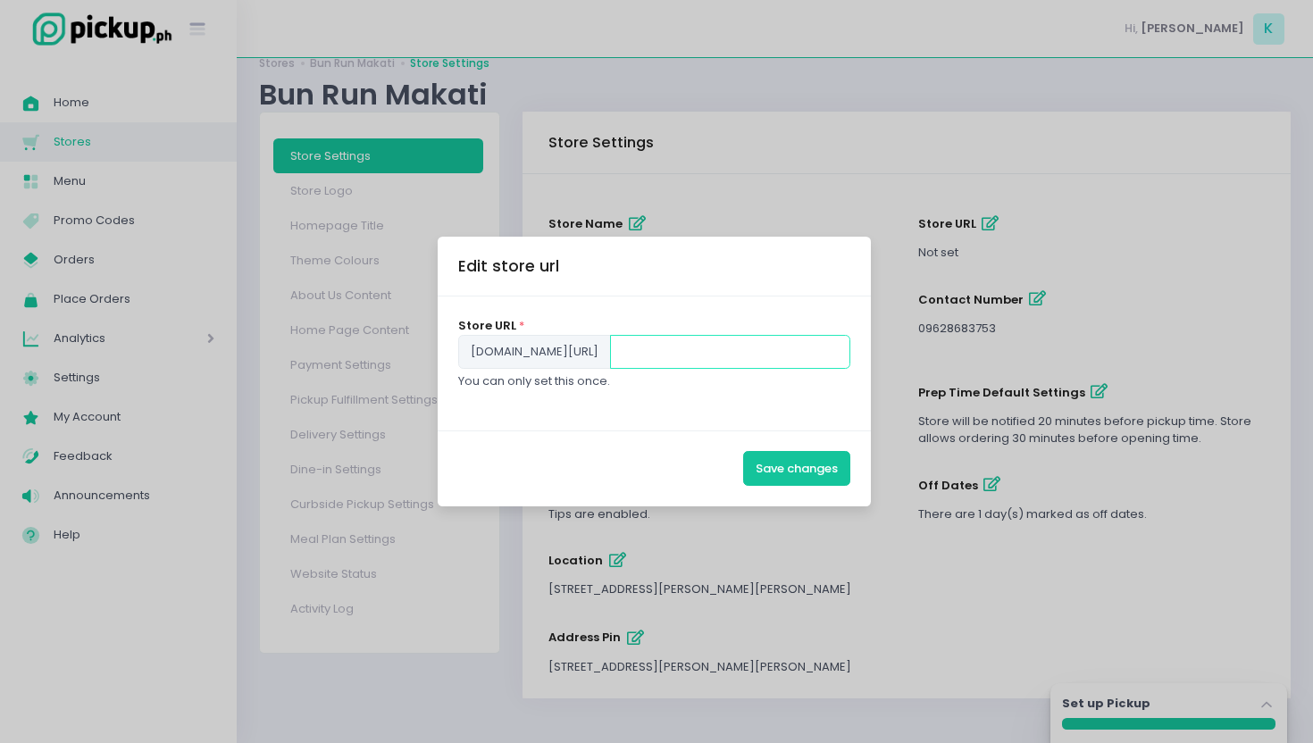
click at [667, 352] on input "text" at bounding box center [730, 352] width 241 height 34
click at [815, 482] on button "Save changes" at bounding box center [796, 468] width 107 height 34
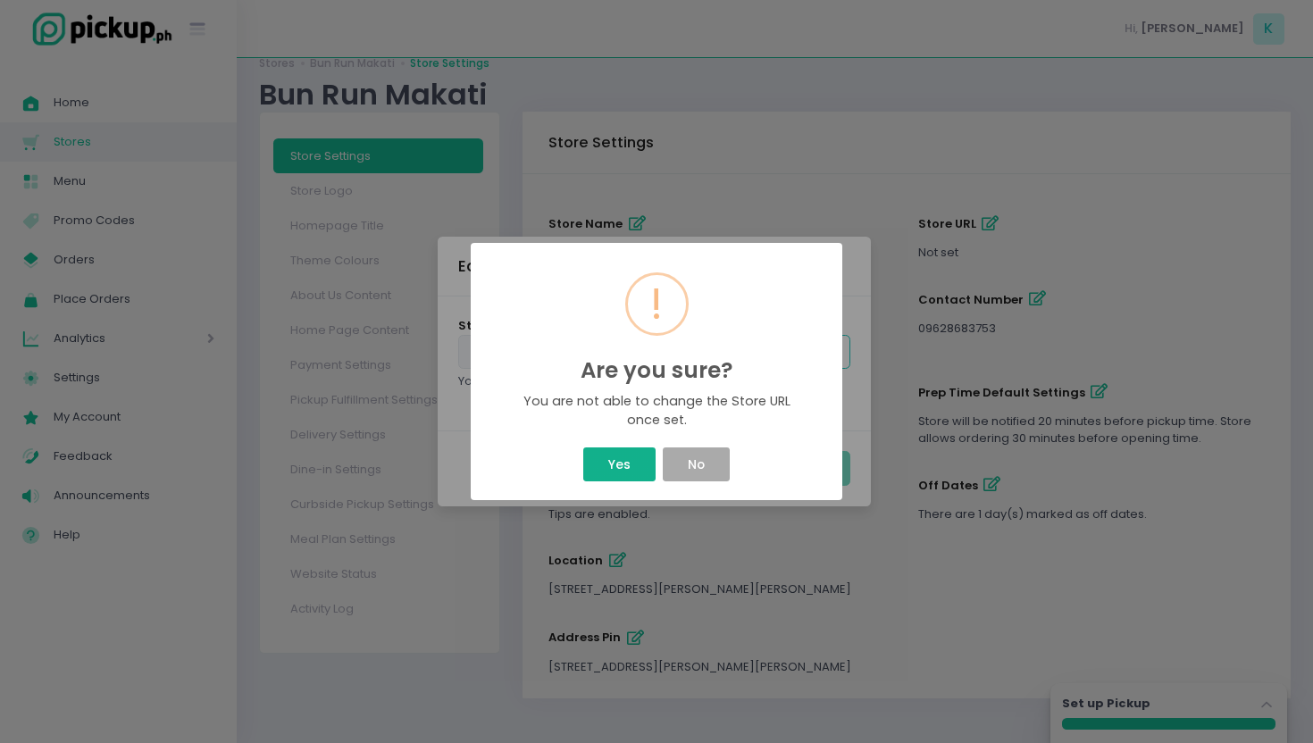
click at [608, 466] on button "Yes" at bounding box center [618, 465] width 71 height 34
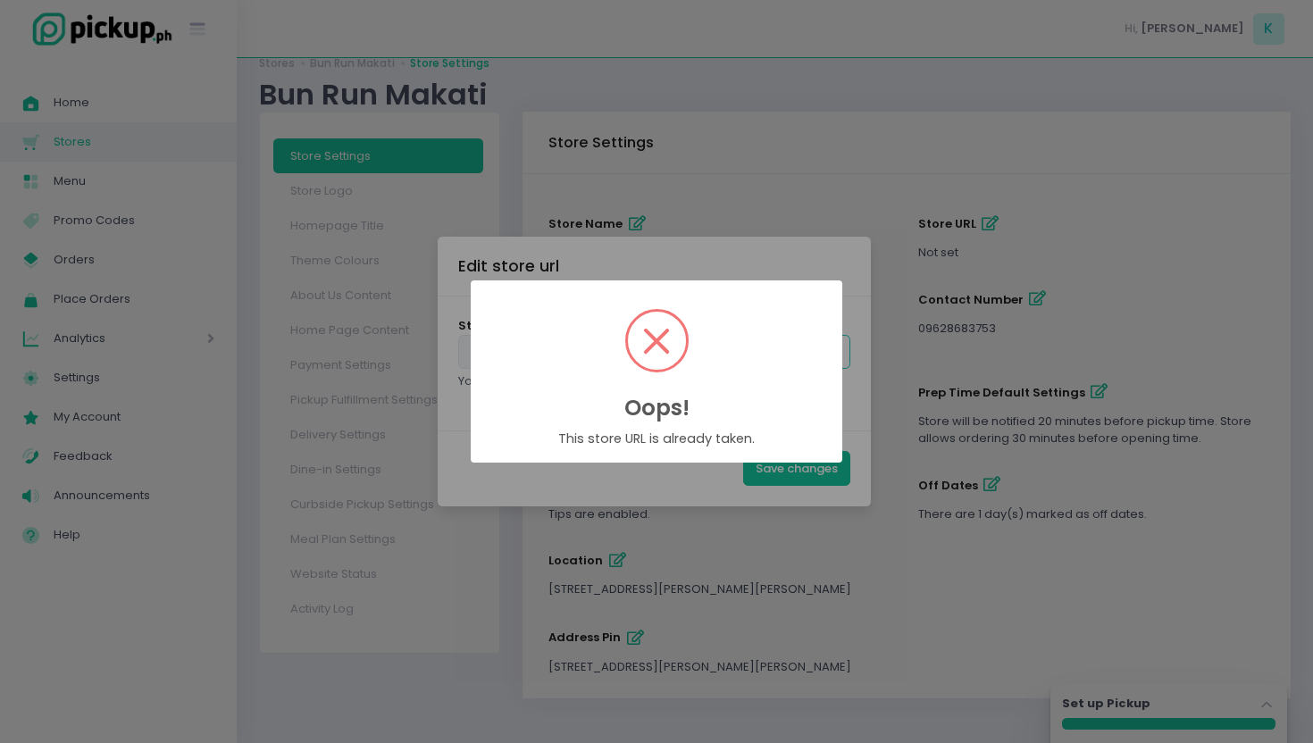
click at [753, 257] on div "Oops! × This store URL is already taken. OK Cancel" at bounding box center [656, 371] width 1313 height 743
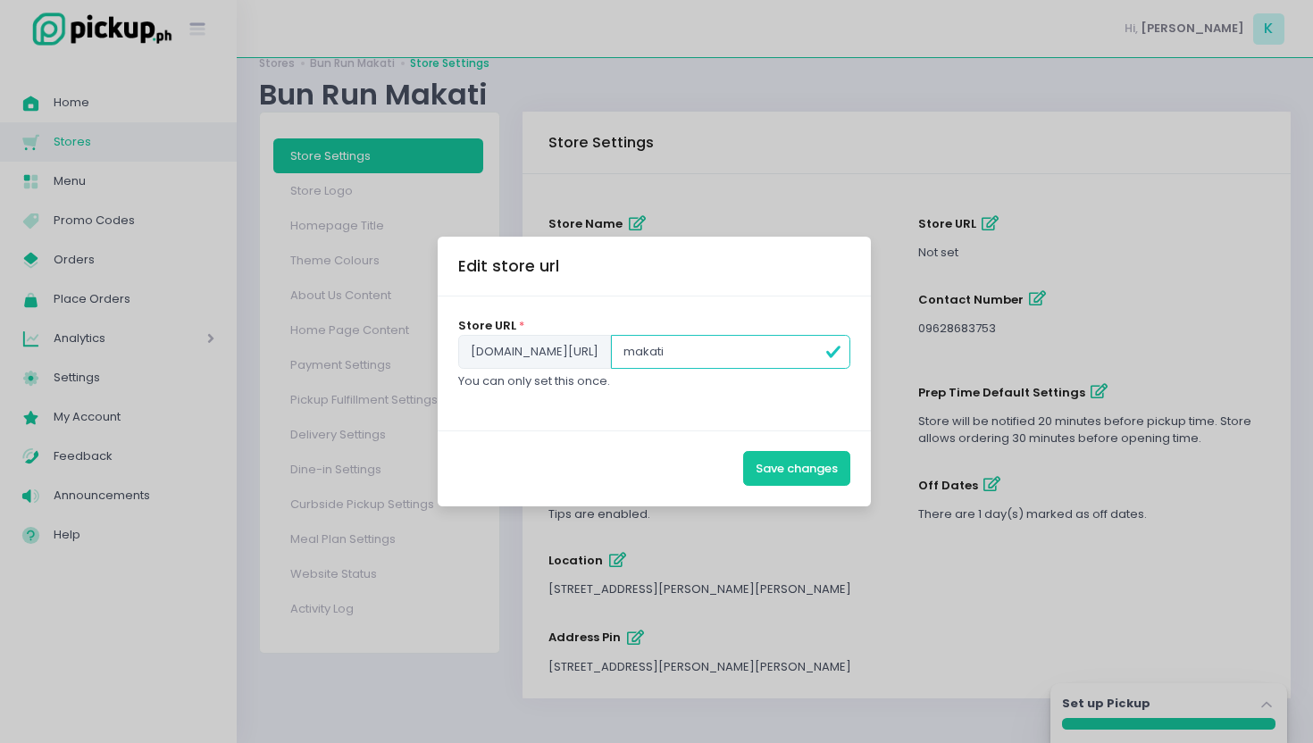
click at [727, 207] on div "Edit store url Store URL * [DOMAIN_NAME][URL] makati You can only set this once…" at bounding box center [656, 371] width 1313 height 743
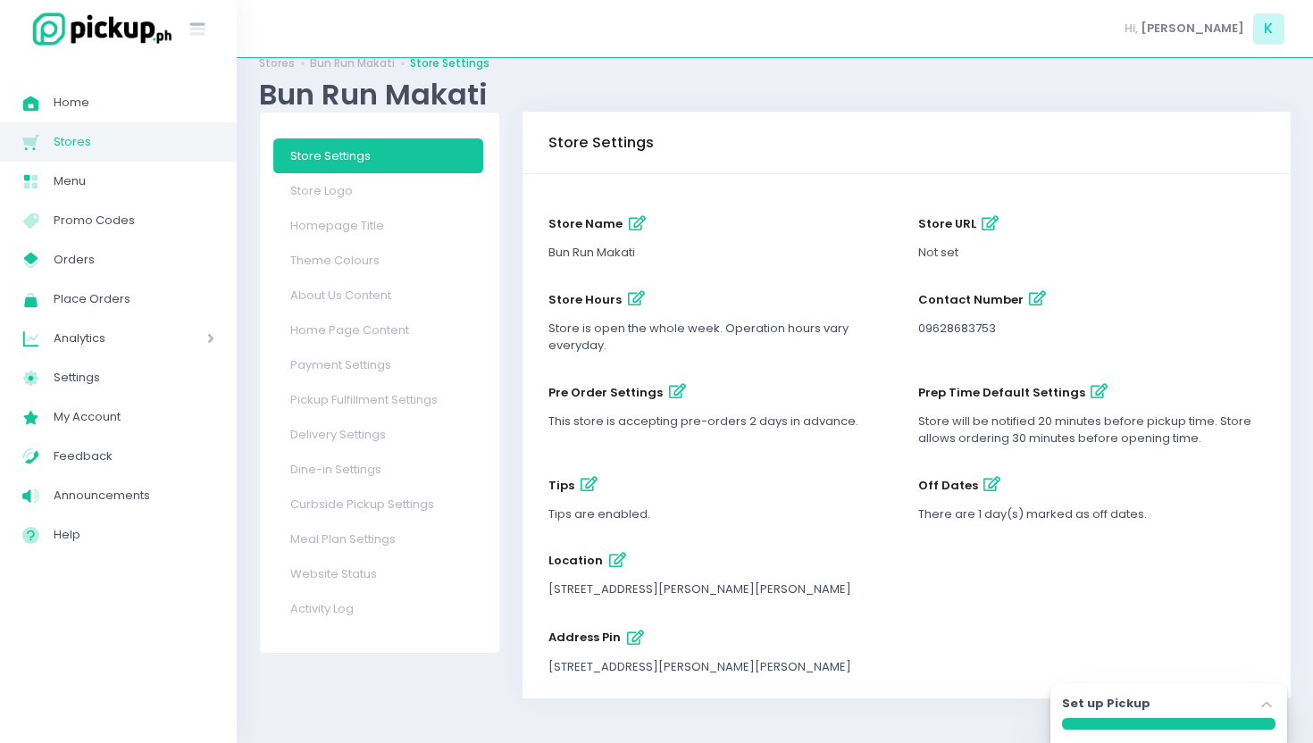
click at [609, 561] on icon "button" at bounding box center [617, 560] width 17 height 15
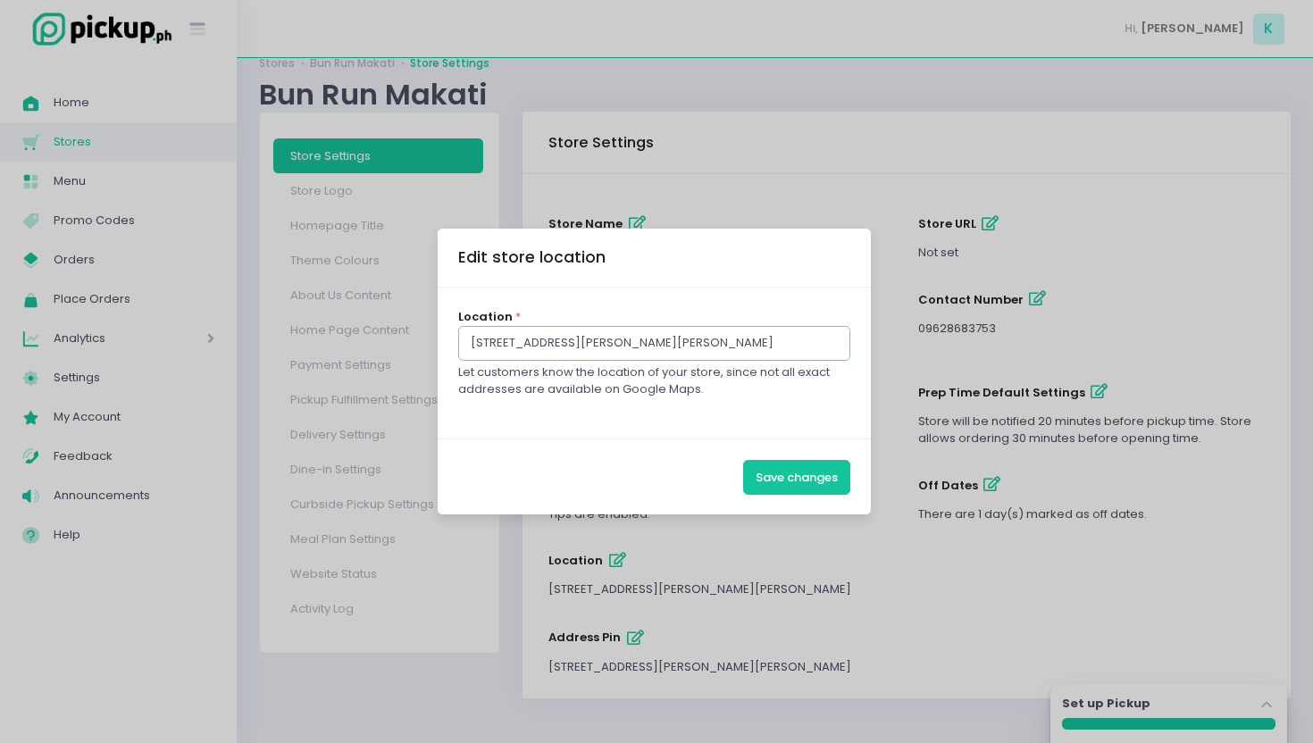
drag, startPoint x: 754, startPoint y: 351, endPoint x: 373, endPoint y: 346, distance: 380.6
click at [372, 346] on div "Edit store location Location * [STREET_ADDRESS][PERSON_NAME][PERSON_NAME] Let c…" at bounding box center [656, 371] width 1313 height 743
paste input "[STREET_ADDRESS][PERSON_NAME]"
click at [792, 473] on button "Save changes" at bounding box center [796, 477] width 107 height 34
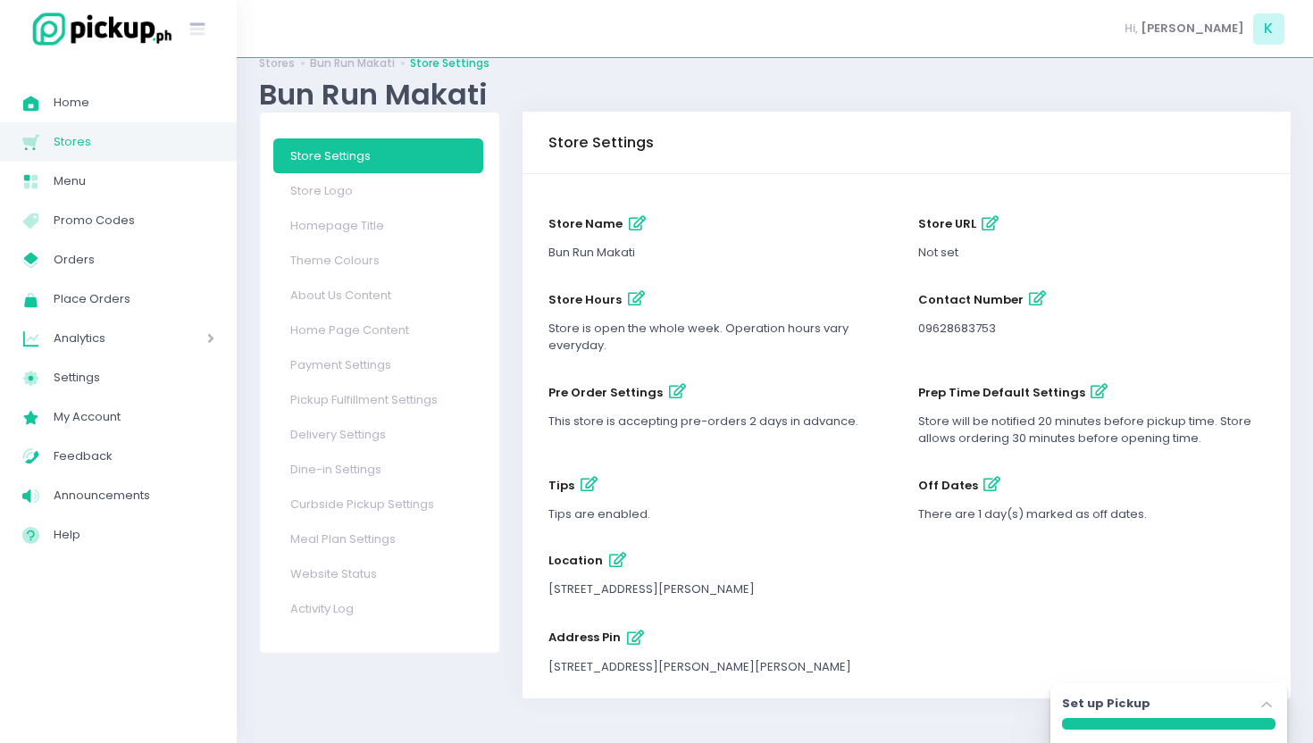
click at [627, 640] on icon "button" at bounding box center [635, 638] width 17 height 15
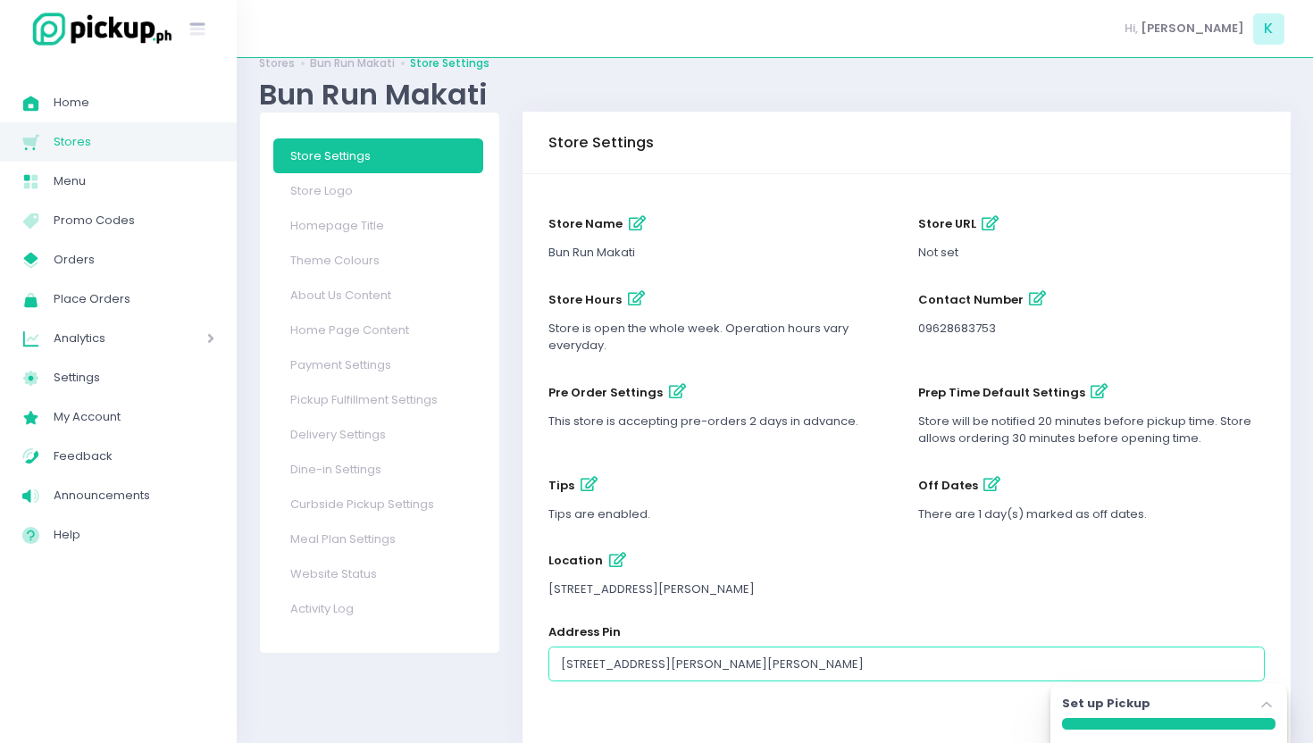
drag, startPoint x: 861, startPoint y: 665, endPoint x: 494, endPoint y: 655, distance: 367.3
click at [494, 656] on div "Store Settings Store Logo Homepage Title Theme Colours About Us Content Home Pa…" at bounding box center [775, 442] width 1054 height 661
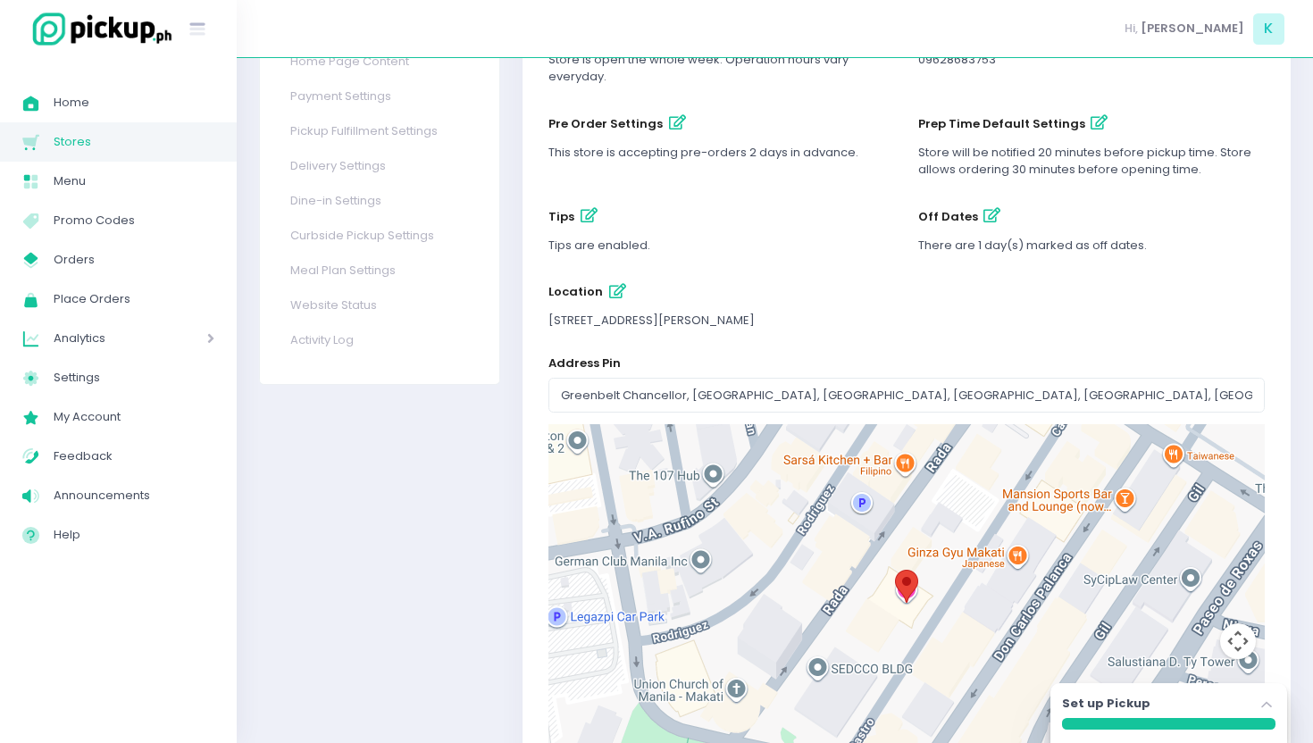
scroll to position [440, 0]
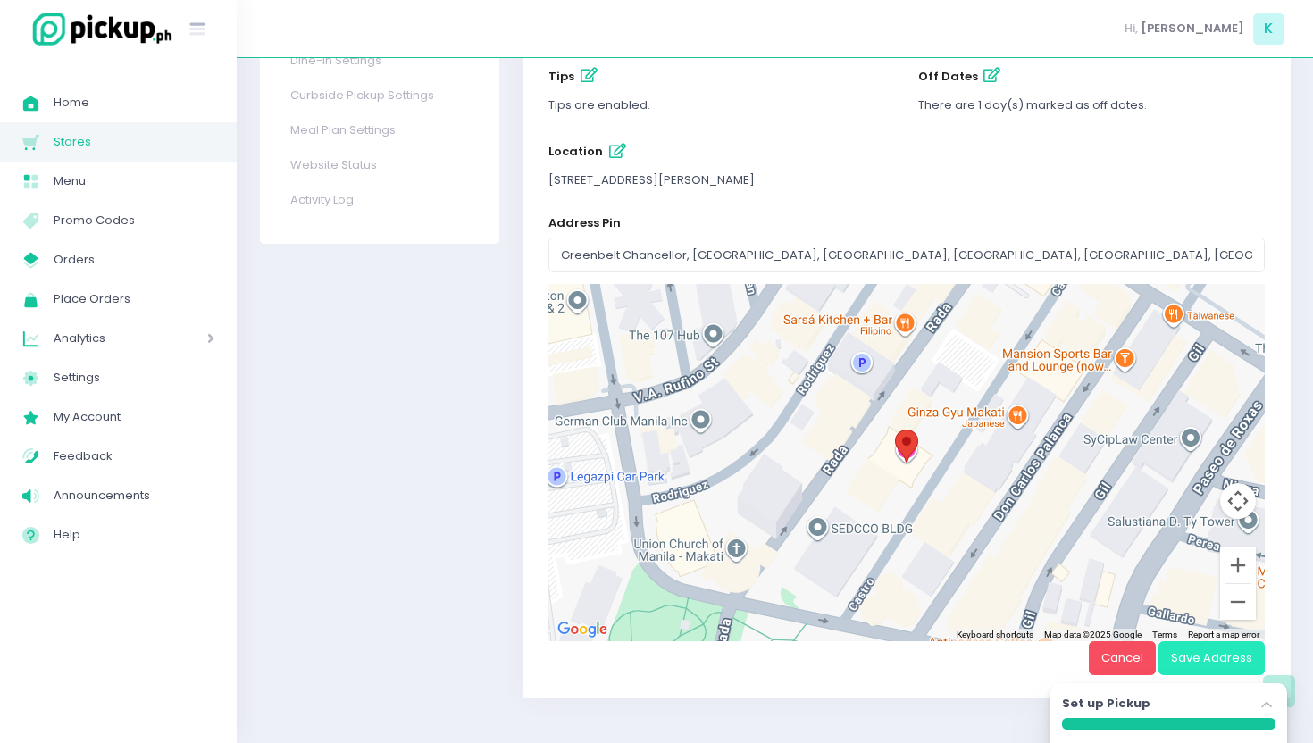
click at [1180, 653] on button "Save Address" at bounding box center [1212, 658] width 106 height 34
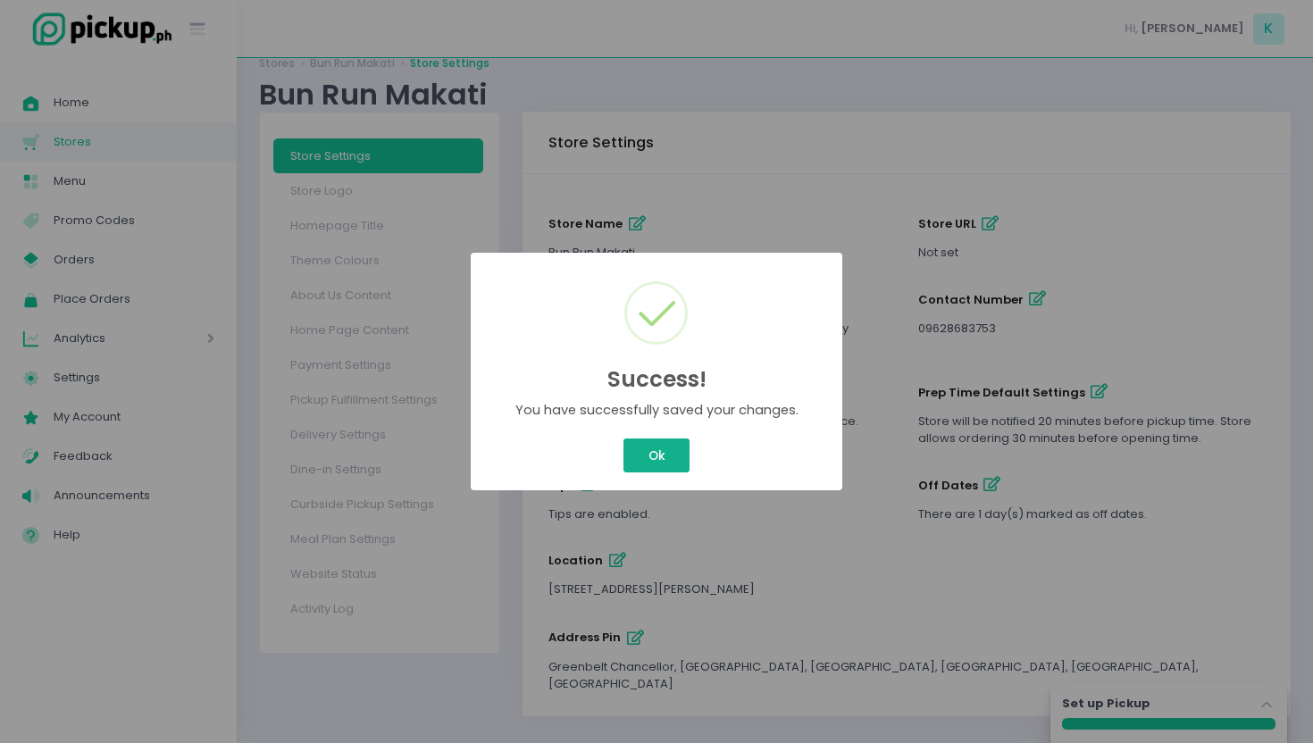
click at [671, 458] on button "Ok" at bounding box center [657, 456] width 66 height 34
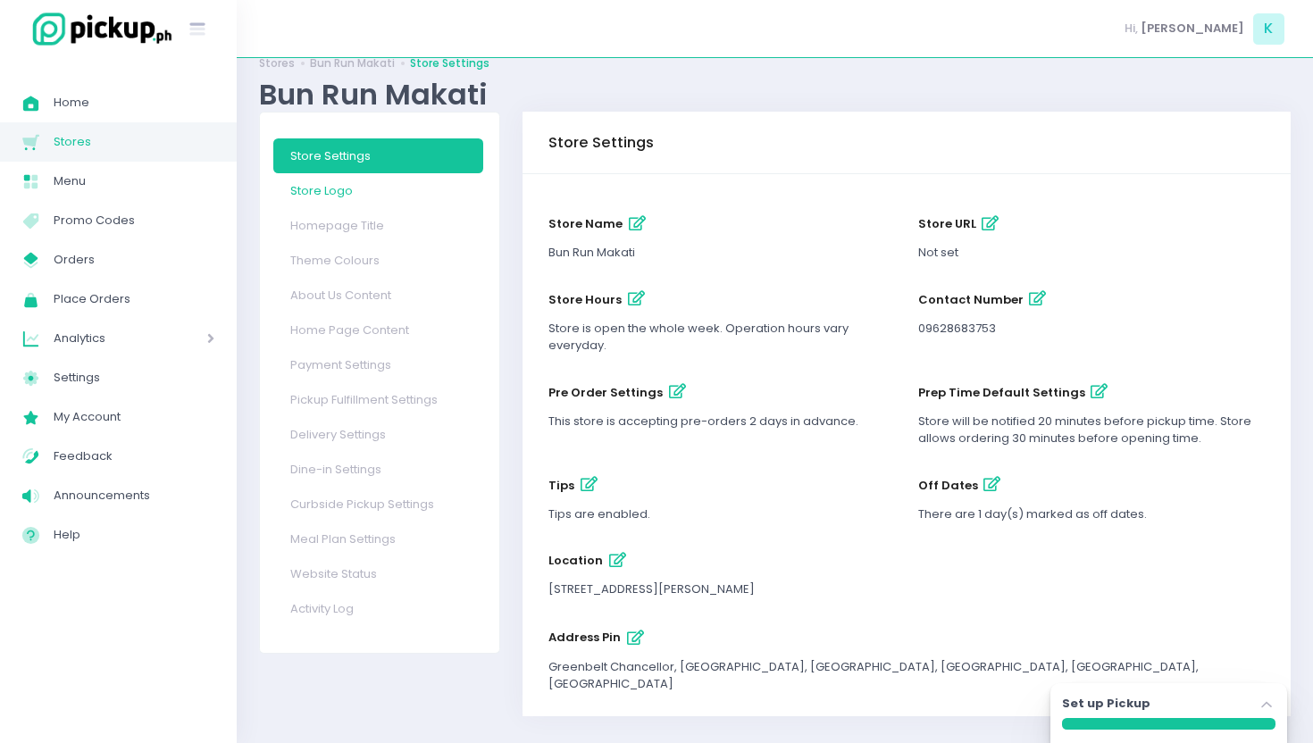
click at [350, 185] on link "Store Logo" at bounding box center [378, 190] width 211 height 35
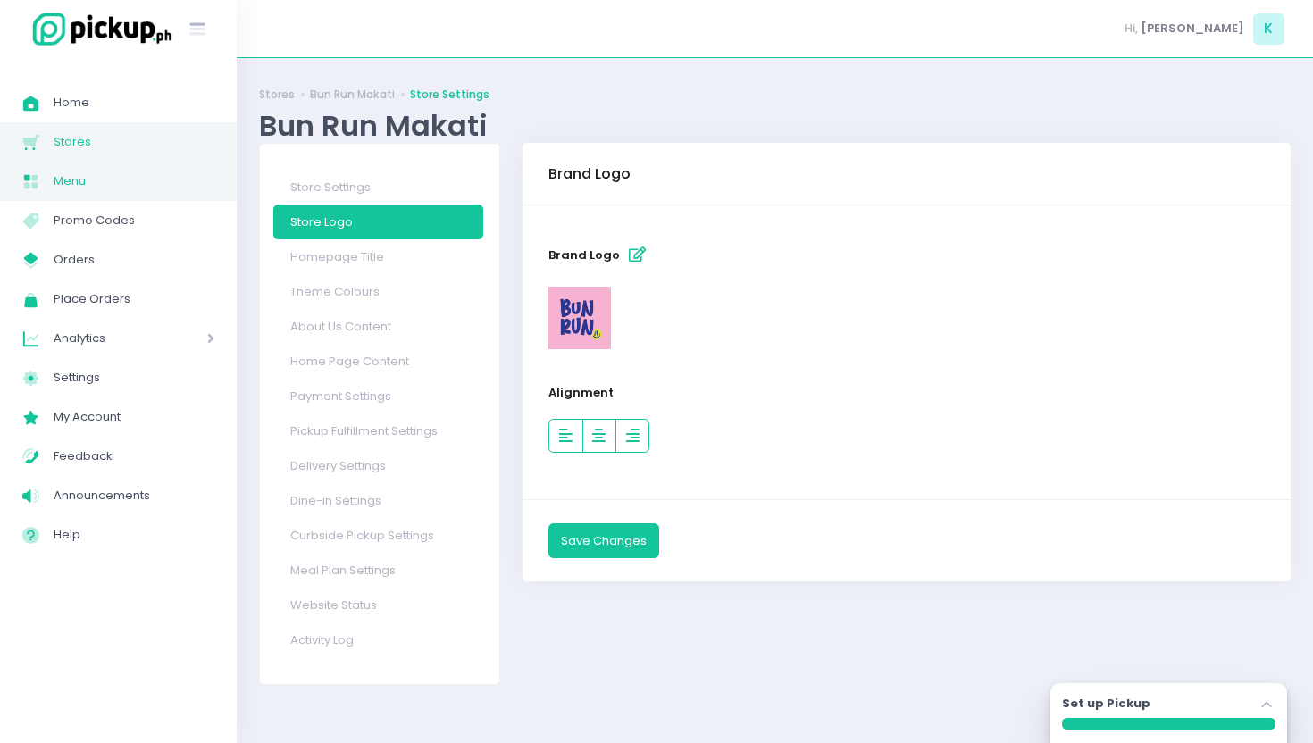
click at [141, 189] on span "Menu" at bounding box center [134, 181] width 161 height 23
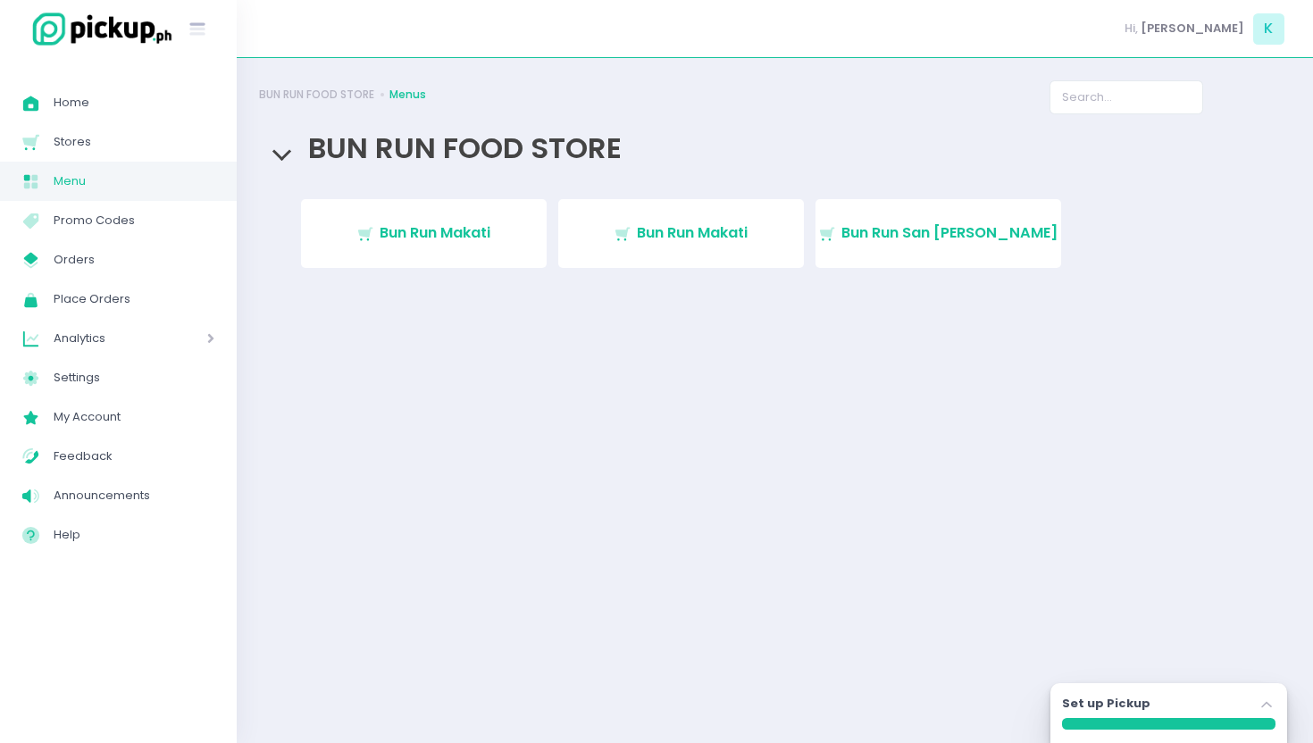
click at [385, 133] on span "BUN RUN FOOD STORE" at bounding box center [460, 148] width 323 height 40
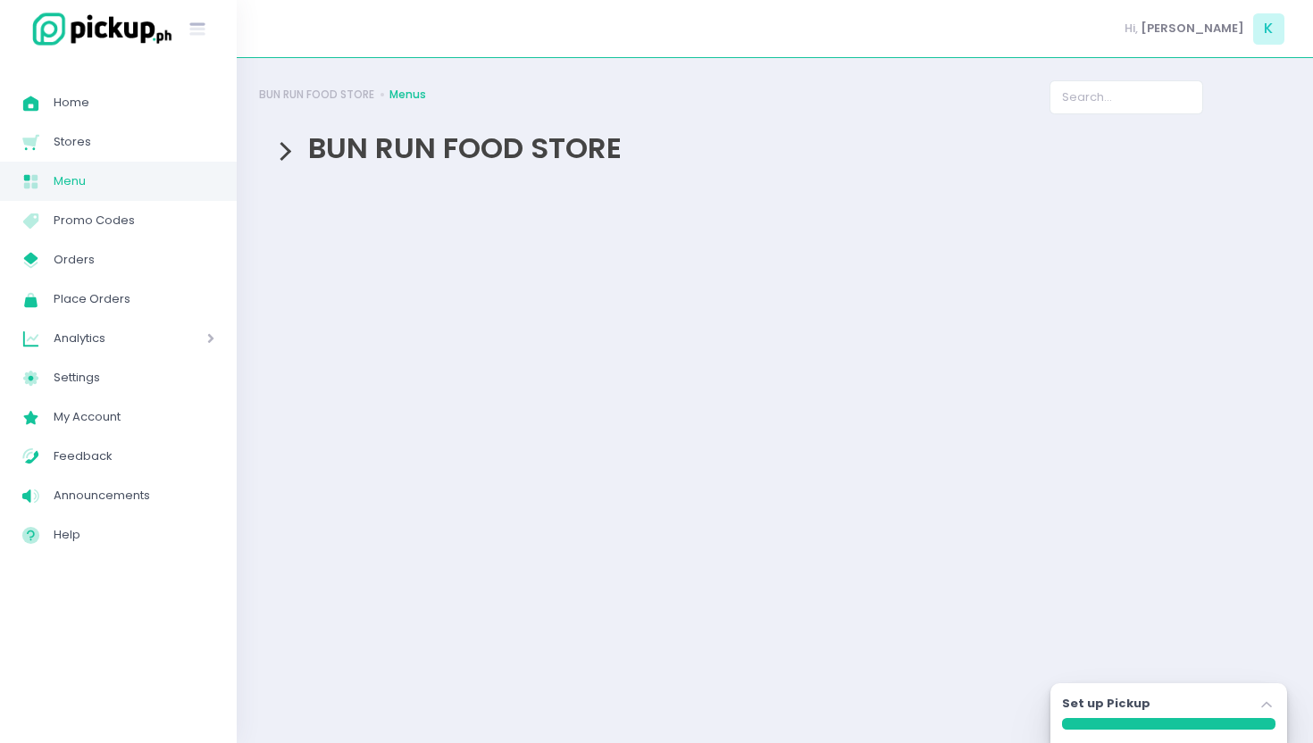
click at [379, 133] on span "BUN RUN FOOD STORE" at bounding box center [460, 148] width 323 height 40
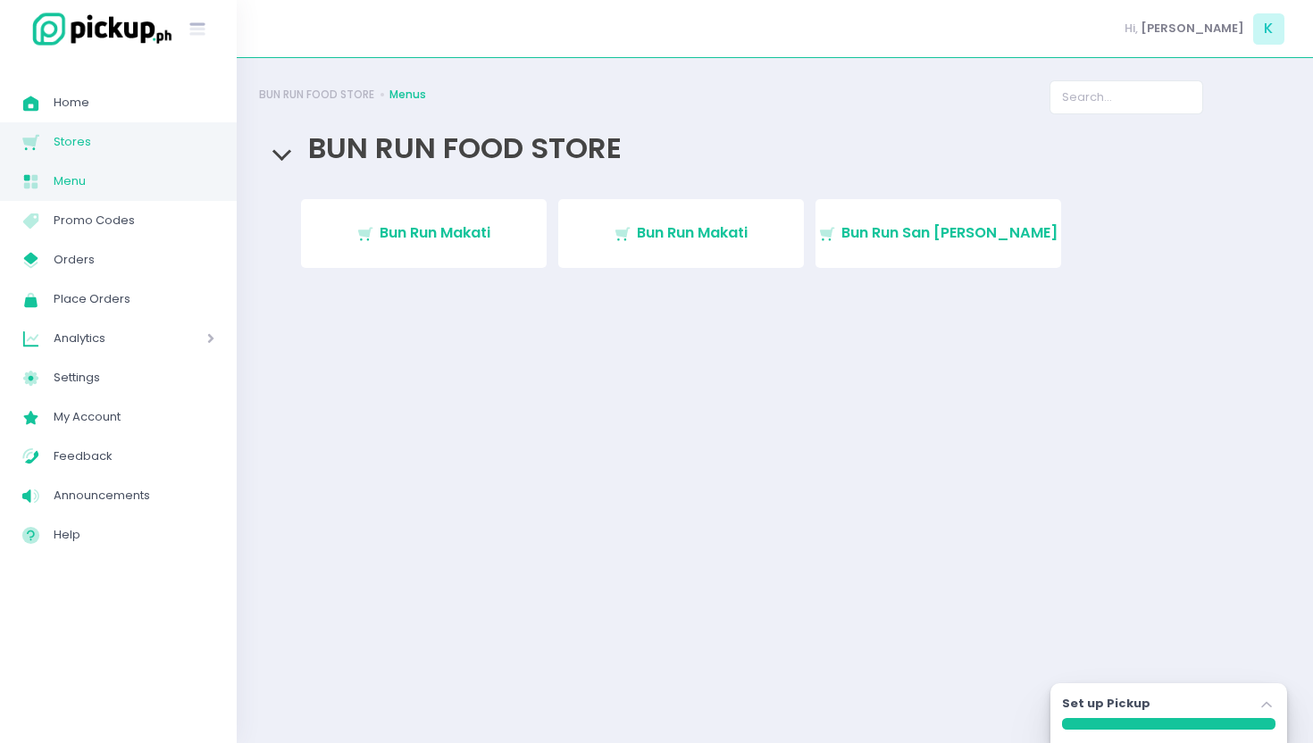
click at [130, 140] on span "Stores" at bounding box center [134, 141] width 161 height 23
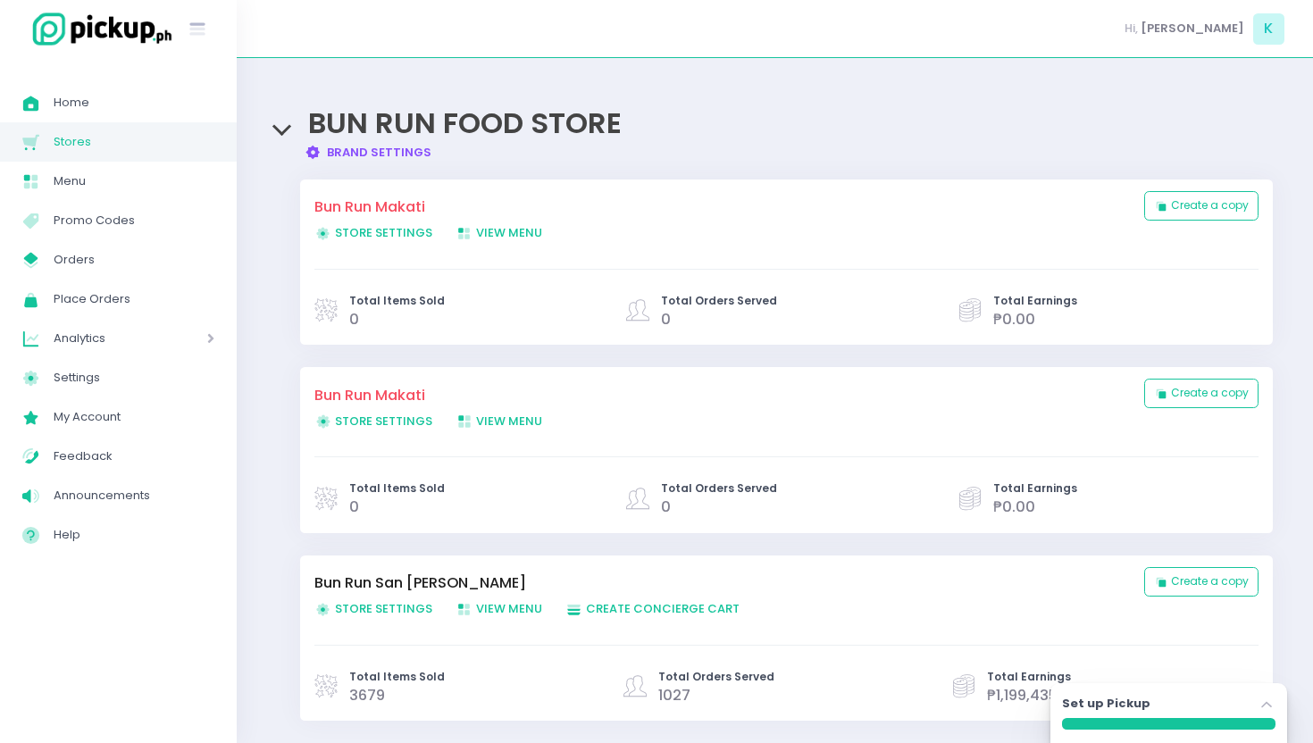
scroll to position [63, 0]
click at [406, 198] on link "Bun Run Makati" at bounding box center [720, 204] width 812 height 21
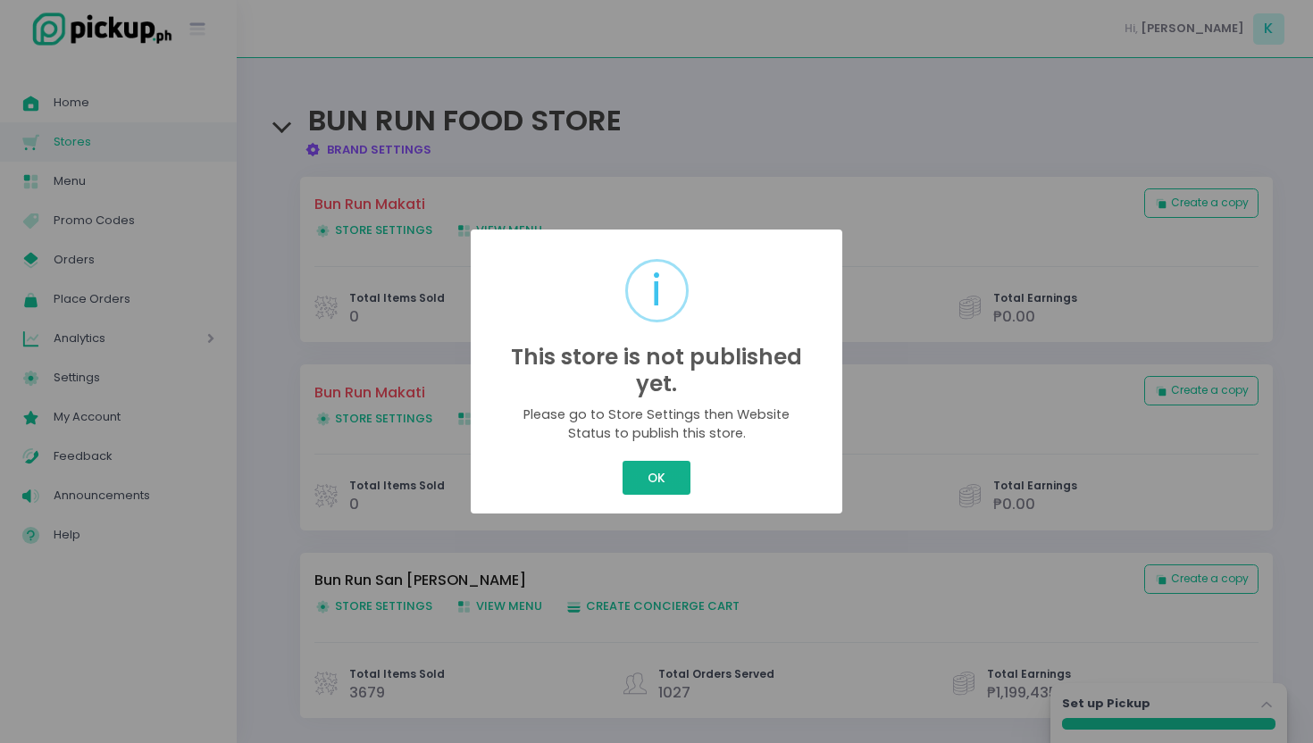
click at [670, 468] on button "OK" at bounding box center [656, 478] width 67 height 34
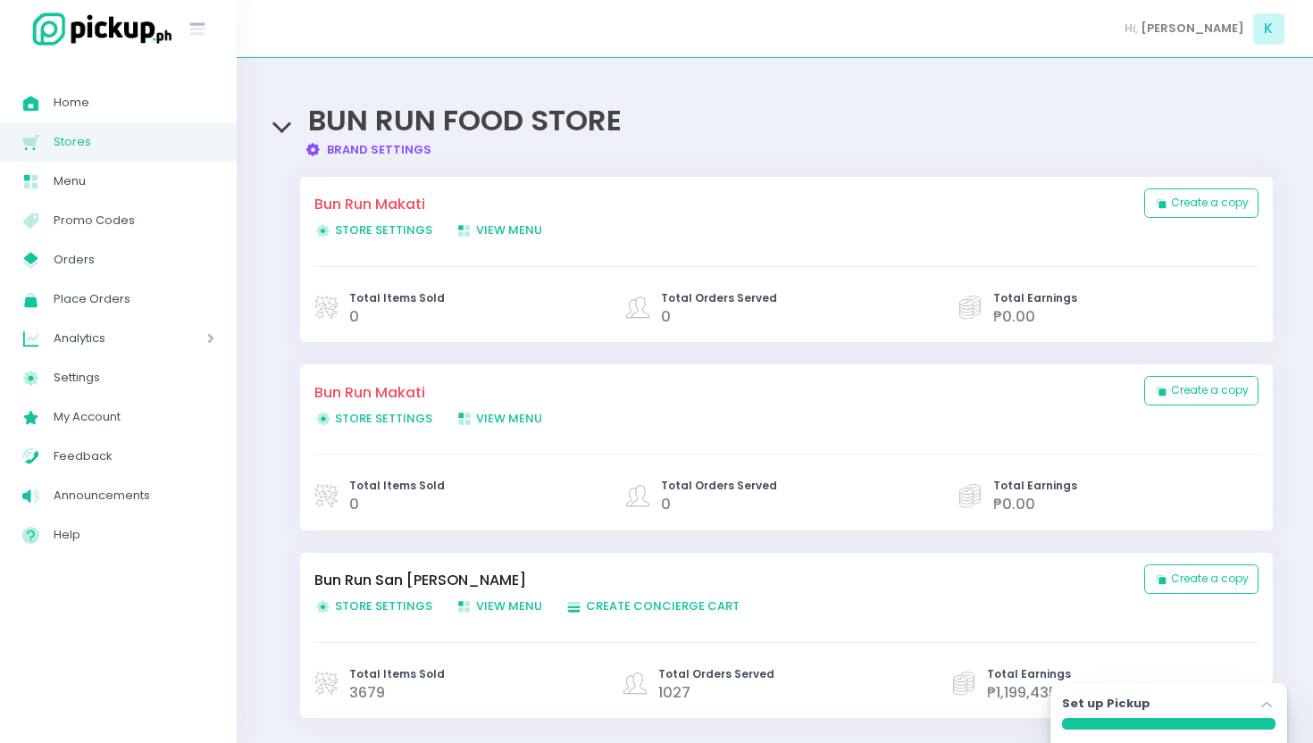
click at [402, 225] on span "Store Settings Created with Sketch. Store Settings" at bounding box center [373, 230] width 118 height 17
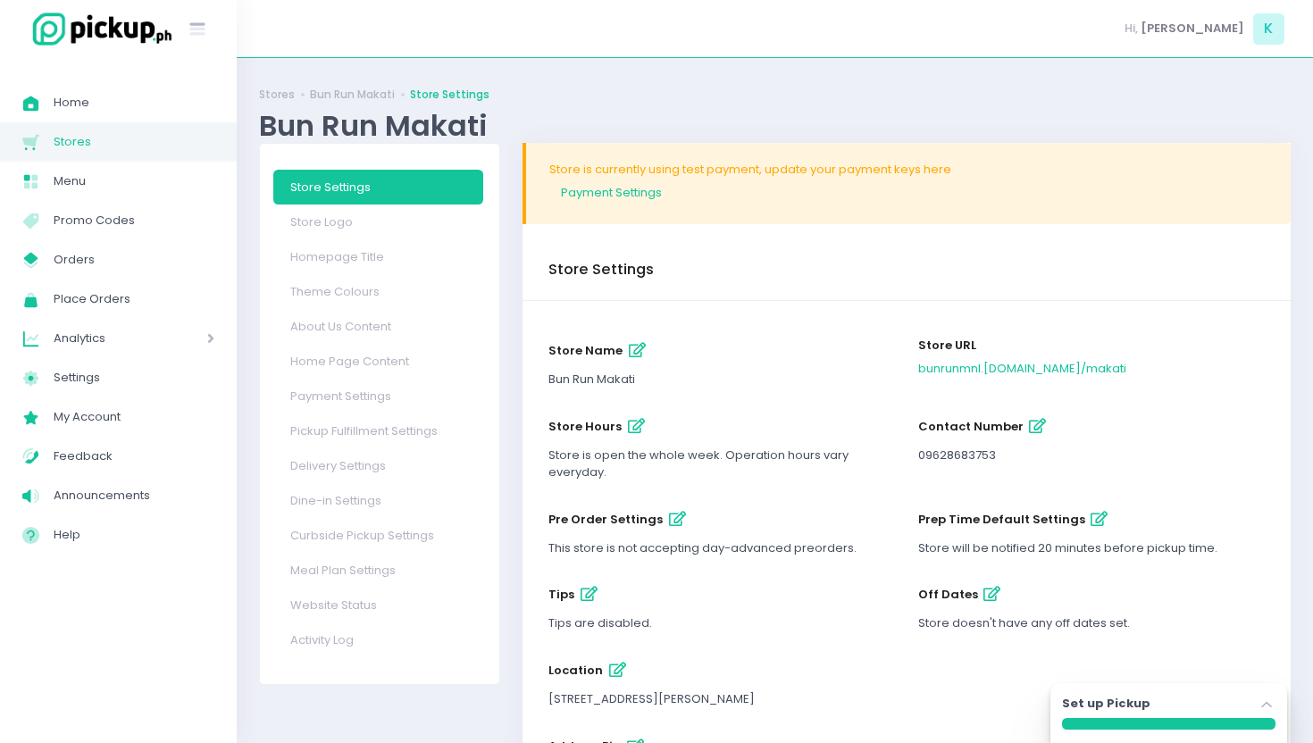
click at [367, 103] on div "Stores Bun Run Makati Store Settings Bun Run Makati" at bounding box center [775, 111] width 1032 height 63
click at [366, 91] on link "Bun Run Makati" at bounding box center [352, 95] width 85 height 16
click at [275, 90] on link "Stores" at bounding box center [277, 95] width 36 height 16
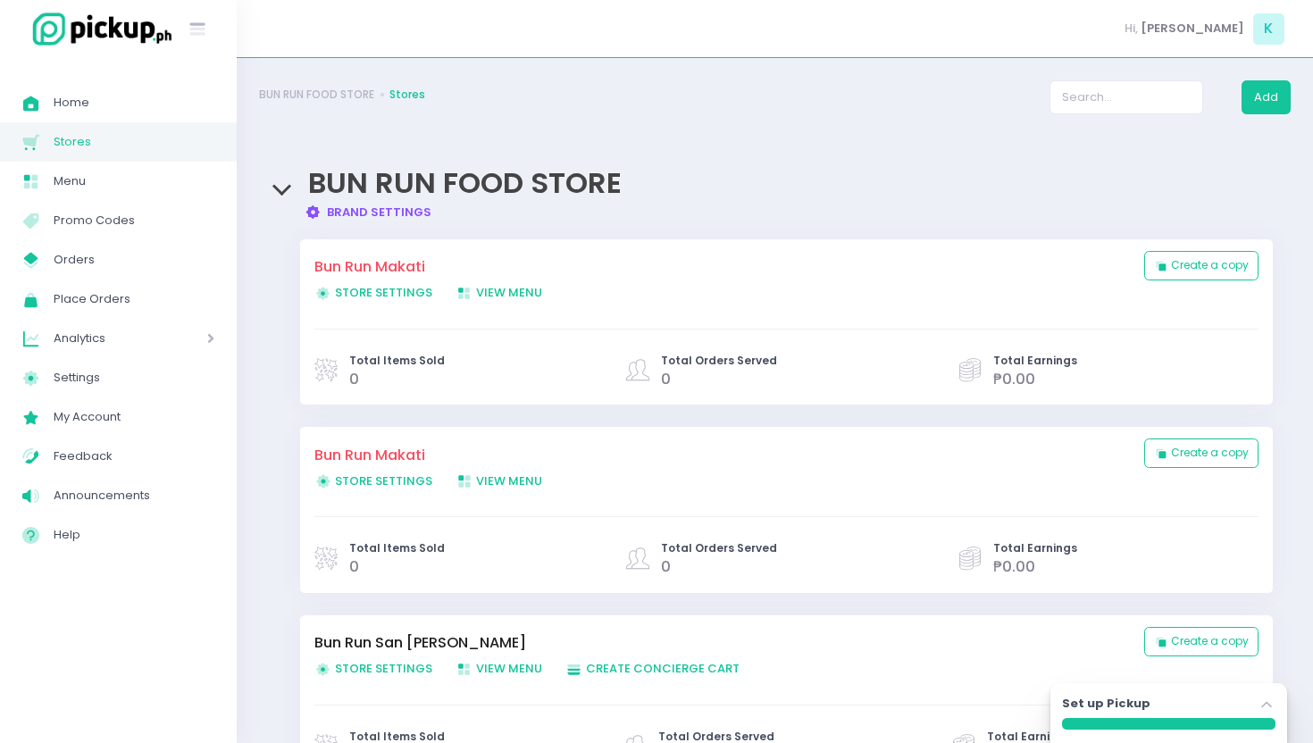
click at [405, 297] on span "Store Settings Created with Sketch. Store Settings" at bounding box center [373, 292] width 118 height 17
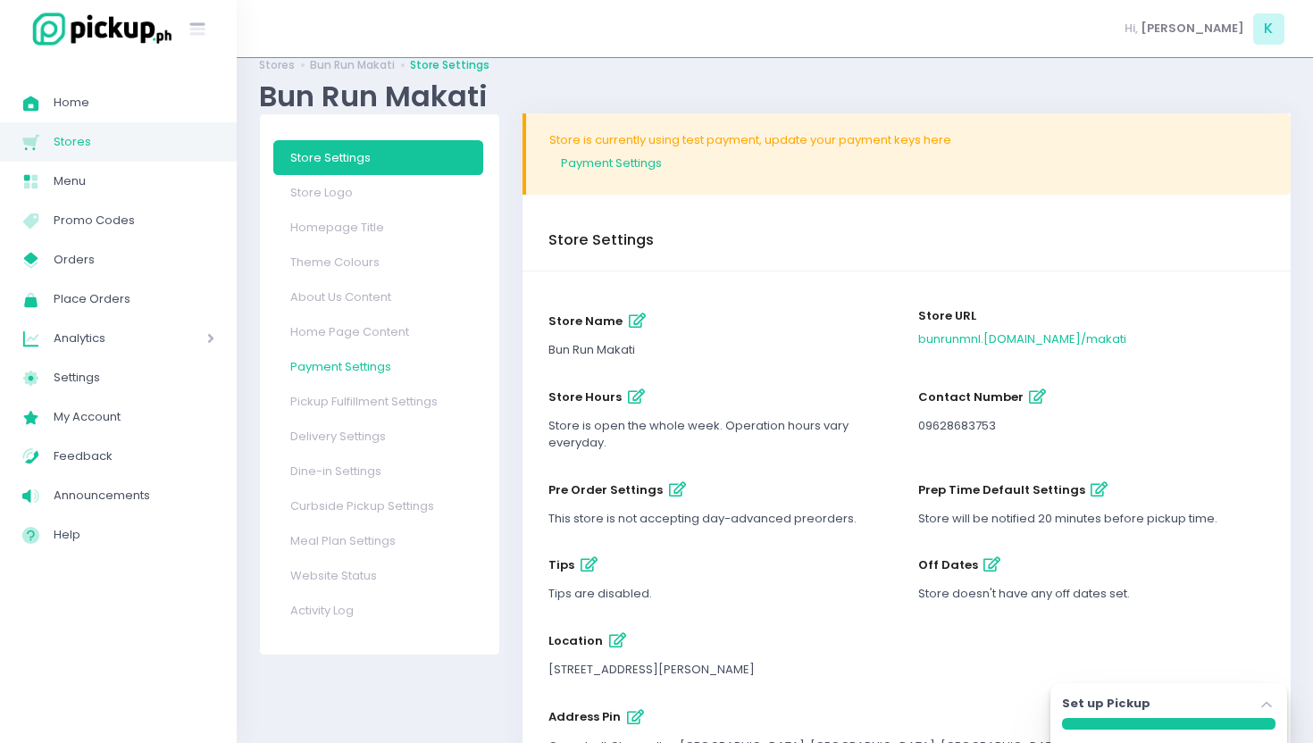
scroll to position [34, 0]
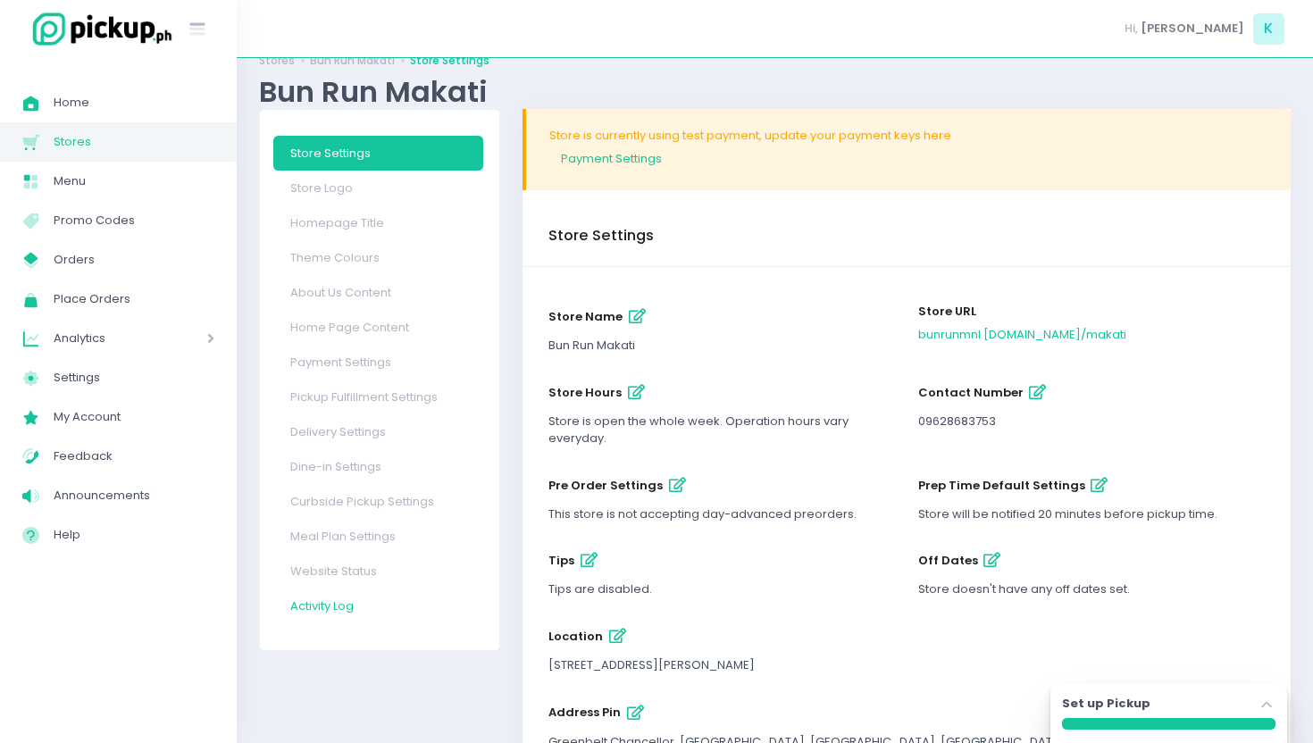
click at [345, 606] on link "Activity Log" at bounding box center [378, 606] width 211 height 35
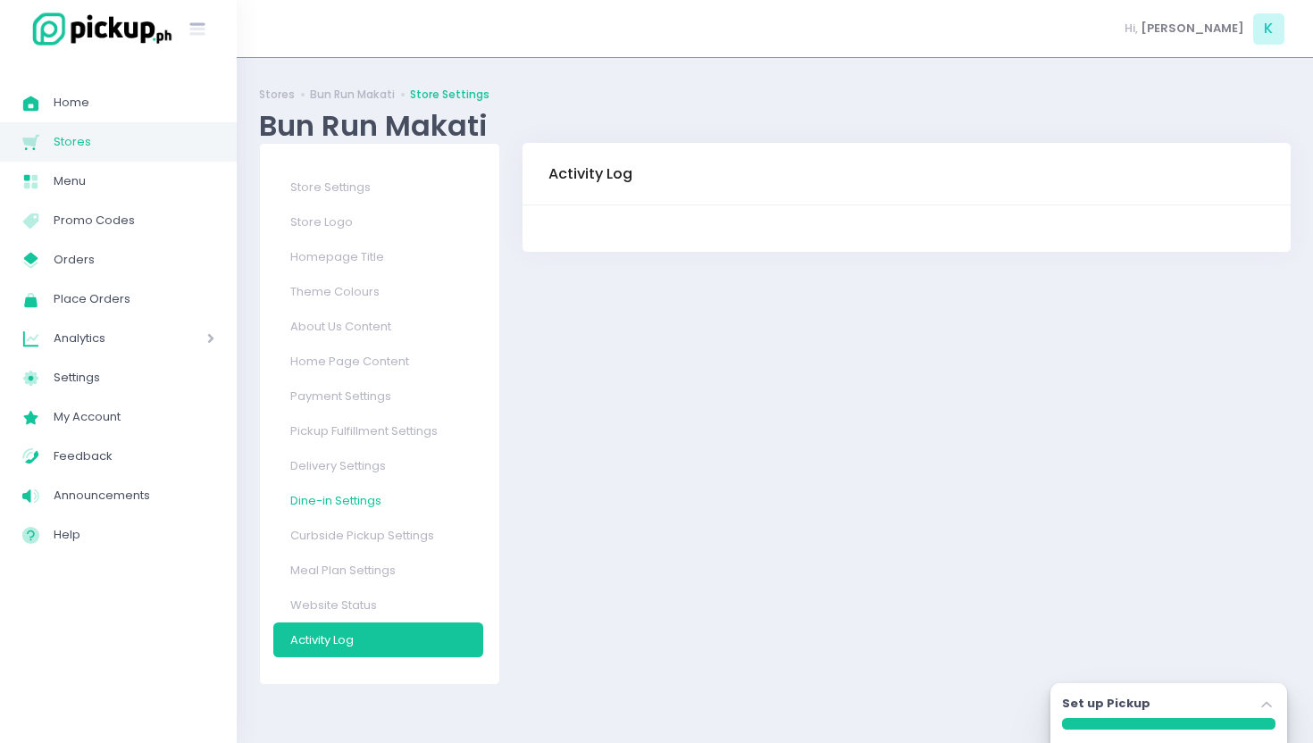
click at [360, 492] on link "Dine-in Settings" at bounding box center [378, 500] width 211 height 35
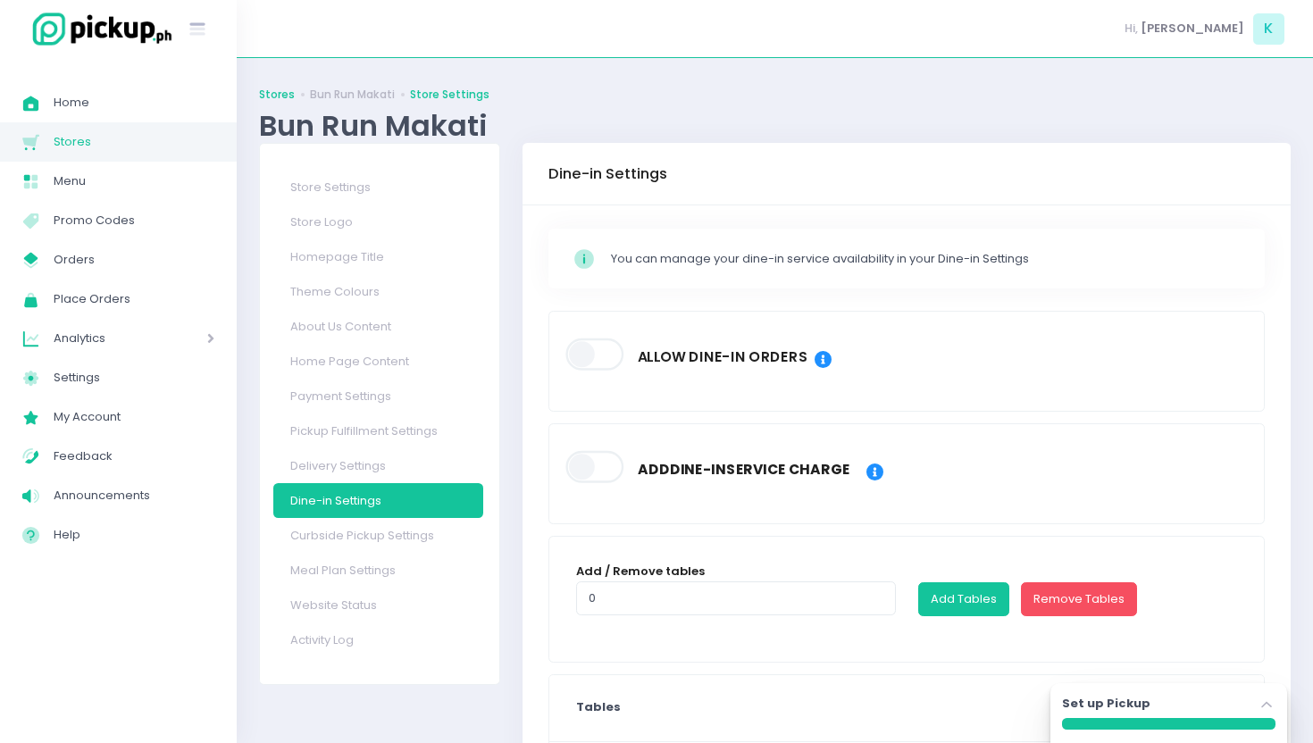
click at [279, 94] on link "Stores" at bounding box center [277, 95] width 36 height 16
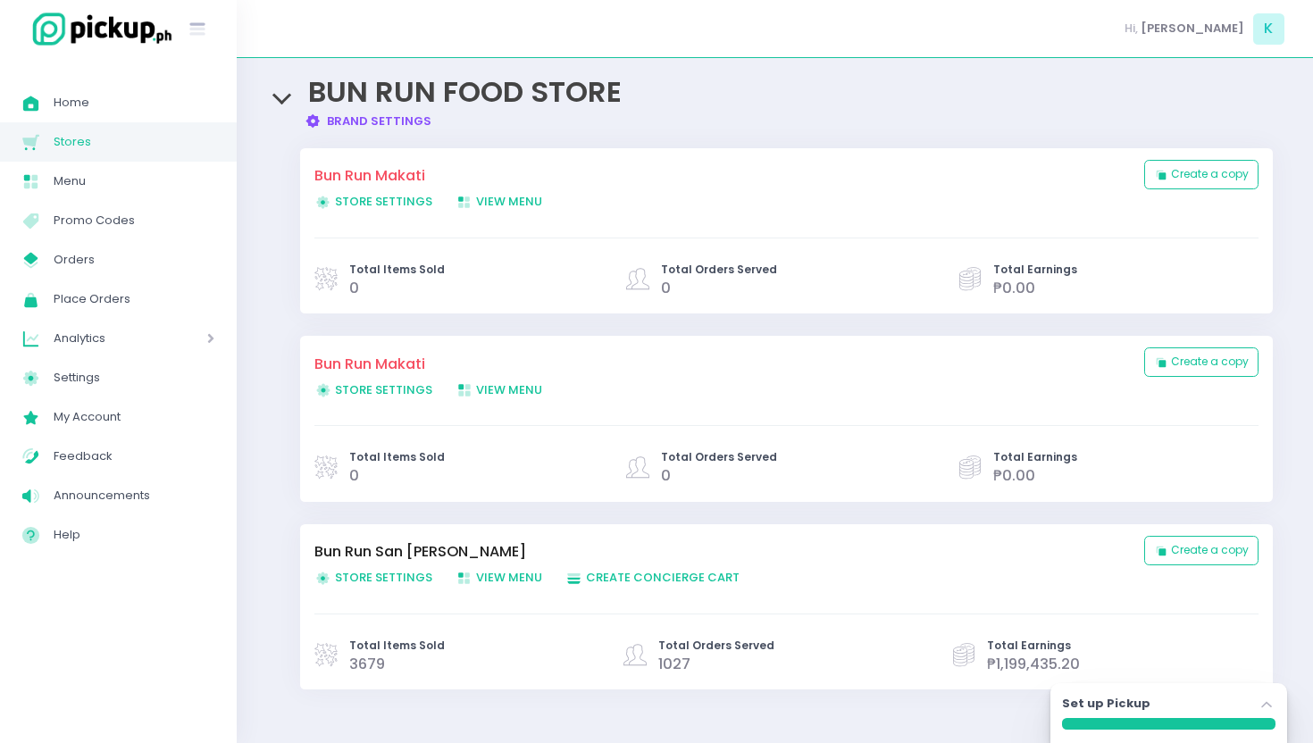
scroll to position [27, 0]
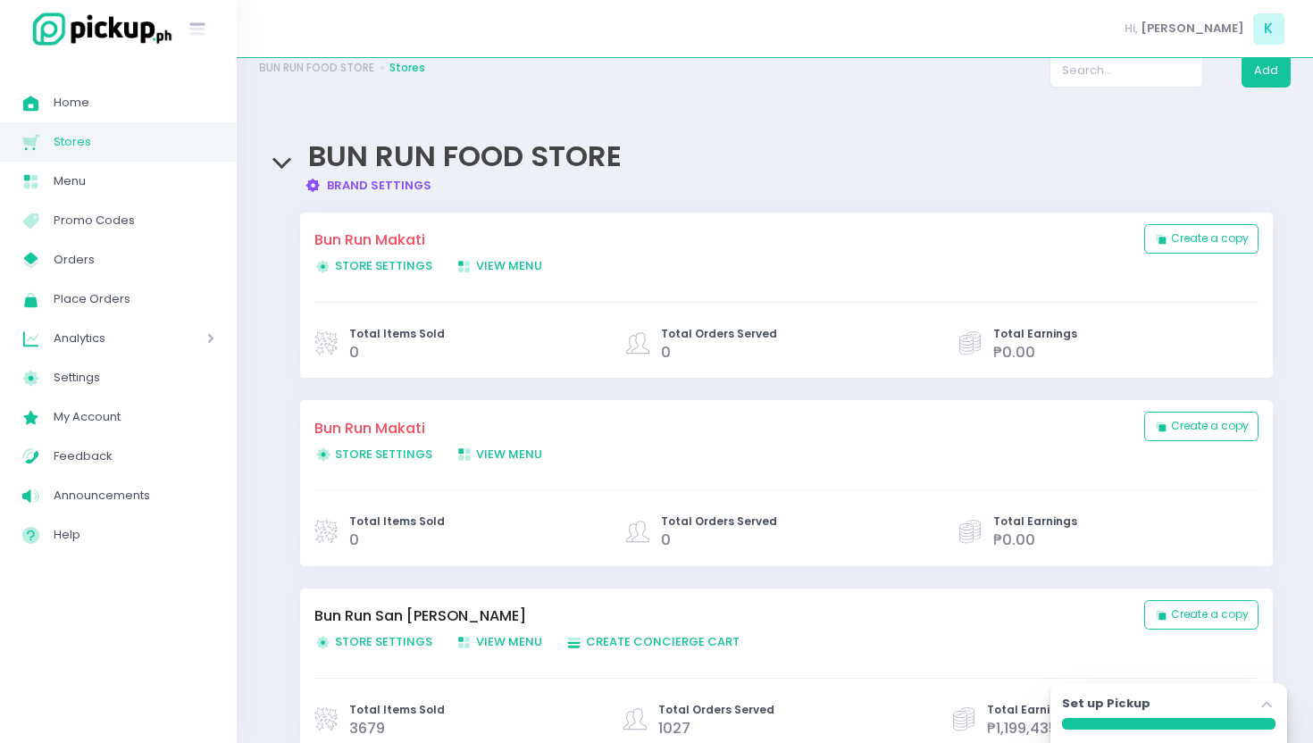
click at [384, 175] on span "BUN RUN FOOD STORE" at bounding box center [465, 156] width 314 height 40
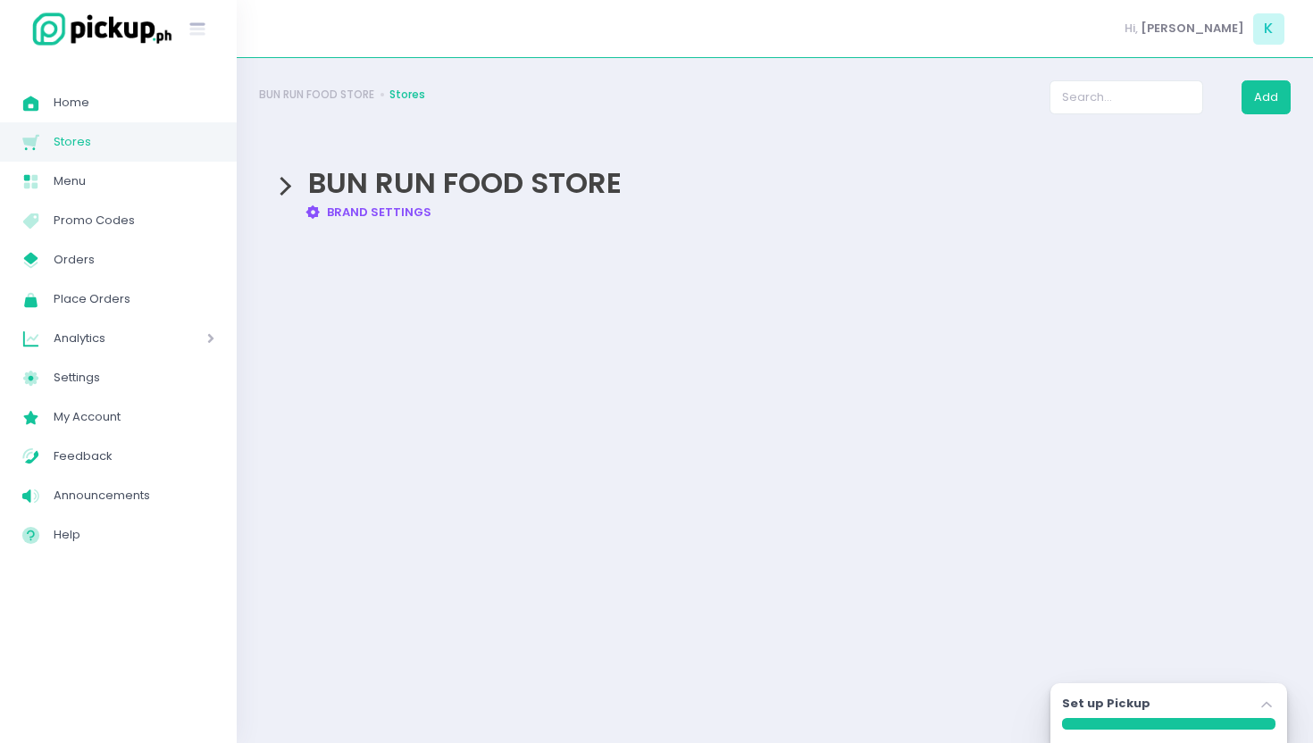
click at [382, 208] on link "Brand Settings Created with Sketch. Brand Settings" at bounding box center [369, 212] width 128 height 17
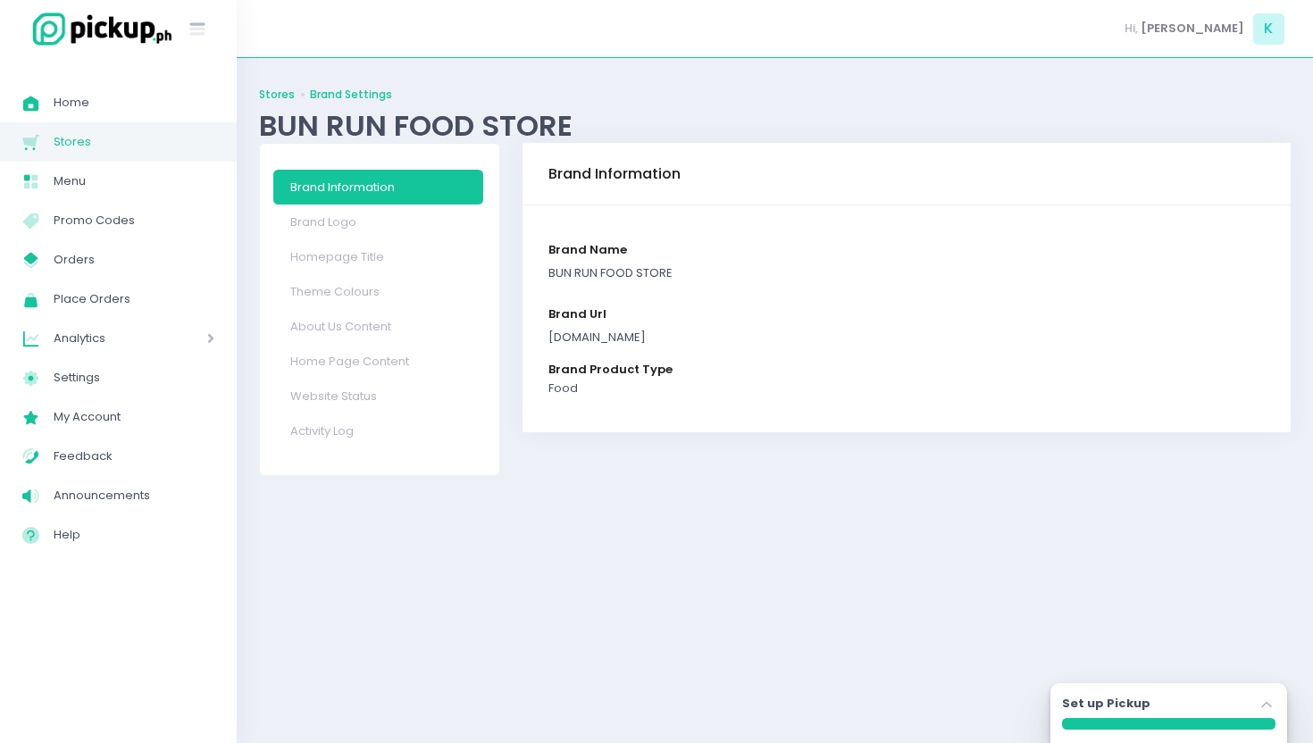
click at [283, 91] on link "Stores" at bounding box center [277, 95] width 36 height 16
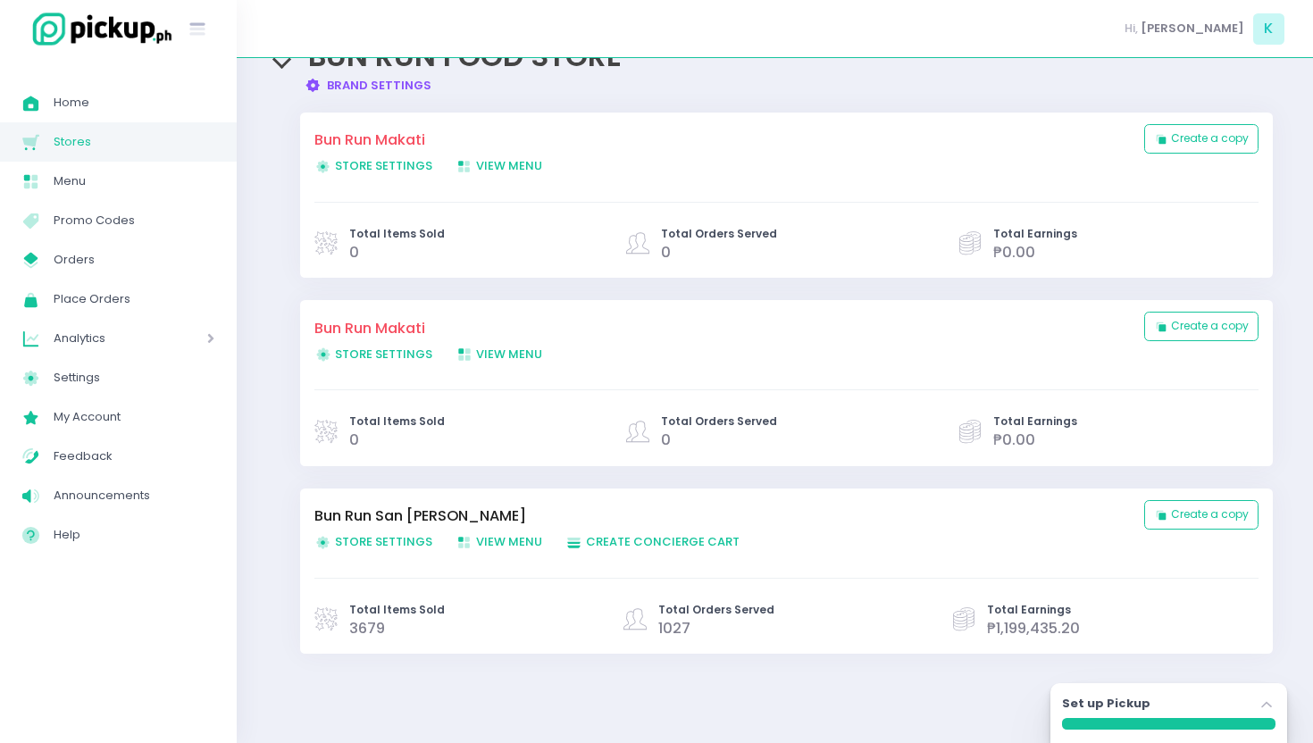
scroll to position [135, 0]
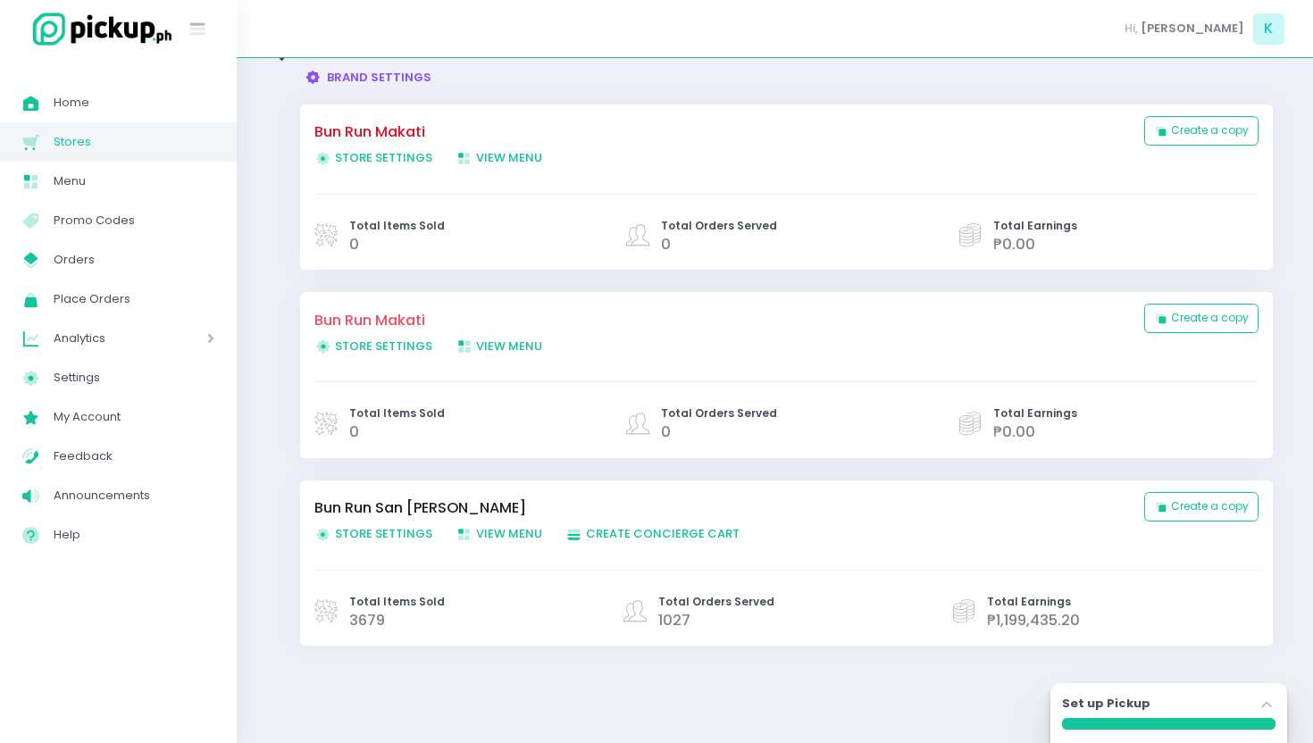
click at [387, 133] on link "Bun Run Makati" at bounding box center [720, 132] width 812 height 21
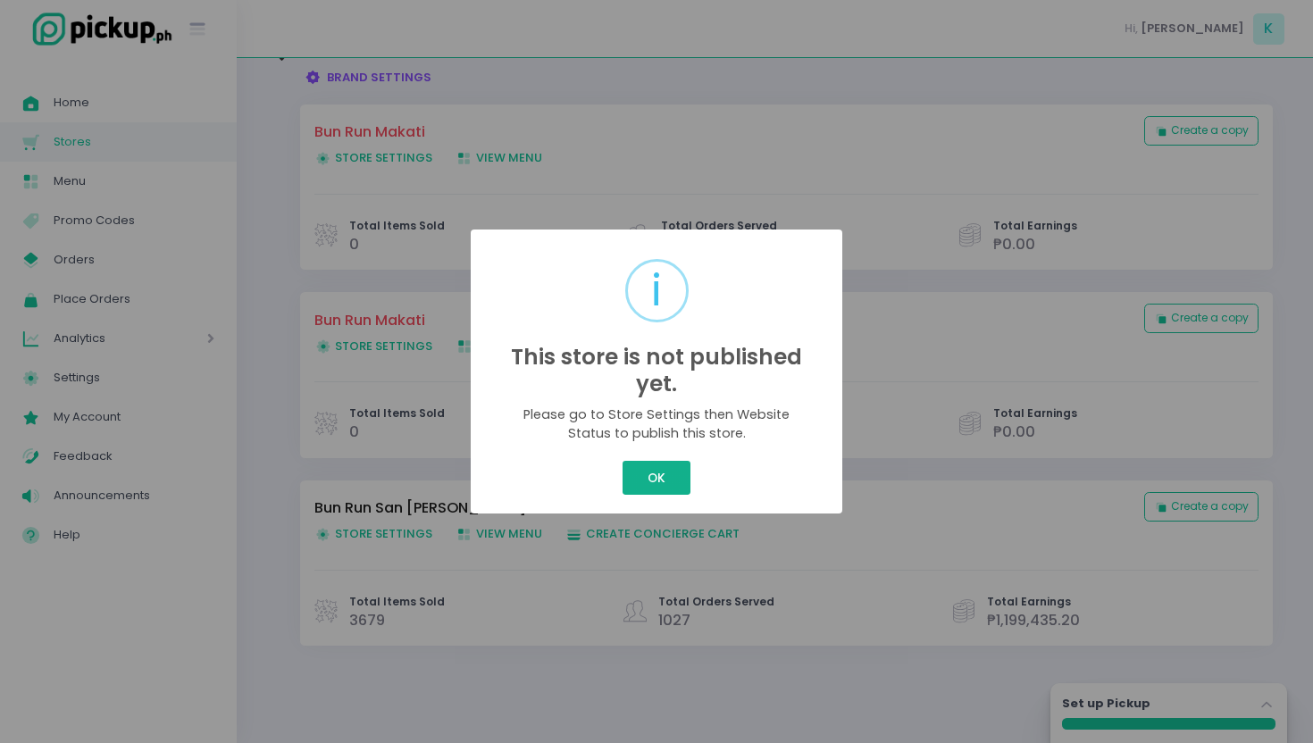
click at [669, 491] on button "OK" at bounding box center [656, 478] width 67 height 34
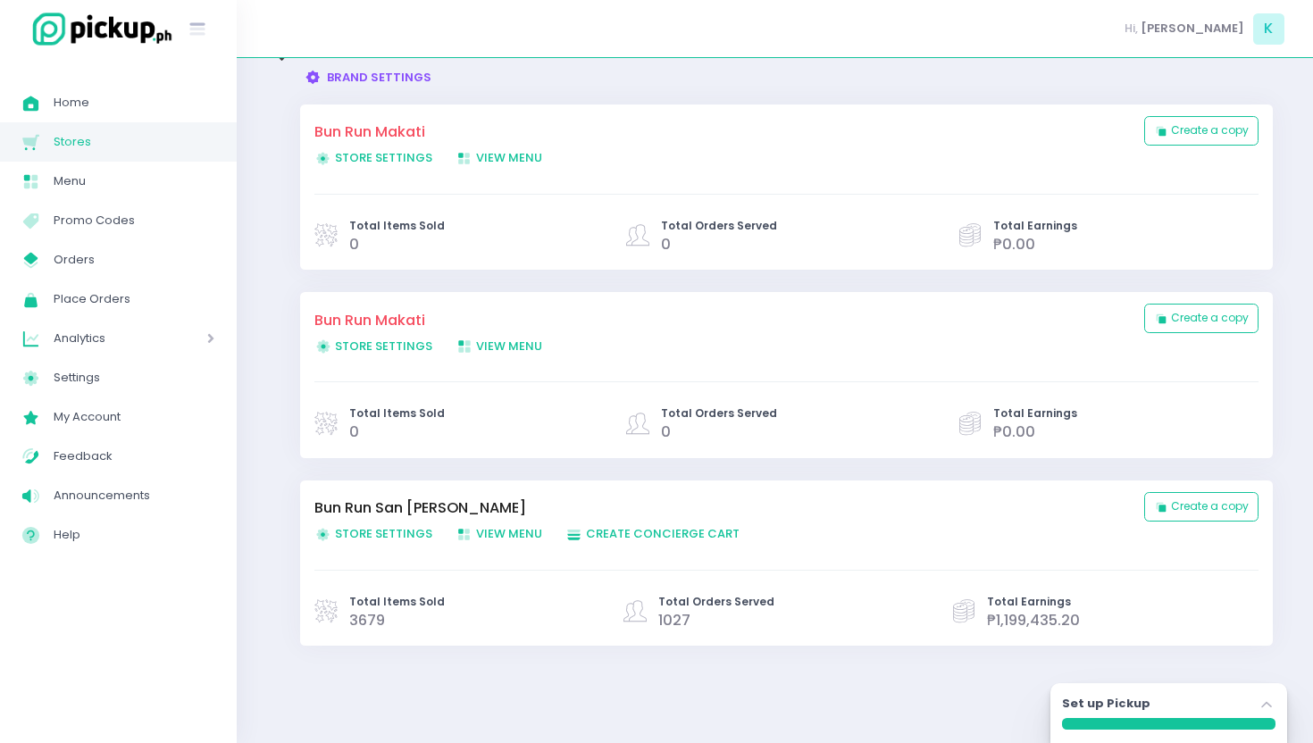
click at [355, 161] on span "Store Settings Created with Sketch. Store Settings" at bounding box center [373, 157] width 118 height 17
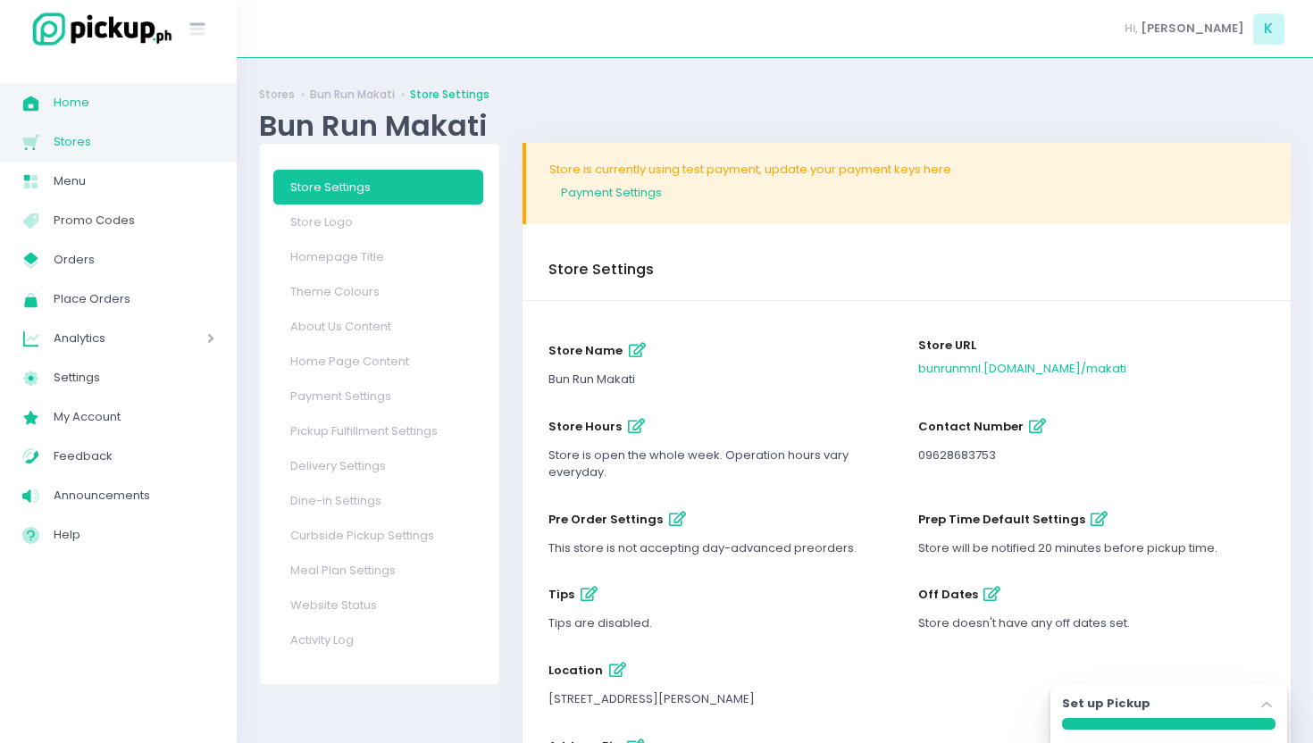
click at [136, 93] on span "Home" at bounding box center [134, 102] width 161 height 23
